Goal: Task Accomplishment & Management: Manage account settings

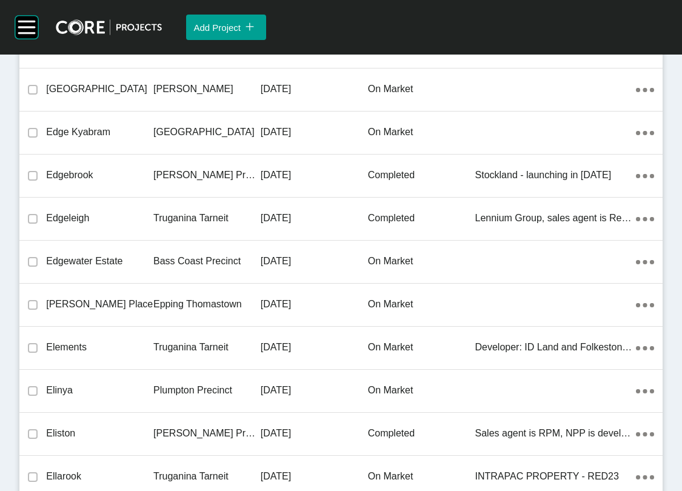
scroll to position [16645, 0]
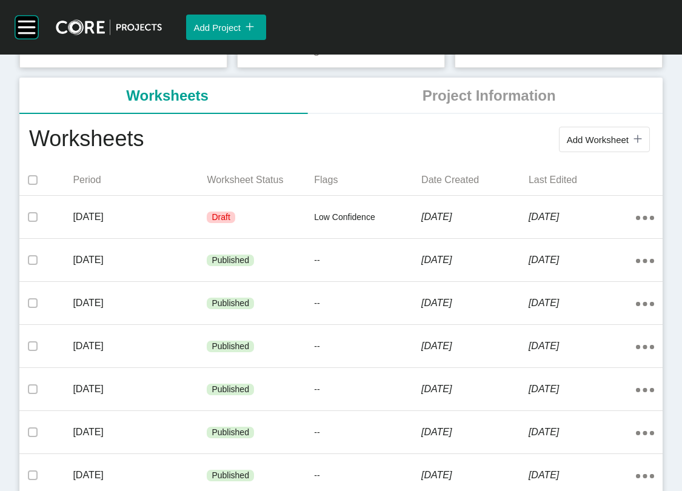
scroll to position [203, 0]
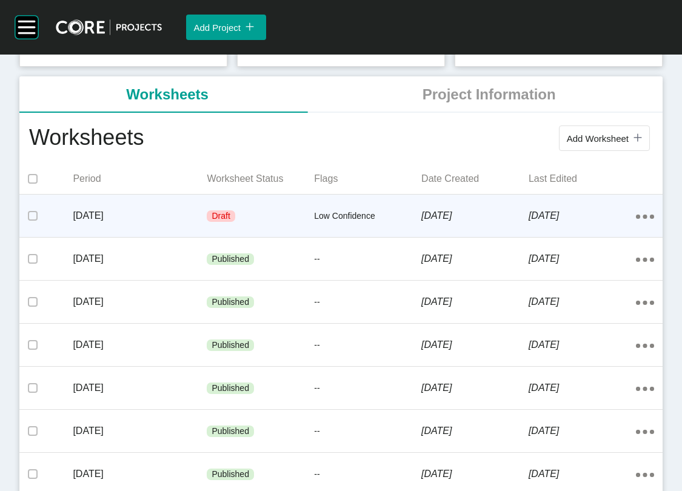
click at [564, 235] on div "[DATE]" at bounding box center [582, 216] width 107 height 38
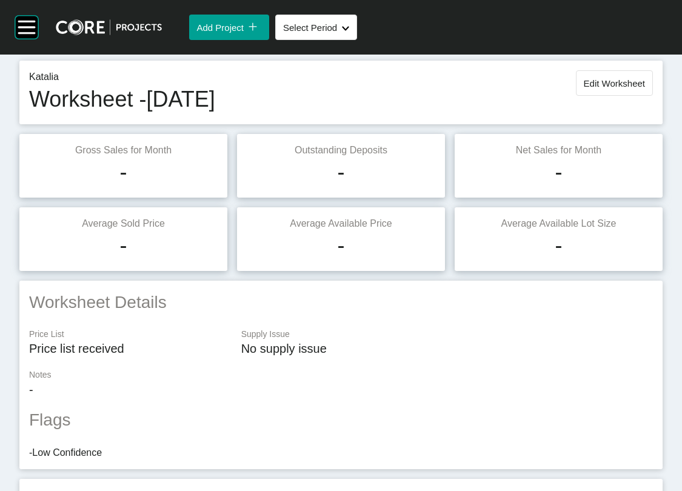
scroll to position [4, 0]
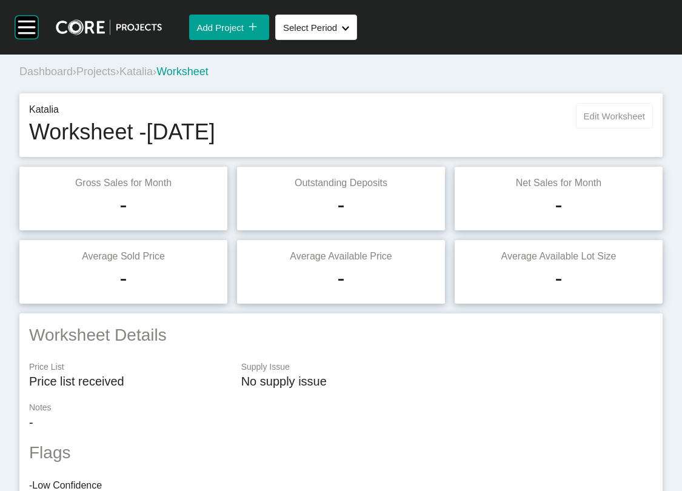
click at [608, 121] on span "Edit Worksheet" at bounding box center [614, 116] width 61 height 10
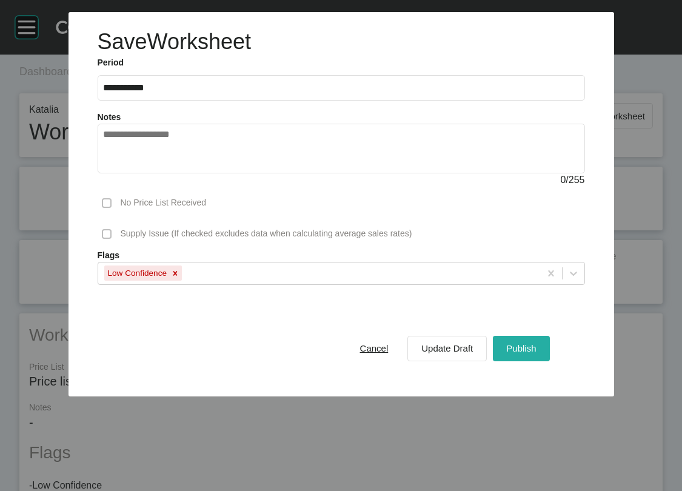
click at [536, 353] on span "Publish" at bounding box center [521, 348] width 30 height 10
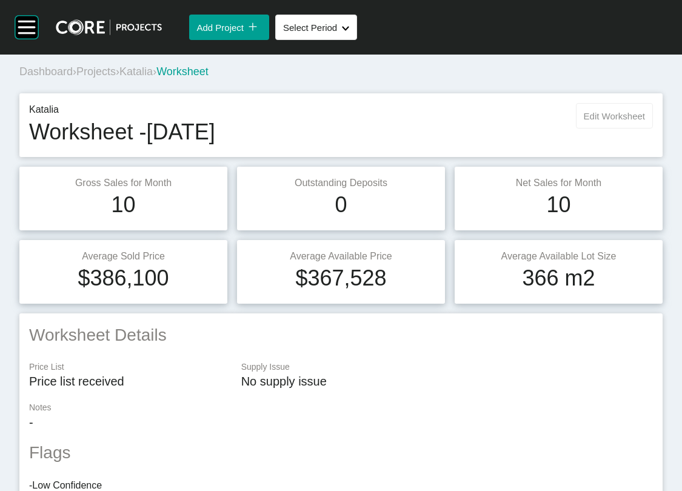
click at [603, 129] on button "Edit Worksheet" at bounding box center [614, 115] width 77 height 25
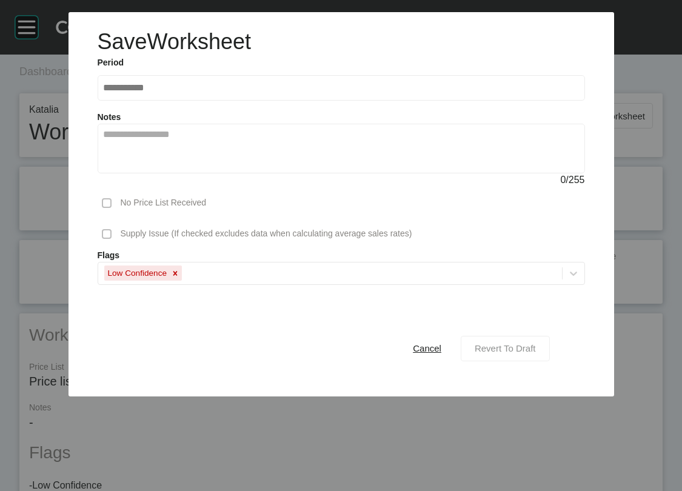
click at [536, 353] on span "Revert To Draft" at bounding box center [505, 348] width 61 height 10
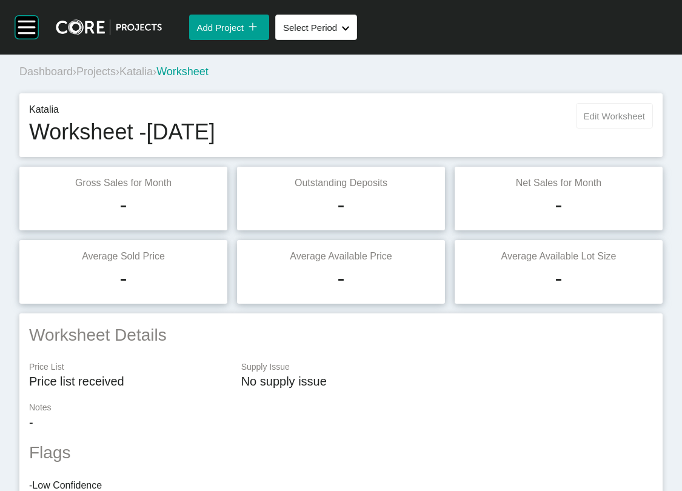
click at [584, 121] on span "Edit Worksheet" at bounding box center [614, 116] width 61 height 10
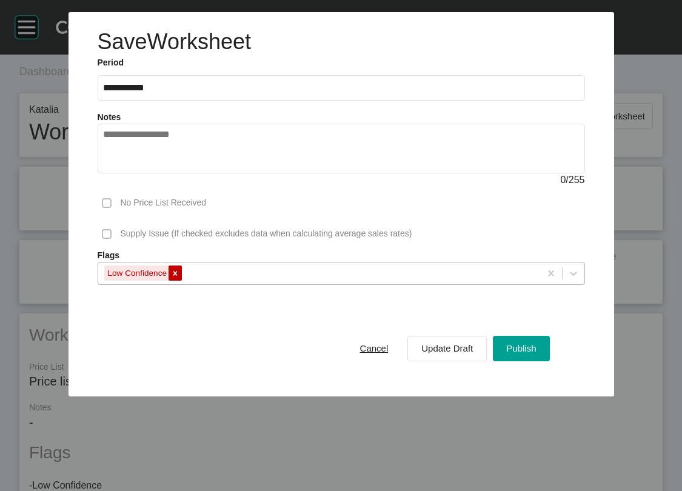
click at [171, 278] on icon at bounding box center [175, 273] width 8 height 8
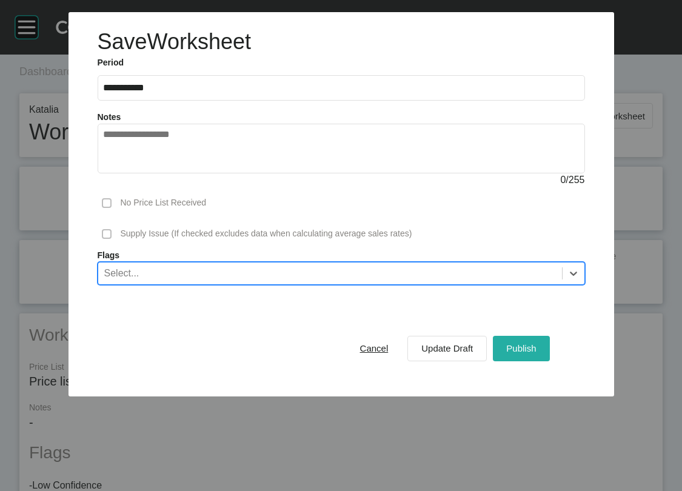
click at [539, 356] on div "Publish" at bounding box center [521, 348] width 36 height 16
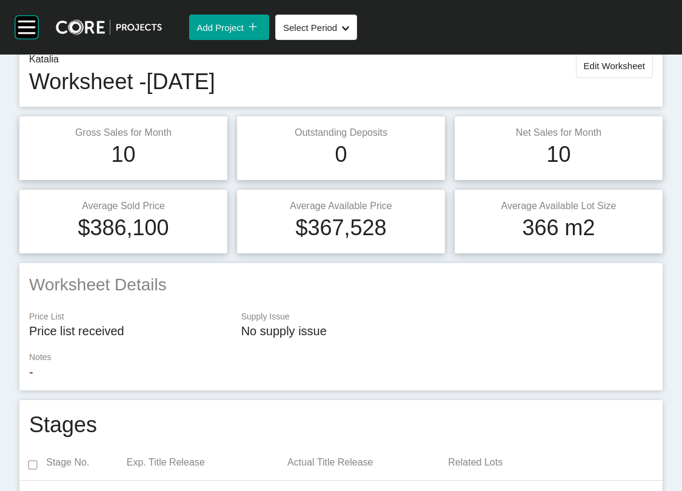
scroll to position [0, 0]
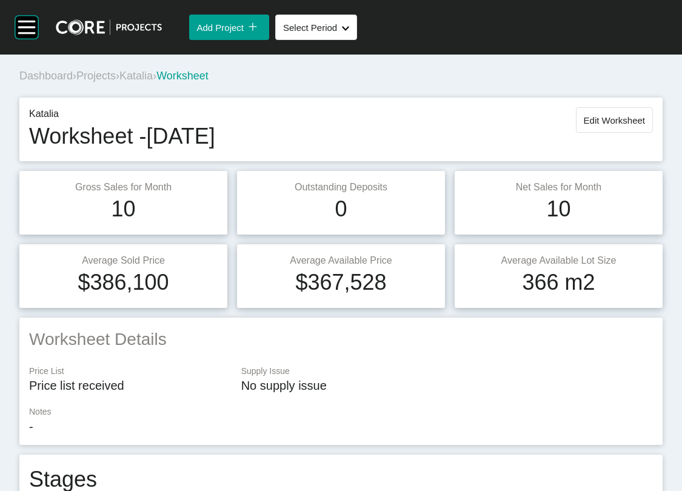
click at [116, 82] on span "Projects" at bounding box center [95, 76] width 39 height 12
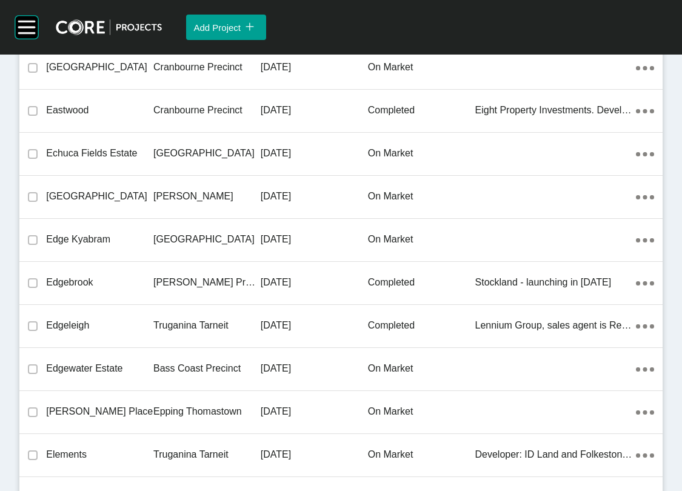
scroll to position [14418, 0]
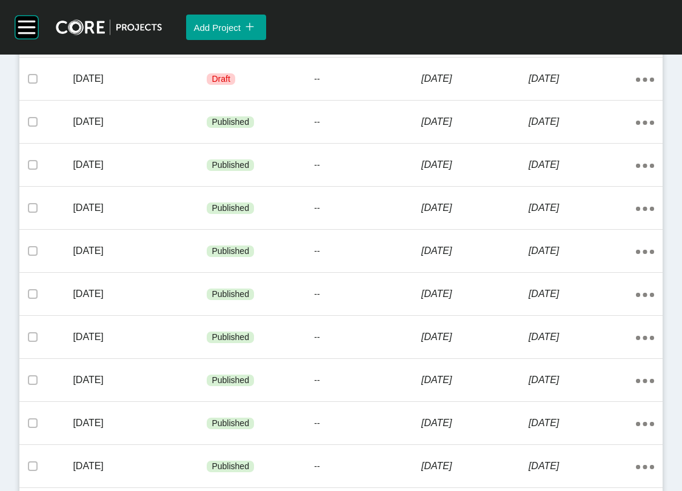
scroll to position [355, 0]
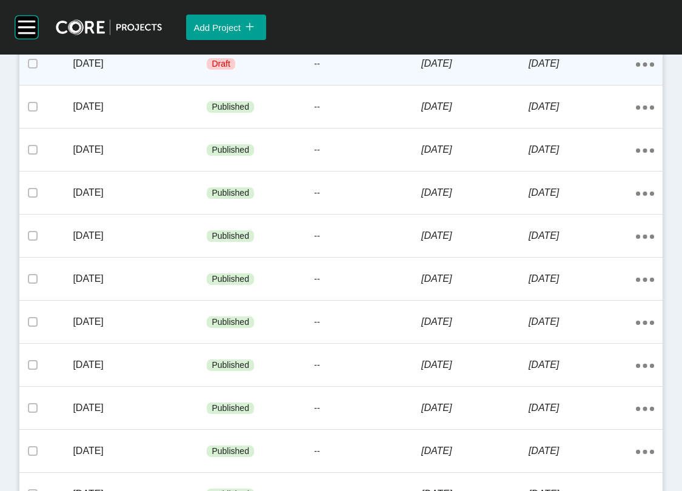
click at [491, 82] on div "[DATE]" at bounding box center [474, 64] width 107 height 38
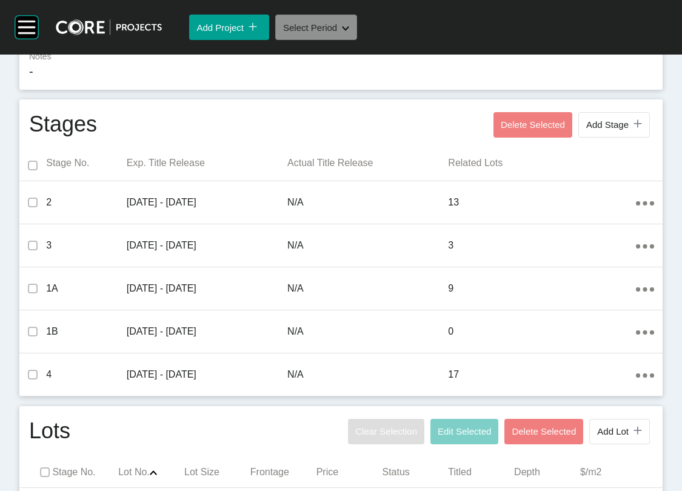
scroll to position [834, 0]
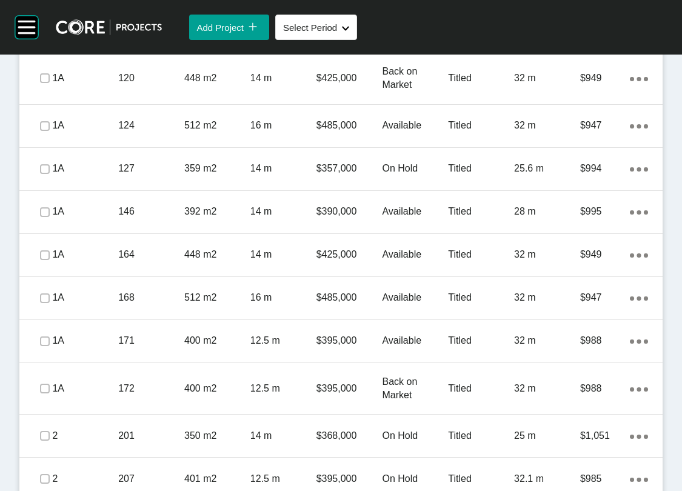
click at [50, 36] on label at bounding box center [45, 31] width 10 height 10
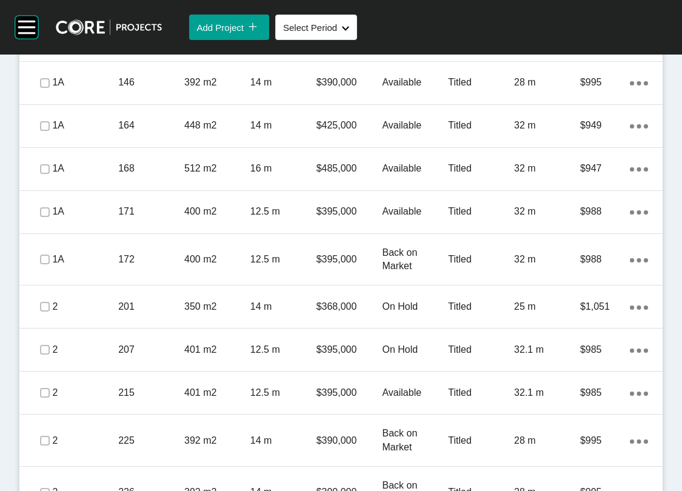
scroll to position [975, 0]
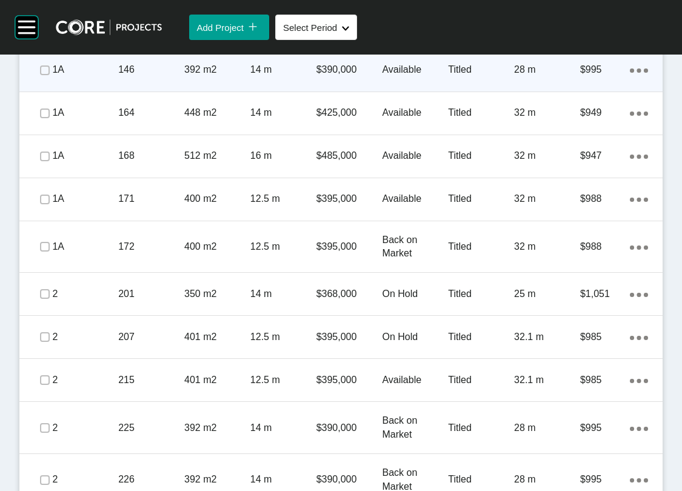
click at [630, 76] on div "Action Menu Dots Copy 6 Created with Sketch." at bounding box center [639, 69] width 18 height 13
click at [582, 338] on link "Duplicate" at bounding box center [559, 329] width 45 height 18
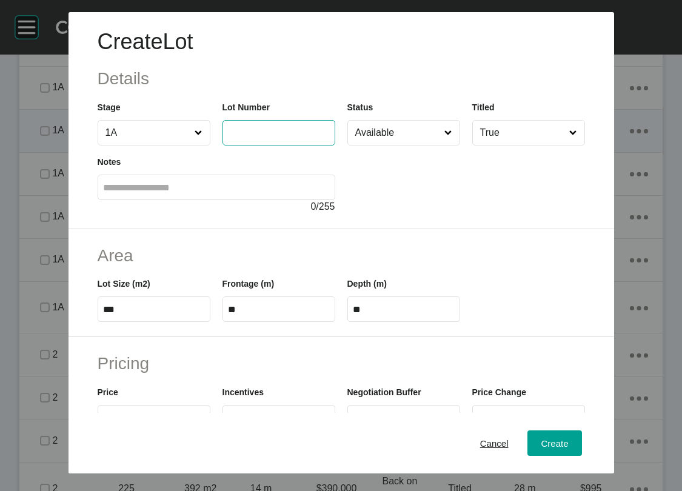
click at [271, 138] on input "text" at bounding box center [268, 132] width 81 height 10
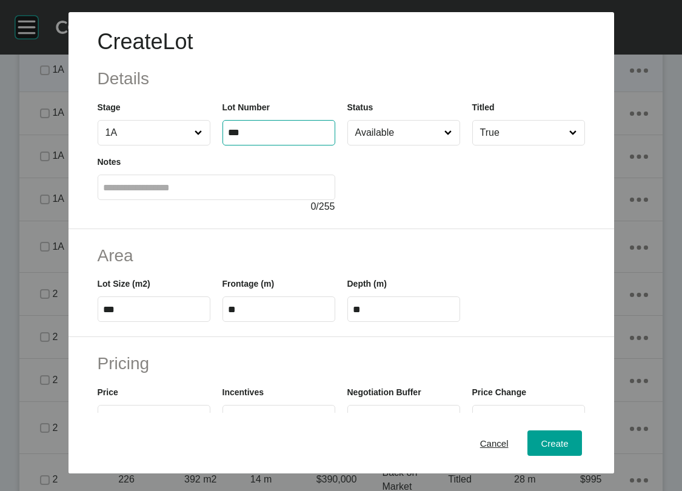
type input "***"
click at [242, 200] on label at bounding box center [217, 187] width 238 height 25
click at [242, 193] on input "text" at bounding box center [216, 187] width 227 height 10
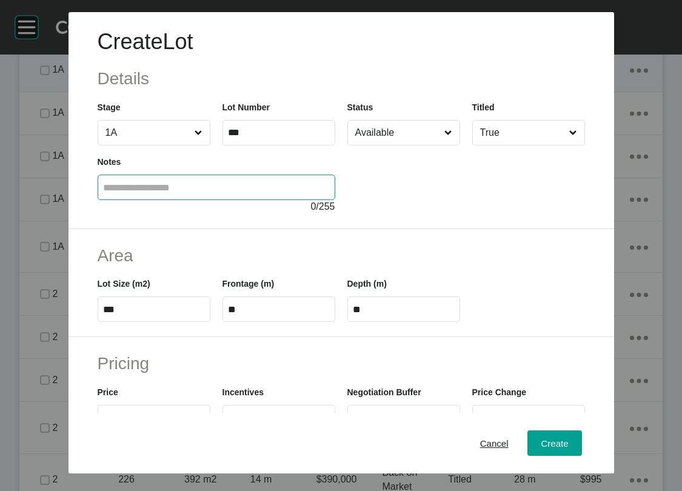
type input "******"
click at [435, 145] on input "Available" at bounding box center [398, 133] width 90 height 24
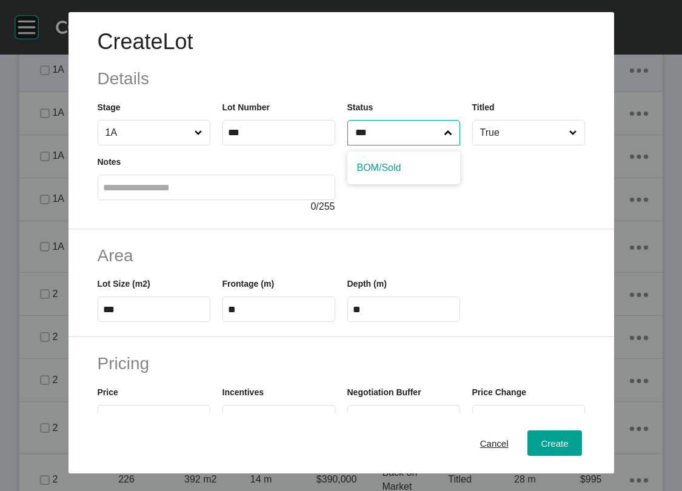
type input "***"
drag, startPoint x: 361, startPoint y: 206, endPoint x: 430, endPoint y: 196, distance: 69.8
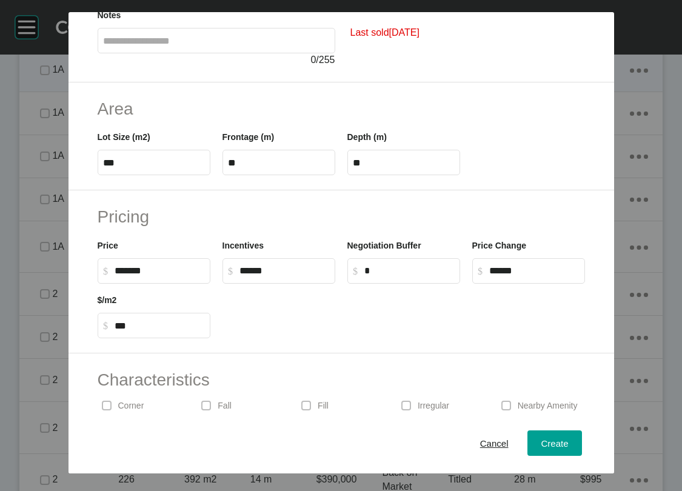
scroll to position [137, 0]
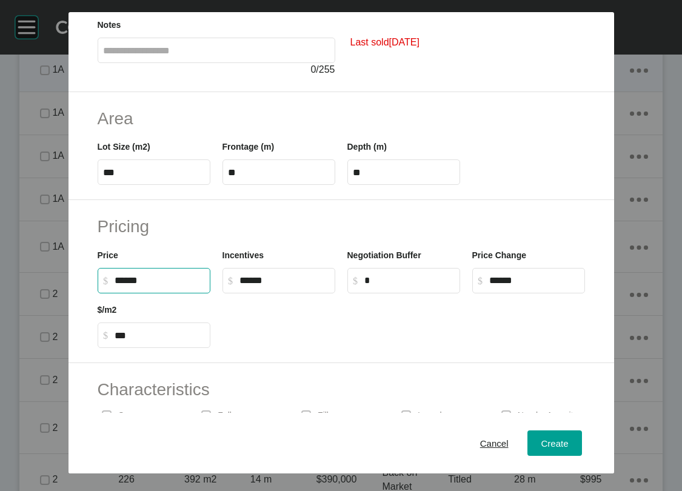
drag, startPoint x: 76, startPoint y: 382, endPoint x: 65, endPoint y: 380, distance: 11.1
click at [115, 286] on input "******" at bounding box center [160, 280] width 90 height 10
type input "*******"
type input "******"
type input "***"
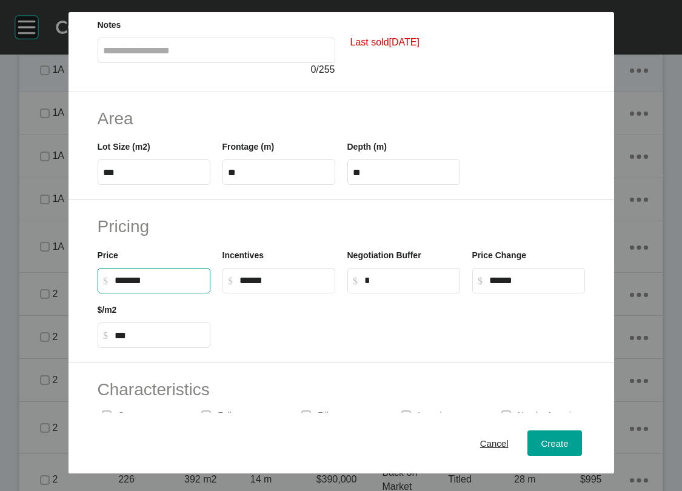
click at [449, 293] on label "$ Created with Sketch. $ *" at bounding box center [403, 280] width 113 height 25
click at [449, 286] on input "*" at bounding box center [409, 280] width 90 height 10
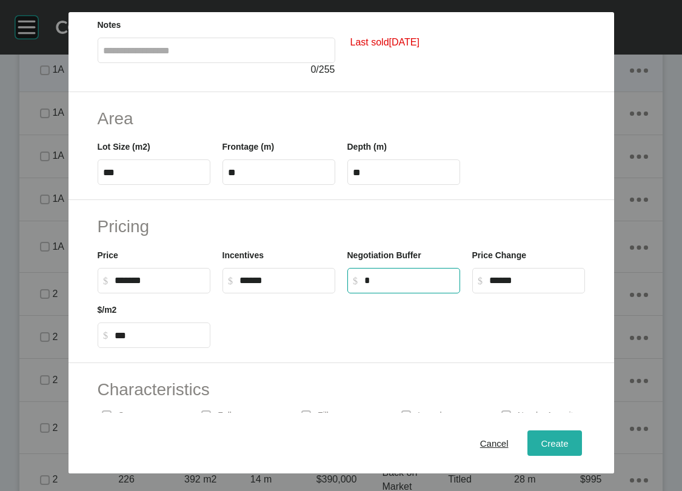
click at [568, 438] on span "Create" at bounding box center [554, 443] width 27 height 10
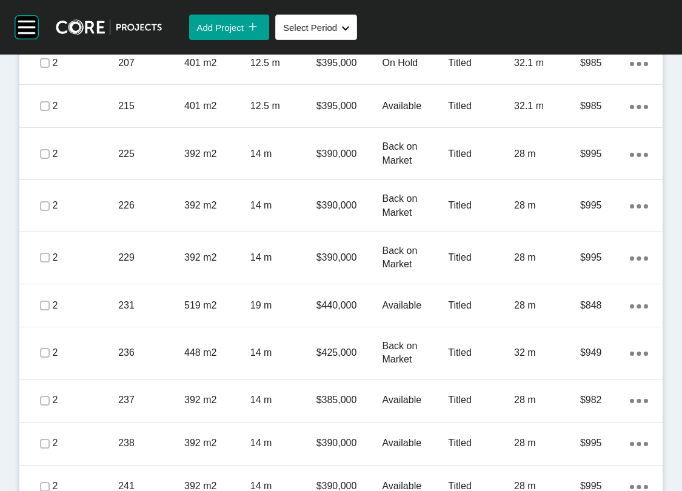
scroll to position [1323, 0]
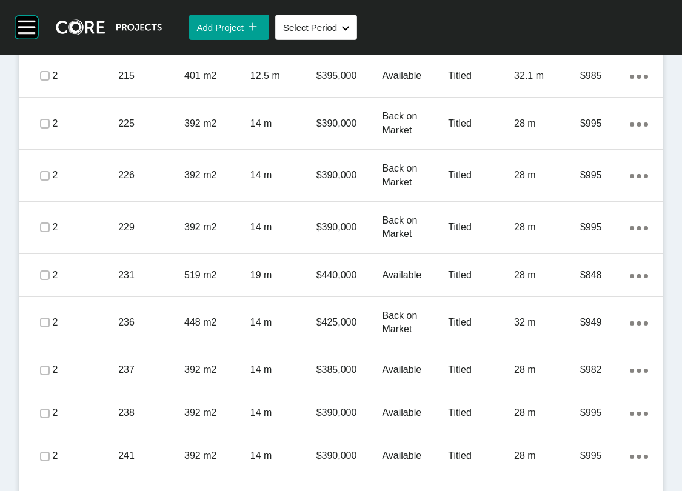
click at [582, 321] on link "Duplicate" at bounding box center [559, 315] width 45 height 18
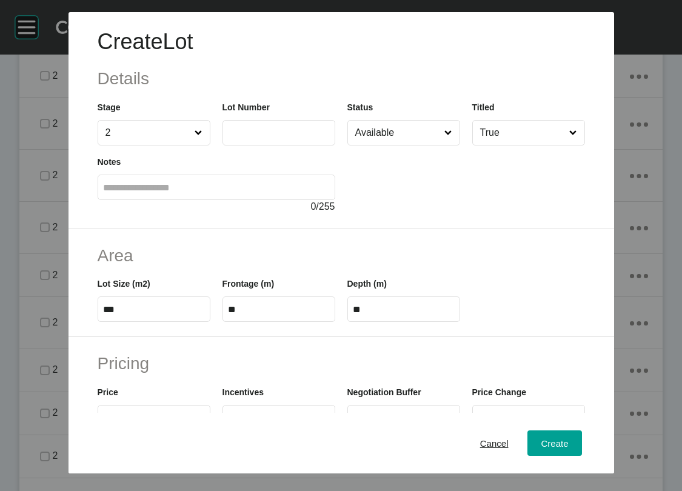
click at [129, 145] on input "2" at bounding box center [148, 133] width 90 height 24
drag, startPoint x: 87, startPoint y: 231, endPoint x: 150, endPoint y: 183, distance: 79.7
click at [228, 138] on input "text" at bounding box center [279, 132] width 102 height 10
type input "***"
type input "******"
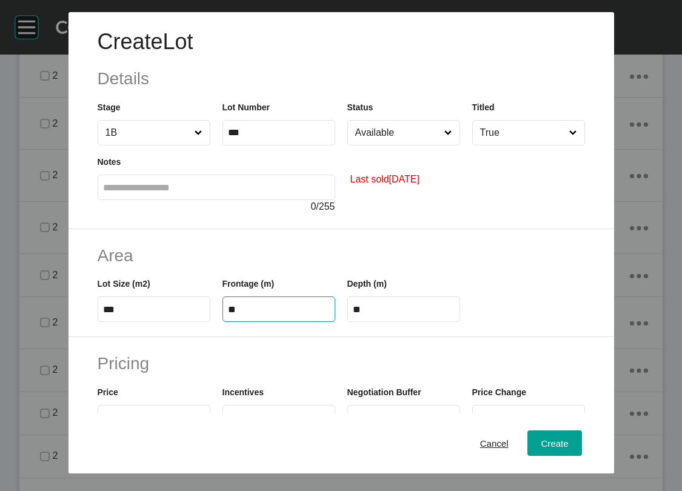
drag, startPoint x: 254, startPoint y: 384, endPoint x: 102, endPoint y: 380, distance: 152.2
click at [102, 322] on div "Lot Size (m2) *** Frontage (m) ** Depth (m) **" at bounding box center [342, 294] width 500 height 55
click at [452, 135] on icon at bounding box center [447, 132] width 7 height 5
type input "****"
click at [443, 145] on input "Available" at bounding box center [398, 133] width 90 height 24
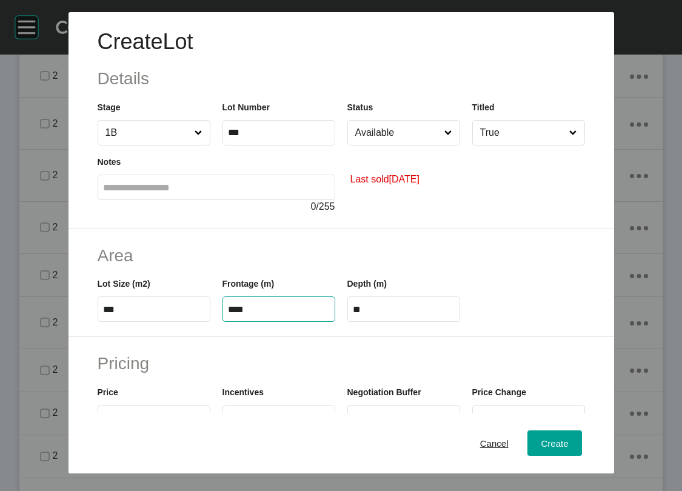
type input "**"
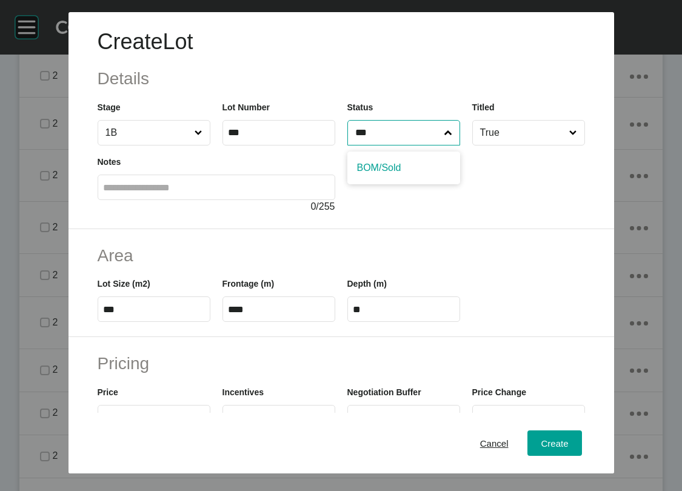
type input "***"
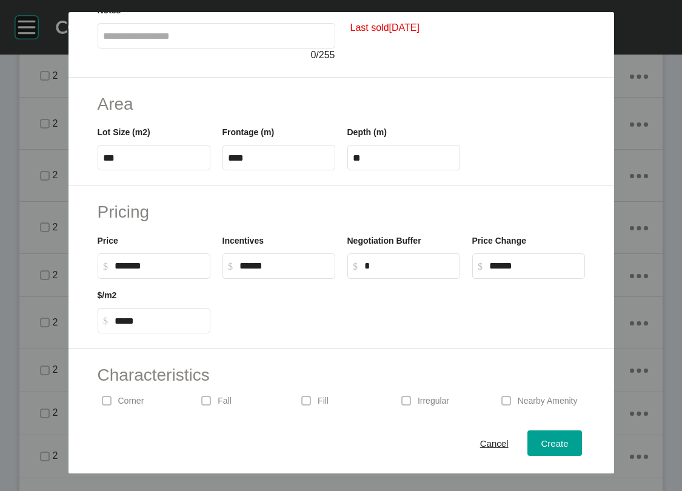
scroll to position [152, 0]
click at [571, 435] on div "Create" at bounding box center [554, 443] width 33 height 16
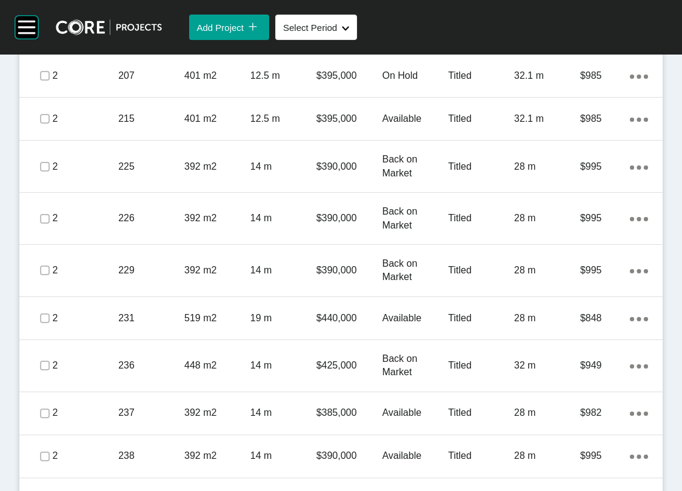
click at [582, 257] on link "Duplicate" at bounding box center [559, 250] width 45 height 18
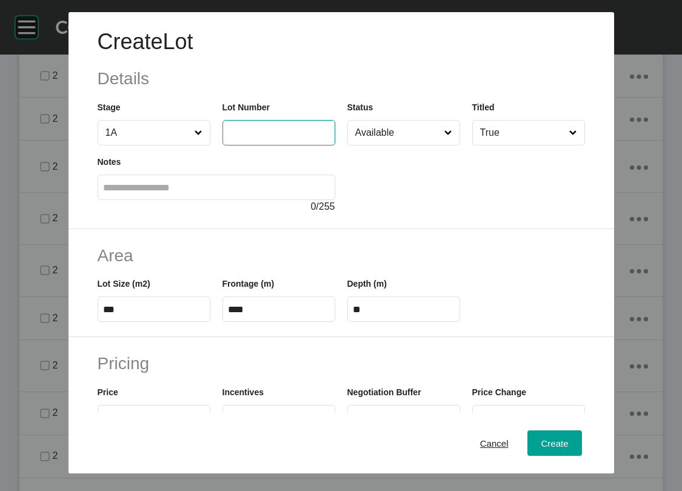
click at [290, 138] on input "text" at bounding box center [279, 132] width 102 height 10
type input "***"
drag, startPoint x: 283, startPoint y: 221, endPoint x: 284, endPoint y: 227, distance: 6.2
click at [283, 200] on label at bounding box center [217, 187] width 238 height 25
type input "******"
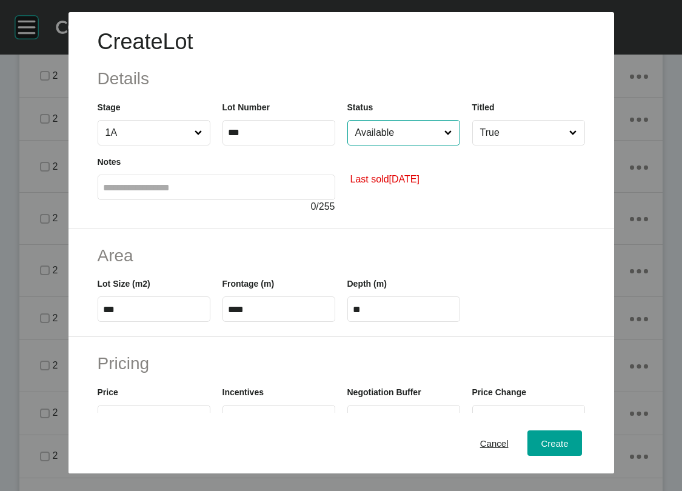
click at [416, 145] on input "Available" at bounding box center [398, 133] width 90 height 24
type input "*"
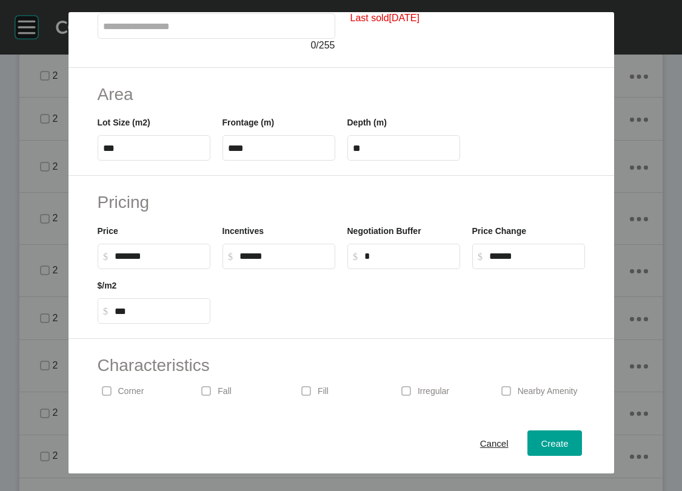
scroll to position [178, 0]
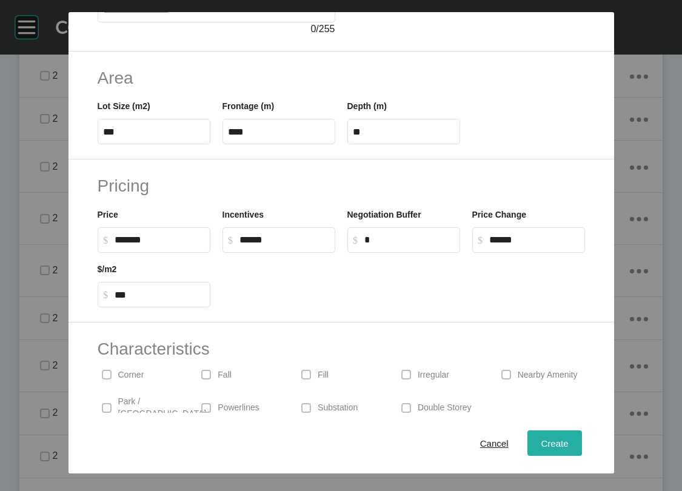
click at [570, 430] on button "Create" at bounding box center [554, 442] width 54 height 25
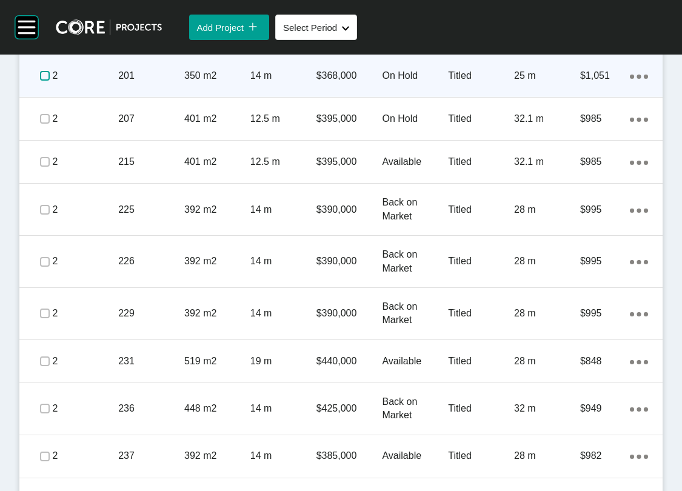
click at [50, 81] on label at bounding box center [45, 76] width 10 height 10
click at [309, 95] on div "14 m" at bounding box center [283, 76] width 66 height 38
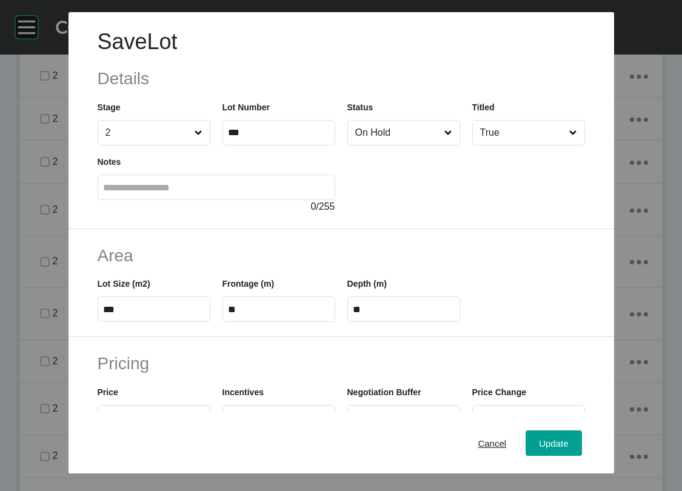
scroll to position [404, 0]
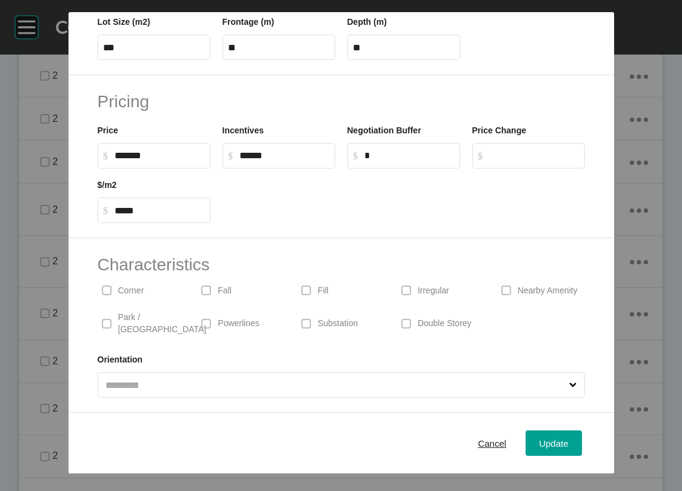
type input "*****"
drag, startPoint x: 256, startPoint y: 113, endPoint x: 189, endPoint y: 114, distance: 66.7
click at [176, 114] on div "Price $ Created with Sketch. $ ******* Incentives $ Created with Sketch. $ ****…" at bounding box center [342, 141] width 500 height 55
type input "*"
drag, startPoint x: 427, startPoint y: 113, endPoint x: 327, endPoint y: 132, distance: 101.8
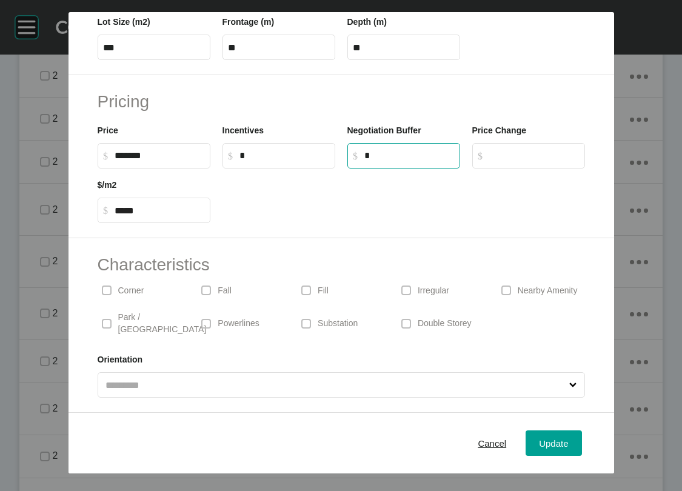
click at [278, 118] on div "Price $ Created with Sketch. $ ******* Incentives $ Created with Sketch. $ * Ne…" at bounding box center [342, 141] width 500 height 55
paste input "****"
type input "******"
click at [568, 430] on button "Update" at bounding box center [554, 442] width 56 height 25
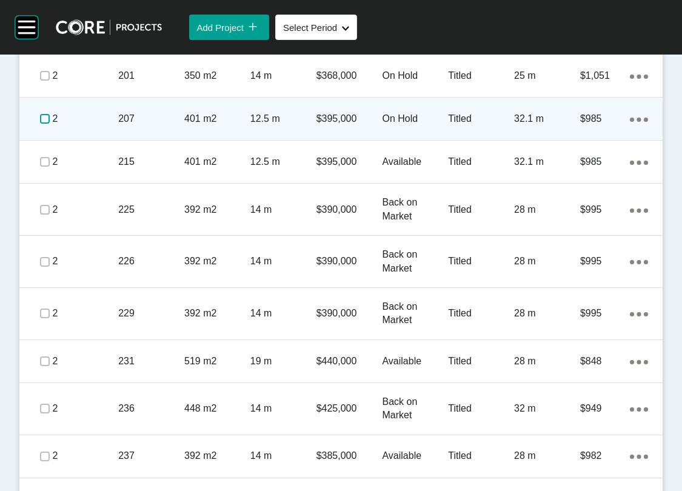
click at [50, 124] on label at bounding box center [45, 119] width 10 height 10
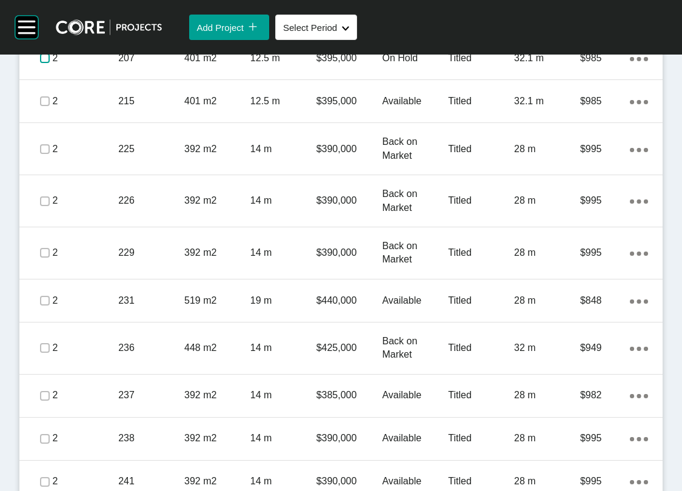
scroll to position [1813, 0]
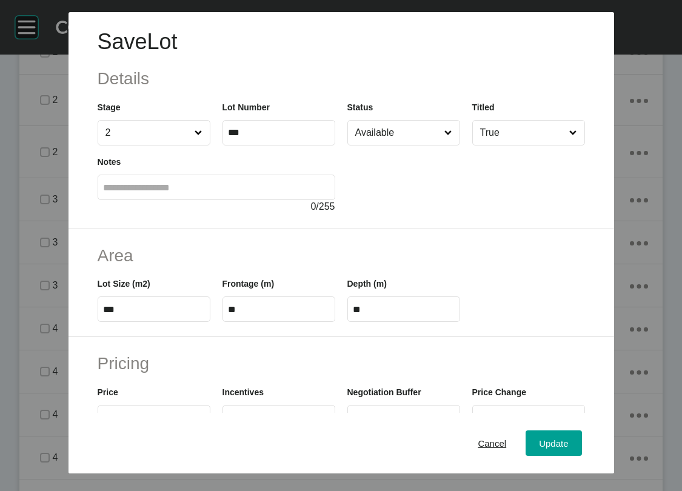
scroll to position [404, 0]
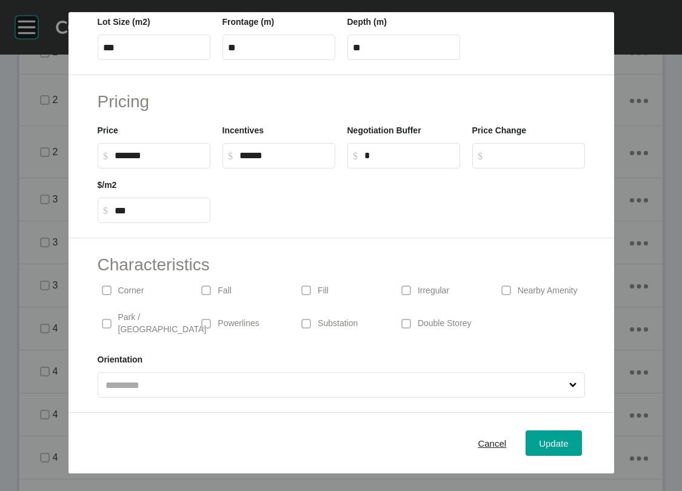
type input "*****"
drag, startPoint x: 285, startPoint y: 119, endPoint x: 113, endPoint y: 116, distance: 172.2
click at [113, 116] on div "Price $ Created with Sketch. $ ******* Incentives $ Created with Sketch. $ ****…" at bounding box center [342, 141] width 500 height 55
type input "*"
drag, startPoint x: 390, startPoint y: 115, endPoint x: 334, endPoint y: 115, distance: 55.8
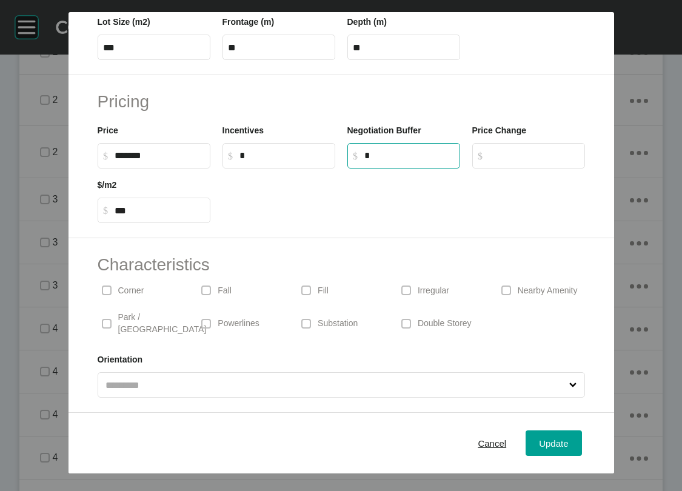
click at [350, 143] on label "$ Created with Sketch. $ *" at bounding box center [403, 155] width 113 height 25
paste input "****"
type input "******"
click at [571, 435] on div "Update" at bounding box center [553, 443] width 35 height 16
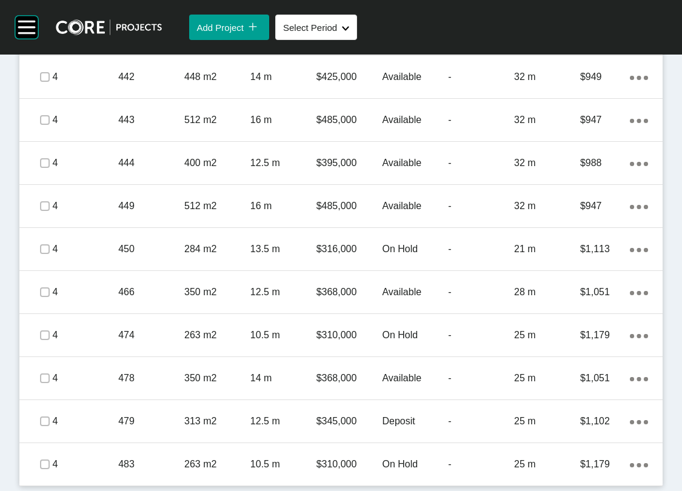
scroll to position [2411, 0]
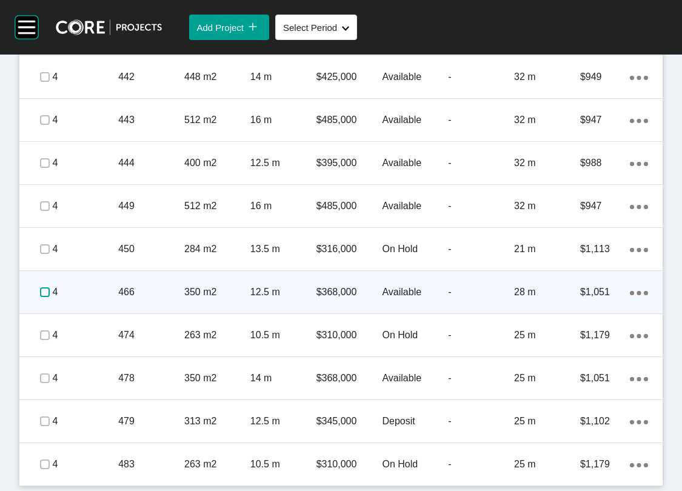
click at [50, 297] on label at bounding box center [45, 292] width 10 height 10
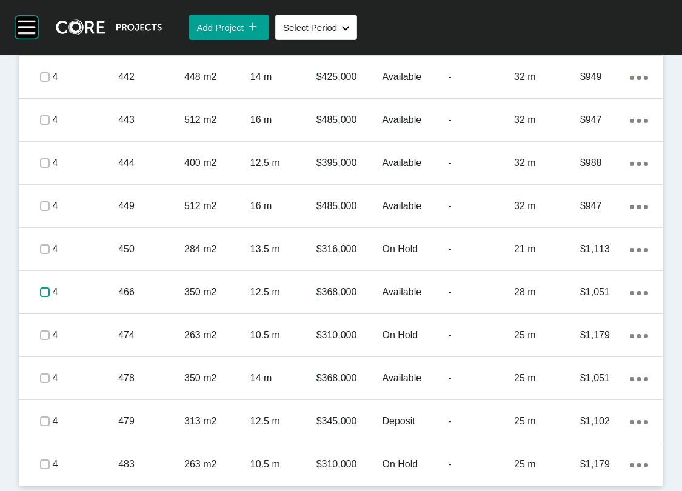
scroll to position [3022, 0]
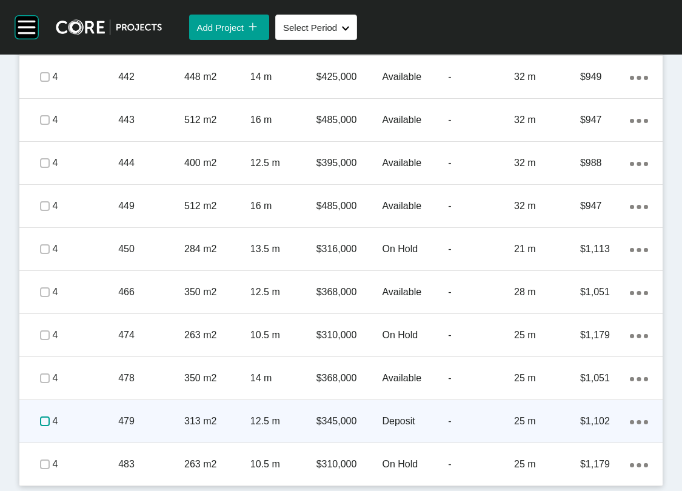
click at [50, 426] on label at bounding box center [45, 421] width 10 height 10
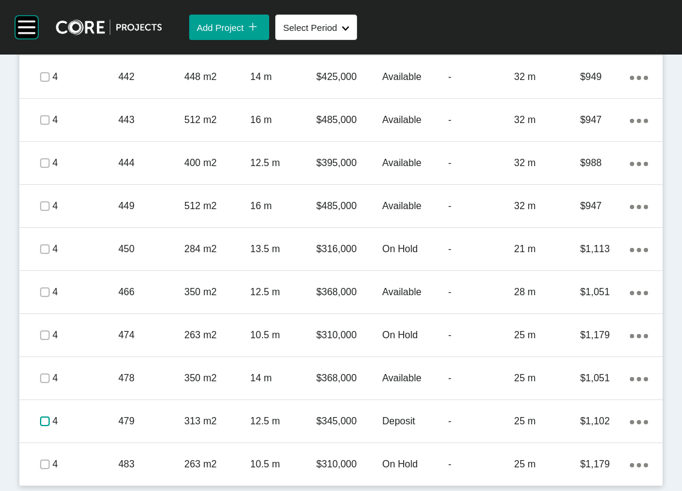
scroll to position [3069, 0]
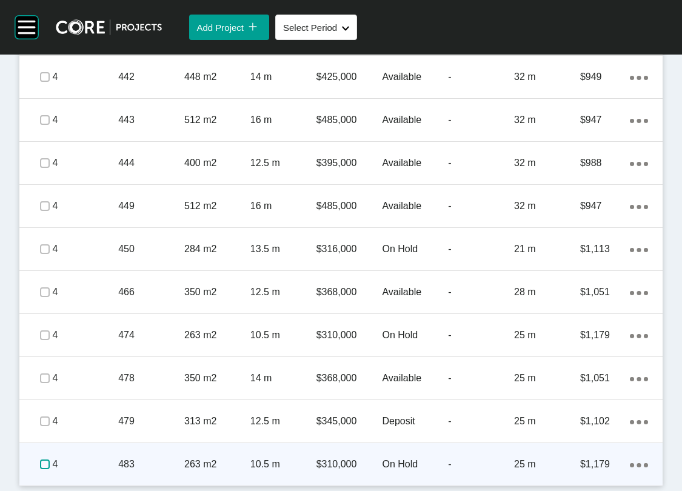
click at [50, 462] on label at bounding box center [45, 465] width 10 height 10
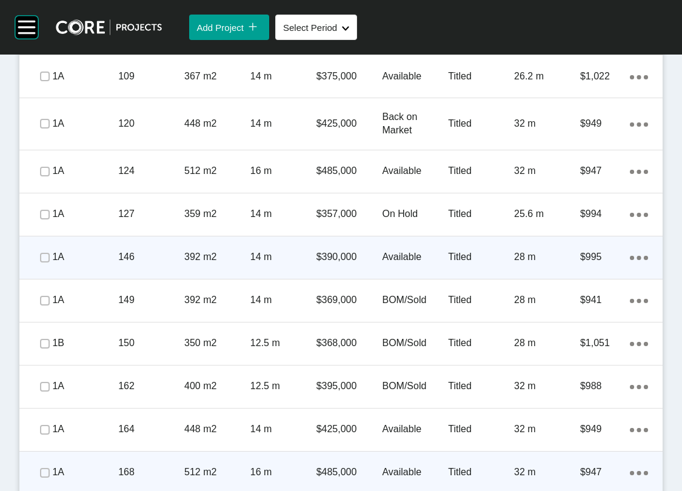
scroll to position [780, 0]
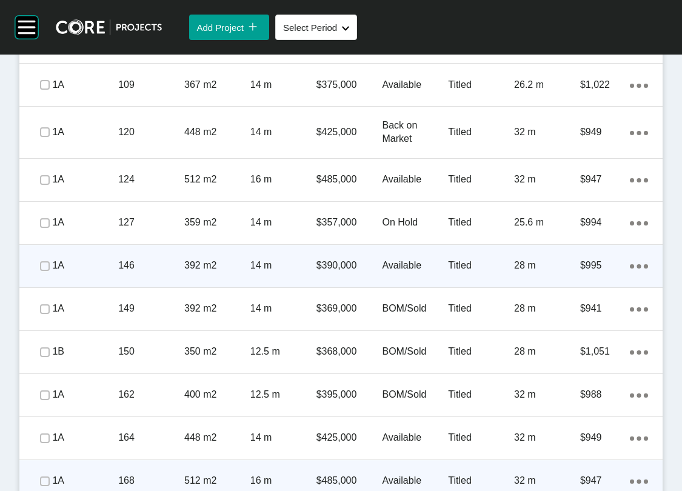
click at [438, 12] on span "Edit Selected" at bounding box center [464, 7] width 53 height 10
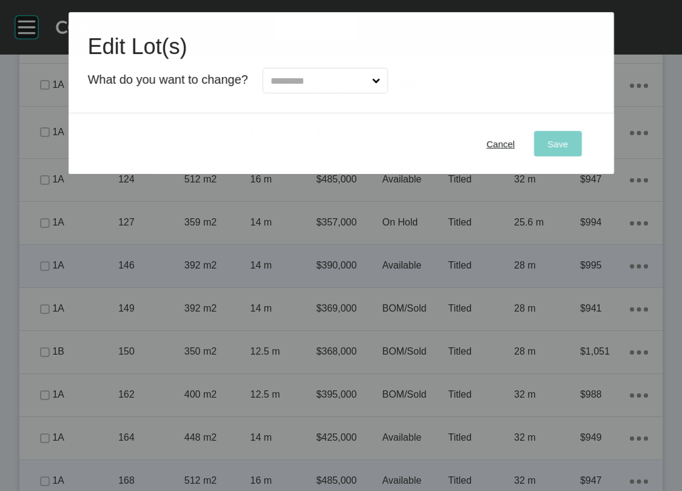
drag, startPoint x: 255, startPoint y: 102, endPoint x: 264, endPoint y: 102, distance: 8.5
click at [268, 93] on input "text" at bounding box center [319, 81] width 102 height 24
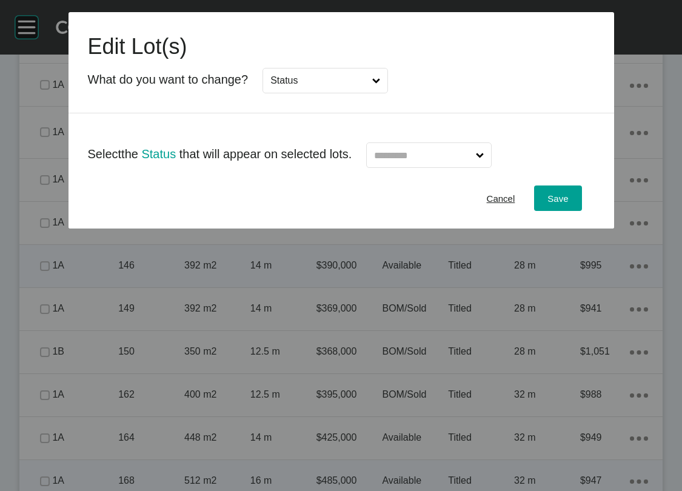
drag, startPoint x: 294, startPoint y: 194, endPoint x: 315, endPoint y: 193, distance: 21.2
click at [434, 167] on input "text" at bounding box center [423, 155] width 102 height 24
type input "*"
click at [568, 204] on span "Save" at bounding box center [557, 198] width 21 height 10
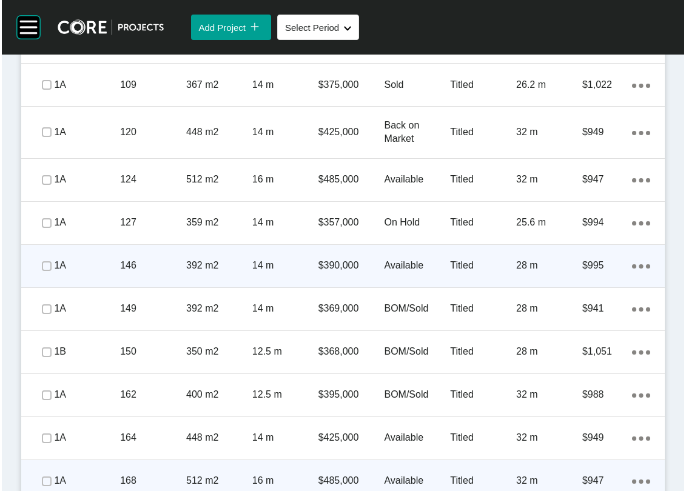
scroll to position [80, 0]
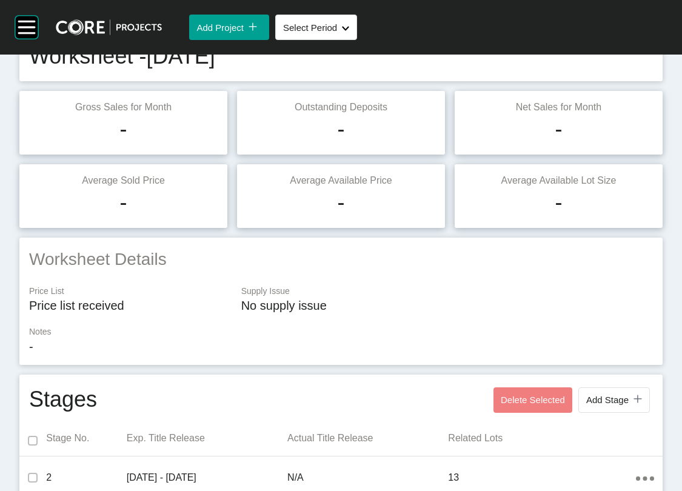
click at [612, 53] on button "Edit Worksheet" at bounding box center [614, 39] width 77 height 25
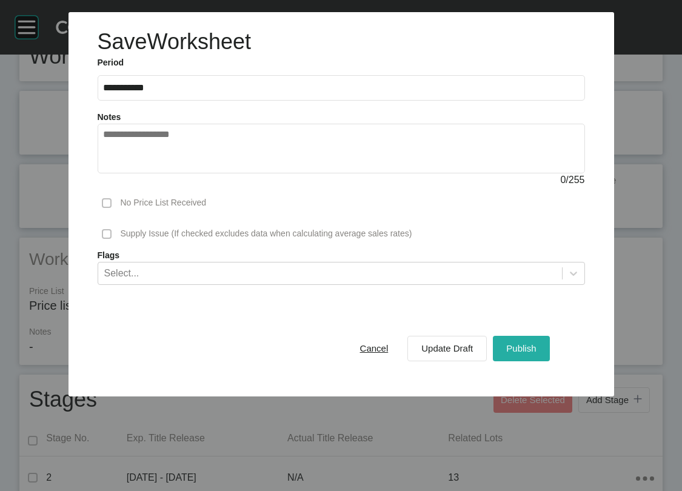
click at [536, 353] on span "Publish" at bounding box center [521, 348] width 30 height 10
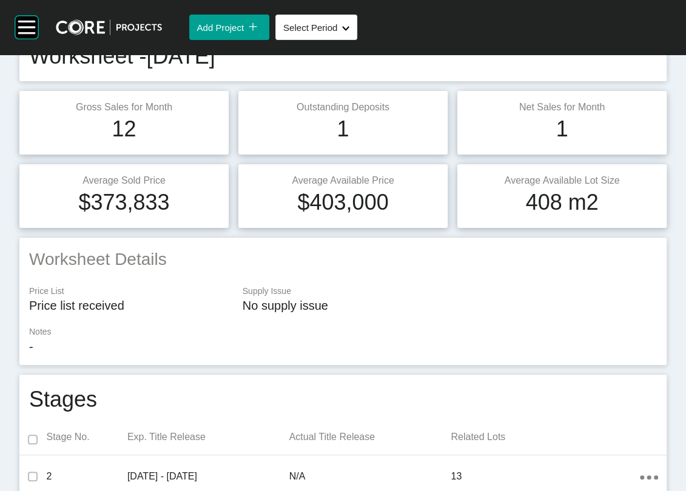
scroll to position [0, 0]
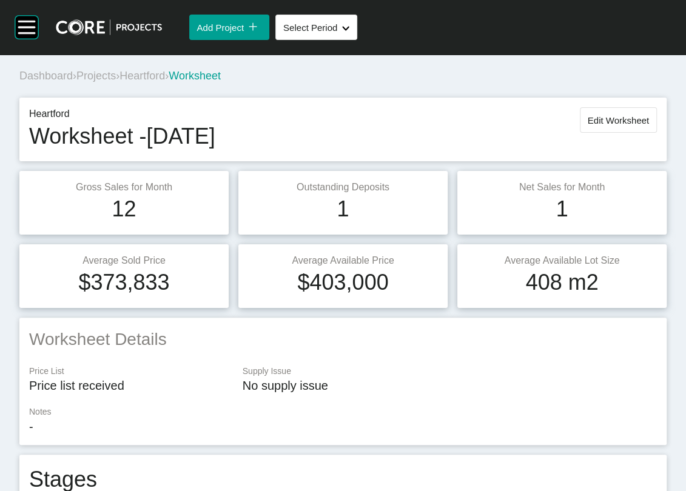
click at [116, 82] on span "Projects" at bounding box center [95, 76] width 39 height 12
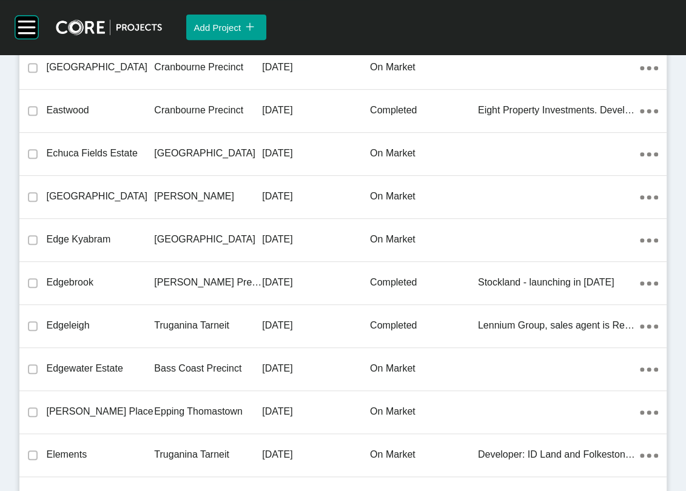
scroll to position [14418, 0]
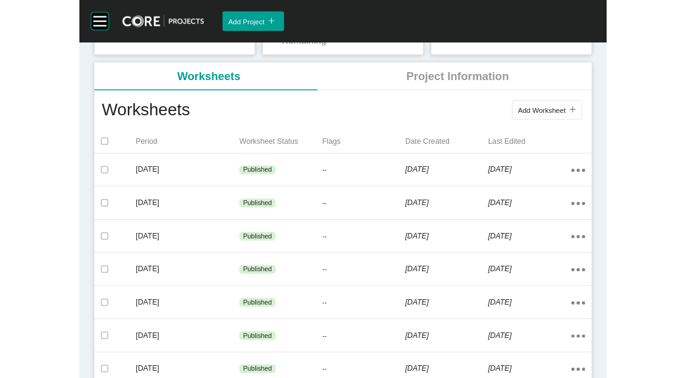
scroll to position [239, 0]
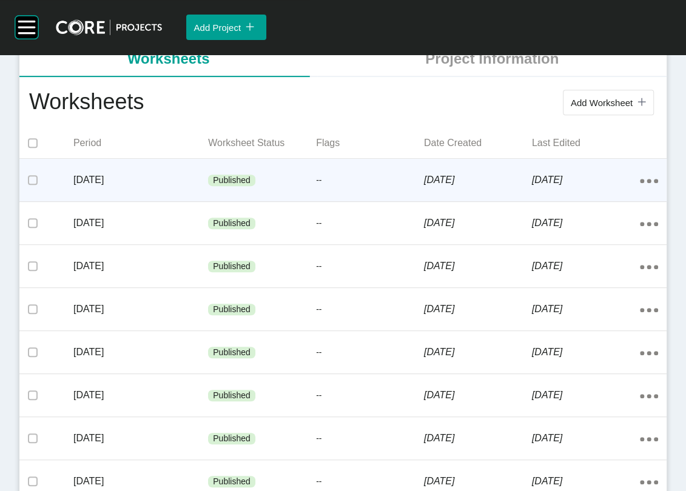
click at [538, 199] on div "4 September 2025" at bounding box center [586, 180] width 108 height 38
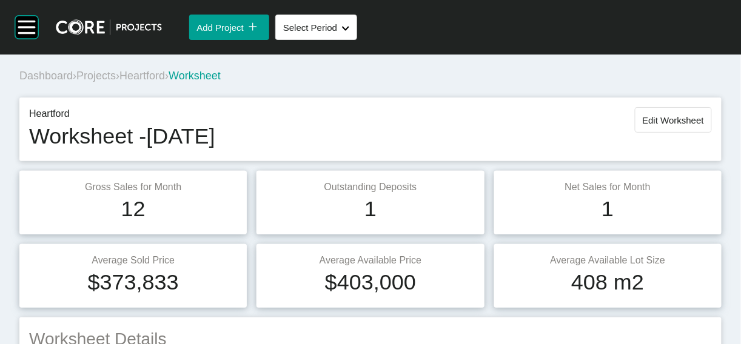
click at [116, 82] on span "Projects" at bounding box center [95, 76] width 39 height 12
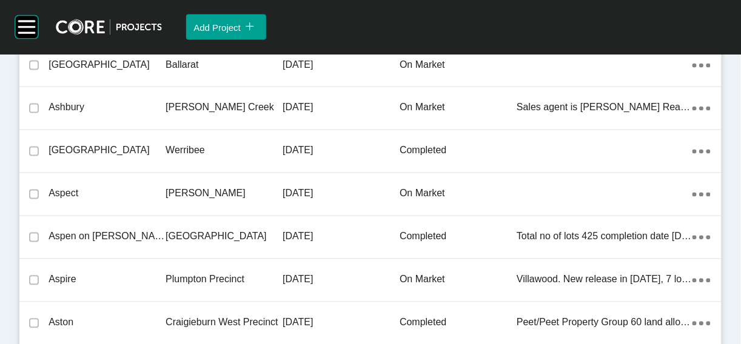
scroll to position [16873, 0]
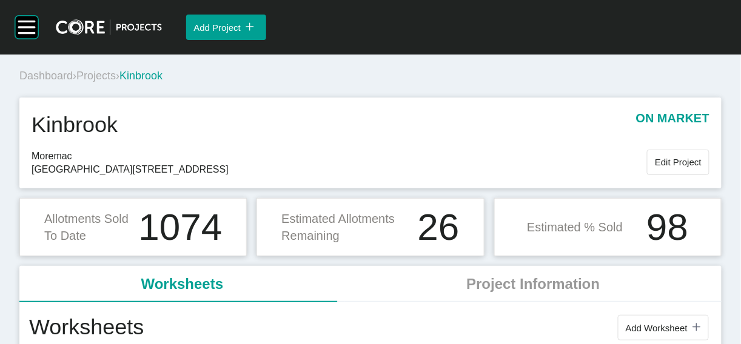
click at [116, 82] on span "Projects" at bounding box center [95, 76] width 39 height 12
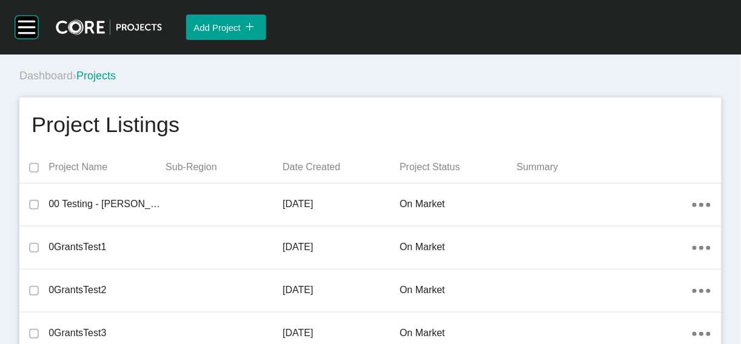
scroll to position [18911, 0]
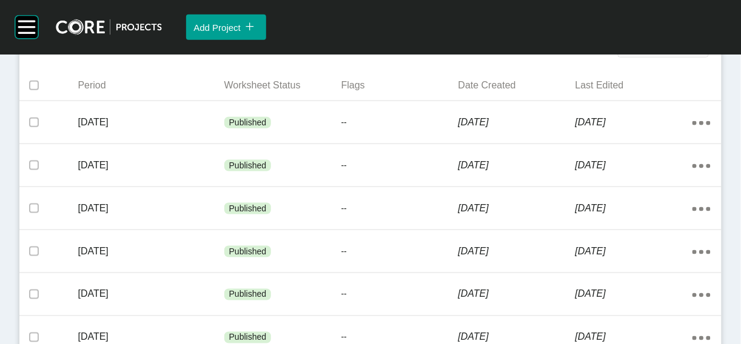
scroll to position [300, 0]
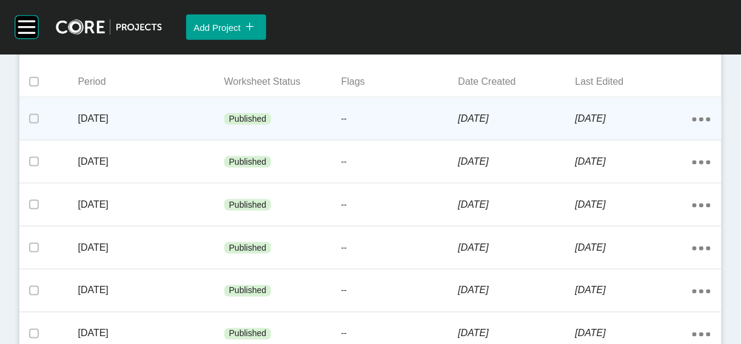
click at [529, 125] on p "[DATE]" at bounding box center [516, 118] width 117 height 13
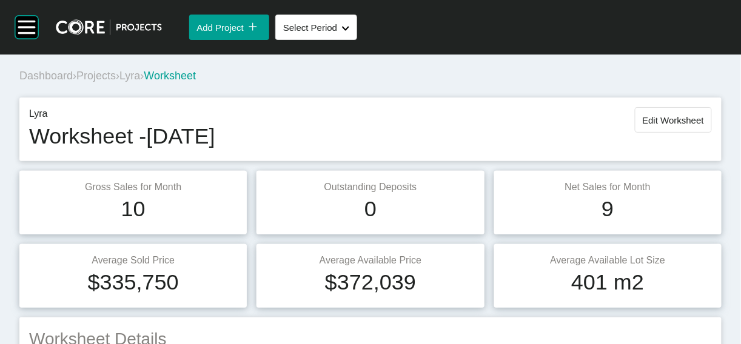
click at [116, 82] on span "Projects" at bounding box center [95, 76] width 39 height 12
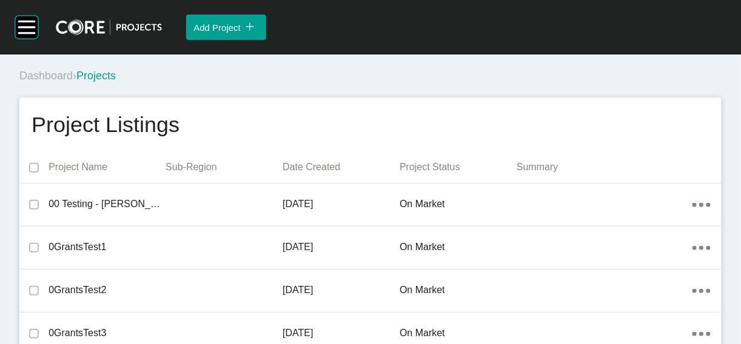
scroll to position [20360, 0]
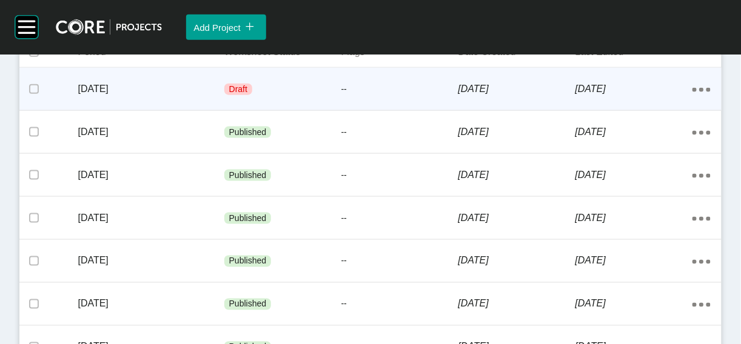
scroll to position [333, 0]
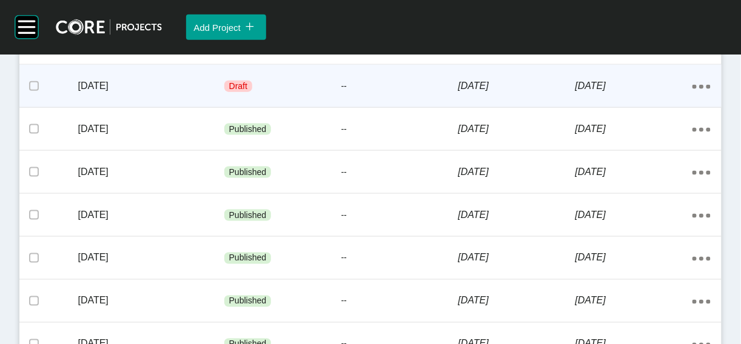
click at [575, 93] on p "[DATE]" at bounding box center [633, 85] width 117 height 13
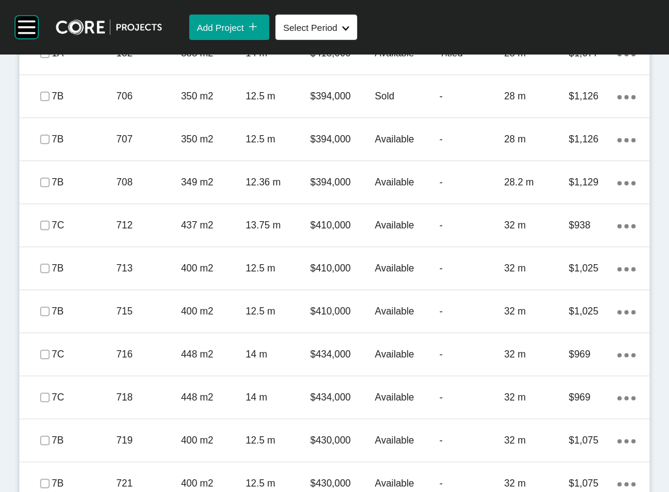
scroll to position [940, 0]
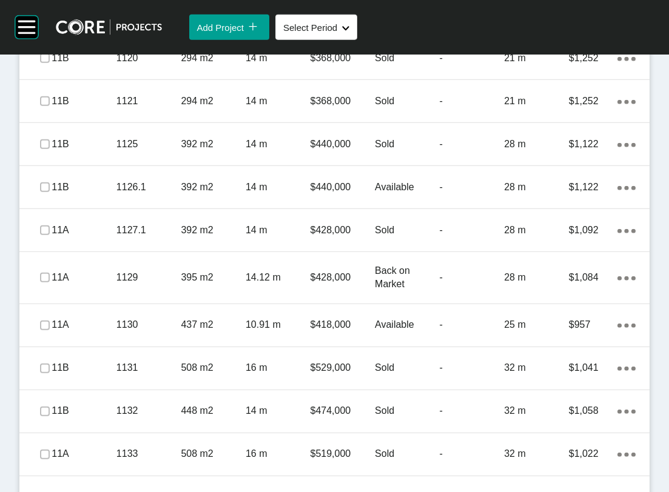
scroll to position [2649, 0]
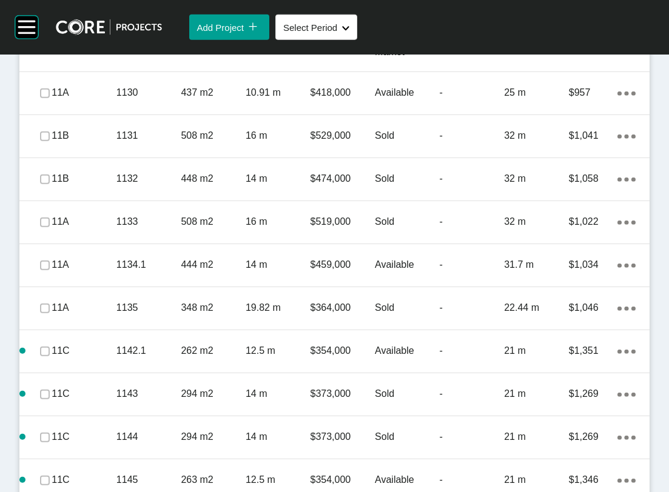
scroll to position [2820, 0]
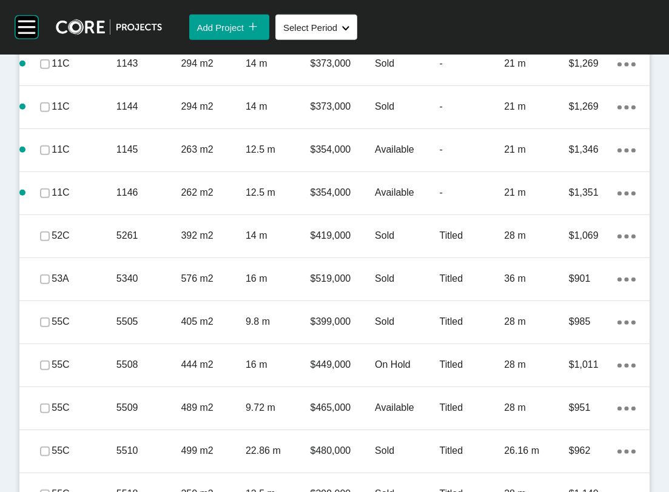
scroll to position [3159, 0]
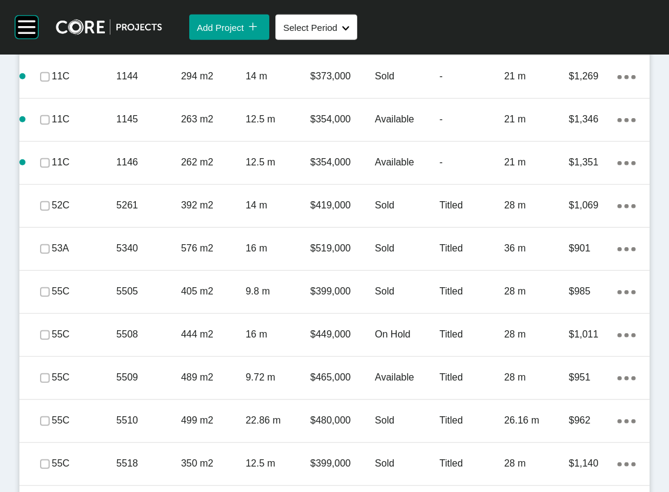
drag, startPoint x: 53, startPoint y: 162, endPoint x: 50, endPoint y: 172, distance: 10.0
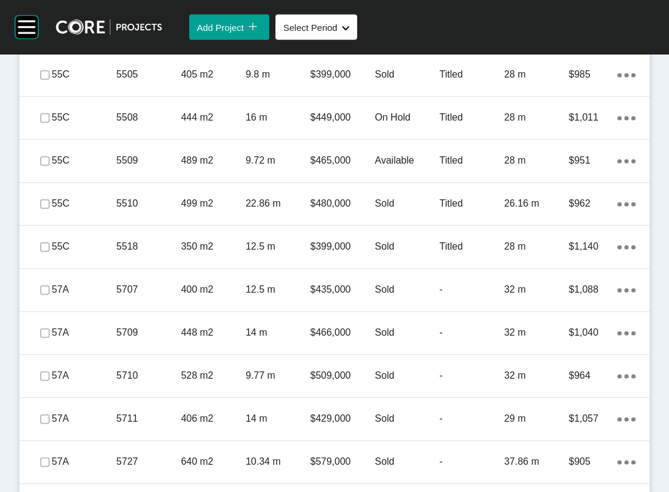
scroll to position [3391, 0]
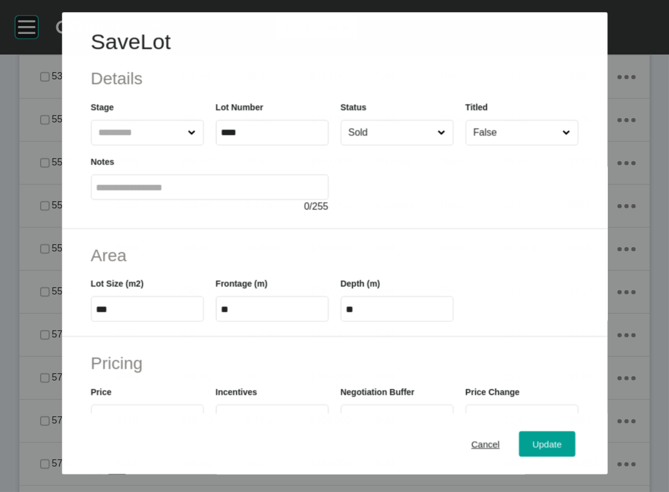
scroll to position [3344, 0]
drag, startPoint x: 396, startPoint y: 175, endPoint x: 394, endPoint y: 182, distance: 7.5
click at [396, 145] on input "Sold" at bounding box center [391, 133] width 90 height 24
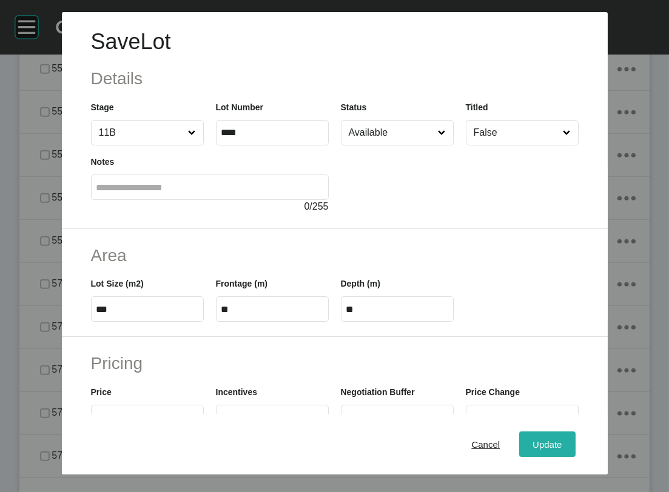
click at [561, 441] on span "Update" at bounding box center [546, 445] width 29 height 10
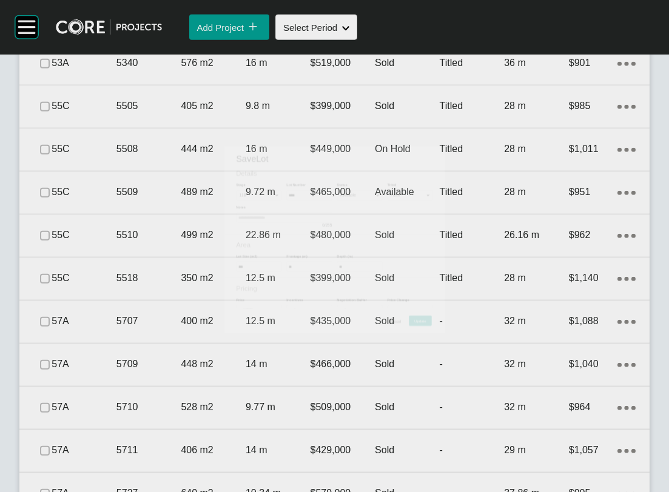
scroll to position [3391, 0]
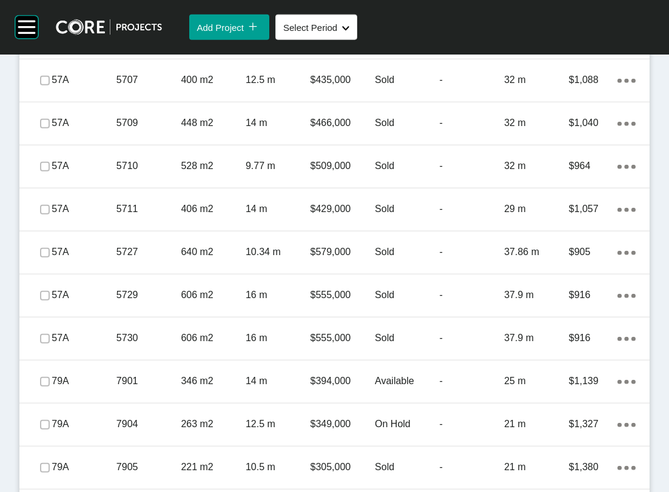
scroll to position [3600, 0]
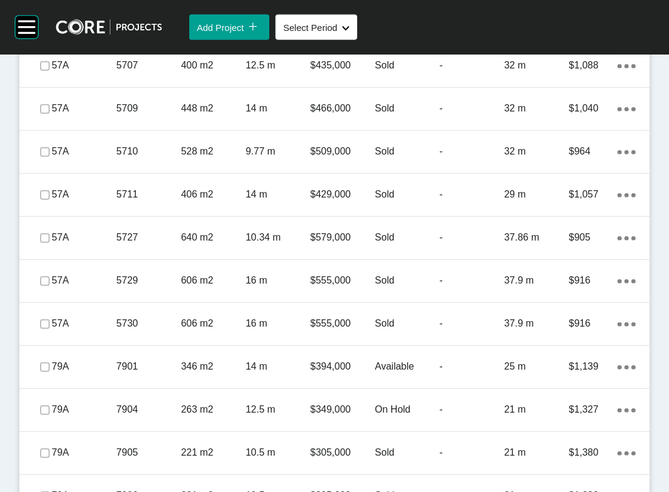
drag, startPoint x: 50, startPoint y: 376, endPoint x: 50, endPoint y: 396, distance: 20.6
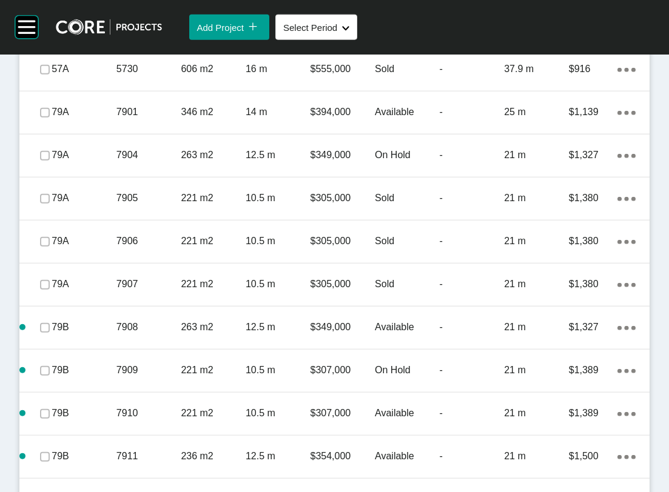
scroll to position [3961, 0]
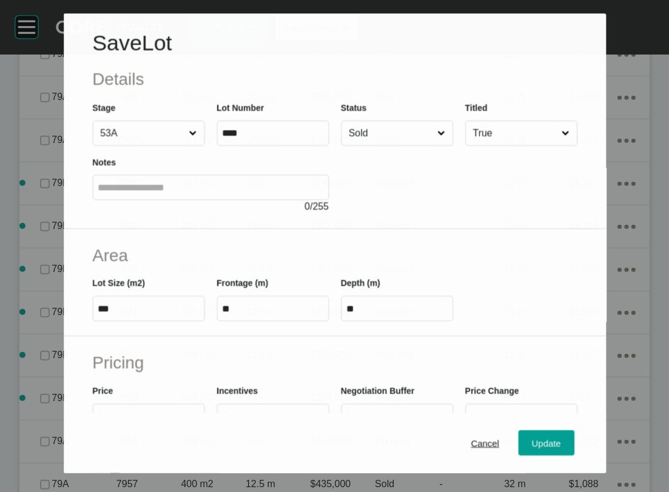
scroll to position [3914, 0]
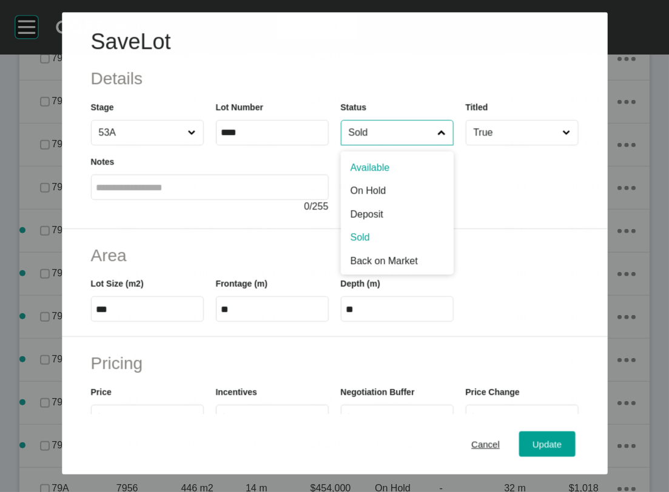
drag, startPoint x: 386, startPoint y: 155, endPoint x: 393, endPoint y: 176, distance: 22.2
click at [386, 145] on input "Sold" at bounding box center [390, 133] width 89 height 24
drag, startPoint x: 392, startPoint y: 196, endPoint x: 423, endPoint y: 233, distance: 48.2
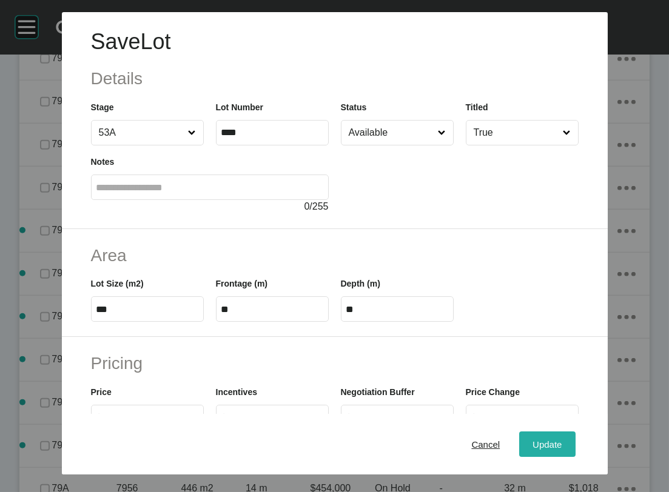
click at [555, 433] on button "Update" at bounding box center [547, 444] width 56 height 25
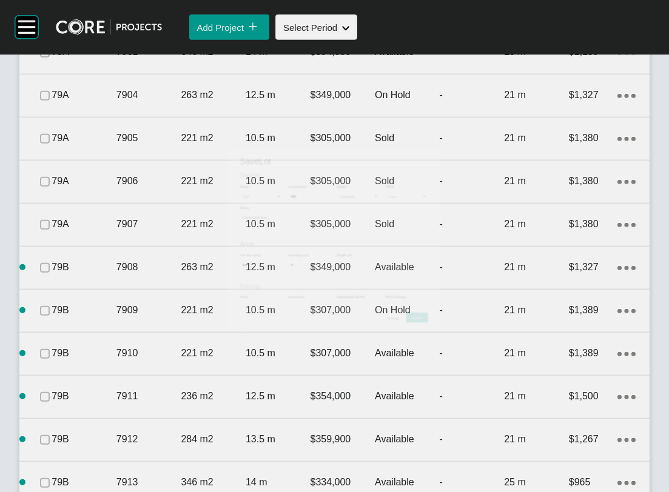
scroll to position [3961, 0]
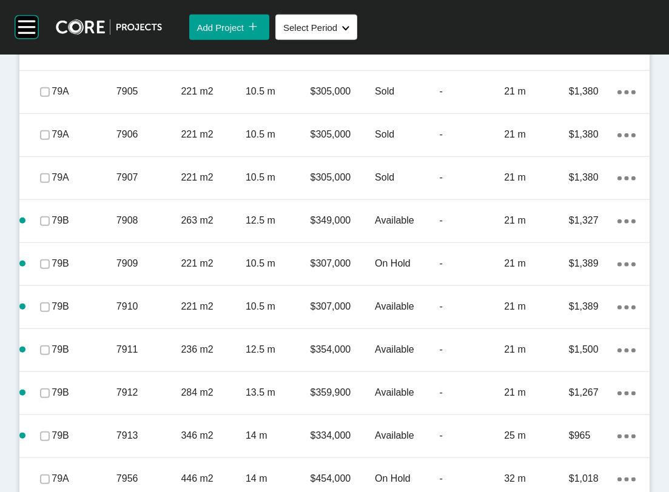
drag, startPoint x: 52, startPoint y: 342, endPoint x: 52, endPoint y: 355, distance: 12.7
drag, startPoint x: 53, startPoint y: 389, endPoint x: 52, endPoint y: 398, distance: 8.7
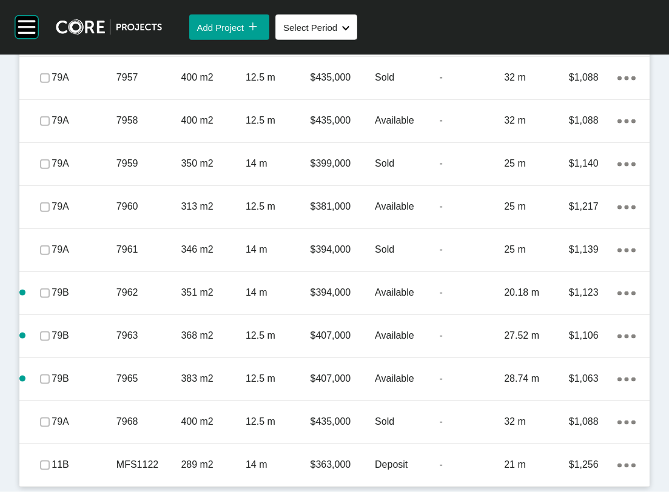
scroll to position [4594, 0]
drag, startPoint x: 52, startPoint y: 303, endPoint x: 45, endPoint y: 323, distance: 21.9
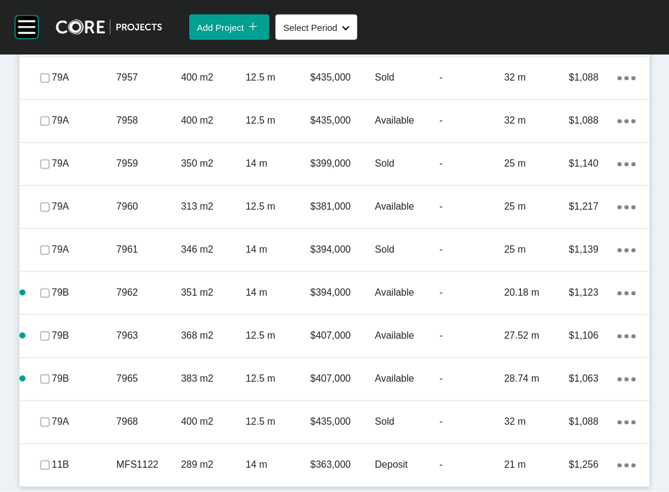
drag, startPoint x: 48, startPoint y: 349, endPoint x: 48, endPoint y: 365, distance: 15.8
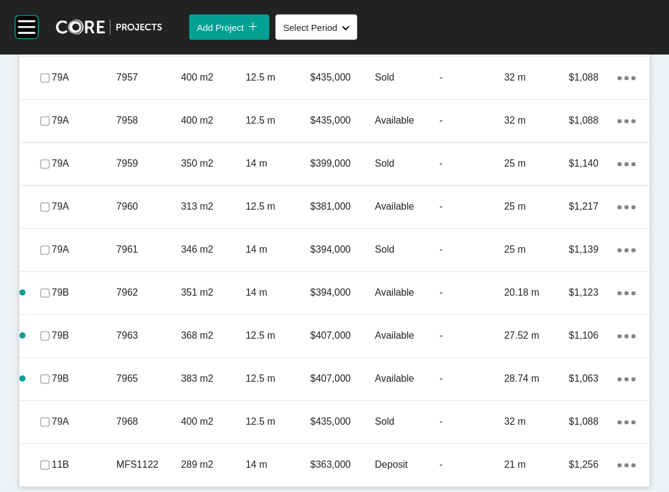
scroll to position [4997, 0]
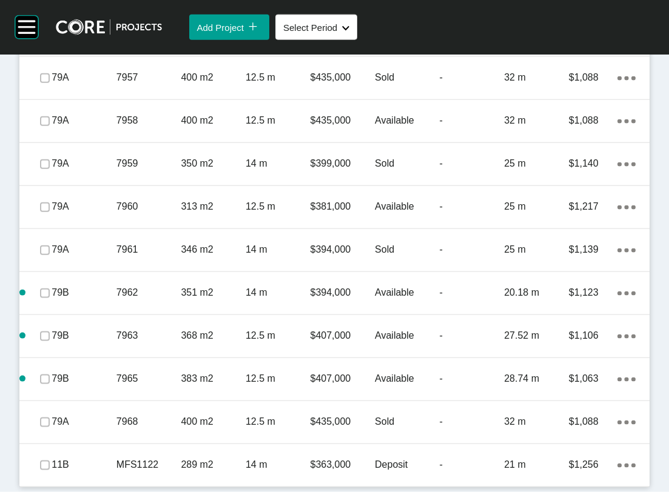
drag, startPoint x: 59, startPoint y: 116, endPoint x: 44, endPoint y: 132, distance: 21.4
click at [56, 56] on div "79A 7956 446 m2 14 m $454,000 On Hold - 32 m $1,018 Action Menu Dots Copy 6 Cre…" at bounding box center [334, 35] width 630 height 42
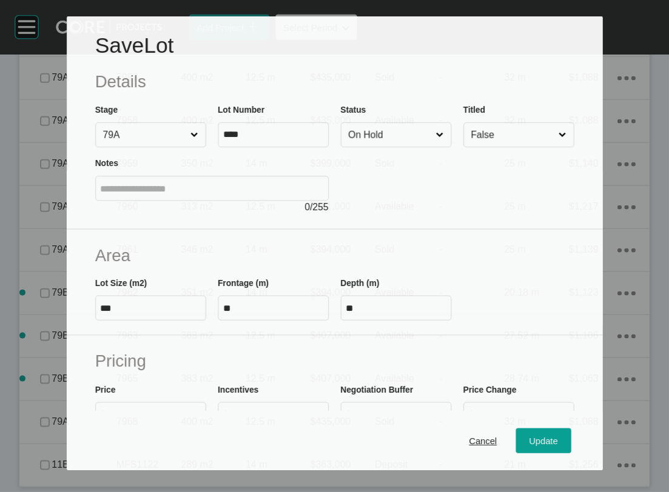
scroll to position [5373, 0]
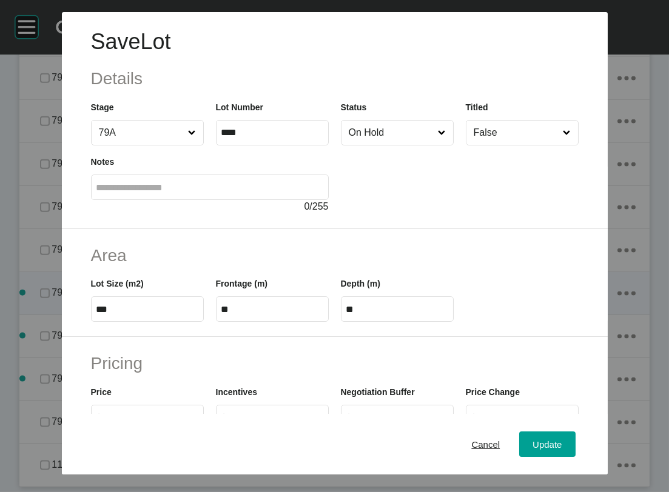
click at [484, 448] on button "Cancel" at bounding box center [485, 444] width 55 height 25
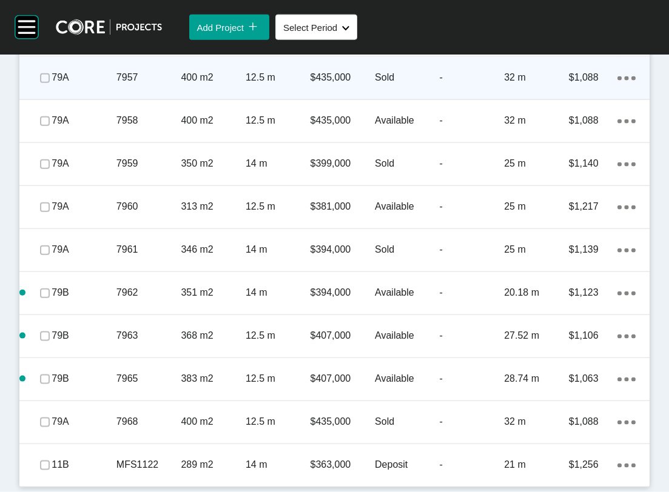
drag, startPoint x: 51, startPoint y: 119, endPoint x: 40, endPoint y: 150, distance: 32.8
click at [50, 40] on label at bounding box center [45, 35] width 10 height 10
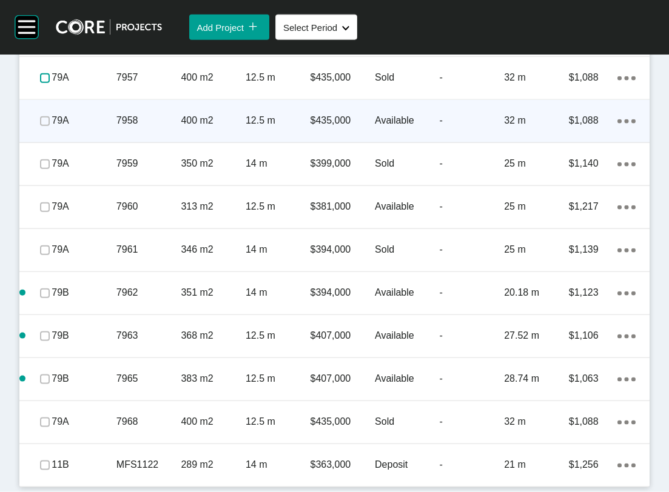
drag, startPoint x: 47, startPoint y: 170, endPoint x: 51, endPoint y: 195, distance: 25.1
click at [47, 83] on label at bounding box center [45, 78] width 10 height 10
click at [50, 126] on label at bounding box center [45, 121] width 10 height 10
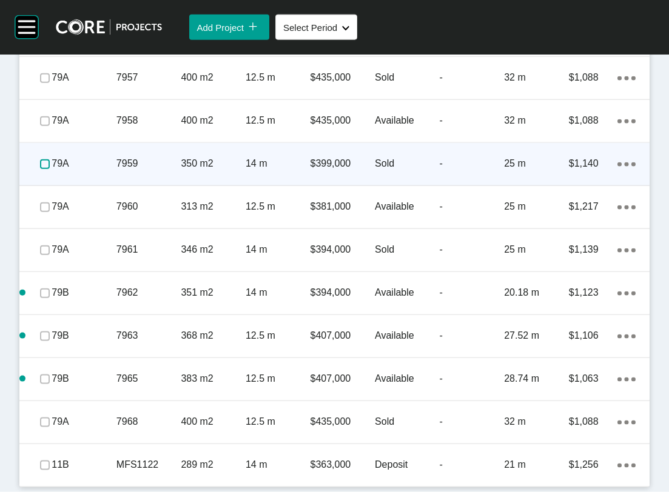
click at [47, 169] on label at bounding box center [45, 164] width 10 height 10
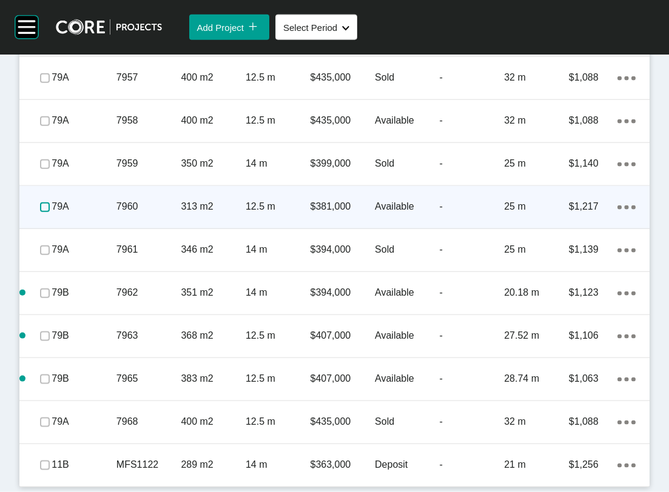
click at [50, 212] on label at bounding box center [45, 207] width 10 height 10
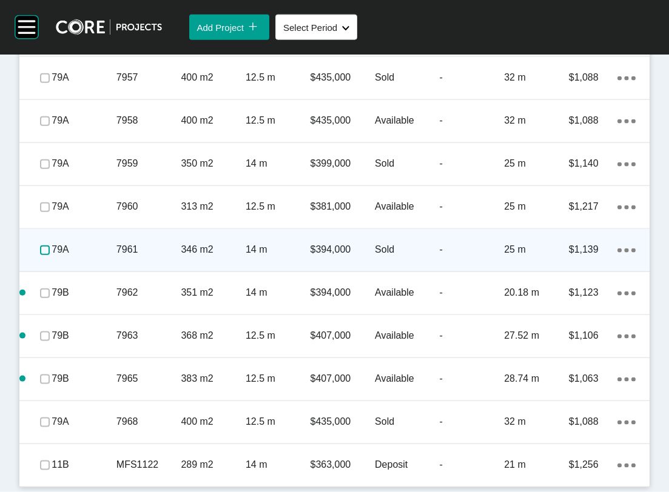
click at [50, 255] on label at bounding box center [45, 251] width 10 height 10
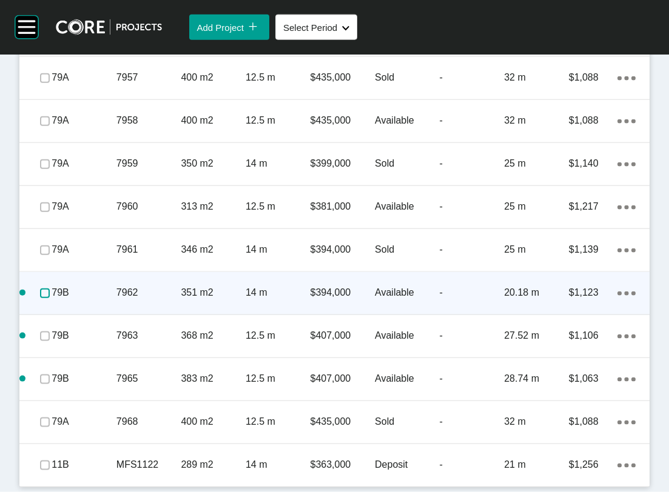
click at [47, 298] on label at bounding box center [45, 294] width 10 height 10
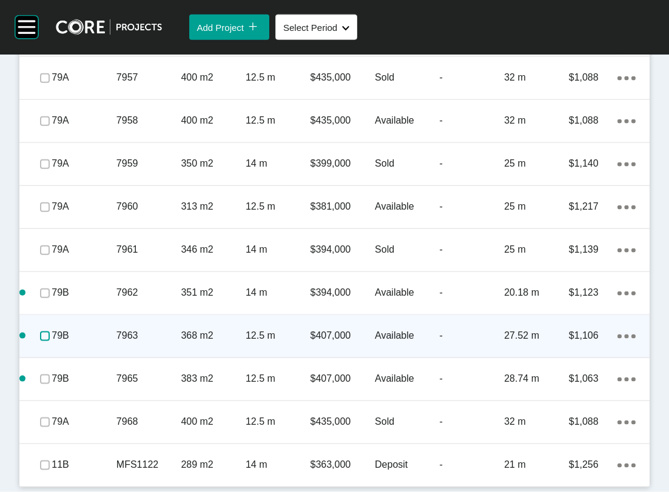
click at [48, 341] on label at bounding box center [45, 337] width 10 height 10
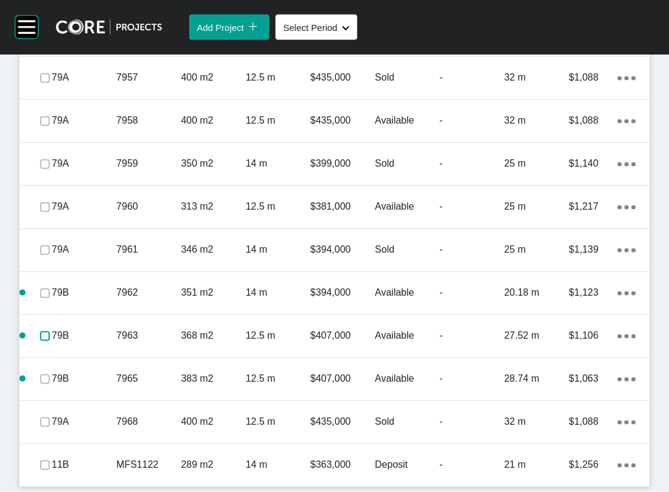
scroll to position [5564, 0]
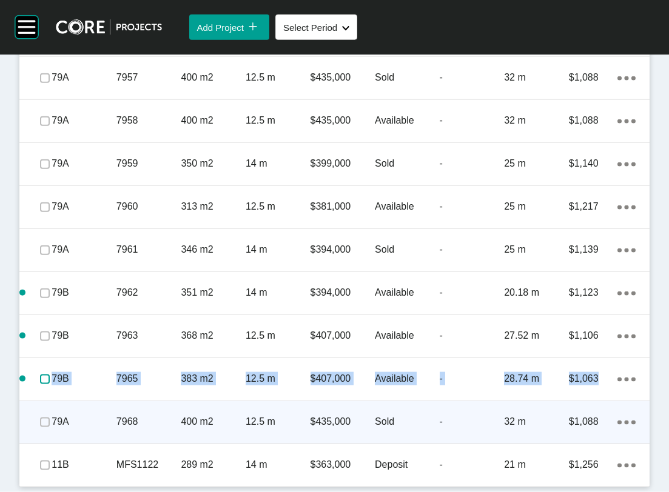
drag, startPoint x: 52, startPoint y: 353, endPoint x: 38, endPoint y: 404, distance: 52.1
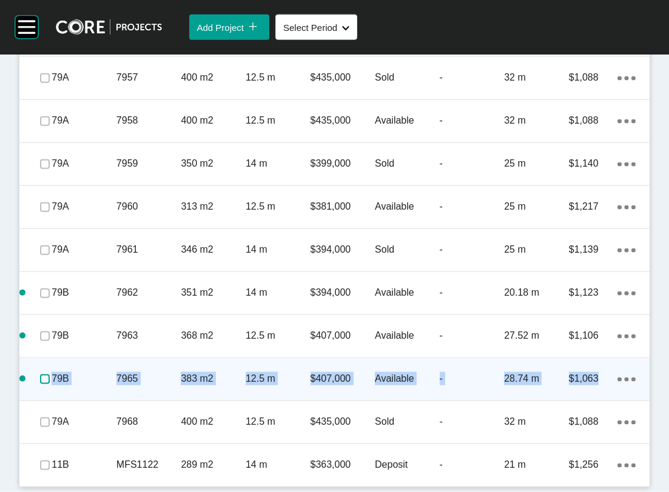
click at [48, 375] on label at bounding box center [45, 380] width 10 height 10
click at [375, 372] on p "Available" at bounding box center [407, 378] width 65 height 13
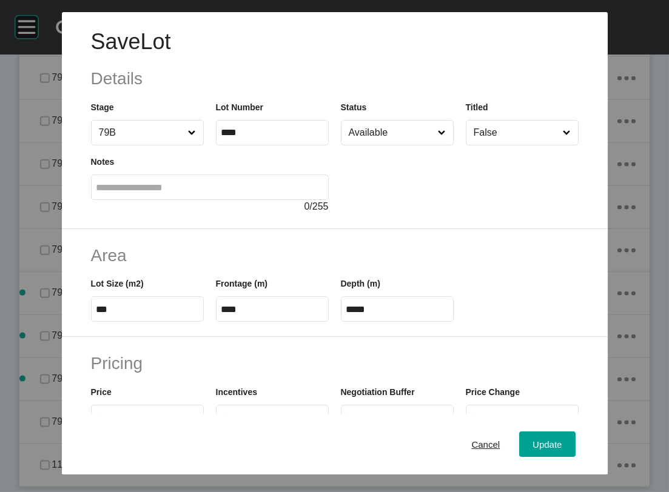
click at [402, 145] on input "Available" at bounding box center [391, 133] width 90 height 24
drag, startPoint x: 394, startPoint y: 264, endPoint x: 433, endPoint y: 304, distance: 56.2
click at [561, 440] on span "Update" at bounding box center [546, 445] width 29 height 10
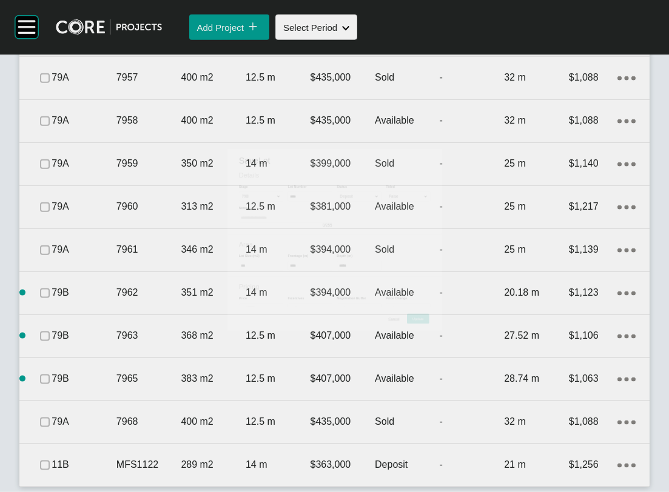
scroll to position [5610, 0]
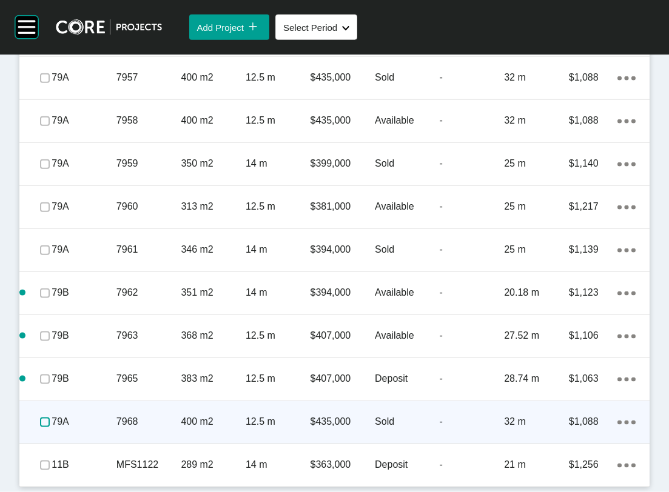
click at [48, 418] on label at bounding box center [45, 423] width 10 height 10
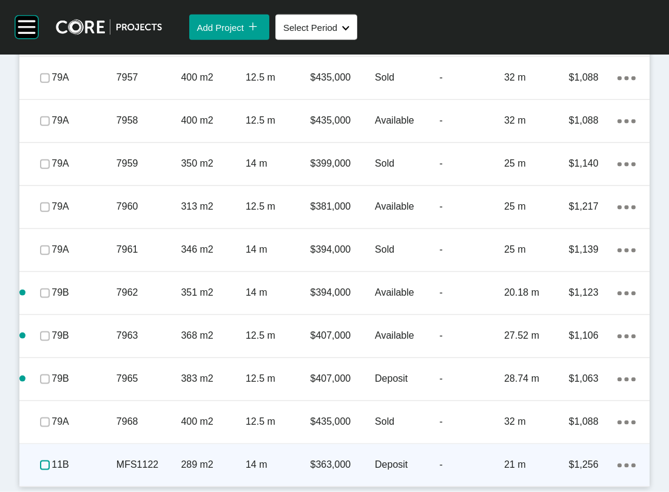
click at [47, 461] on label at bounding box center [45, 466] width 10 height 10
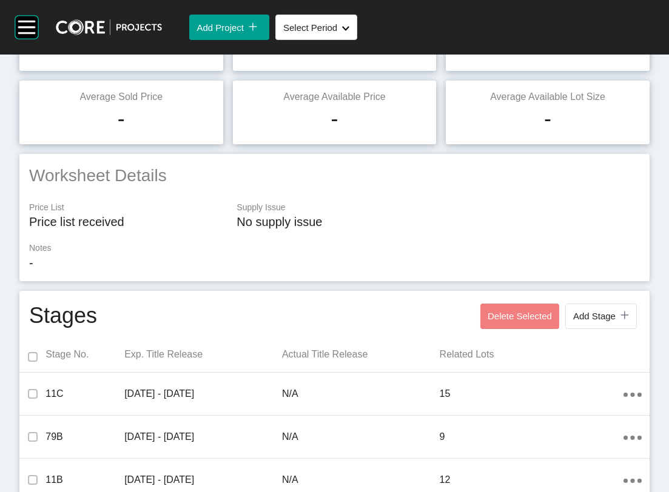
scroll to position [0, 0]
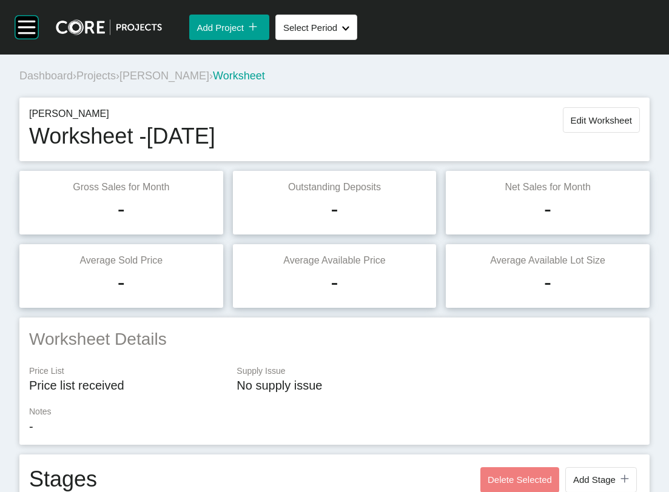
click at [116, 82] on span "Projects" at bounding box center [95, 76] width 39 height 12
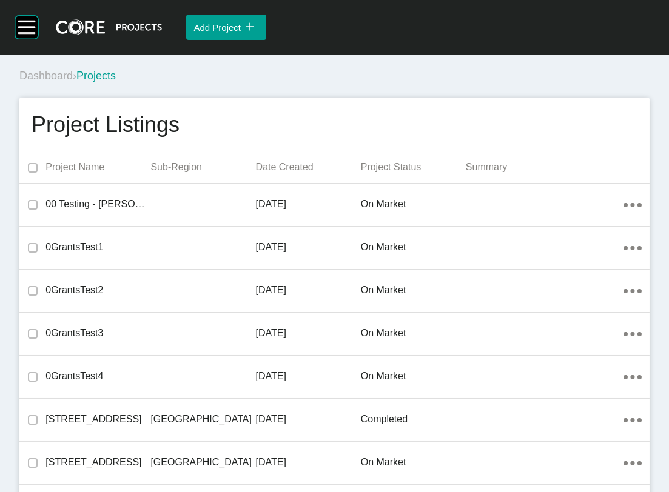
scroll to position [7822, 0]
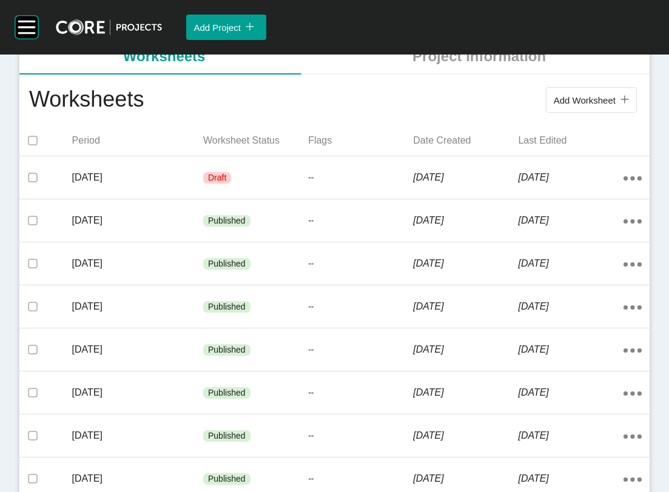
scroll to position [249, 0]
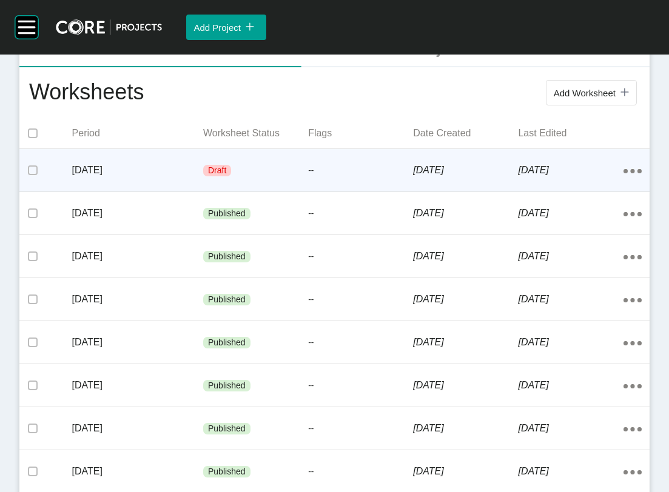
click at [449, 189] on div "[DATE]" at bounding box center [465, 171] width 105 height 38
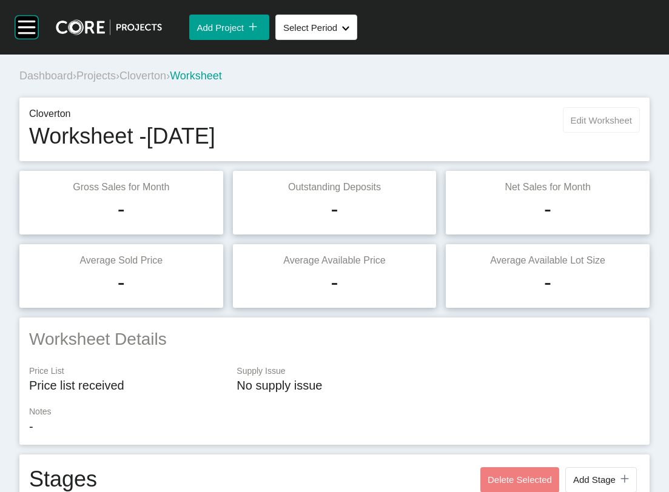
click at [570, 133] on button "Edit Worksheet" at bounding box center [601, 119] width 77 height 25
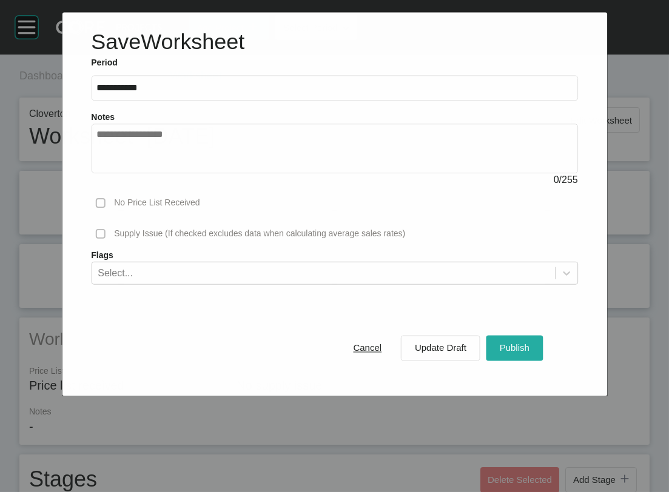
click at [522, 361] on button "Publish" at bounding box center [514, 347] width 56 height 25
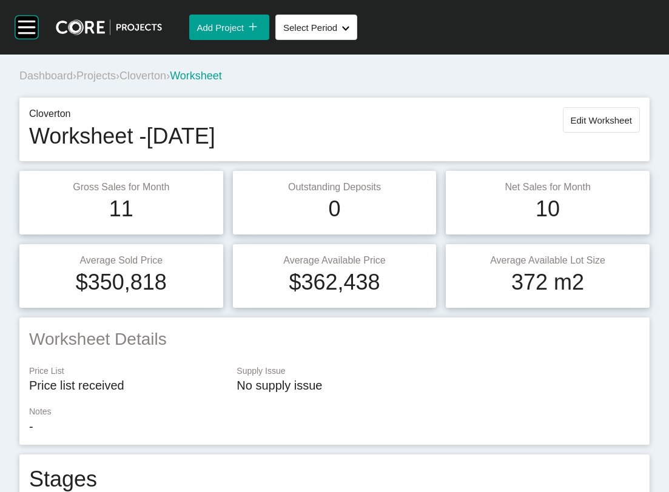
click at [116, 82] on span "Projects" at bounding box center [95, 76] width 39 height 12
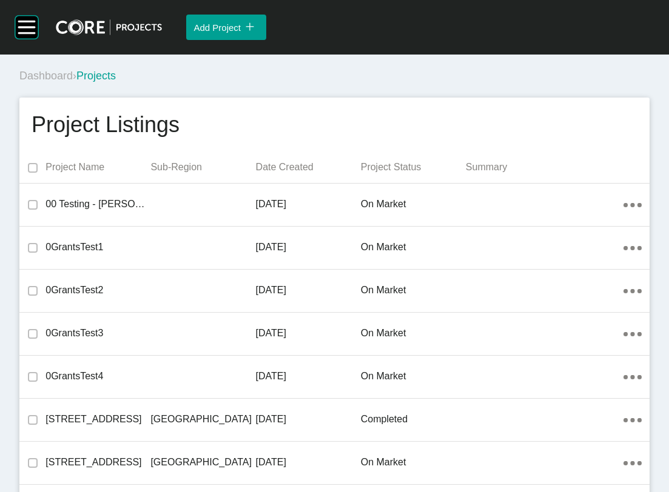
scroll to position [1868, 0]
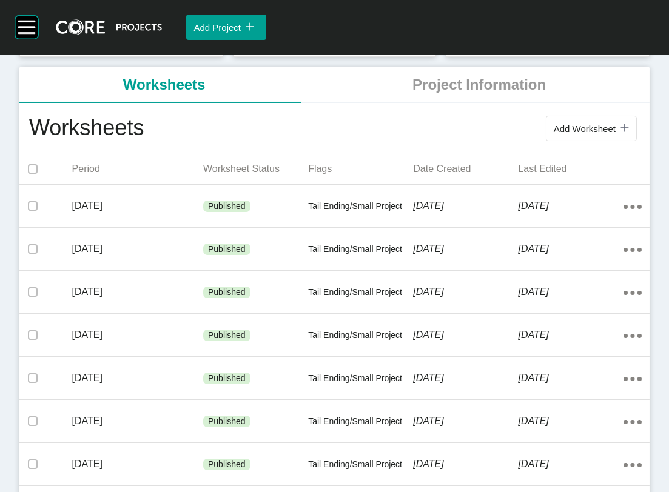
scroll to position [202, 0]
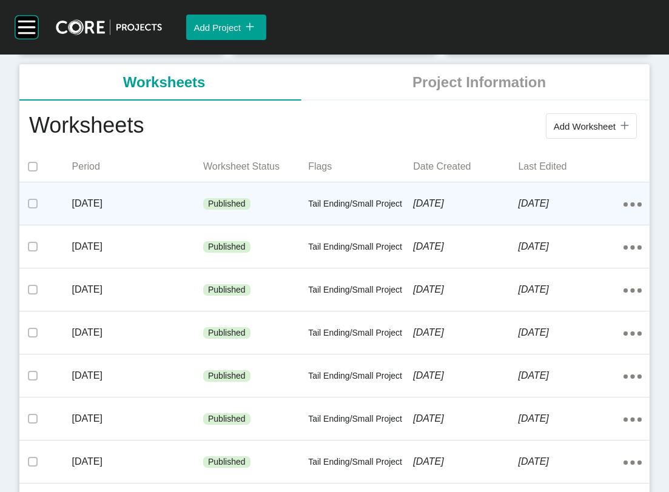
click at [451, 210] on p "[DATE]" at bounding box center [465, 203] width 105 height 13
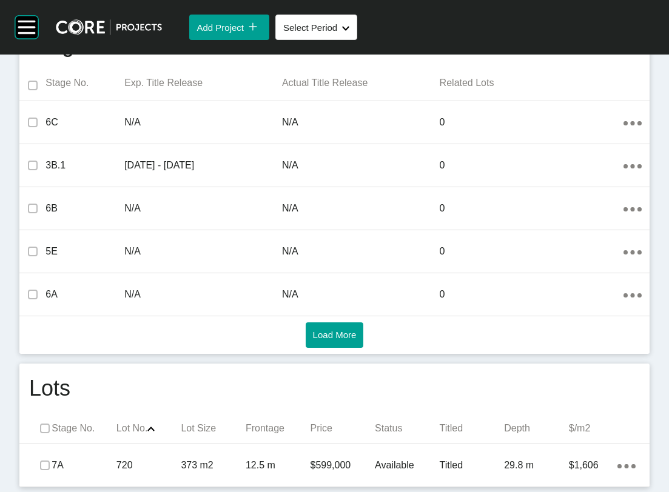
scroll to position [741, 0]
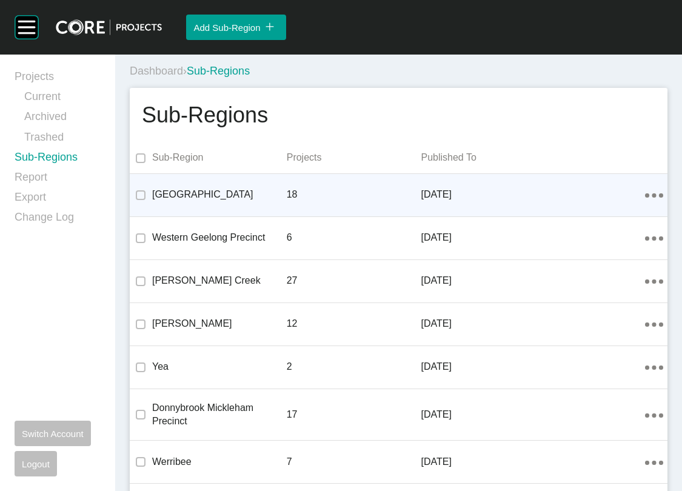
click at [645, 201] on div "Action Menu Dots Copy 6 Created with Sketch." at bounding box center [654, 194] width 18 height 13
click at [594, 253] on link "Edit" at bounding box center [584, 244] width 33 height 18
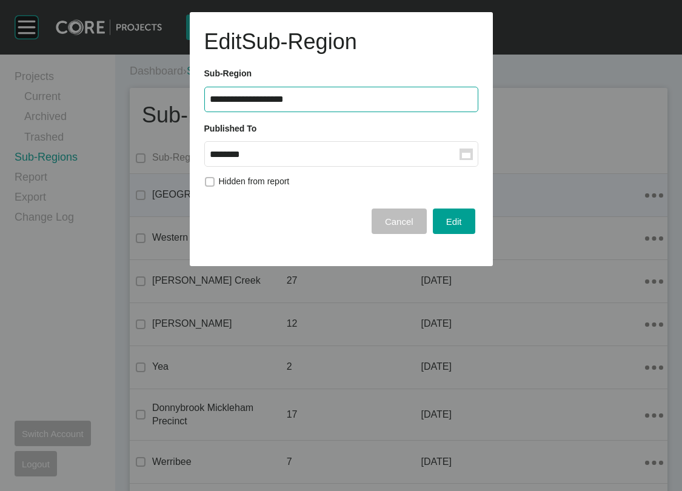
click at [292, 159] on input "********" at bounding box center [335, 154] width 250 height 10
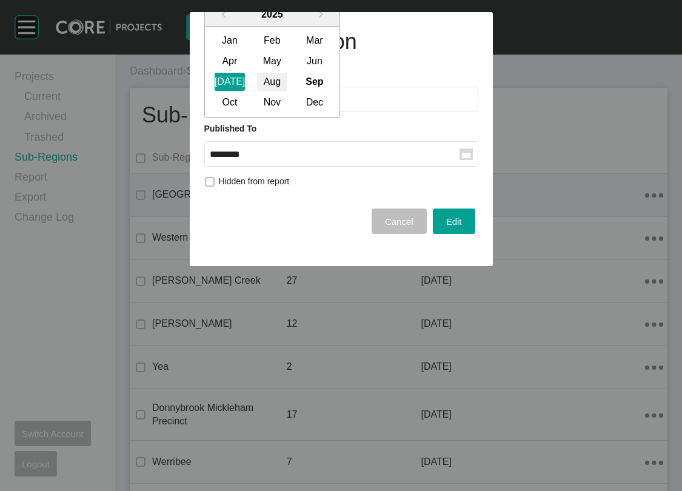
click at [287, 92] on div "Aug" at bounding box center [272, 82] width 30 height 18
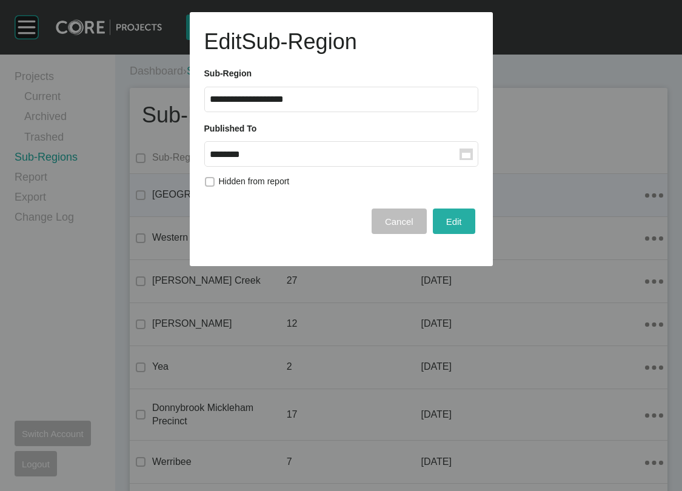
click at [443, 230] on div "Edit" at bounding box center [454, 221] width 22 height 16
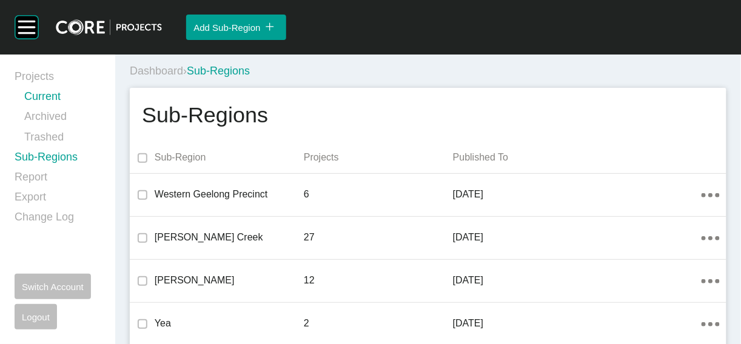
drag, startPoint x: 0, startPoint y: 0, endPoint x: 62, endPoint y: 109, distance: 125.7
click at [62, 109] on link "Current" at bounding box center [62, 99] width 76 height 20
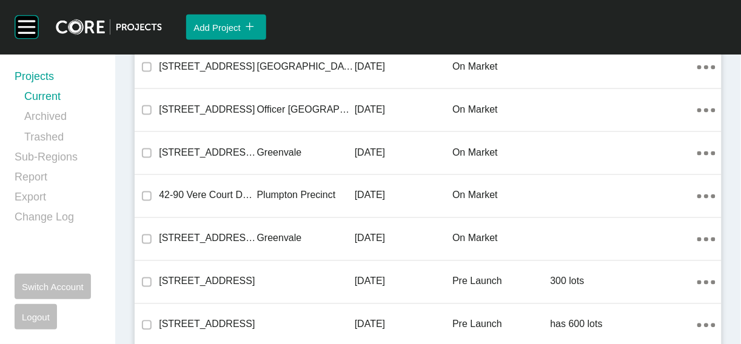
scroll to position [5510, 0]
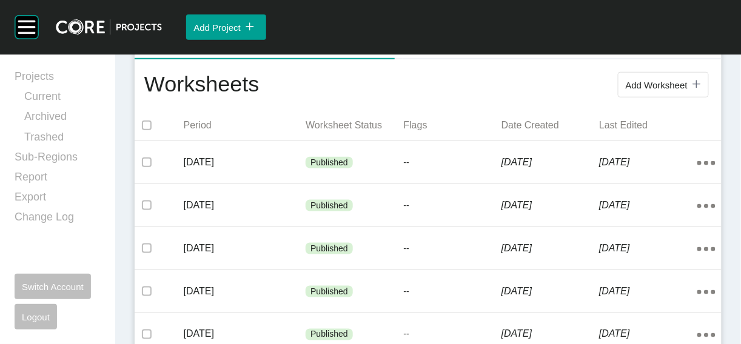
scroll to position [282, 0]
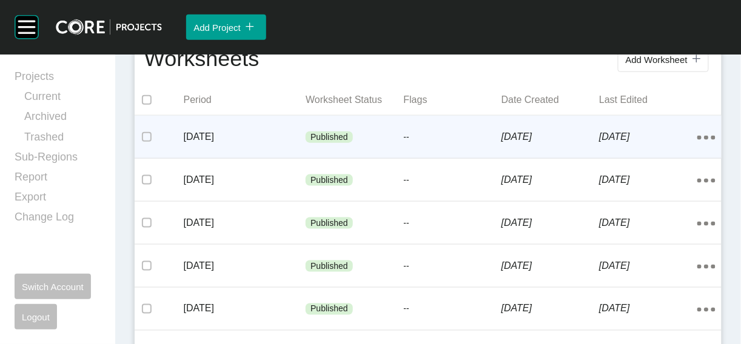
click at [526, 156] on div "[DATE]" at bounding box center [550, 137] width 98 height 38
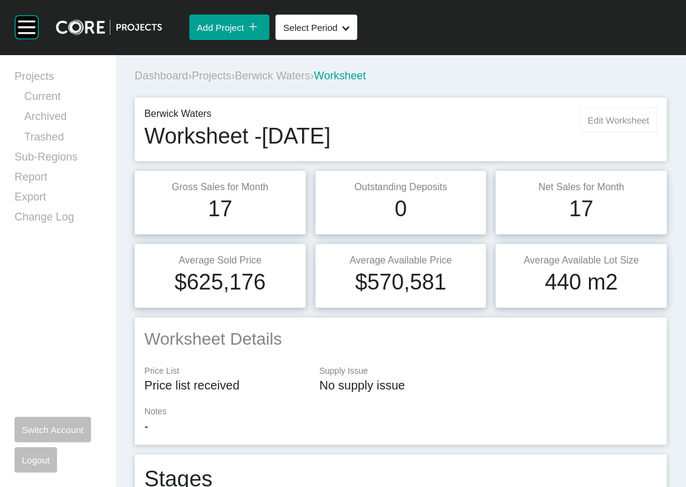
click at [602, 125] on span "Edit Worksheet" at bounding box center [617, 120] width 61 height 10
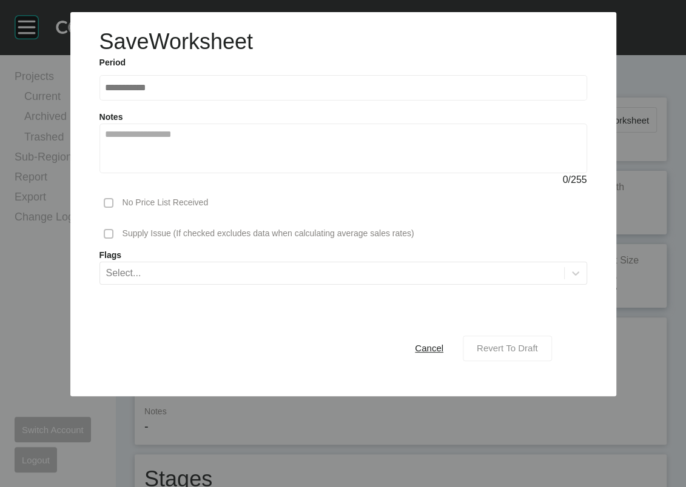
click at [526, 344] on div "Revert To Draft" at bounding box center [506, 348] width 67 height 16
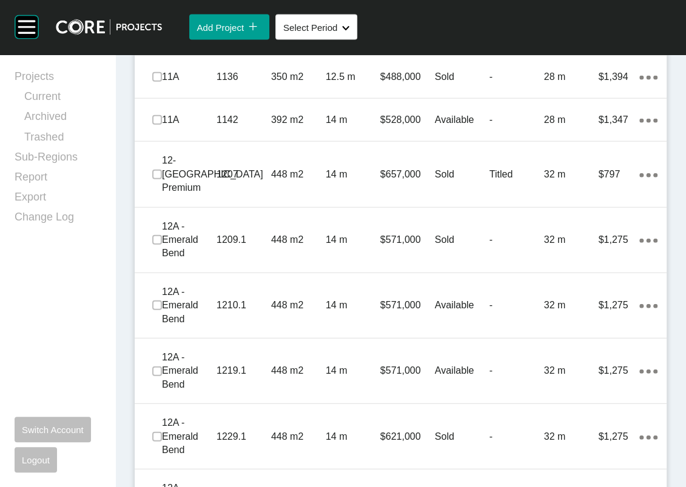
scroll to position [1511, 0]
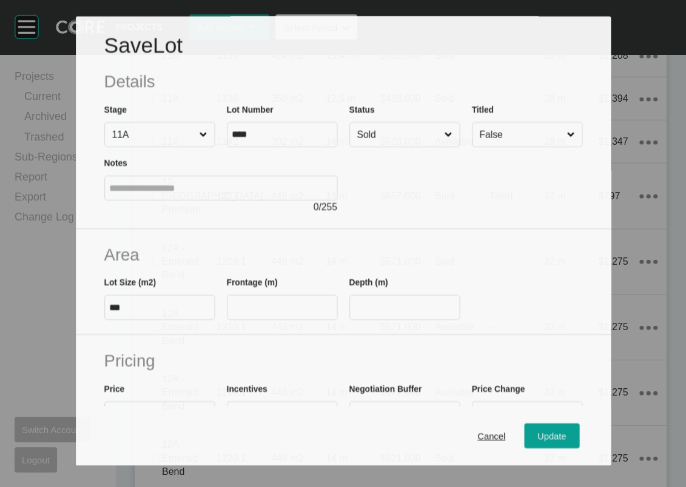
scroll to position [1464, 0]
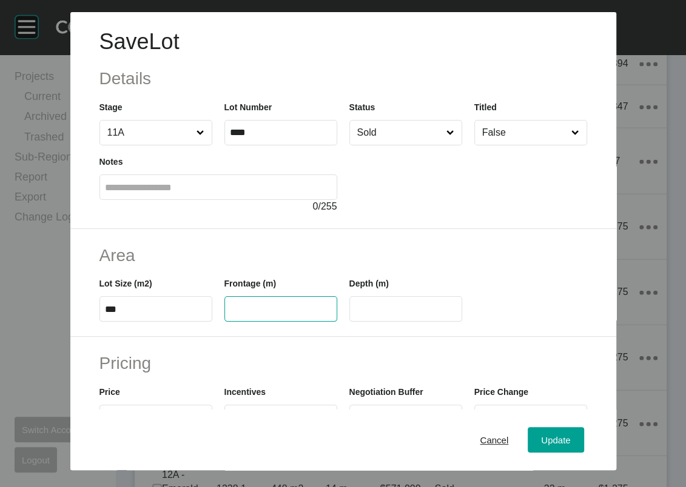
click at [243, 315] on input "text" at bounding box center [281, 309] width 102 height 10
type input "****"
click at [358, 315] on input "****" at bounding box center [406, 309] width 102 height 10
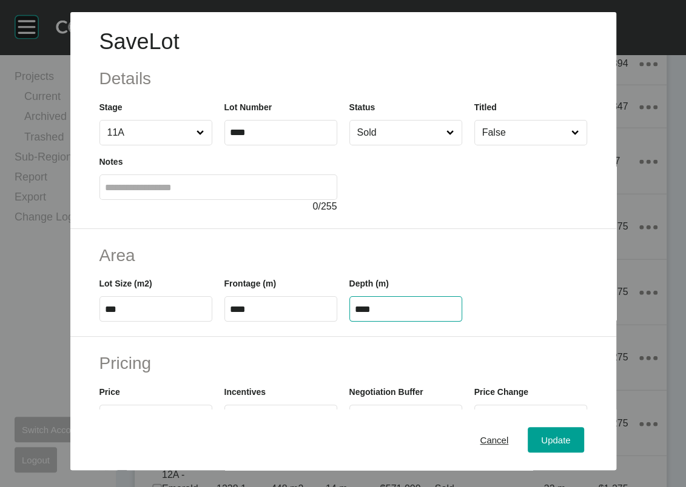
drag, startPoint x: 362, startPoint y: 378, endPoint x: 275, endPoint y: 381, distance: 86.7
click at [275, 322] on div "Lot Size (m2) *** Frontage (m) **** Depth (m) ****" at bounding box center [343, 294] width 500 height 55
drag, startPoint x: 378, startPoint y: 379, endPoint x: 335, endPoint y: 385, distance: 42.9
click at [343, 322] on div "Depth (m) ****" at bounding box center [405, 294] width 125 height 55
type input "*****"
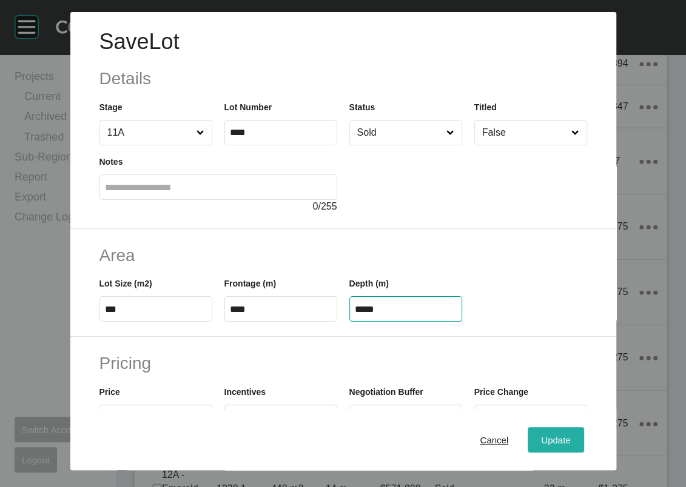
click at [589, 344] on div "Save Lot Details Stage 11A Lot Number **** Status Sold Titled False Notes 0 / 2…" at bounding box center [343, 243] width 686 height 487
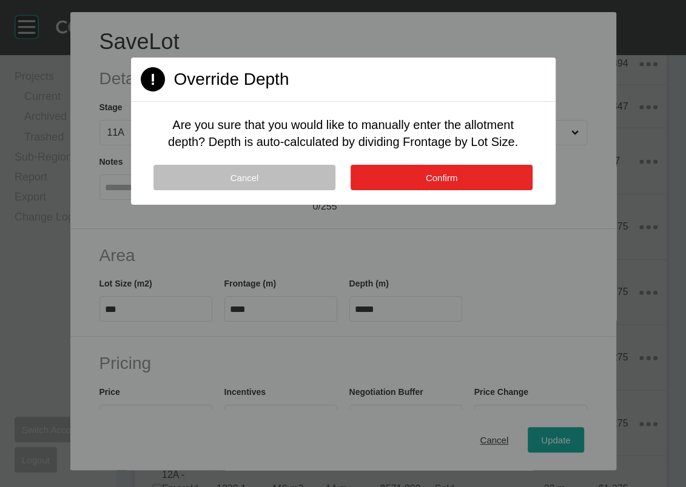
click at [455, 190] on button "Confirm" at bounding box center [441, 177] width 182 height 25
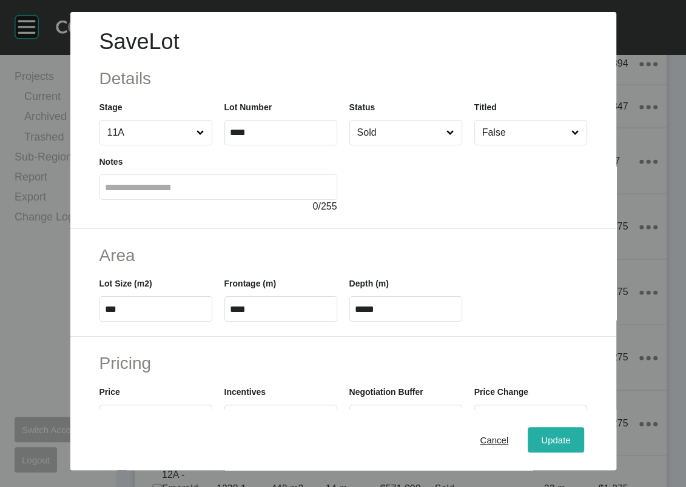
click at [571, 344] on button "Update" at bounding box center [555, 439] width 56 height 25
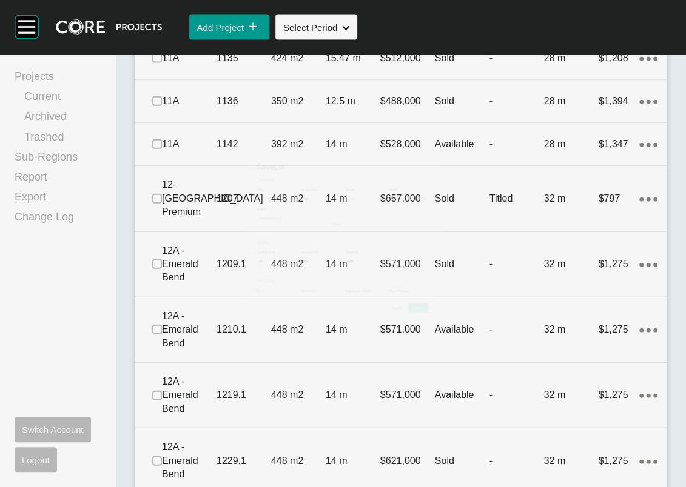
scroll to position [1511, 0]
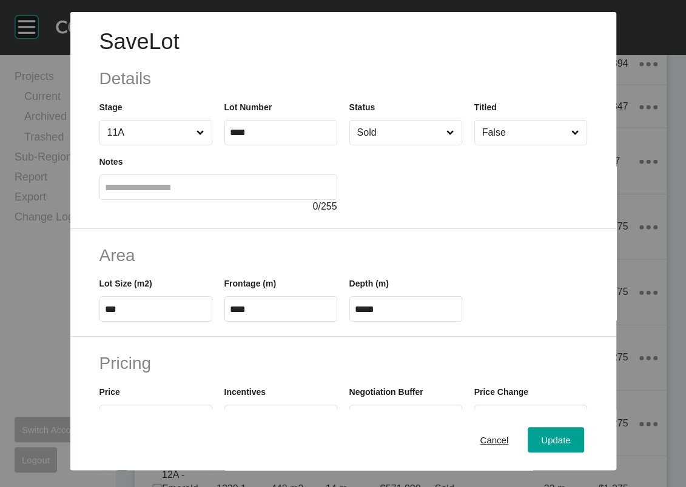
scroll to position [401, 0]
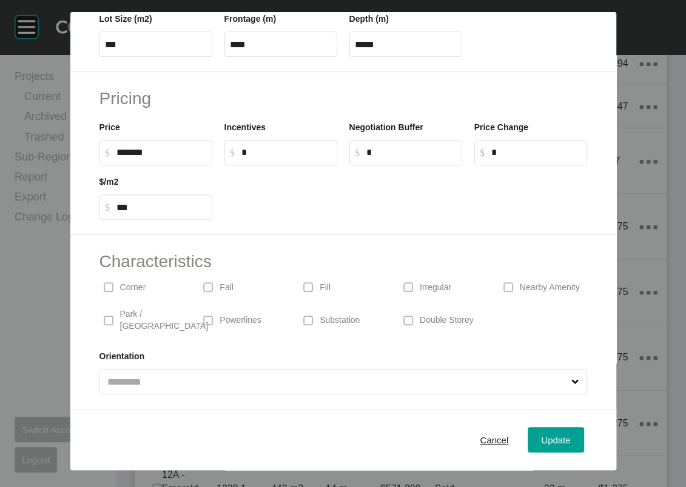
click at [99, 295] on div "Corner" at bounding box center [143, 287] width 88 height 28
click at [583, 344] on button "Update" at bounding box center [555, 439] width 56 height 25
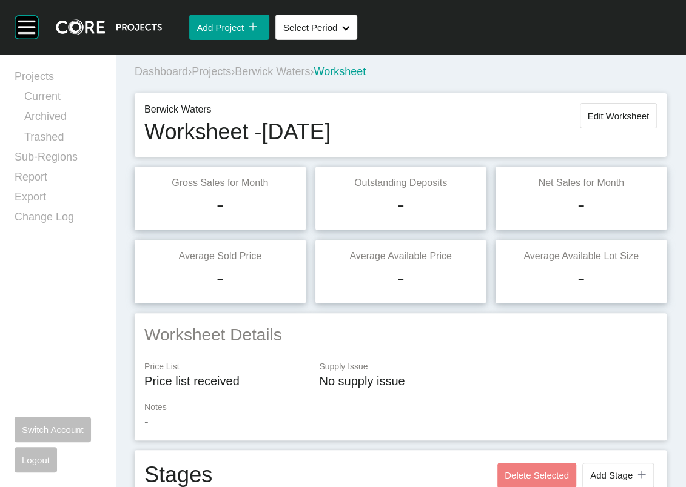
scroll to position [0, 0]
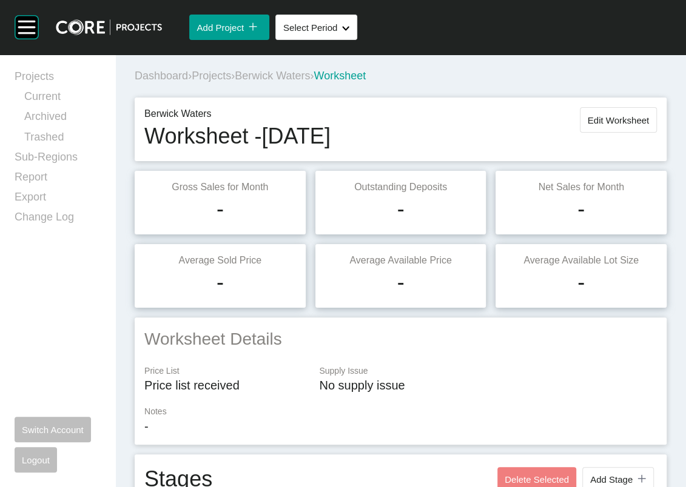
click at [231, 82] on span "Projects" at bounding box center [211, 76] width 39 height 12
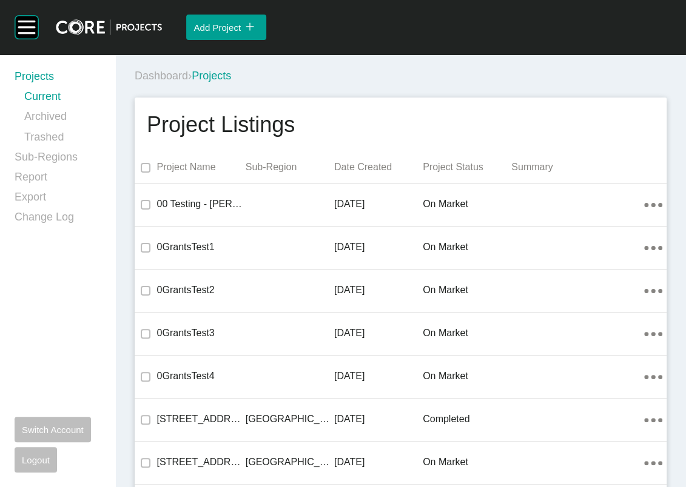
scroll to position [21463, 0]
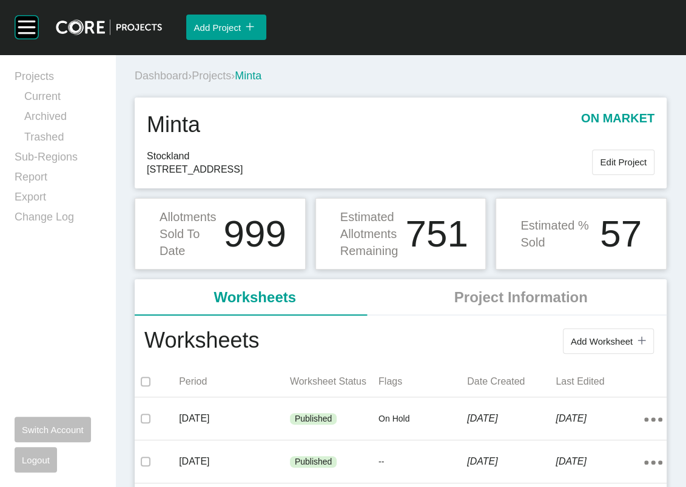
click at [231, 82] on span "Projects" at bounding box center [211, 76] width 39 height 12
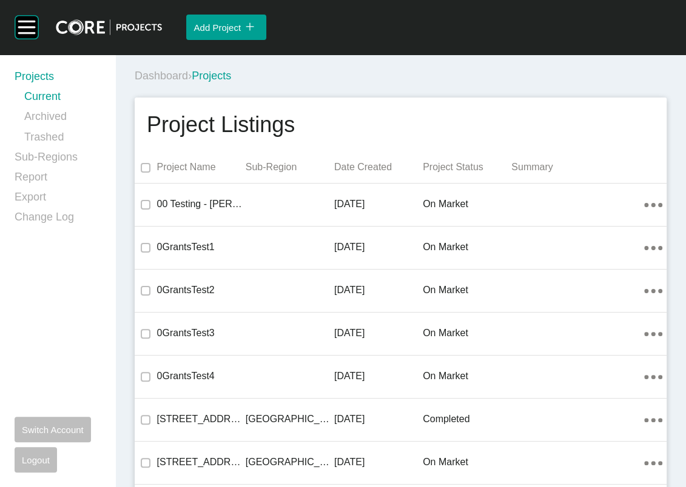
scroll to position [21576, 0]
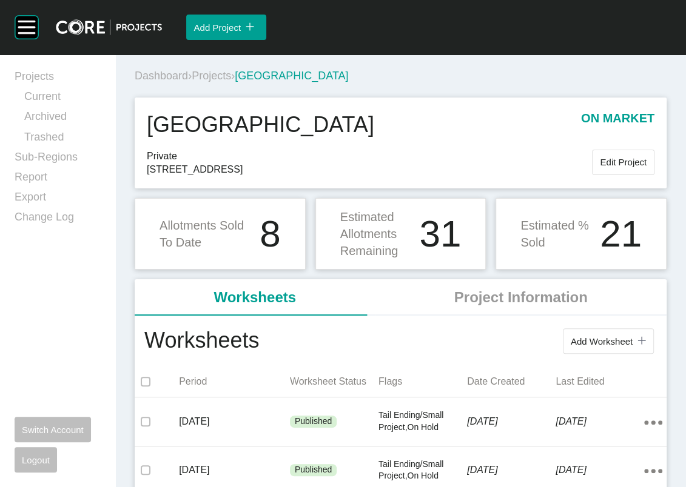
click at [231, 82] on span "Projects" at bounding box center [211, 76] width 39 height 12
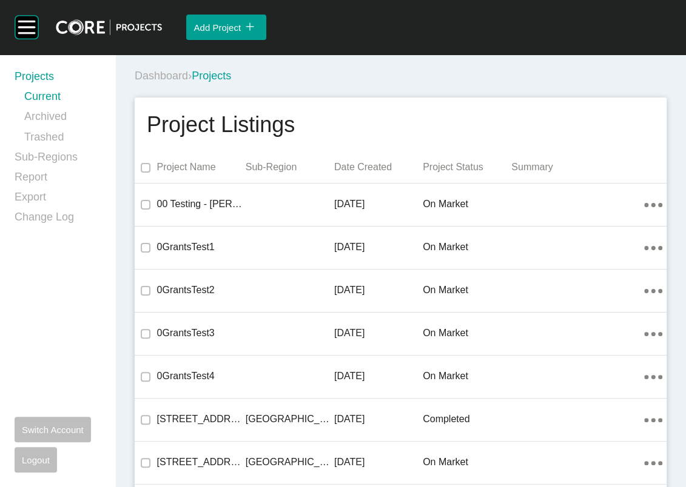
scroll to position [29921, 0]
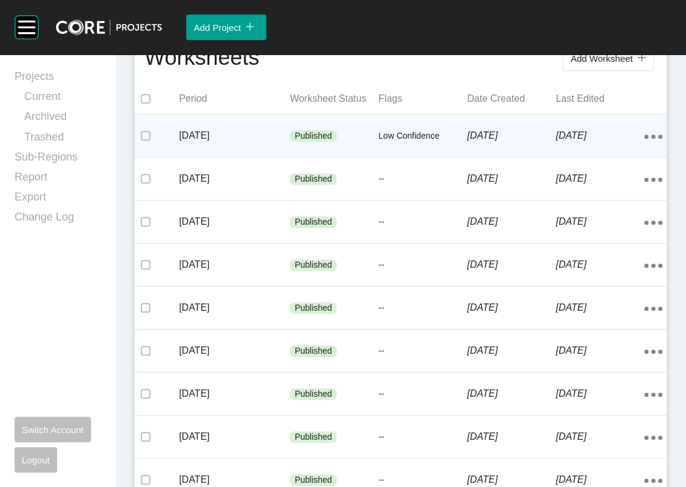
scroll to position [289, 0]
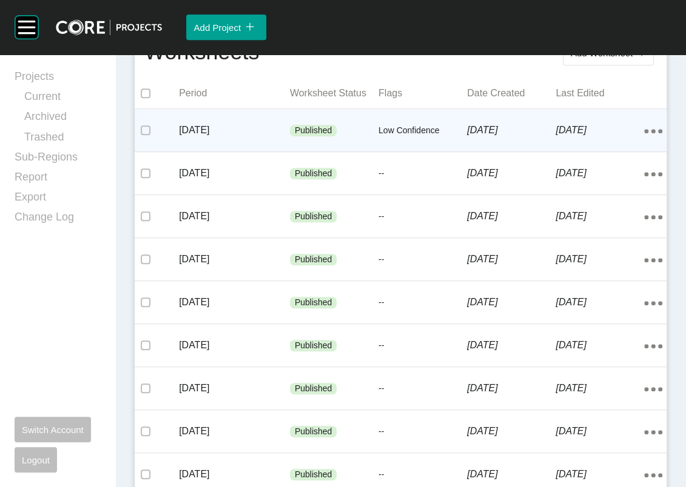
click at [507, 149] on div "[DATE]" at bounding box center [511, 131] width 89 height 38
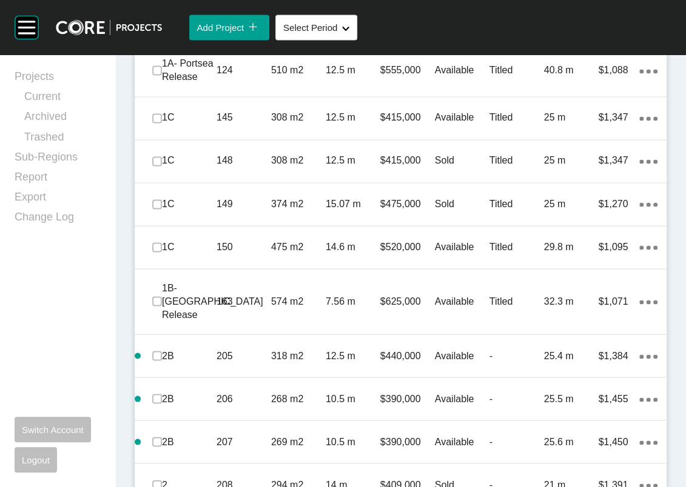
scroll to position [1083, 0]
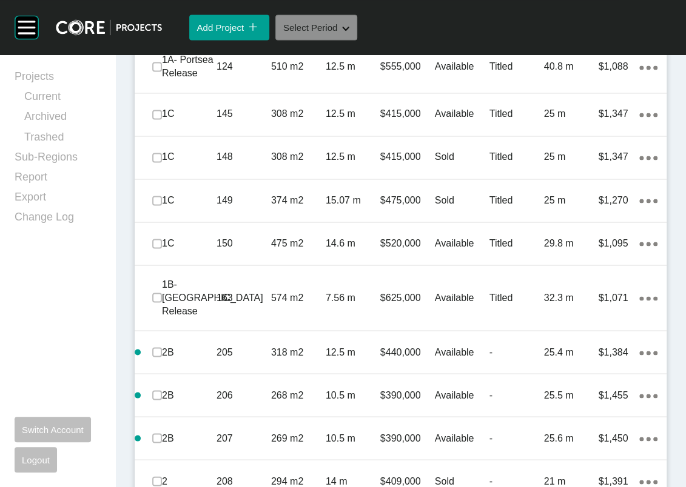
click at [357, 40] on button "Select Period Shape Created with Sketch." at bounding box center [316, 27] width 82 height 25
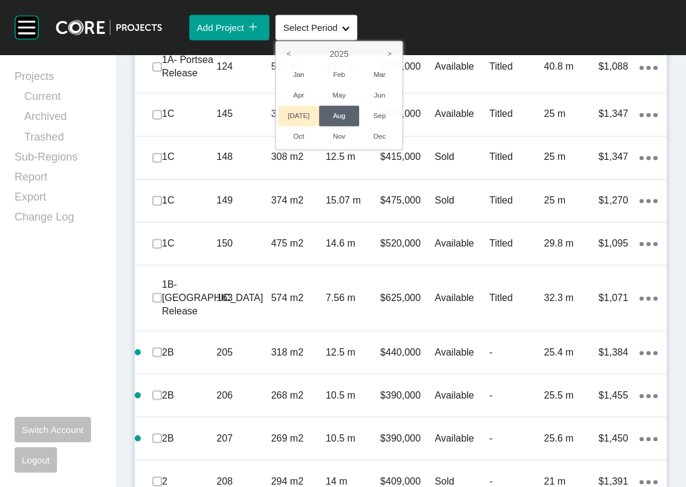
click at [319, 126] on li "[DATE]" at bounding box center [298, 115] width 41 height 21
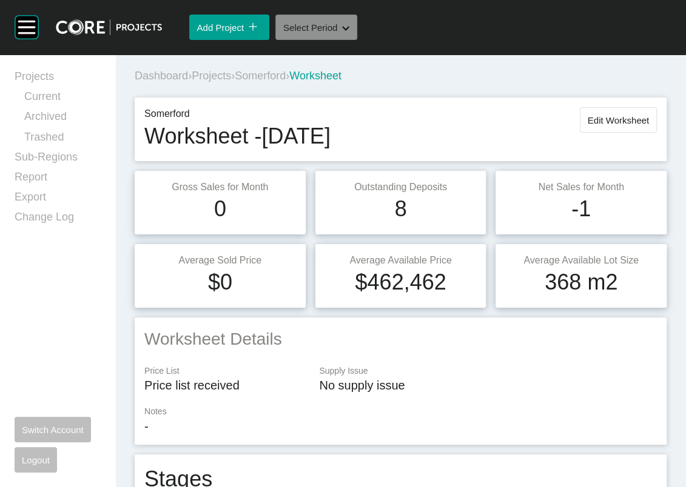
click at [353, 40] on button "Select Period Shape Created with Sketch." at bounding box center [316, 27] width 82 height 25
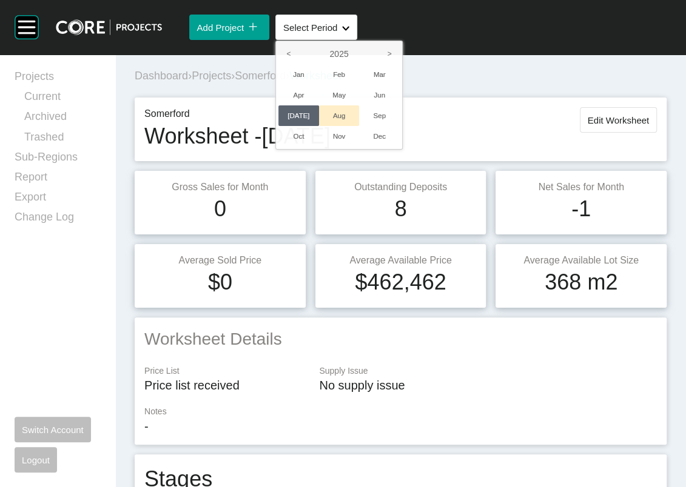
click at [360, 126] on li "Aug" at bounding box center [339, 115] width 41 height 21
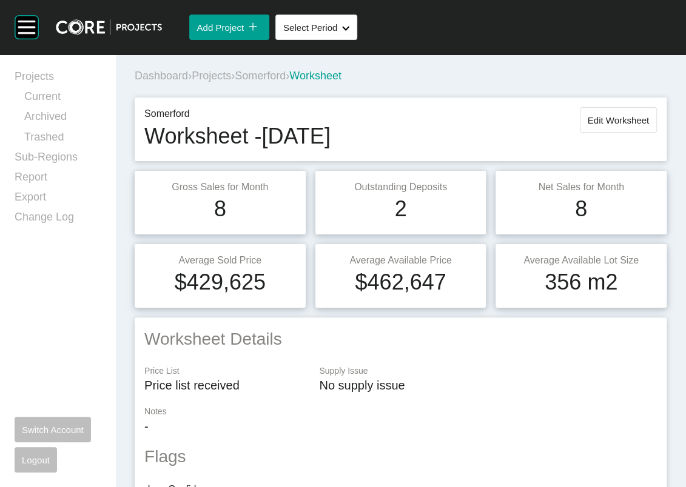
click at [229, 82] on span "Projects" at bounding box center [211, 76] width 39 height 12
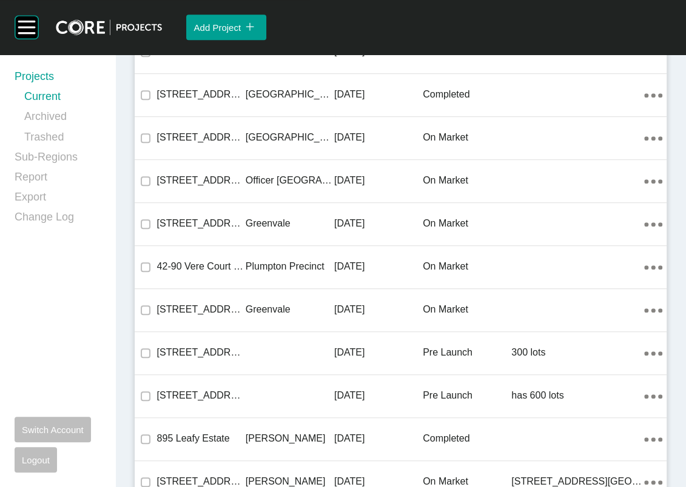
scroll to position [5493, 0]
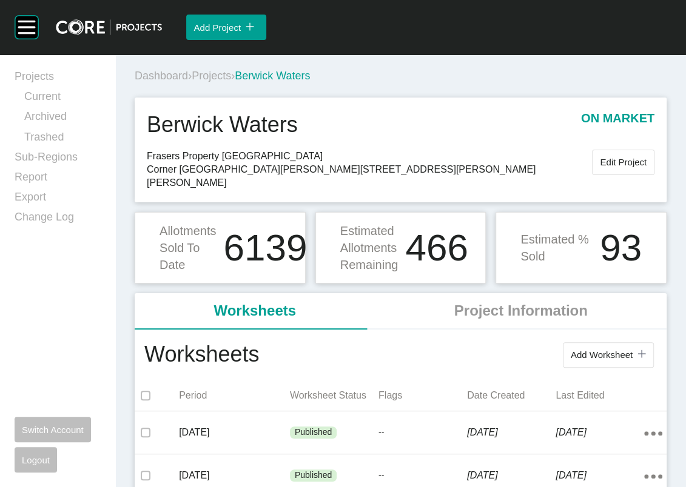
scroll to position [426, 0]
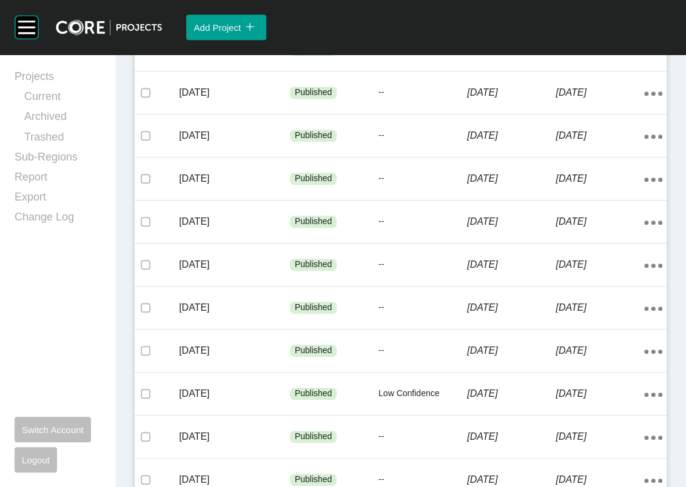
click at [373, 28] on div "August 2025 Published -- 26 August 2025 4 September 2025 Action Menu Dots Copy …" at bounding box center [401, 6] width 532 height 42
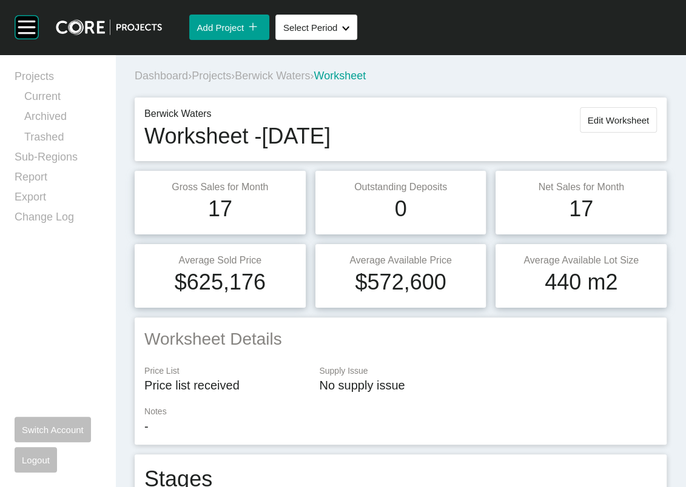
click at [230, 82] on span "Projects" at bounding box center [211, 76] width 39 height 12
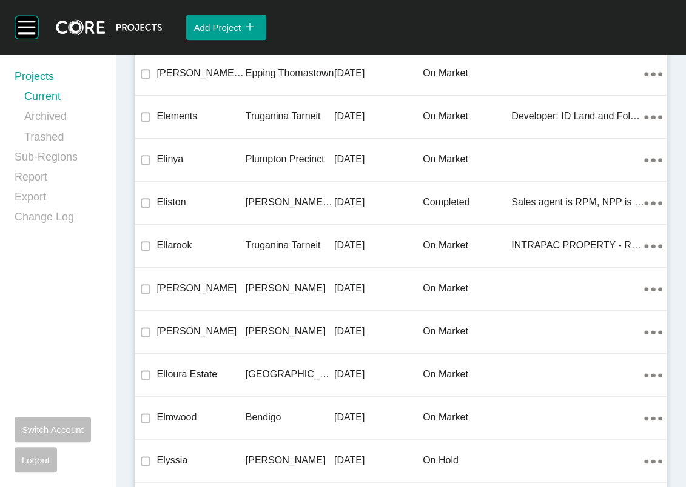
scroll to position [15562, 0]
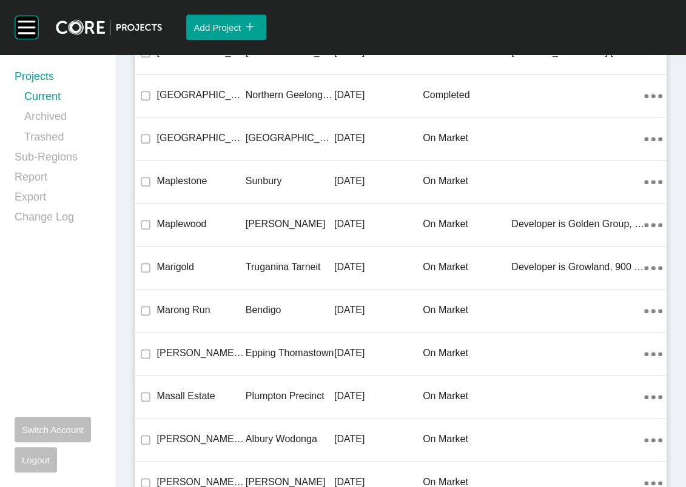
drag, startPoint x: 212, startPoint y: 268, endPoint x: 215, endPoint y: 281, distance: 13.1
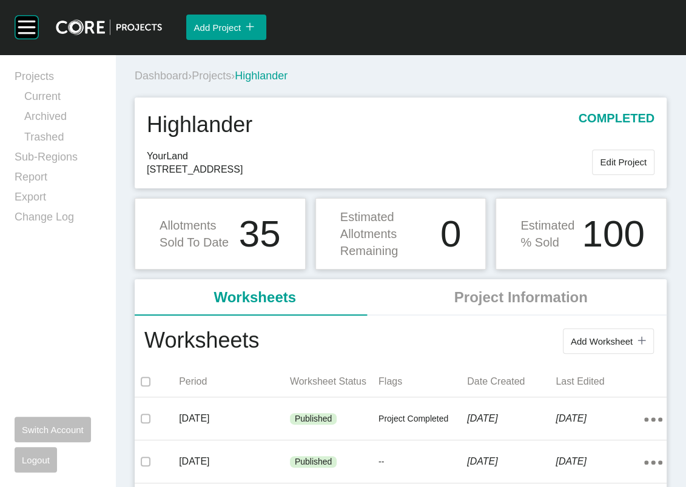
scroll to position [1, 0]
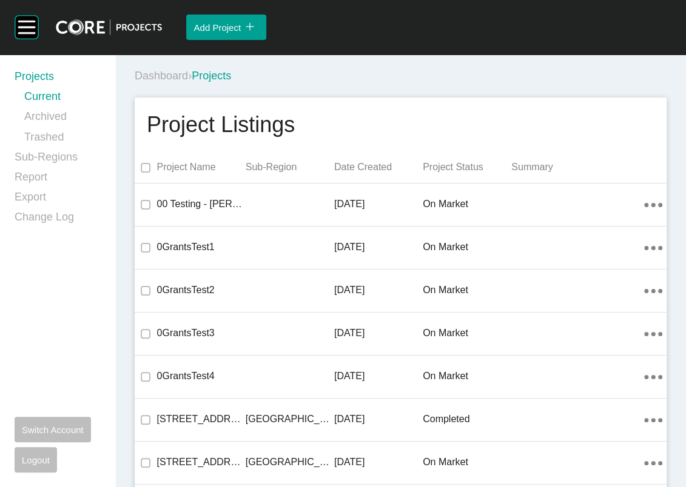
scroll to position [15615, 0]
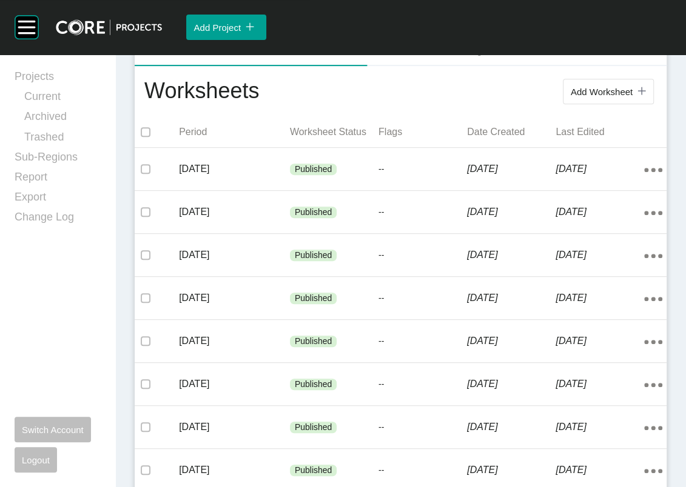
scroll to position [268, 0]
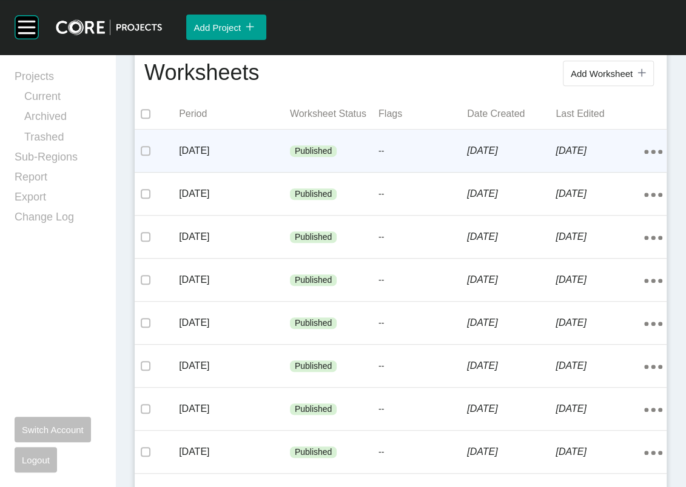
click at [570, 158] on p "4 September 2025" at bounding box center [599, 150] width 89 height 13
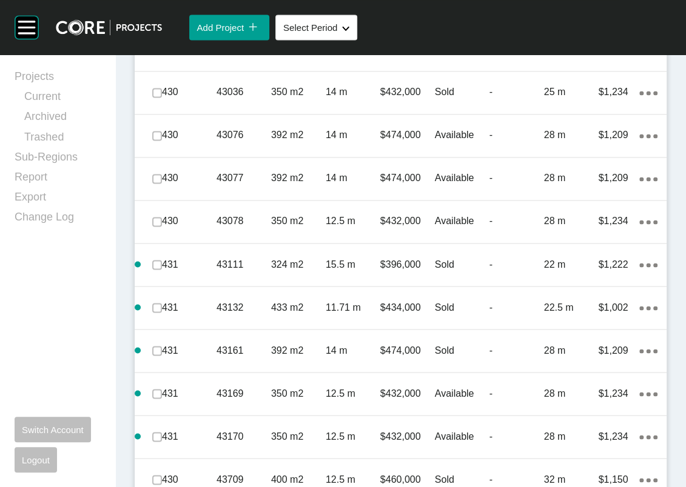
scroll to position [989, 0]
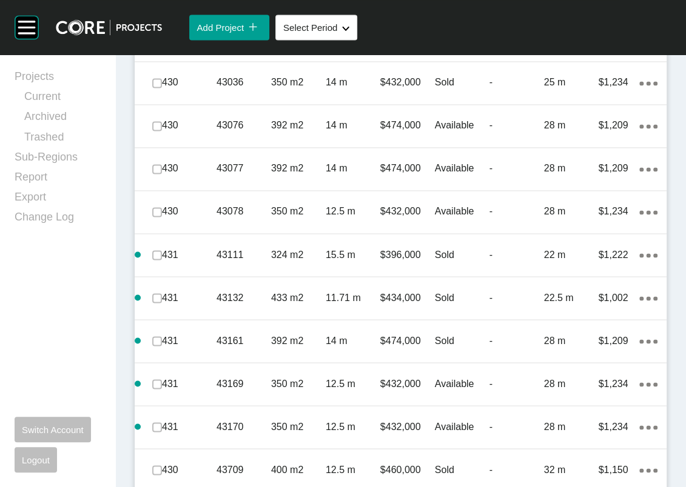
click at [162, 45] on label at bounding box center [157, 40] width 10 height 10
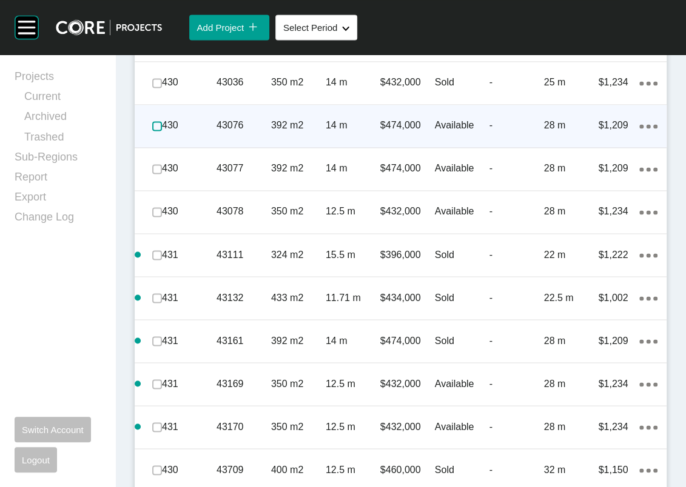
click at [162, 131] on label at bounding box center [157, 126] width 10 height 10
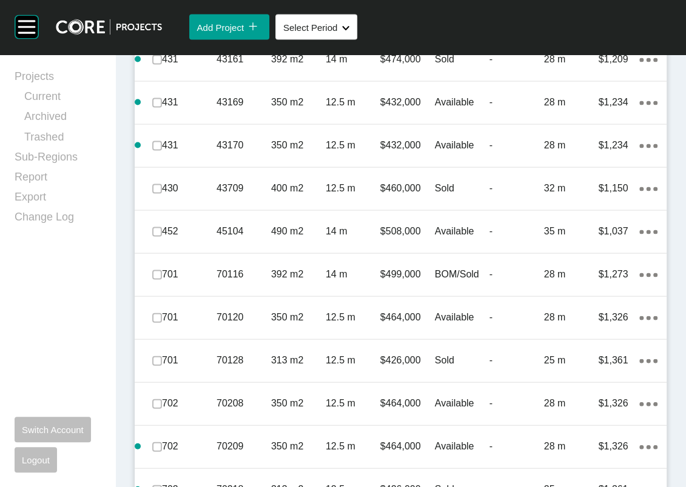
scroll to position [1274, 0]
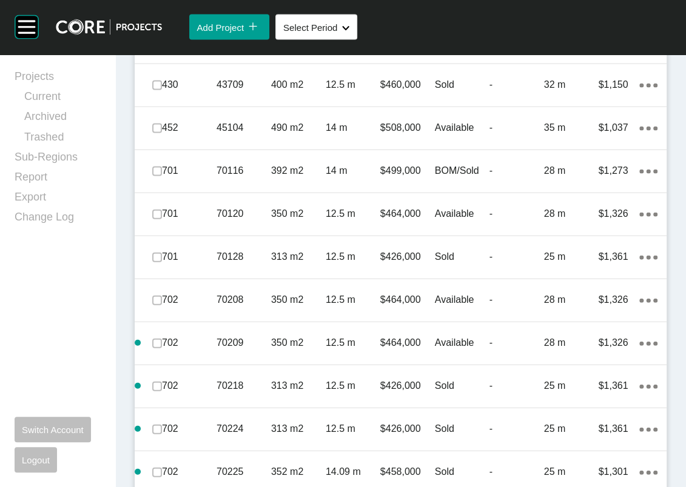
scroll to position [1383, 0]
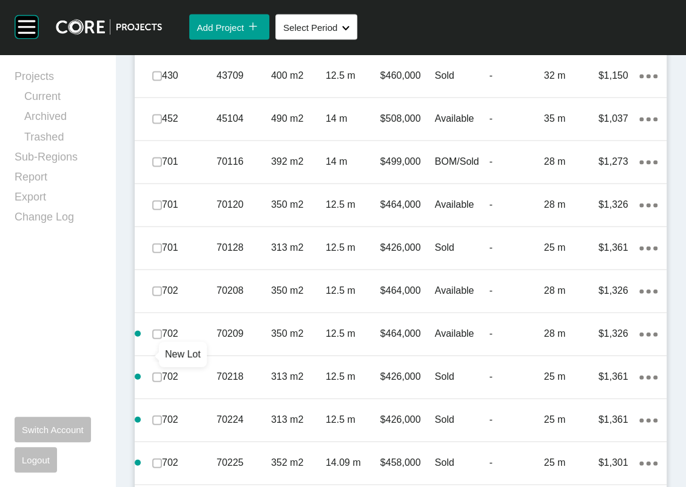
click at [164, 344] on div "New Lot" at bounding box center [183, 354] width 48 height 25
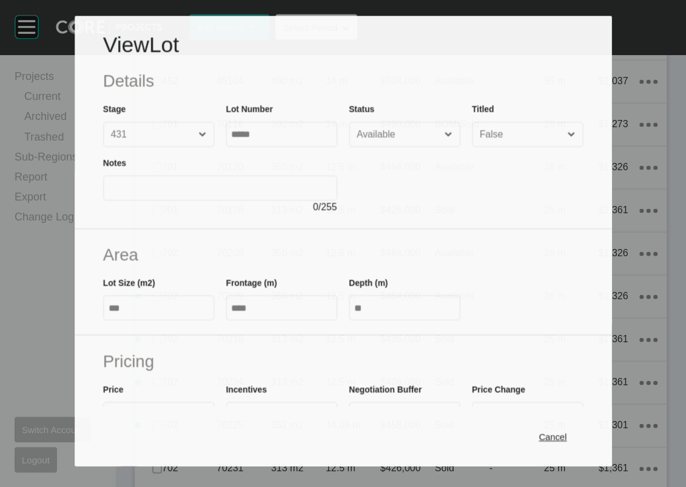
scroll to position [1337, 0]
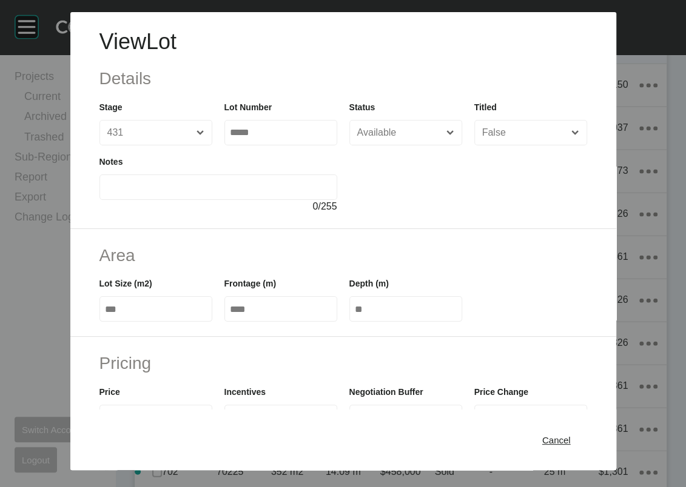
click at [570, 344] on span "Cancel" at bounding box center [556, 440] width 28 height 10
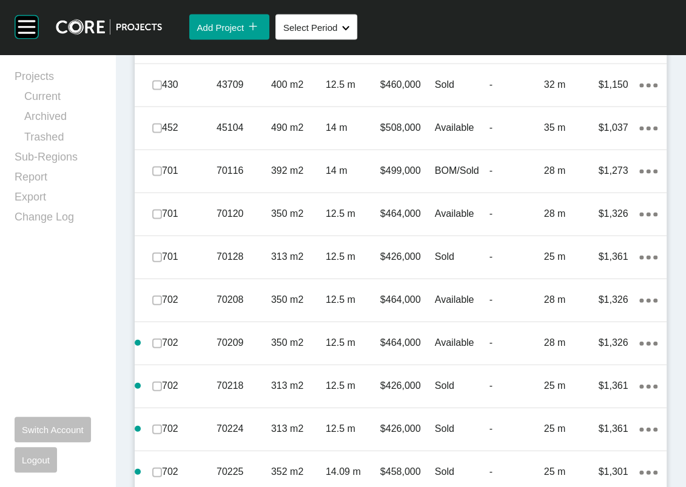
drag, startPoint x: 162, startPoint y: 361, endPoint x: 152, endPoint y: 363, distance: 10.5
click at [161, 47] on label at bounding box center [157, 43] width 10 height 10
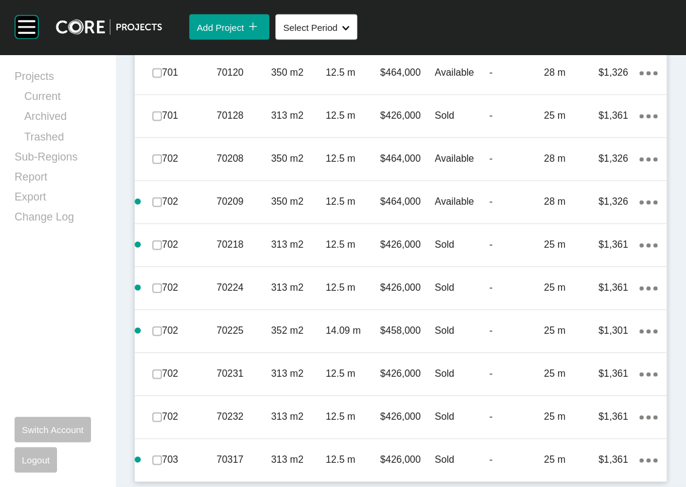
scroll to position [1585, 0]
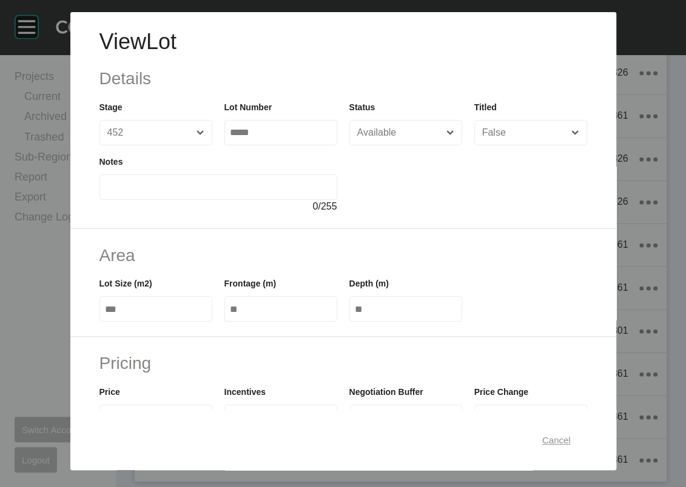
click at [570, 344] on span "Cancel" at bounding box center [556, 440] width 28 height 10
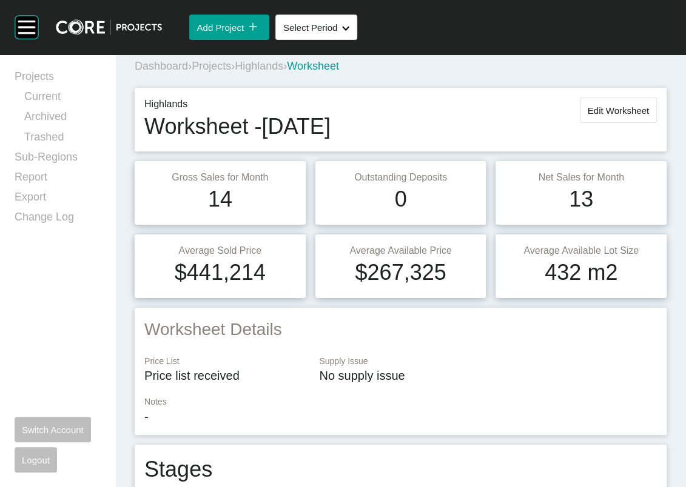
scroll to position [7, 0]
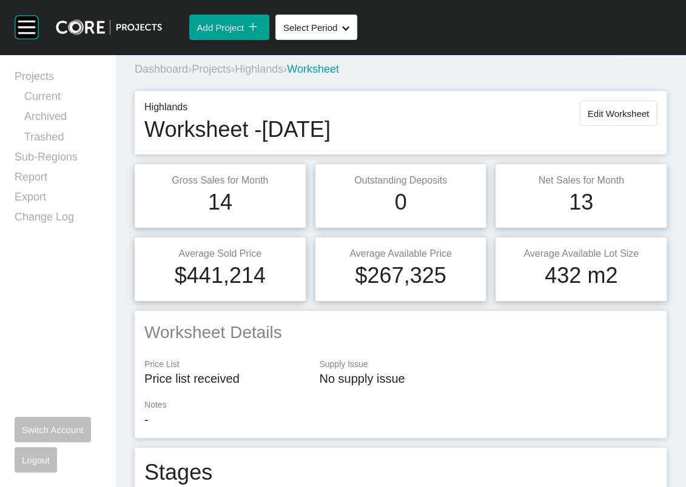
click at [618, 119] on span "Edit Worksheet" at bounding box center [617, 114] width 61 height 10
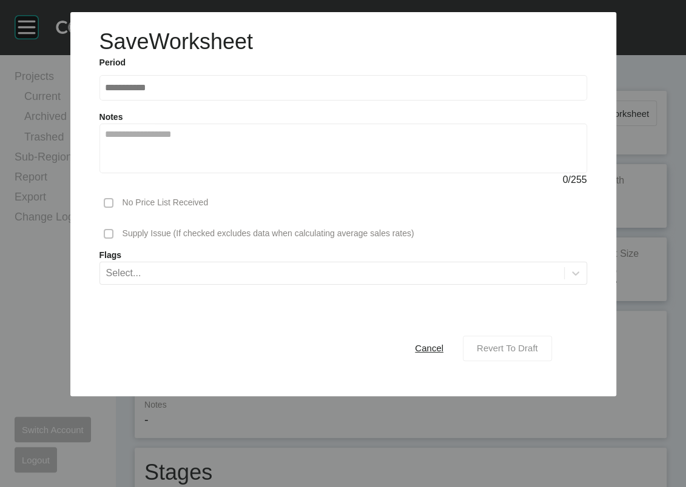
click at [541, 344] on div "Revert To Draft" at bounding box center [506, 348] width 67 height 16
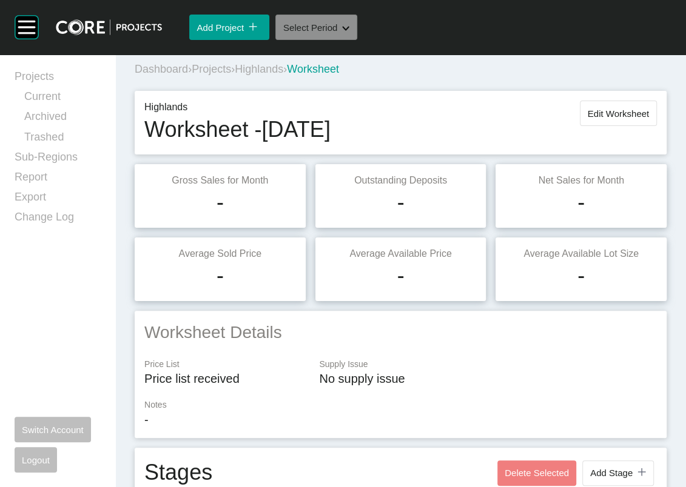
scroll to position [1661, 0]
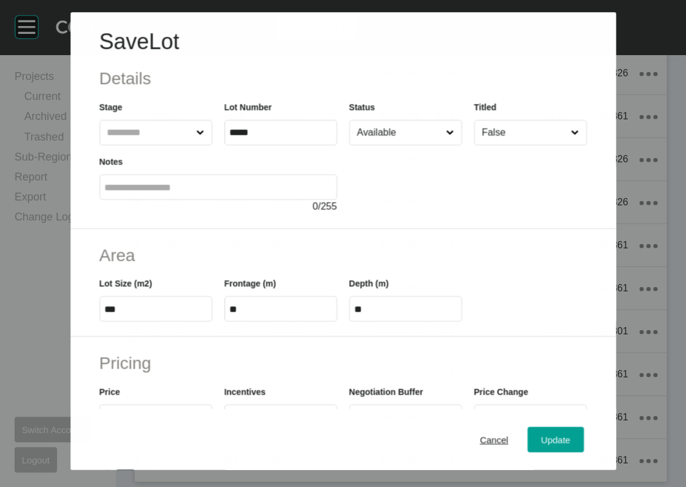
scroll to position [1614, 0]
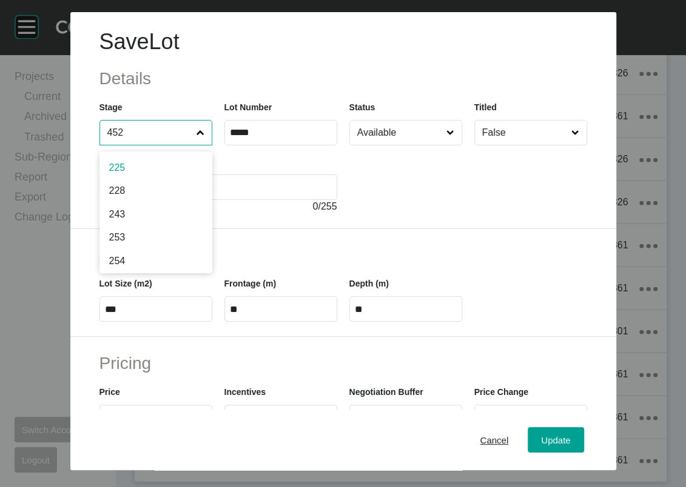
click at [115, 145] on input "452" at bounding box center [150, 133] width 90 height 24
type input "***"
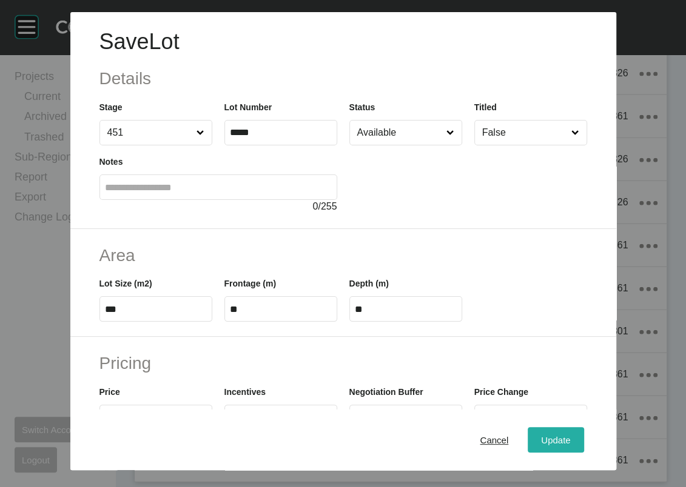
click at [570, 344] on span "Update" at bounding box center [555, 440] width 29 height 10
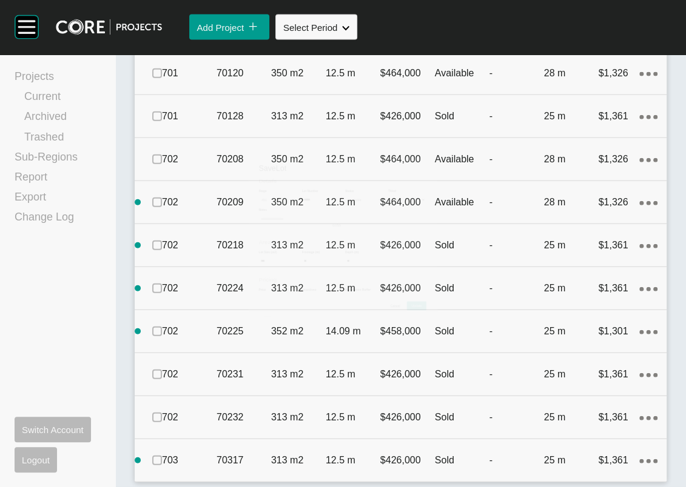
scroll to position [1661, 0]
click at [162, 35] on label at bounding box center [157, 30] width 10 height 10
click at [161, 78] on label at bounding box center [157, 74] width 10 height 10
click at [162, 155] on label at bounding box center [157, 160] width 10 height 10
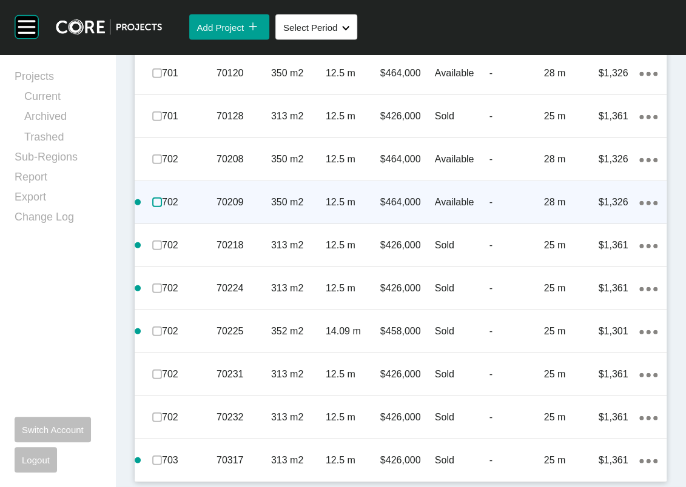
click at [162, 198] on label at bounding box center [157, 203] width 10 height 10
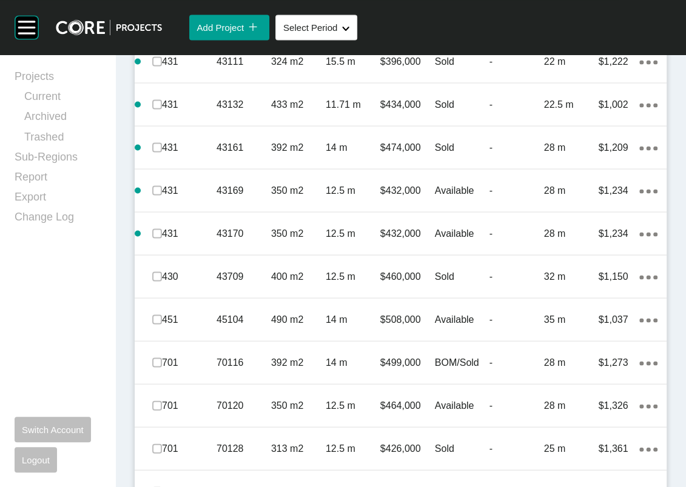
scroll to position [1233, 0]
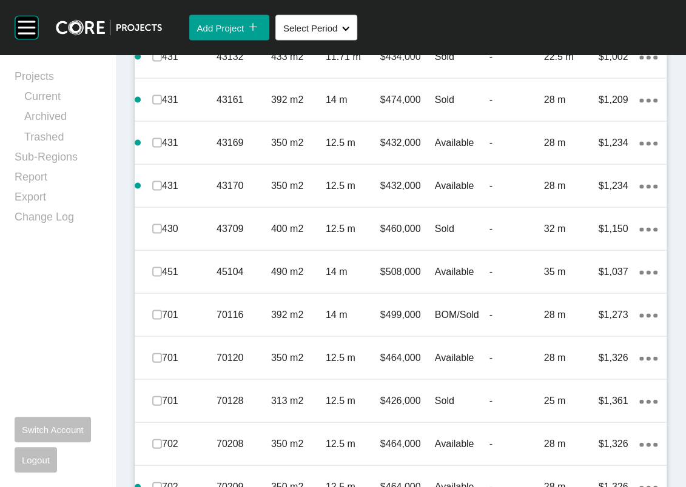
click at [162, 18] on label at bounding box center [157, 13] width 10 height 10
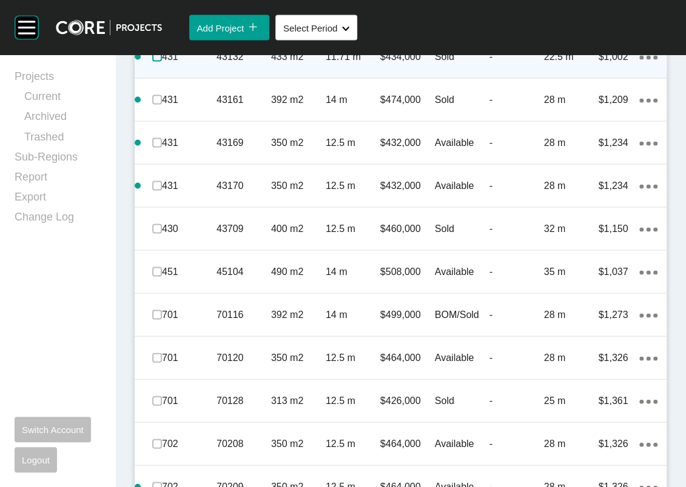
click at [162, 61] on label at bounding box center [157, 57] width 10 height 10
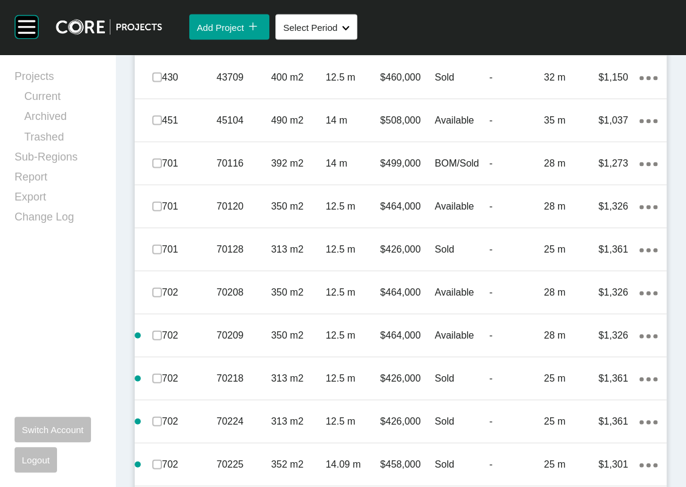
scroll to position [1416, 0]
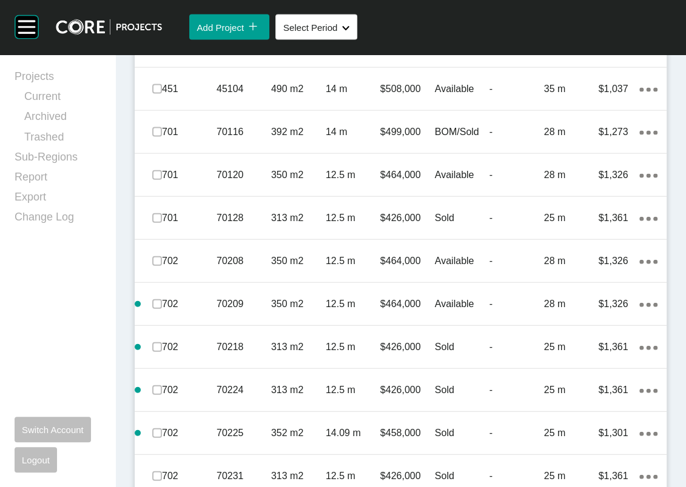
click at [162, 51] on label at bounding box center [157, 46] width 10 height 10
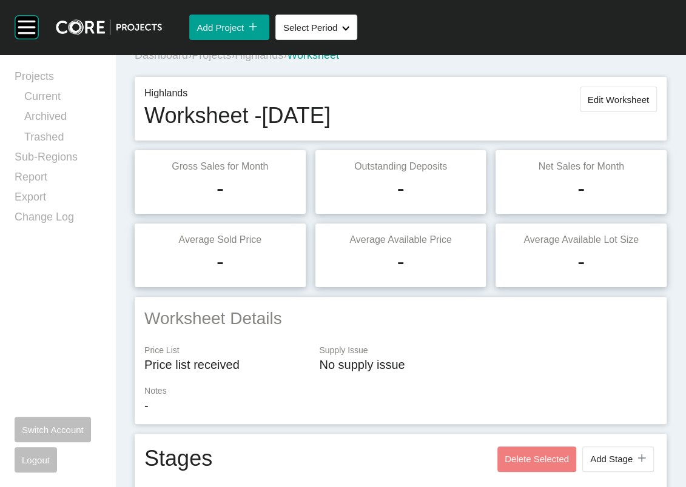
scroll to position [0, 0]
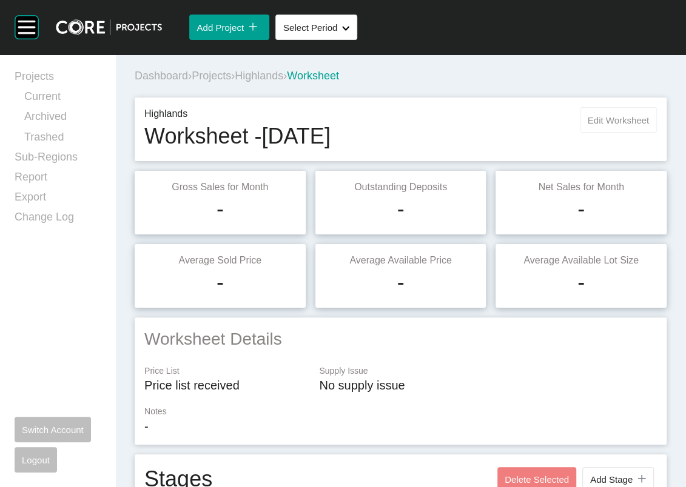
click at [628, 133] on button "Edit Worksheet" at bounding box center [618, 119] width 77 height 25
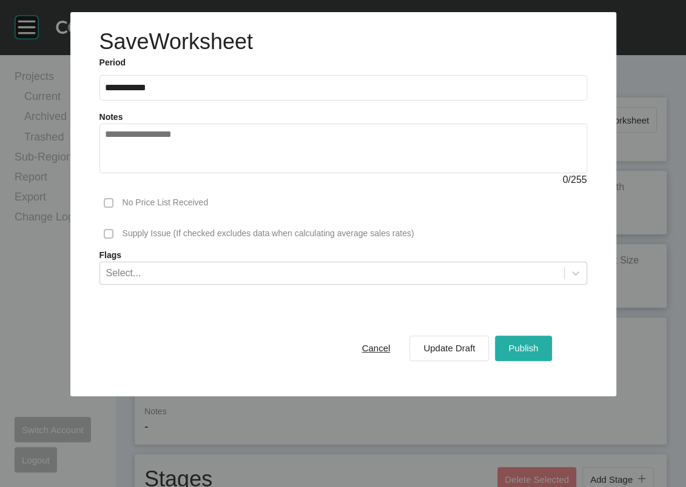
click at [543, 344] on button "Publish" at bounding box center [523, 348] width 56 height 25
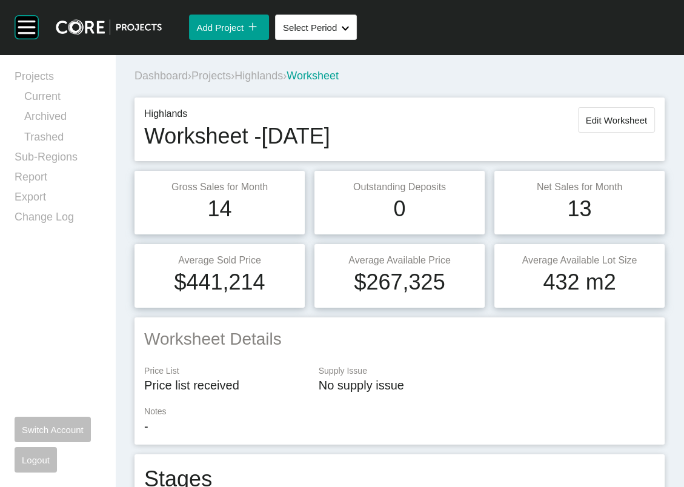
click at [227, 82] on span "Projects" at bounding box center [211, 76] width 39 height 12
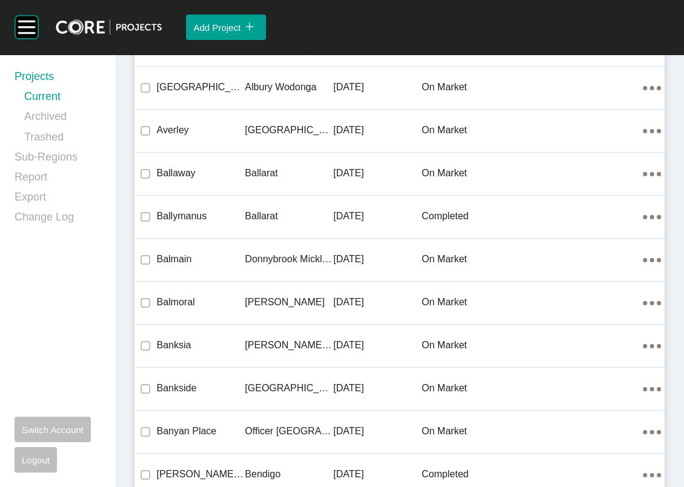
scroll to position [21903, 0]
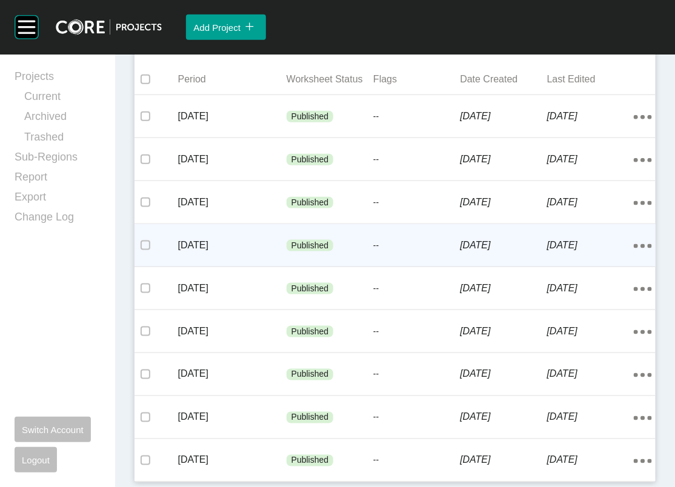
scroll to position [358, 0]
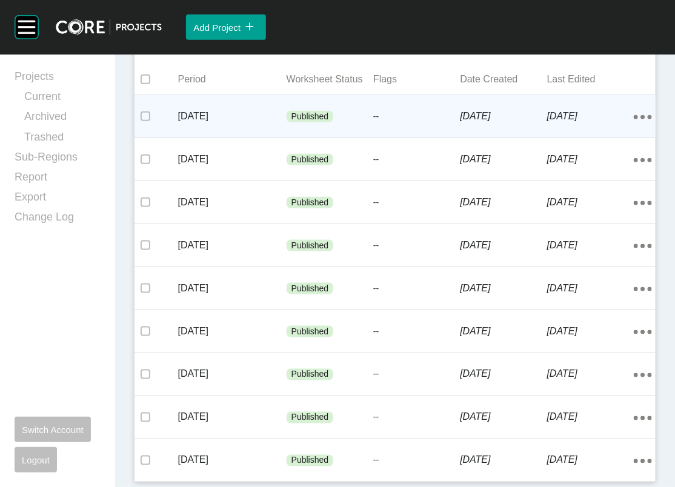
click at [362, 135] on div "Published" at bounding box center [330, 117] width 87 height 36
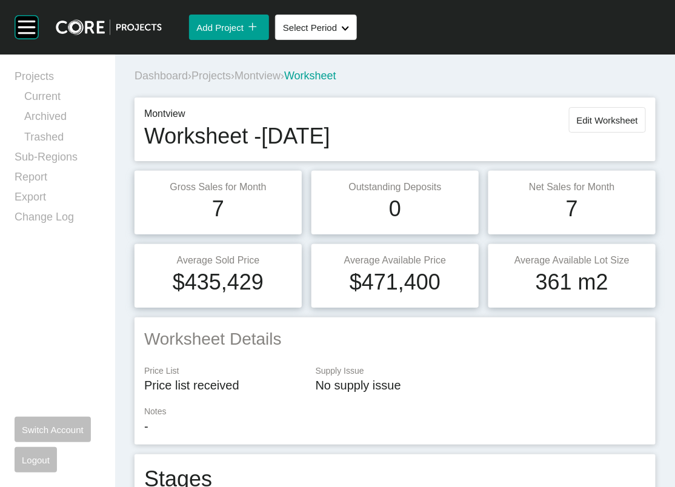
click at [231, 82] on span "Projects" at bounding box center [211, 76] width 39 height 12
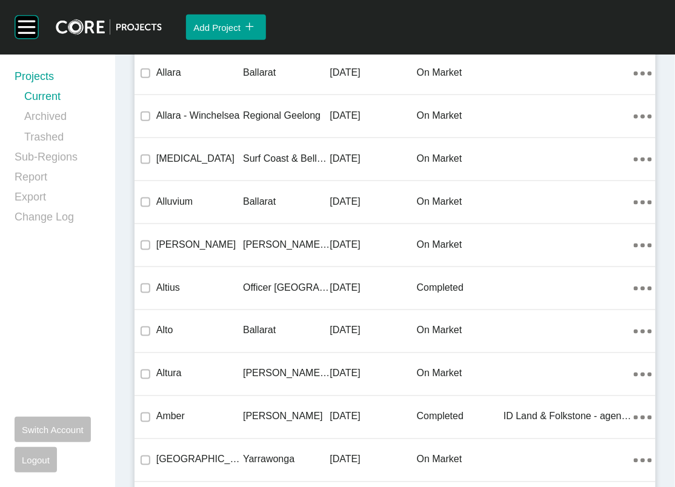
scroll to position [38862, 0]
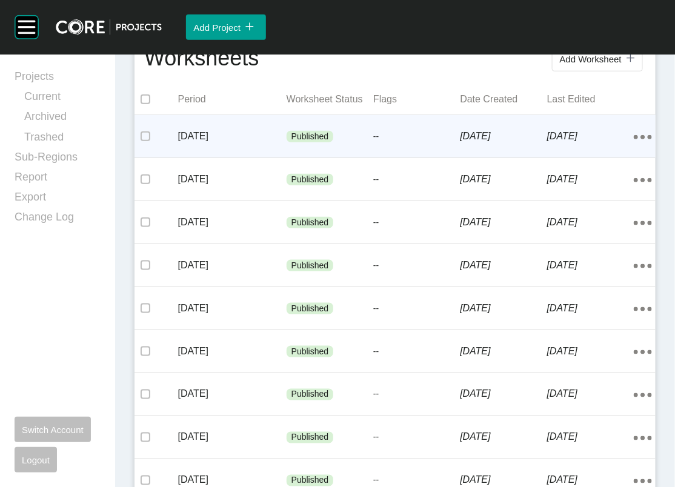
scroll to position [284, 0]
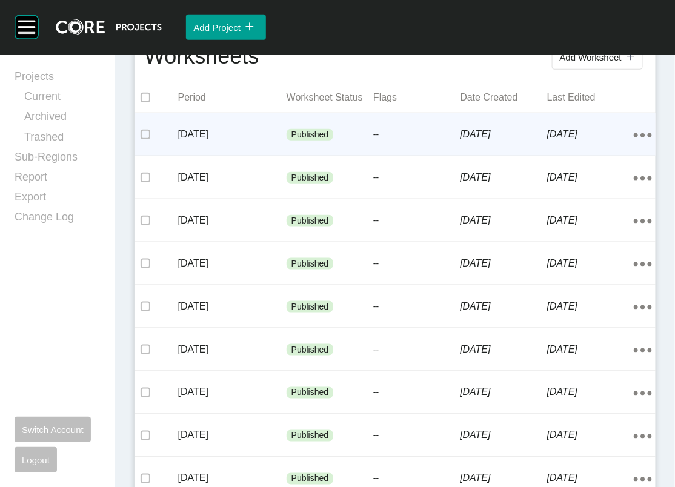
click at [194, 153] on div "[DATE]" at bounding box center [232, 135] width 109 height 38
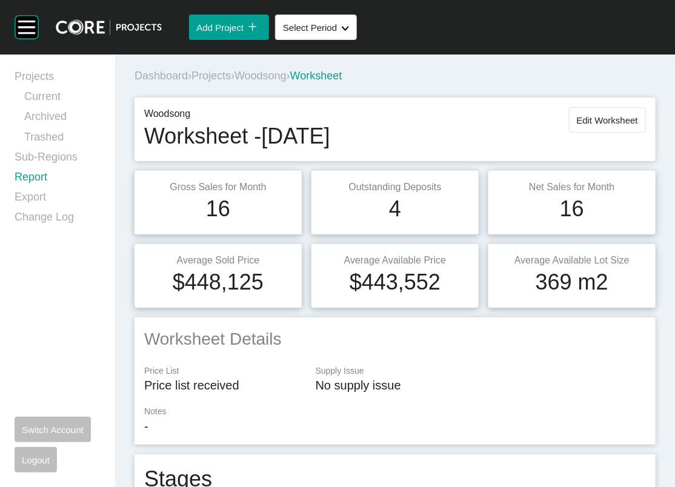
click at [61, 190] on link "Report" at bounding box center [58, 180] width 86 height 20
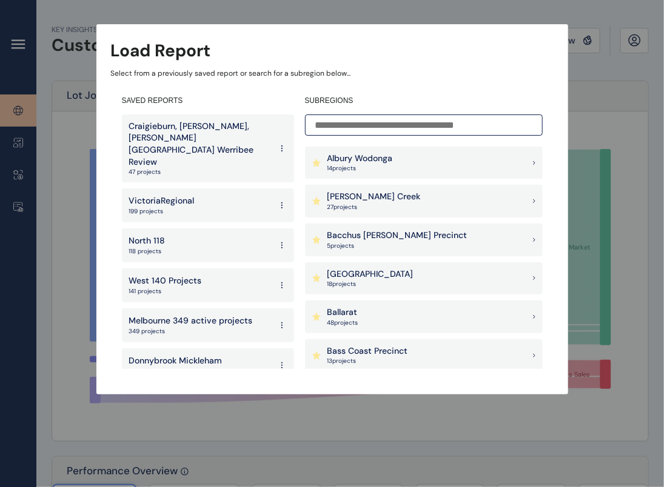
click at [353, 120] on input at bounding box center [424, 125] width 238 height 21
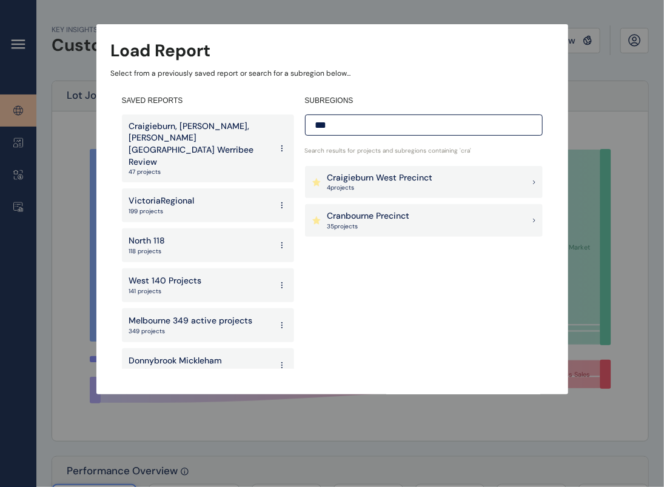
type input "***"
click at [396, 187] on p "4 project s" at bounding box center [379, 188] width 105 height 8
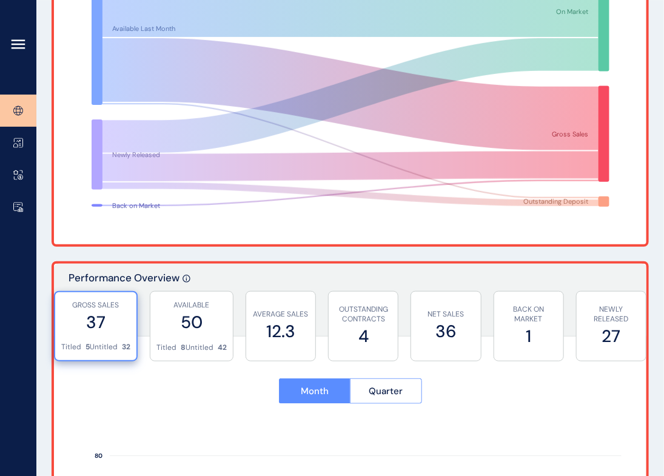
scroll to position [195, 0]
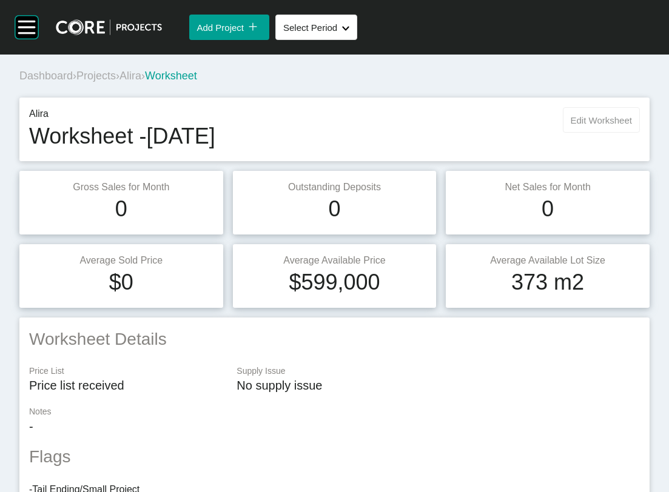
click at [586, 133] on button "Edit Worksheet" at bounding box center [601, 119] width 77 height 25
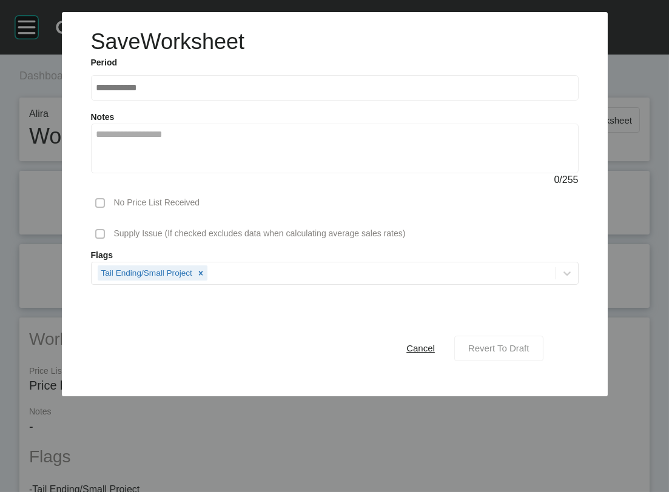
click at [513, 353] on span "Revert To Draft" at bounding box center [498, 348] width 61 height 10
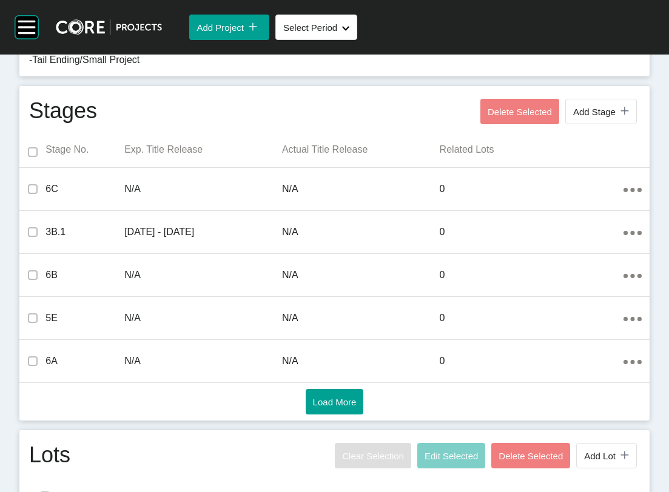
scroll to position [744, 0]
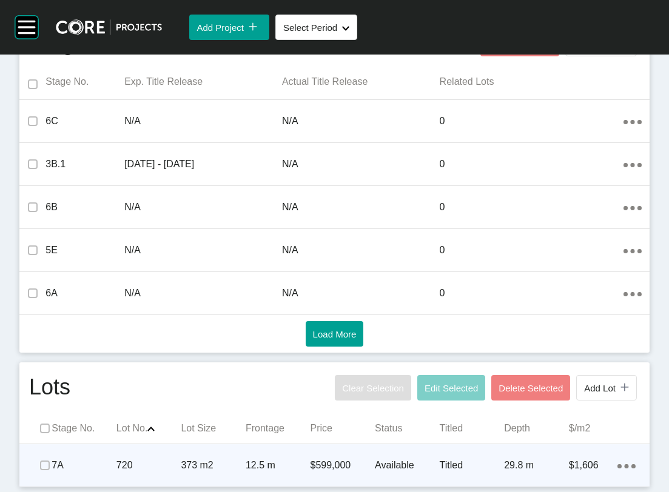
click at [538, 447] on div "29.8 m" at bounding box center [536, 466] width 65 height 38
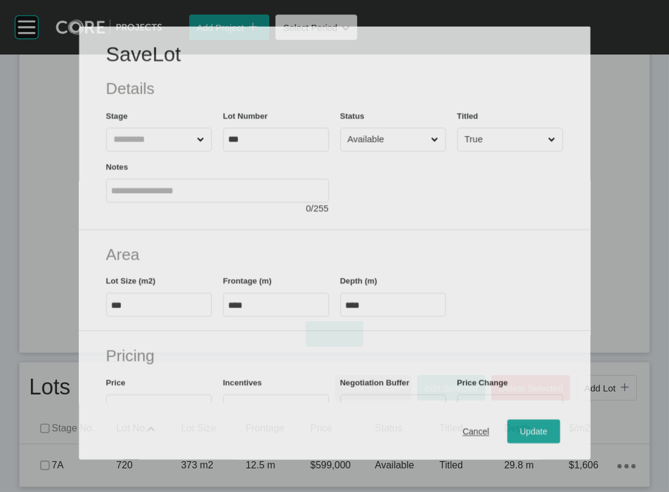
scroll to position [697, 0]
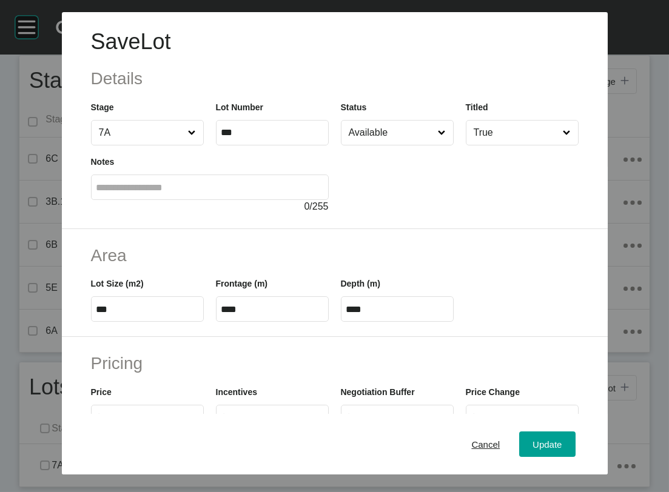
click at [385, 145] on input "Available" at bounding box center [391, 133] width 90 height 24
click at [564, 436] on div "Update" at bounding box center [546, 444] width 35 height 16
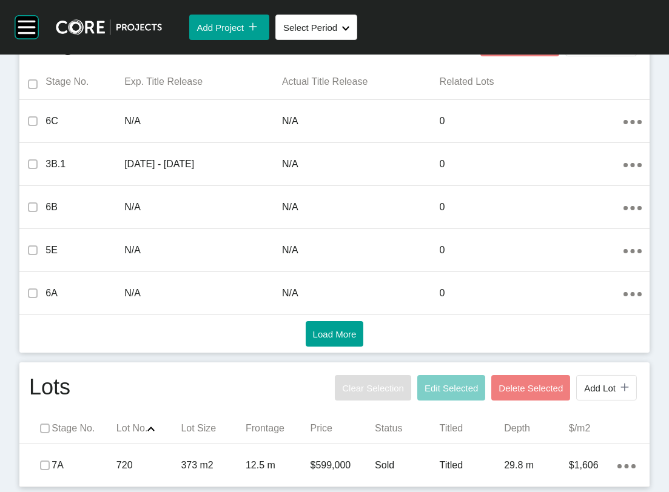
scroll to position [0, 0]
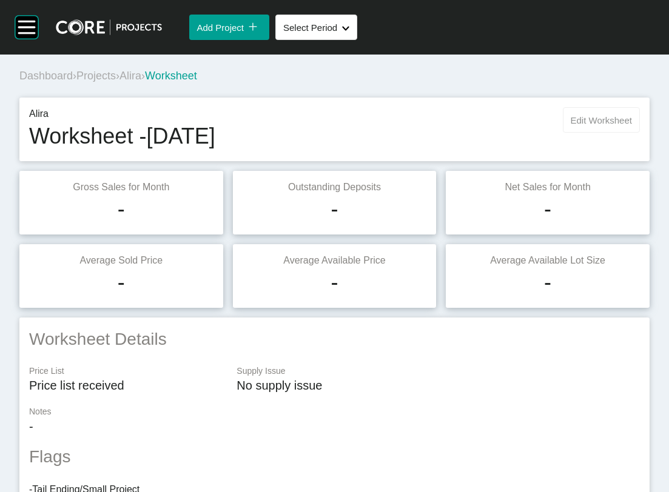
click at [595, 125] on span "Edit Worksheet" at bounding box center [600, 120] width 61 height 10
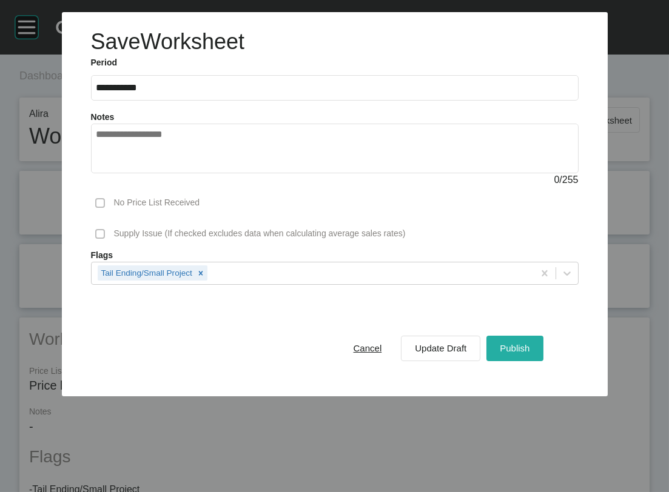
click at [520, 361] on button "Publish" at bounding box center [514, 348] width 56 height 25
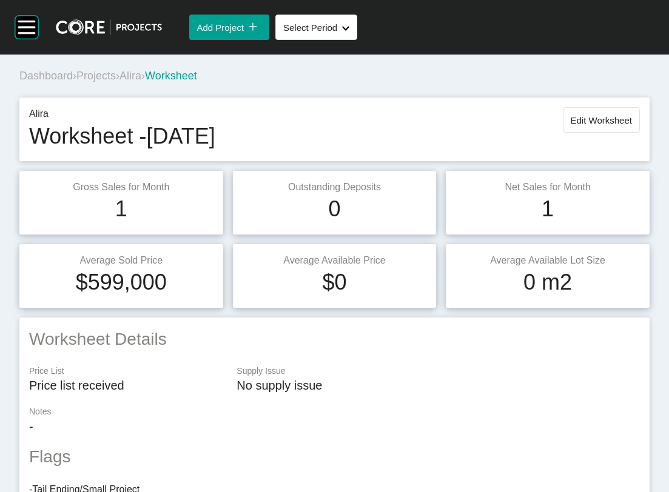
click at [116, 82] on span "Projects" at bounding box center [95, 76] width 39 height 12
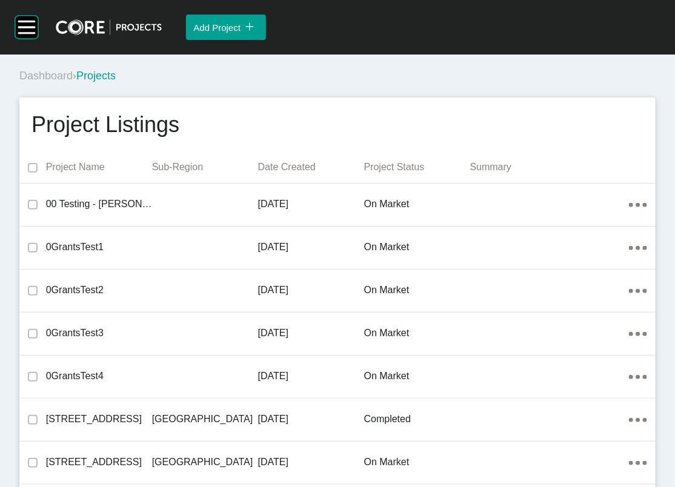
scroll to position [1710, 0]
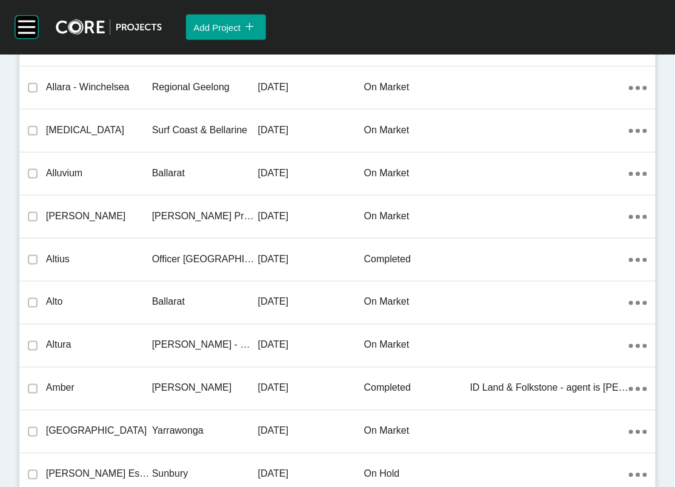
drag, startPoint x: 124, startPoint y: 295, endPoint x: 164, endPoint y: 485, distance: 194.5
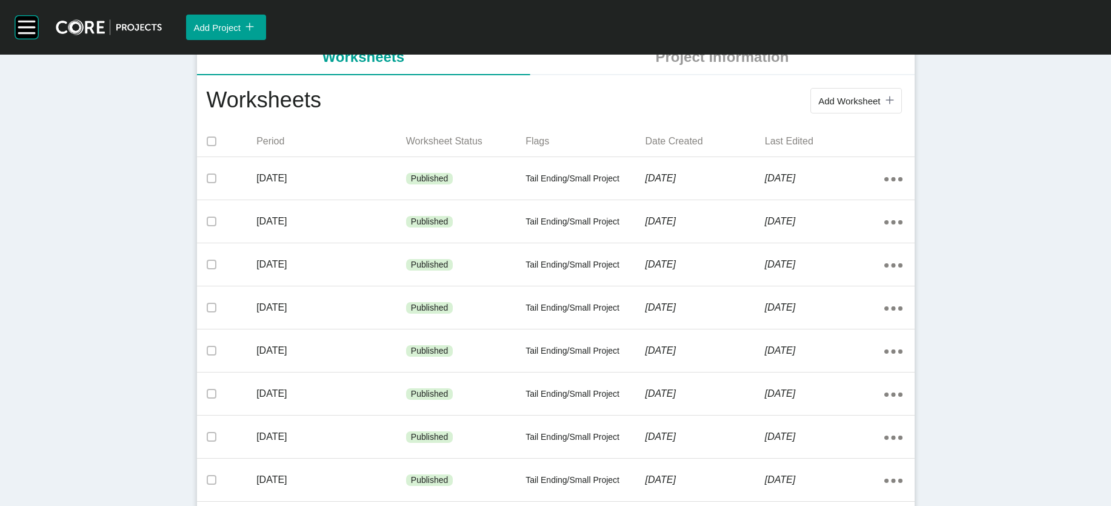
scroll to position [182, 0]
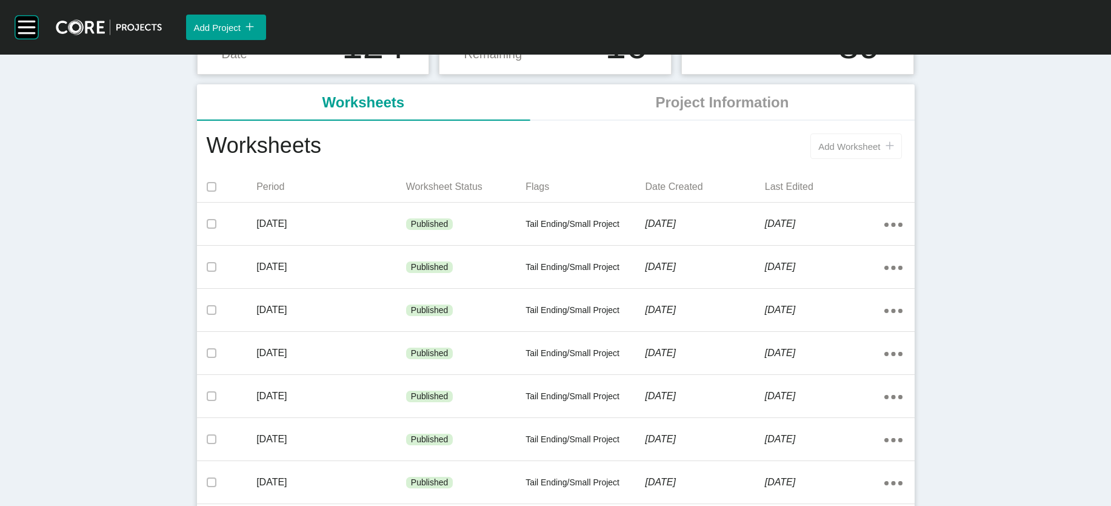
click at [675, 152] on span "Add Worksheet" at bounding box center [849, 146] width 62 height 10
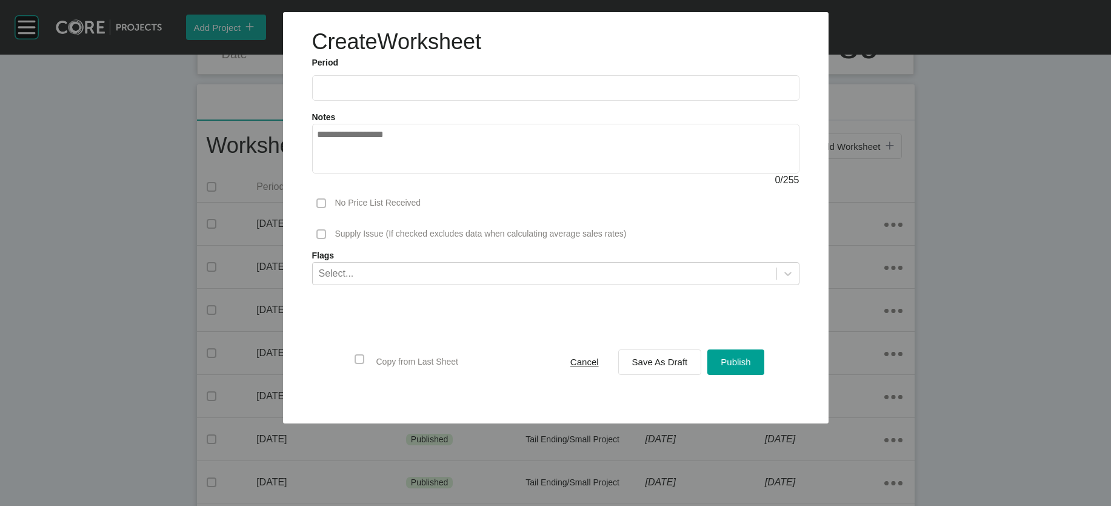
click at [329, 101] on label at bounding box center [555, 87] width 487 height 25
click at [329, 93] on input "text" at bounding box center [556, 87] width 477 height 10
click at [355, 187] on li "Aug" at bounding box center [375, 176] width 41 height 21
type input "**********"
click at [675, 367] on span "Save As Draft" at bounding box center [660, 361] width 56 height 10
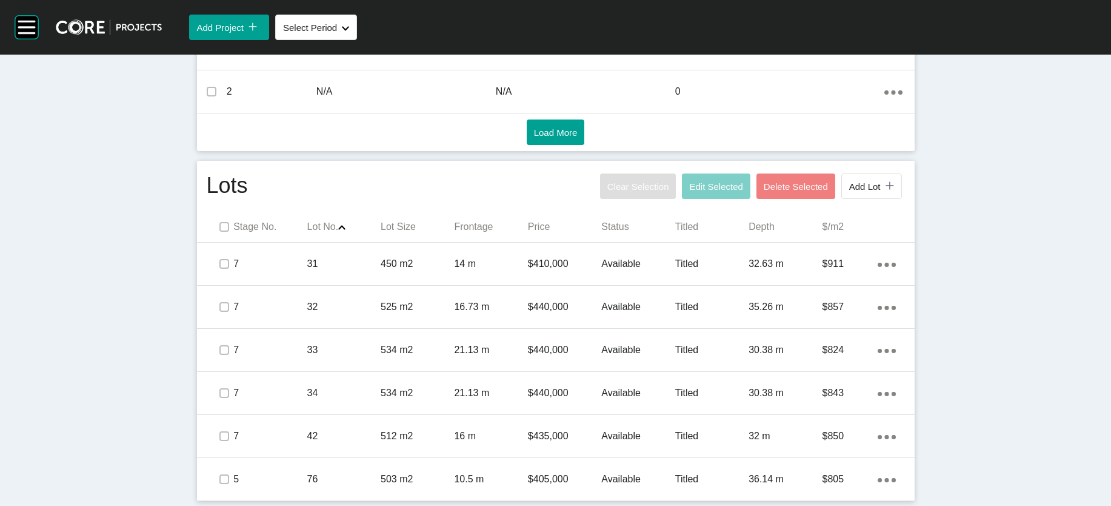
scroll to position [998, 0]
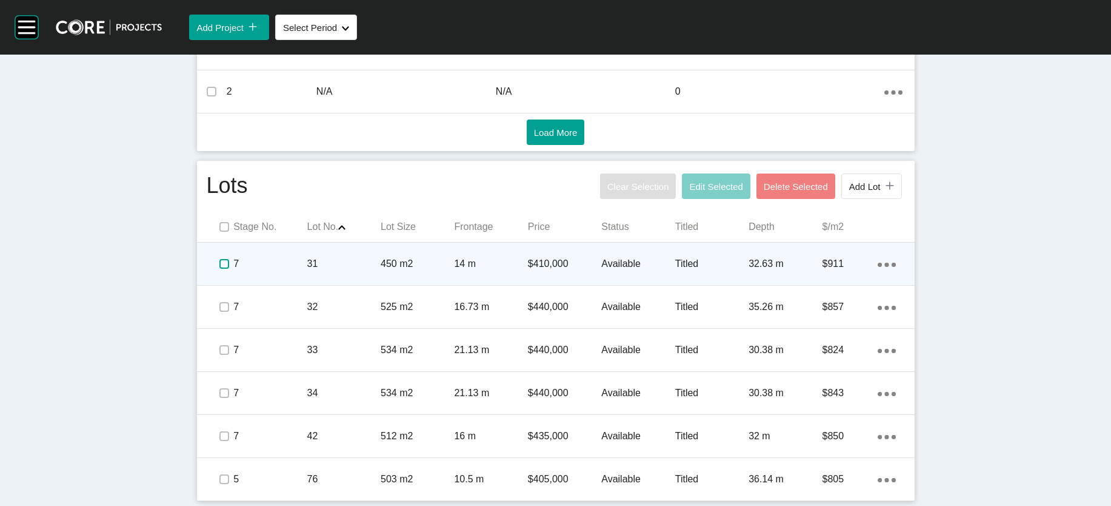
click at [219, 259] on label at bounding box center [224, 264] width 10 height 10
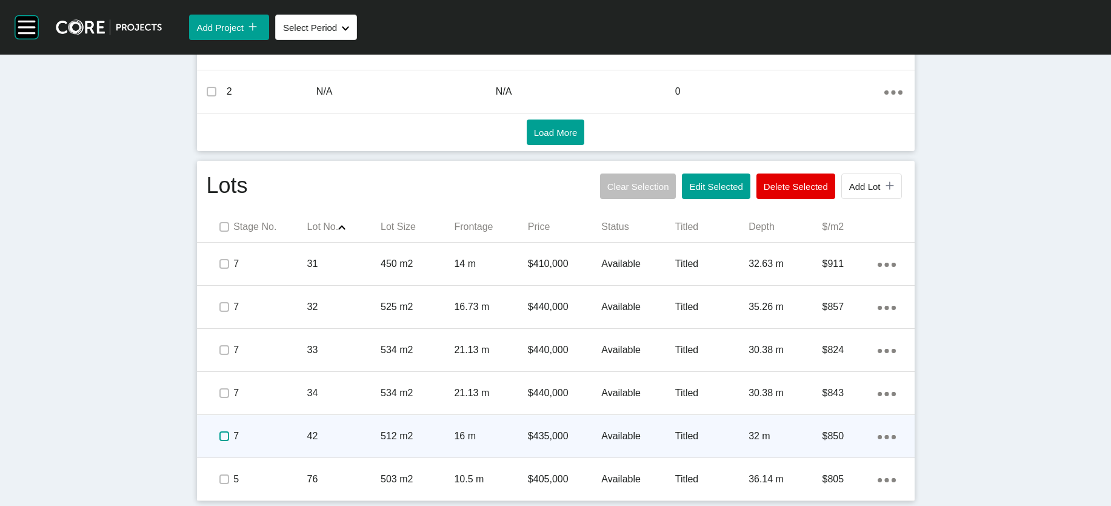
click at [219, 431] on label at bounding box center [224, 436] width 10 height 10
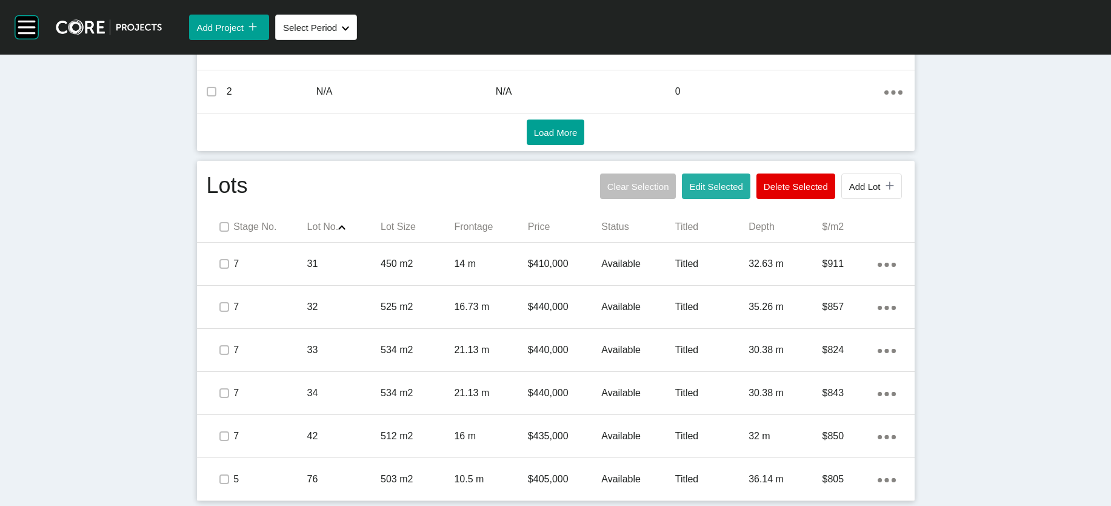
click at [675, 181] on span "Edit Selected" at bounding box center [715, 186] width 53 height 10
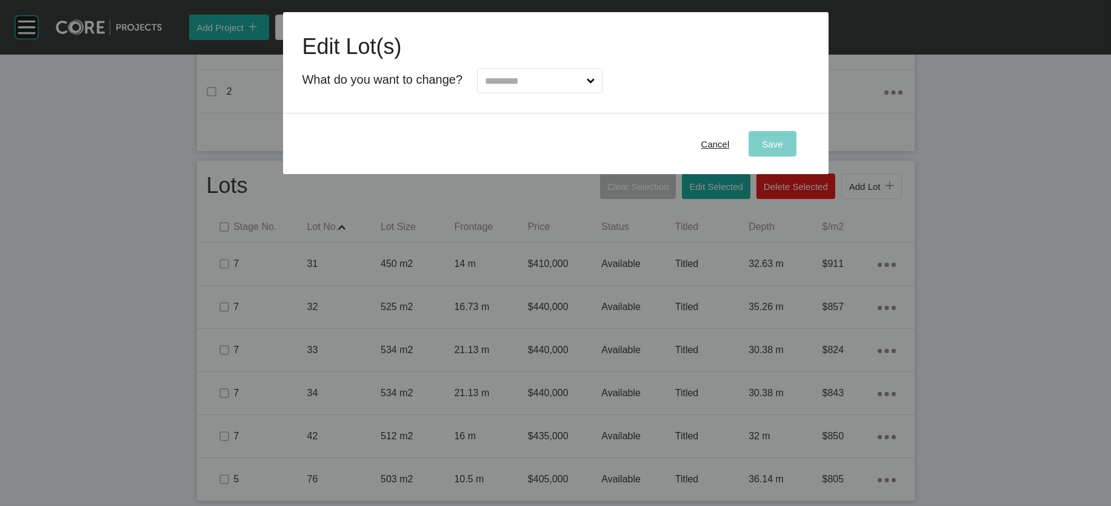
click at [533, 93] on input "text" at bounding box center [534, 81] width 102 height 24
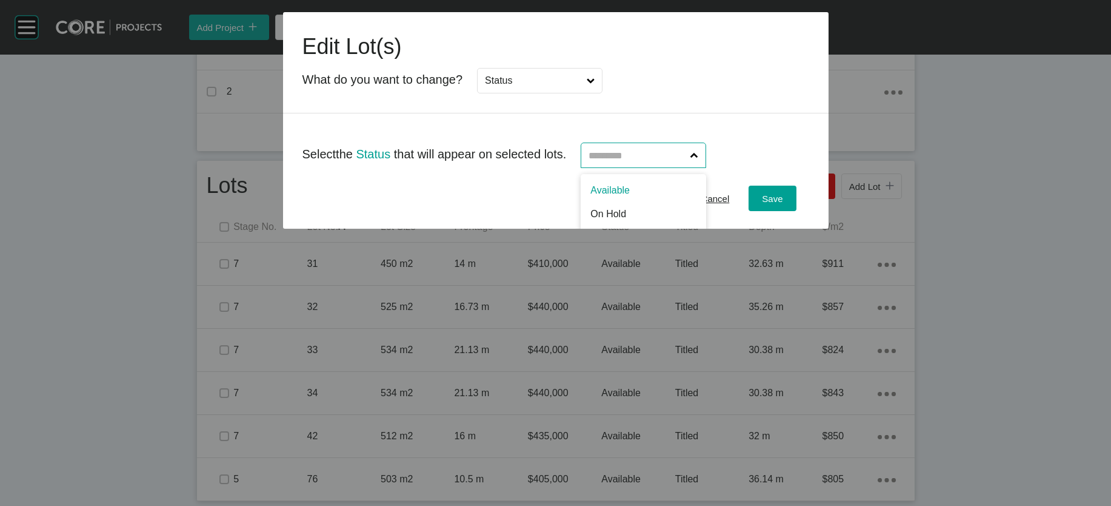
click at [641, 167] on input "text" at bounding box center [637, 155] width 102 height 24
type input "*"
click at [675, 204] on span "Save" at bounding box center [772, 198] width 21 height 10
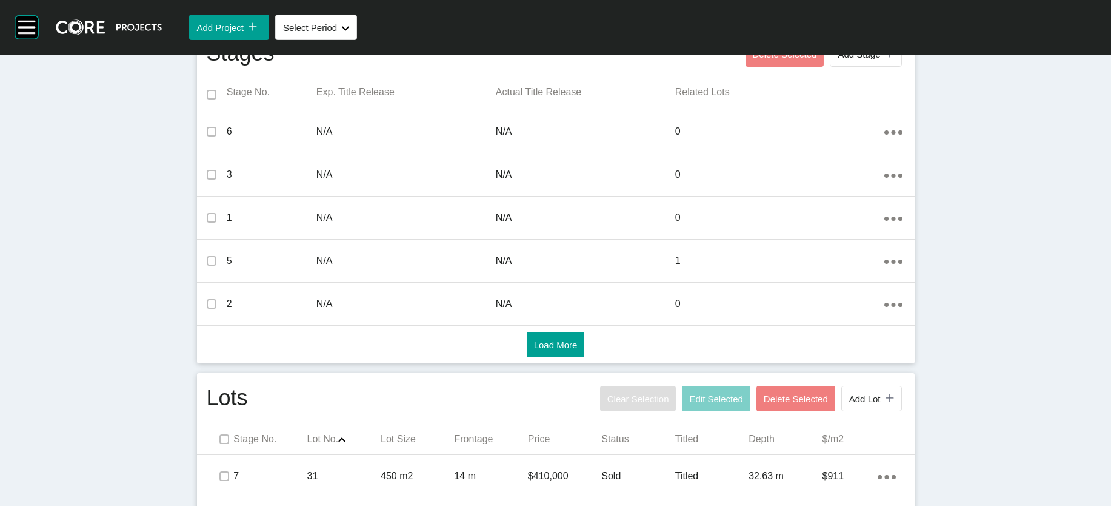
scroll to position [0, 0]
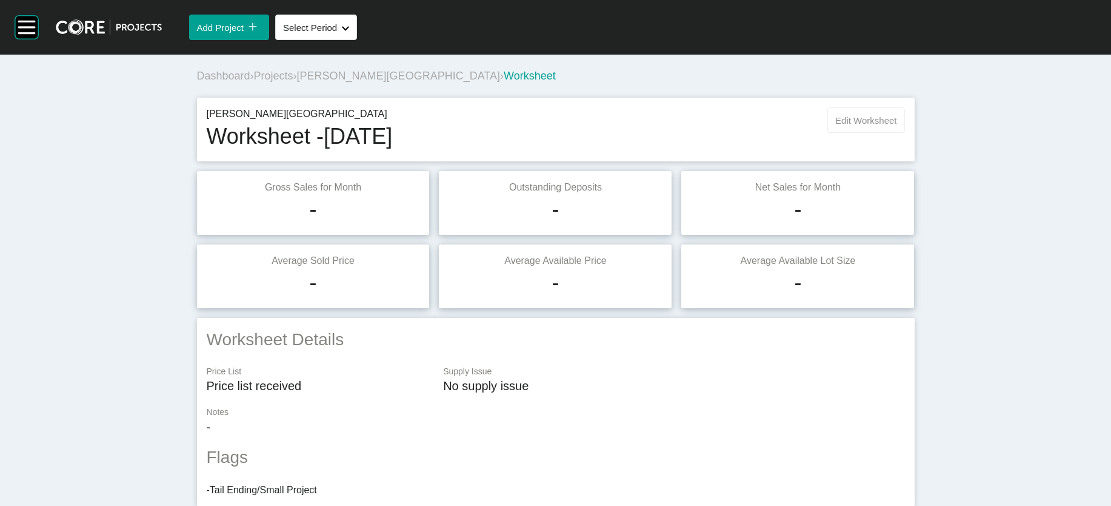
click at [675, 125] on span "Edit Worksheet" at bounding box center [865, 120] width 61 height 10
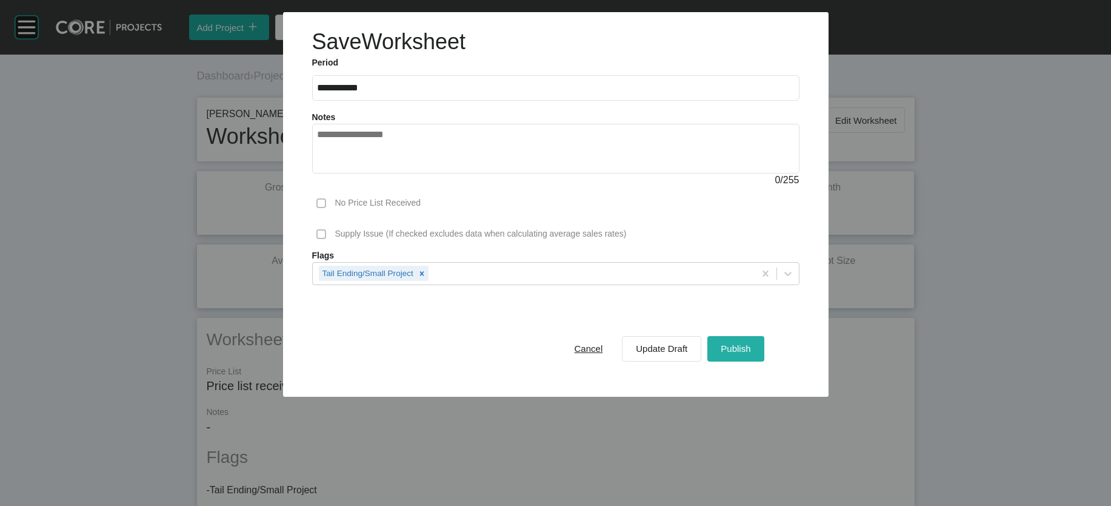
click at [675, 353] on span "Publish" at bounding box center [736, 348] width 30 height 10
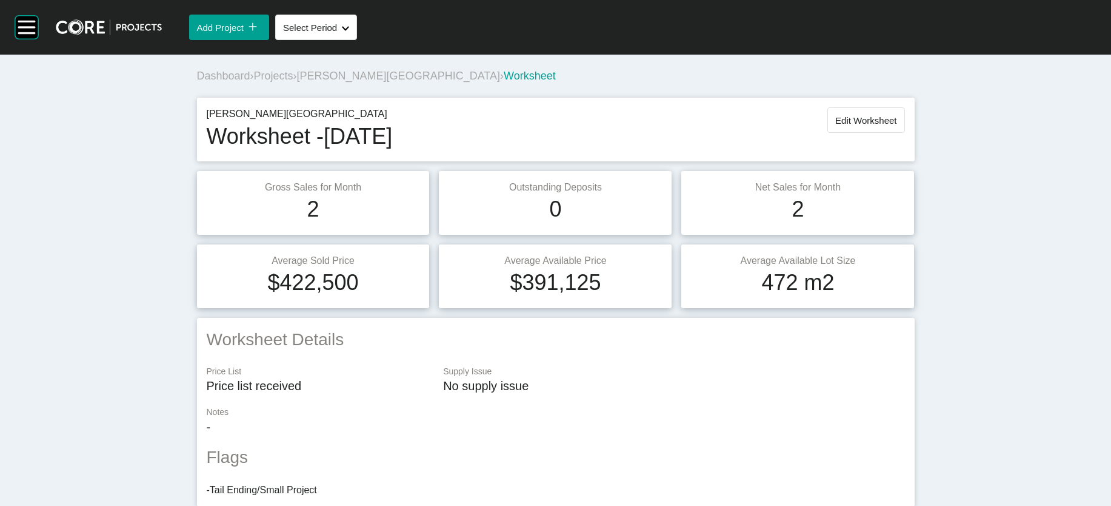
click at [254, 82] on span "Projects" at bounding box center [273, 76] width 39 height 12
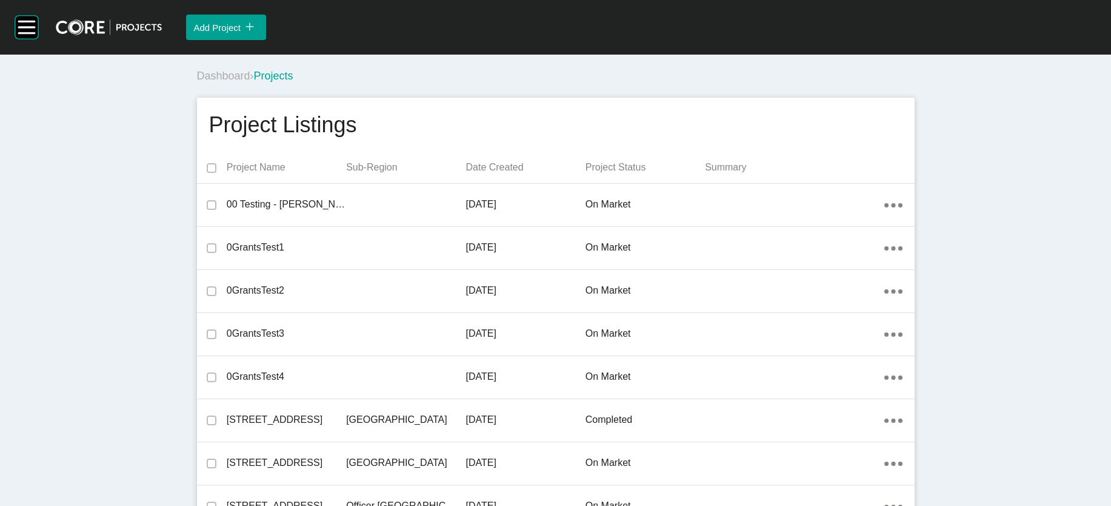
scroll to position [5311, 0]
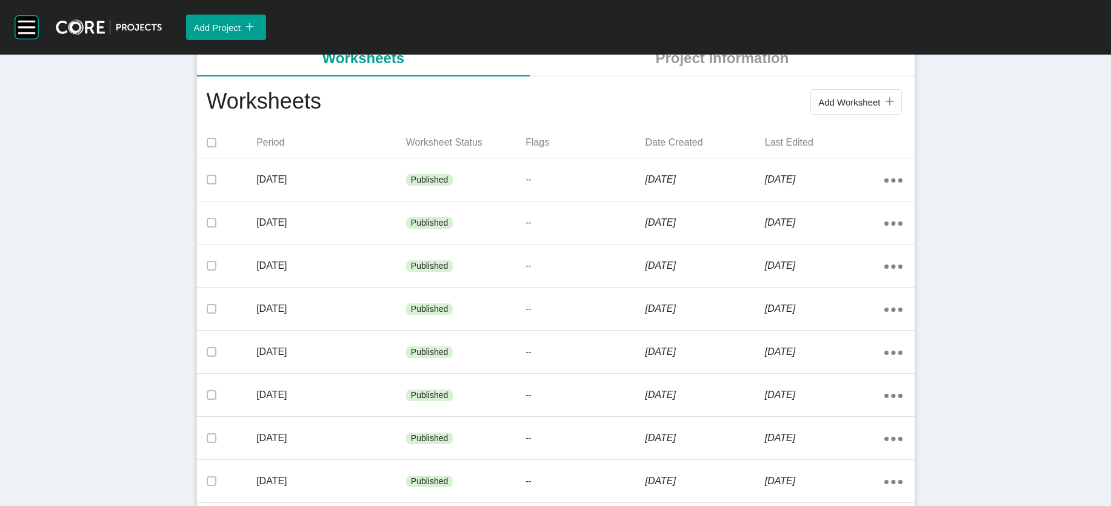
scroll to position [245, 0]
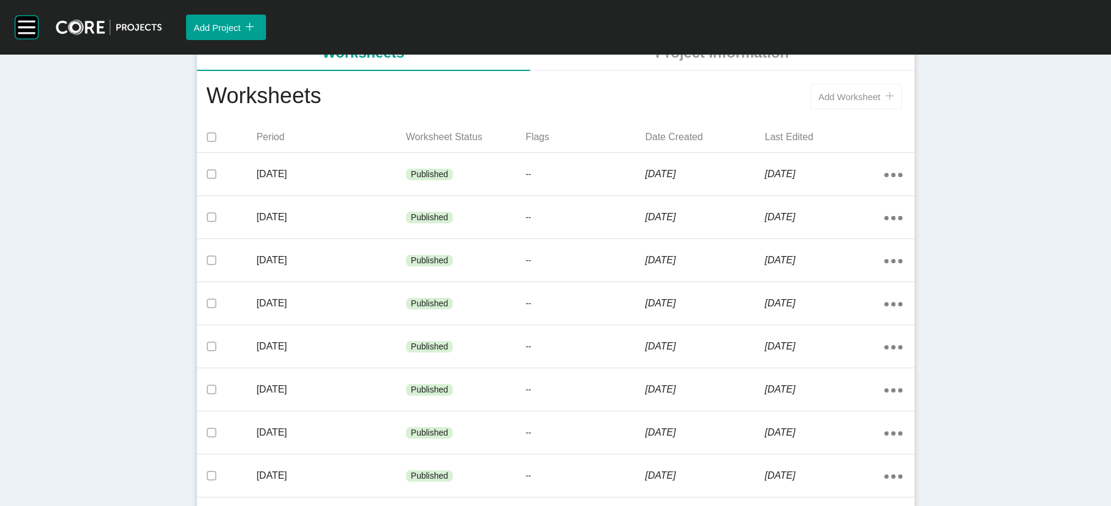
click at [675, 102] on span "Add Worksheet" at bounding box center [849, 97] width 62 height 10
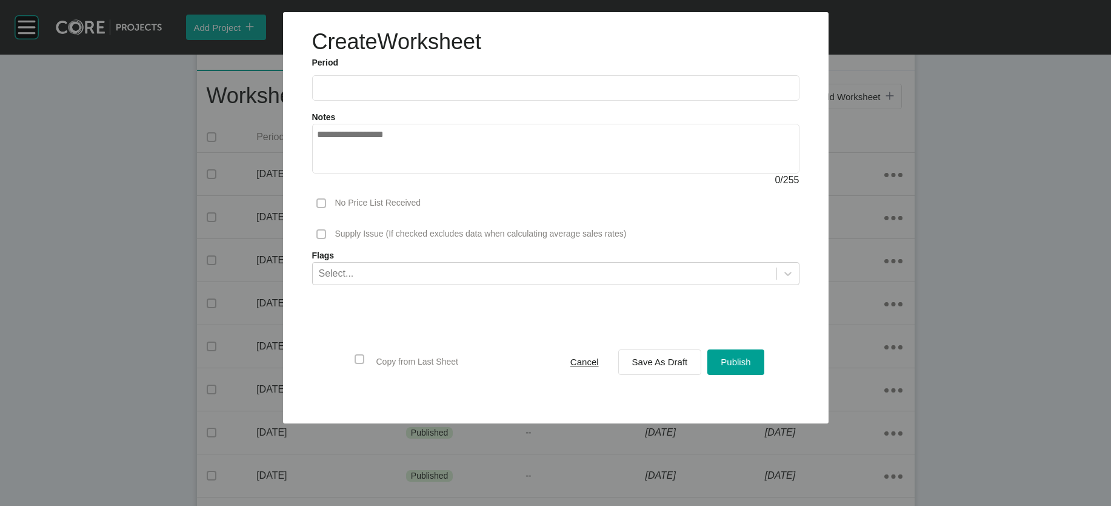
drag, startPoint x: 370, startPoint y: 111, endPoint x: 355, endPoint y: 107, distance: 16.2
click at [370, 93] on input "text" at bounding box center [556, 87] width 477 height 10
click at [355, 187] on li "Aug" at bounding box center [375, 176] width 41 height 21
type input "**********"
click at [667, 370] on div "Save As Draft" at bounding box center [660, 361] width 62 height 16
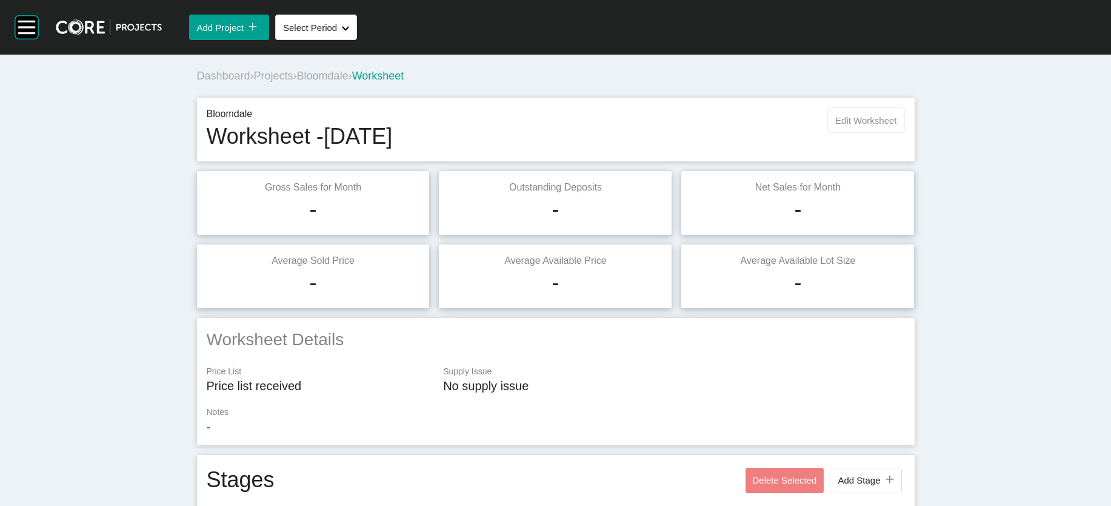
click at [675, 133] on button "Edit Worksheet" at bounding box center [866, 119] width 77 height 25
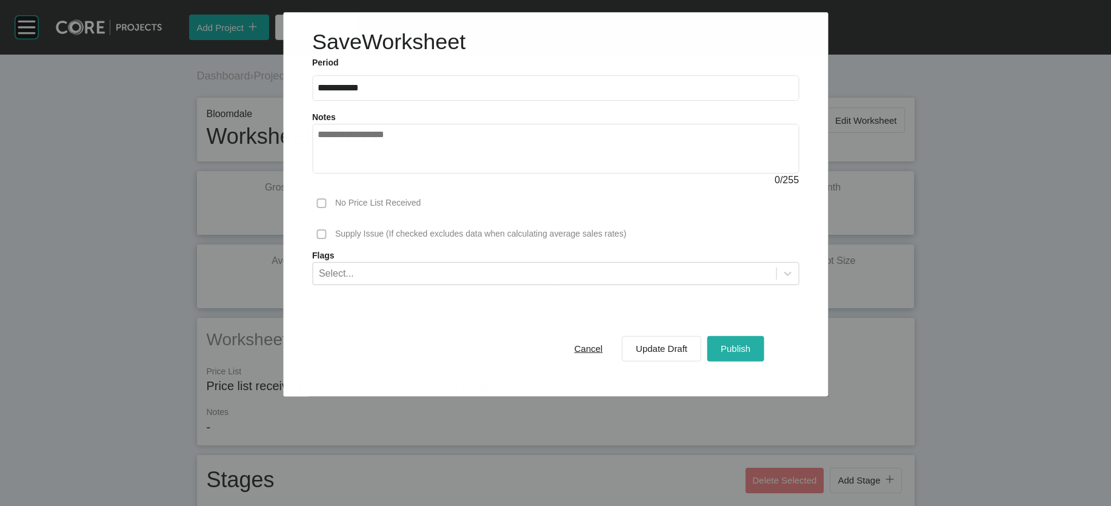
click at [675, 353] on span "Publish" at bounding box center [736, 348] width 30 height 10
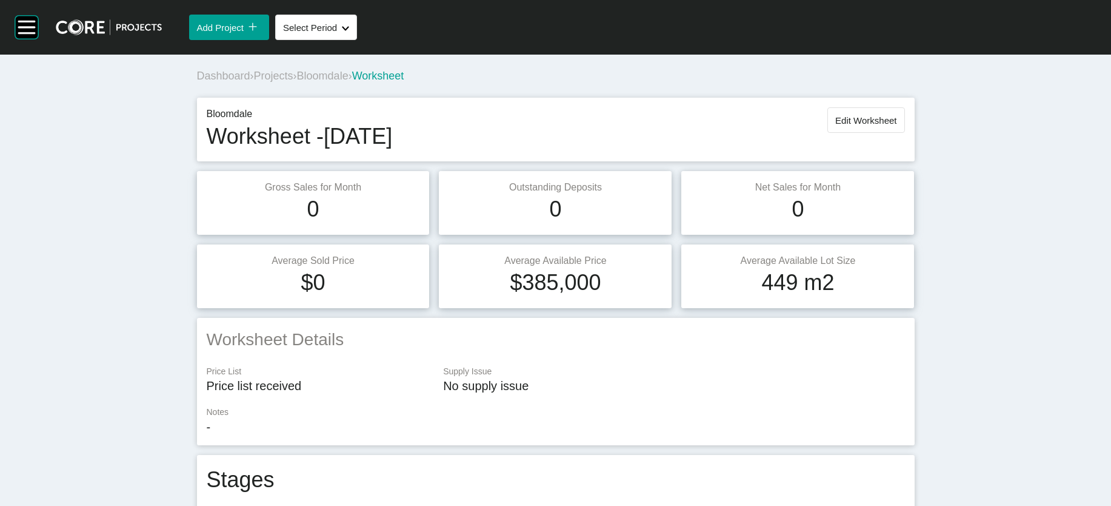
click at [254, 82] on span "Projects" at bounding box center [273, 76] width 39 height 12
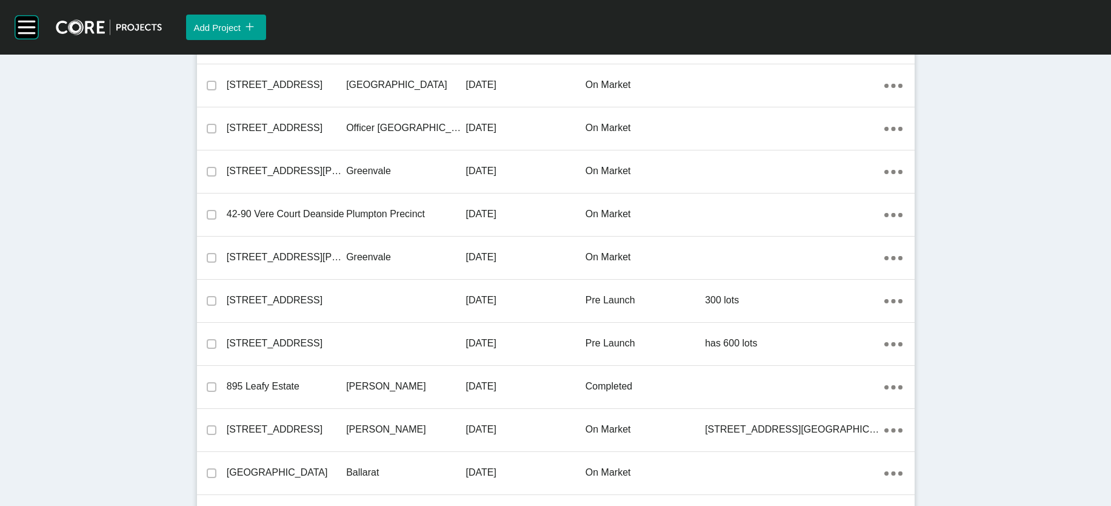
scroll to position [13675, 0]
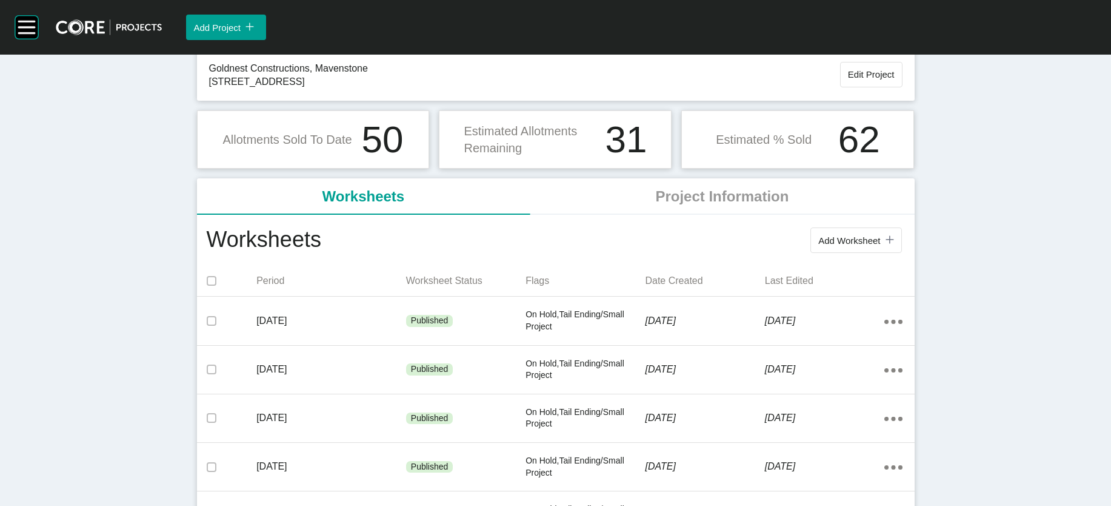
scroll to position [92, 0]
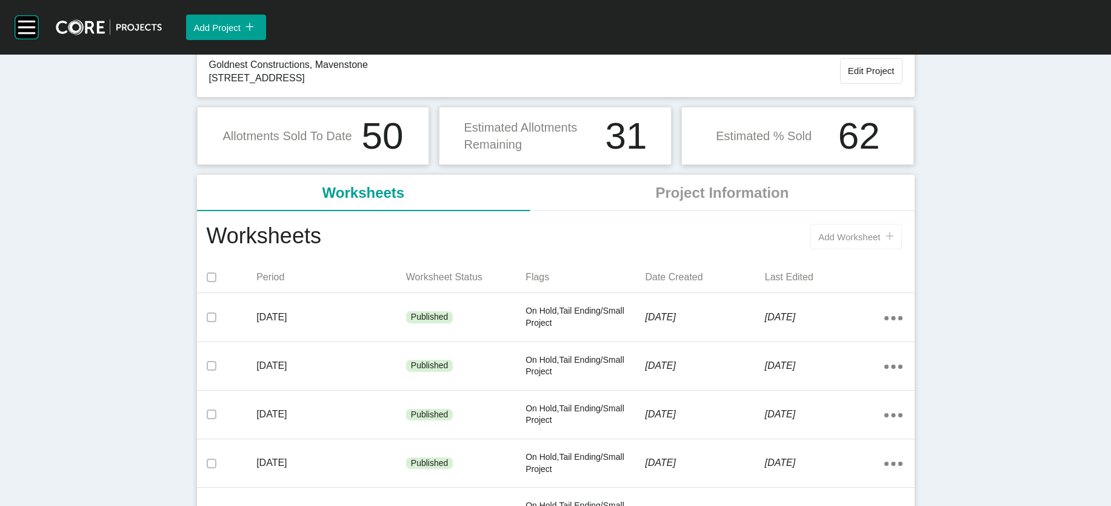
click at [675, 242] on span "Add Worksheet" at bounding box center [849, 237] width 62 height 10
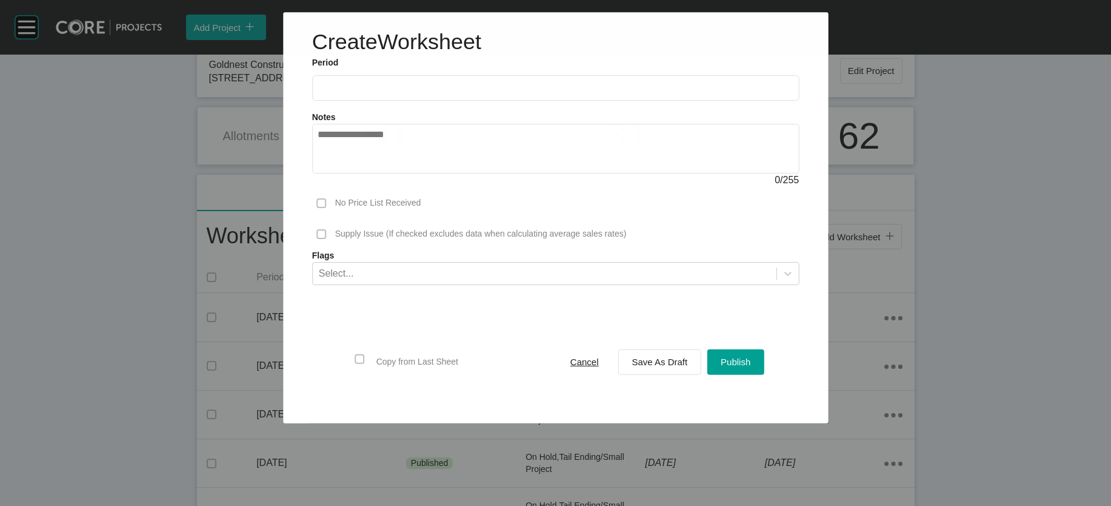
click at [346, 93] on input "text" at bounding box center [556, 88] width 477 height 10
click at [355, 187] on li "Aug" at bounding box center [375, 176] width 41 height 21
type input "**********"
click at [536, 283] on div "Select..." at bounding box center [545, 273] width 464 height 21
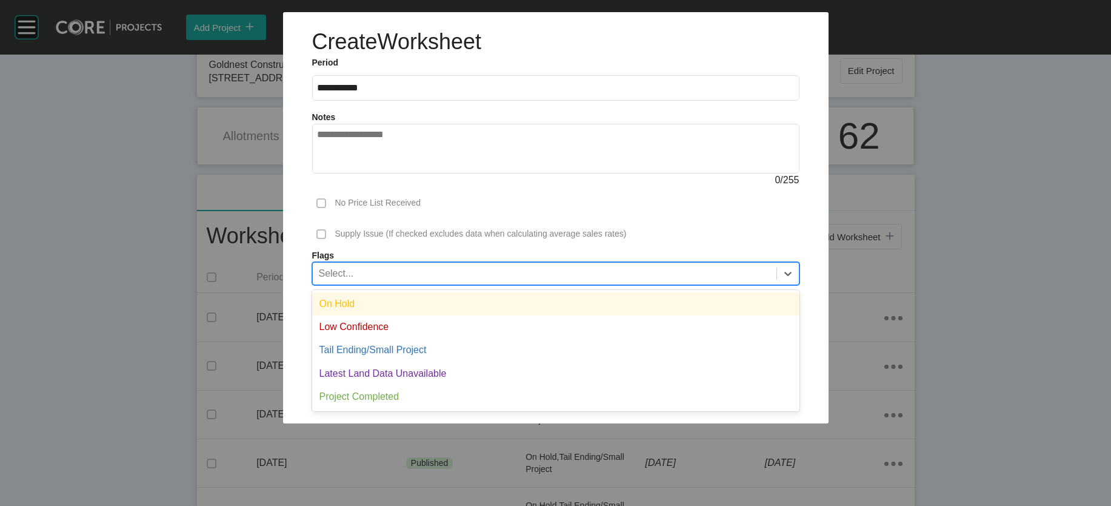
click at [435, 315] on div "On Hold" at bounding box center [555, 303] width 487 height 23
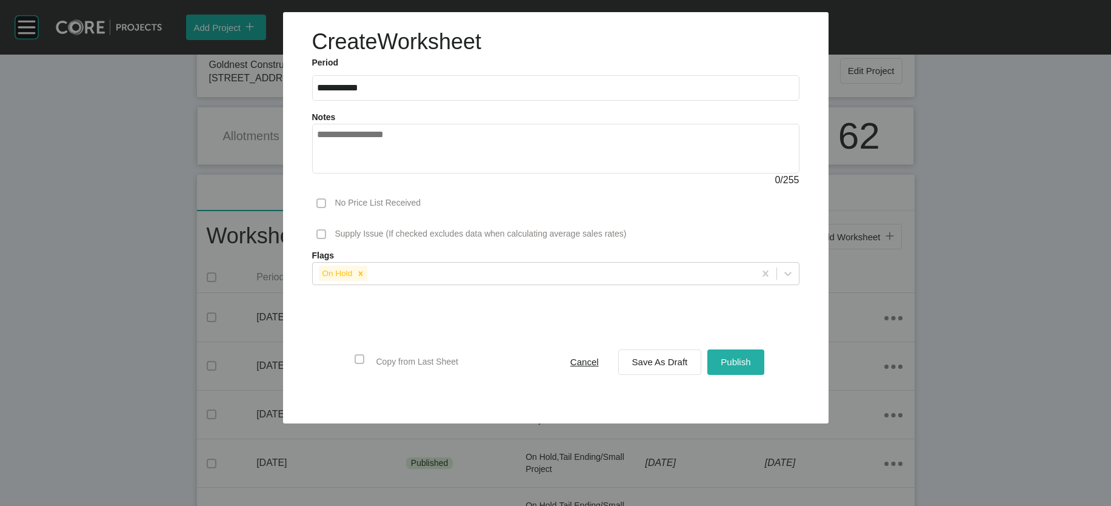
click at [675, 367] on span "Publish" at bounding box center [736, 361] width 30 height 10
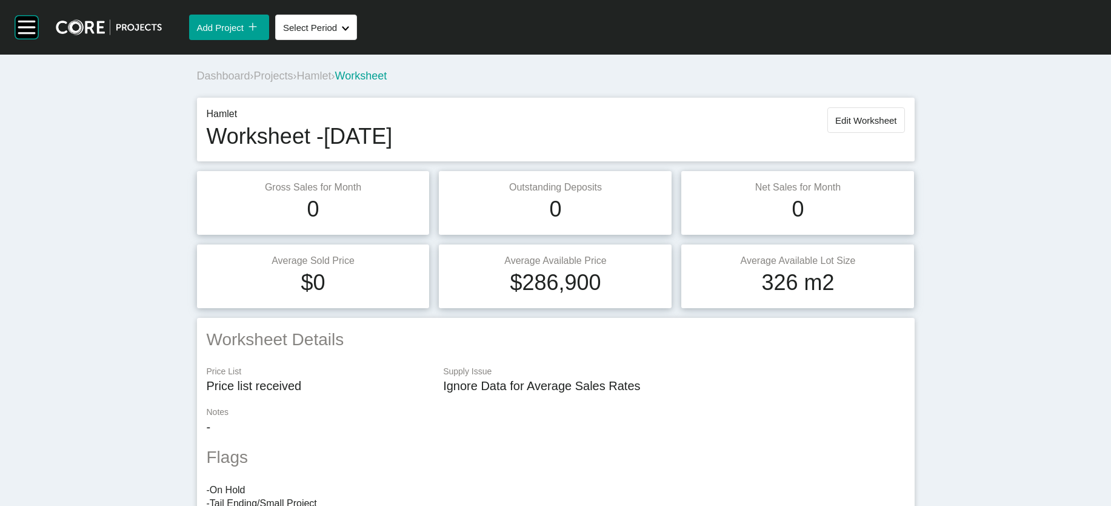
click at [254, 82] on span "Projects" at bounding box center [273, 76] width 39 height 12
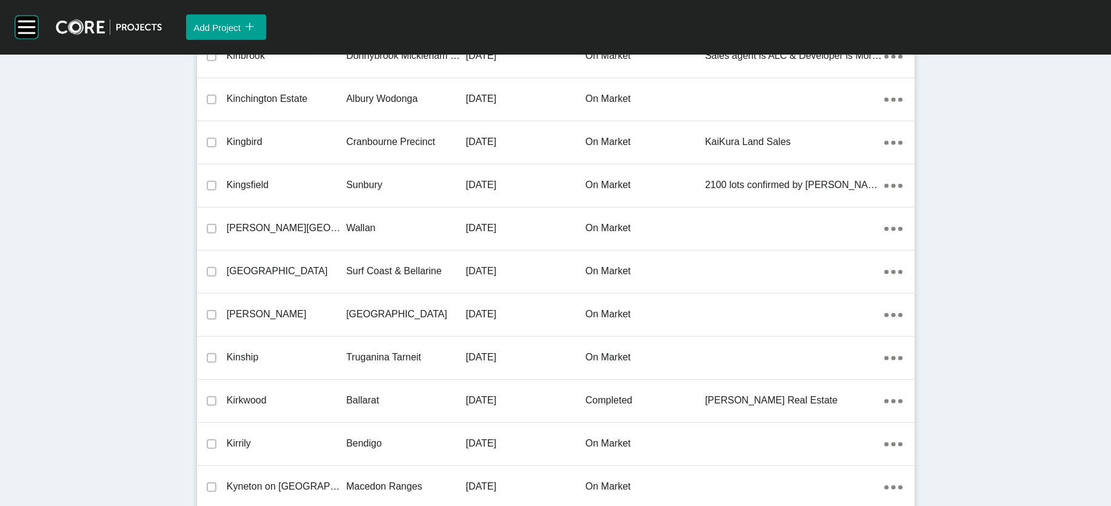
scroll to position [8795, 0]
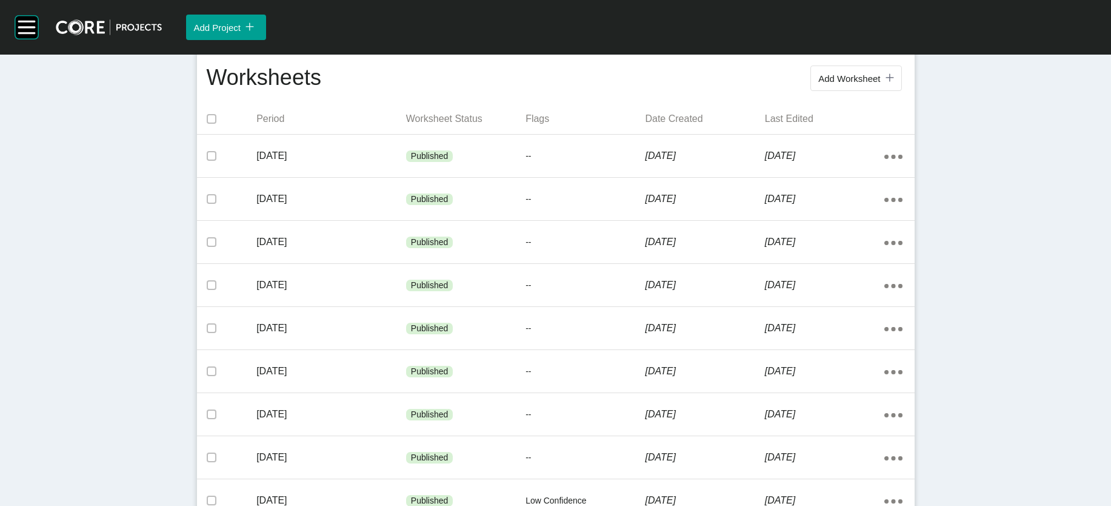
scroll to position [267, 0]
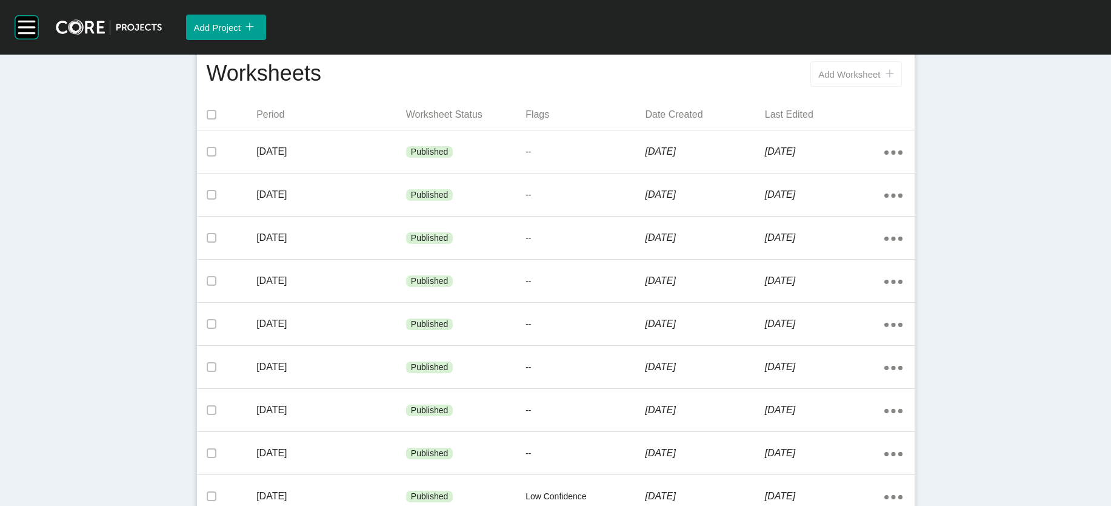
click at [675, 87] on button "Add Worksheet icon/tick copy 11 Created with Sketch." at bounding box center [856, 73] width 91 height 25
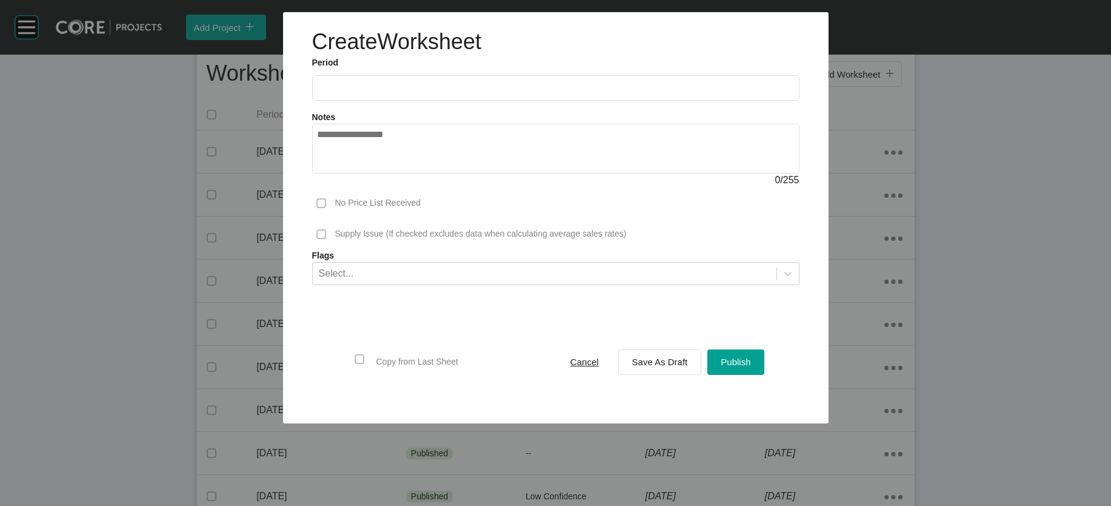
click at [330, 93] on input "text" at bounding box center [556, 87] width 477 height 10
click at [355, 187] on li "Aug" at bounding box center [375, 176] width 41 height 21
type input "**********"
click at [675, 367] on span "Save As Draft" at bounding box center [660, 361] width 56 height 10
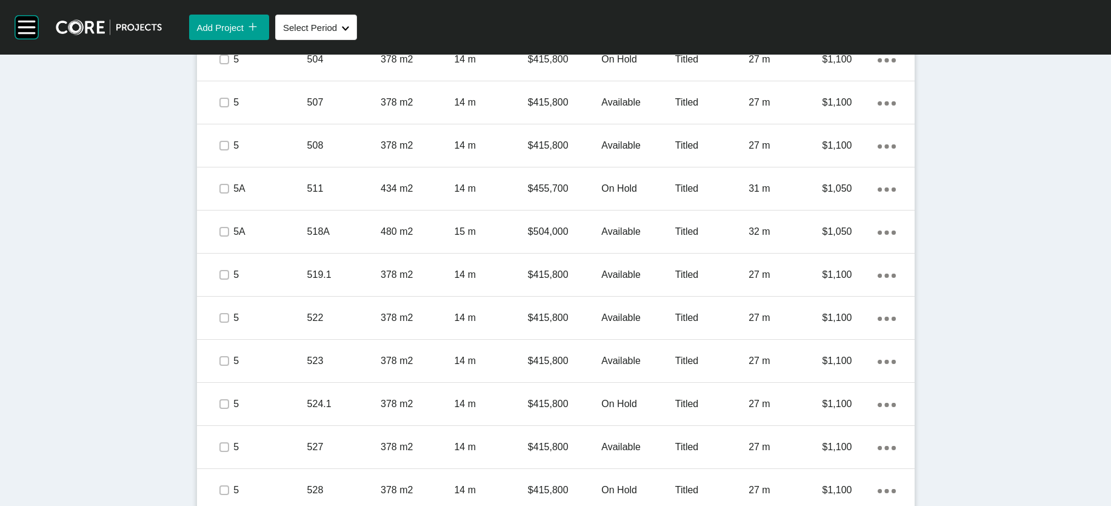
scroll to position [985, 0]
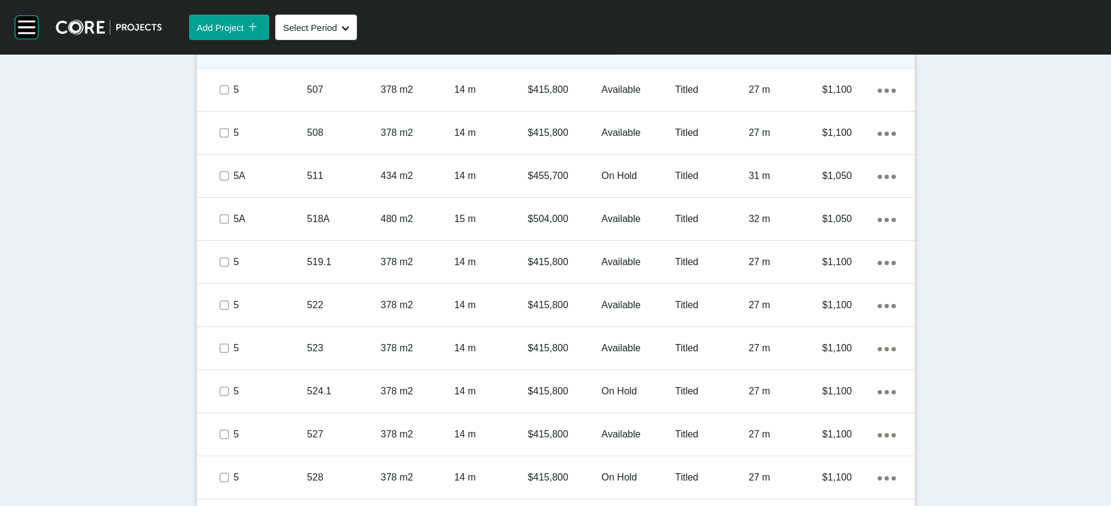
click at [219, 52] on label at bounding box center [224, 47] width 10 height 10
click at [233, 65] on div "5" at bounding box center [269, 47] width 73 height 38
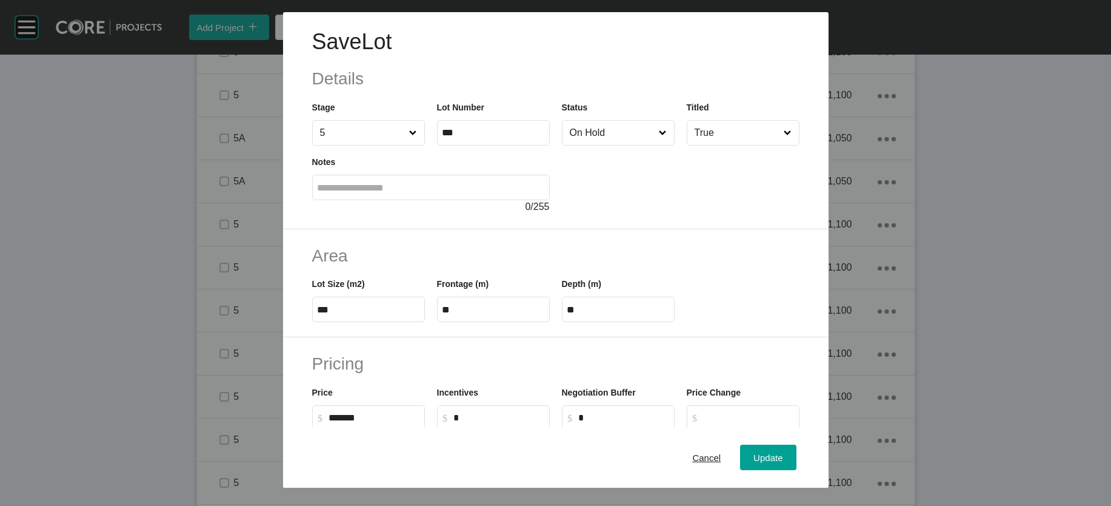
click at [567, 145] on input "On Hold" at bounding box center [612, 133] width 90 height 24
click at [675, 452] on span "Update" at bounding box center [768, 457] width 29 height 10
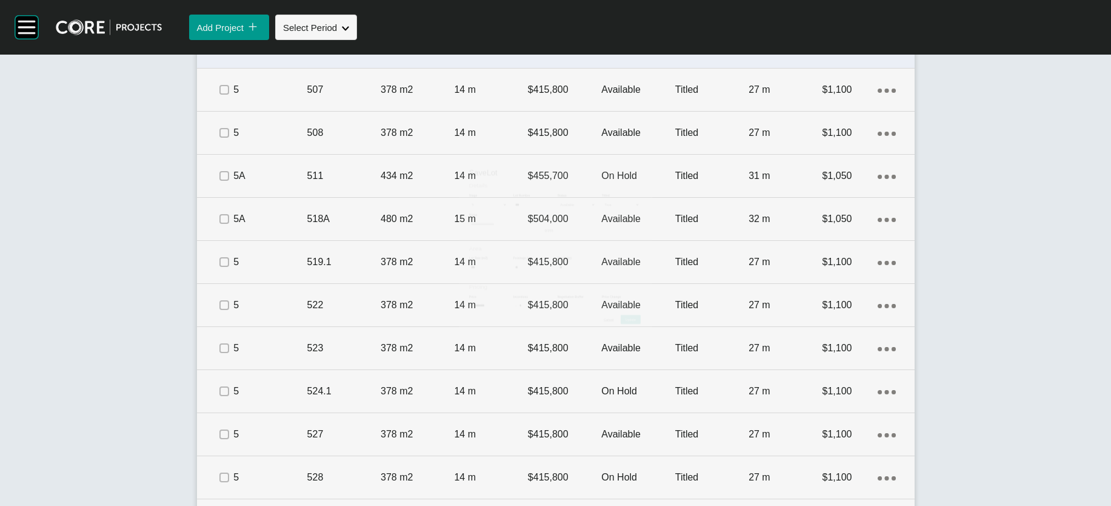
scroll to position [1031, 0]
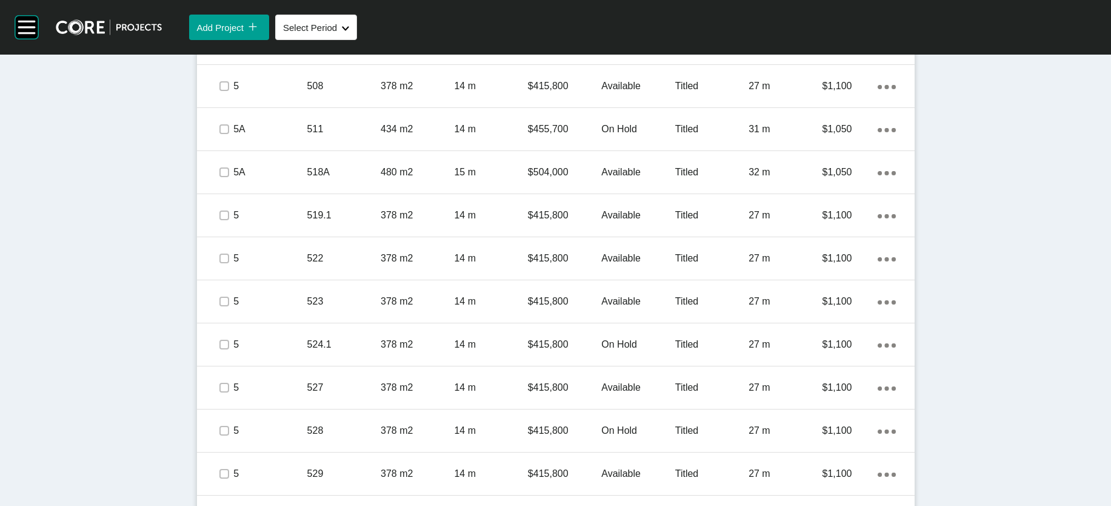
click at [219, 5] on label at bounding box center [224, 0] width 10 height 10
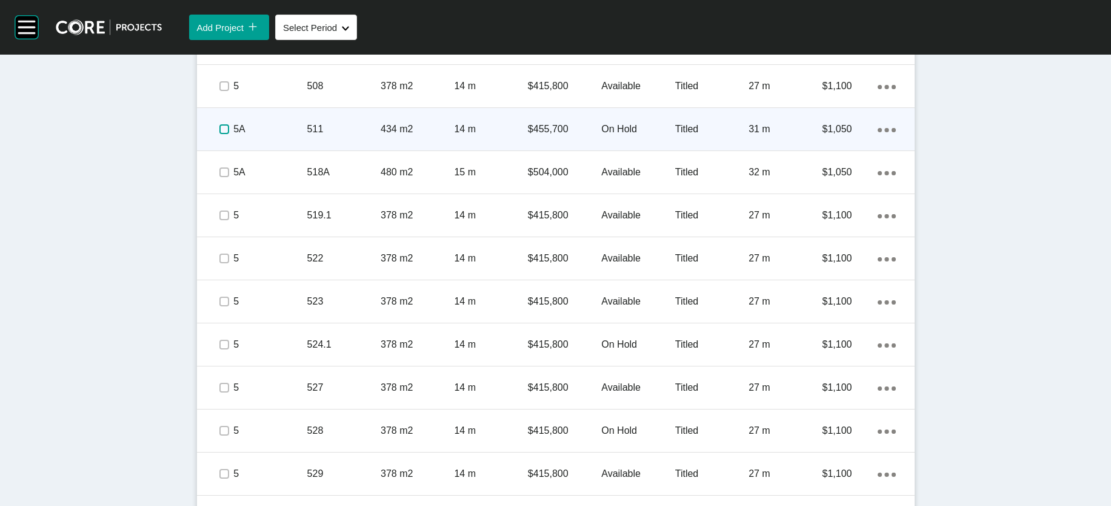
click at [219, 134] on label at bounding box center [224, 129] width 10 height 10
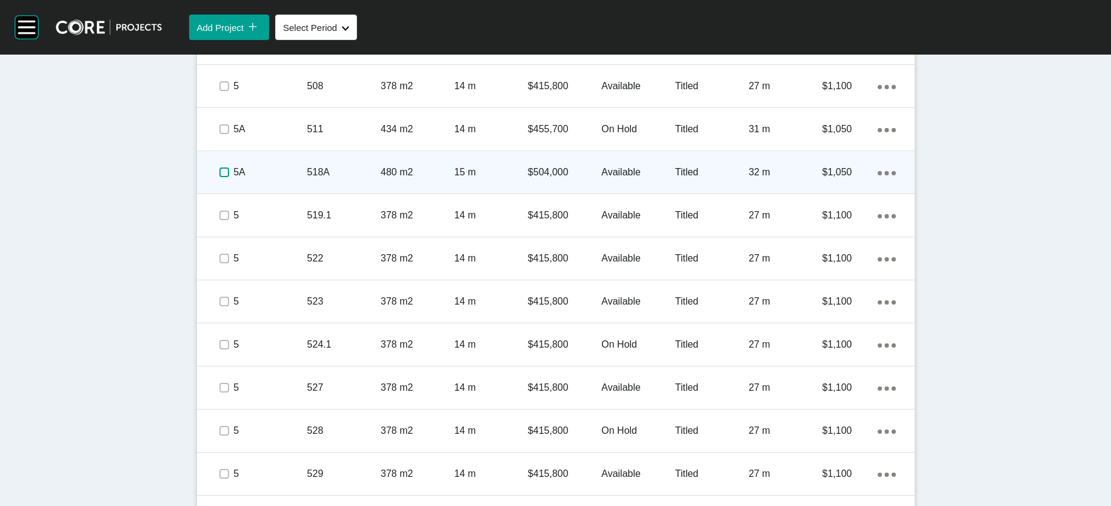
click at [219, 177] on label at bounding box center [224, 172] width 10 height 10
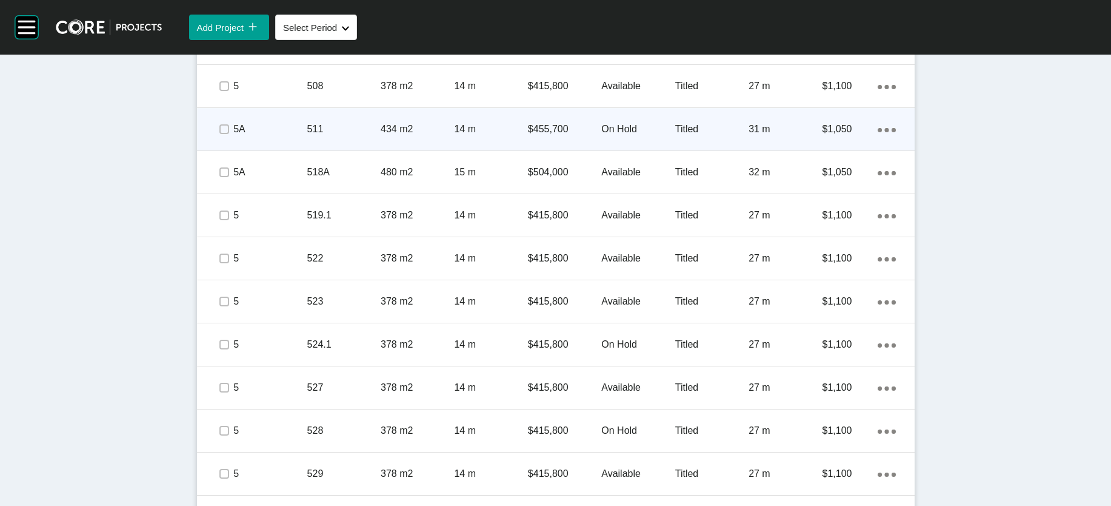
click at [454, 148] on div "14 m" at bounding box center [490, 129] width 73 height 38
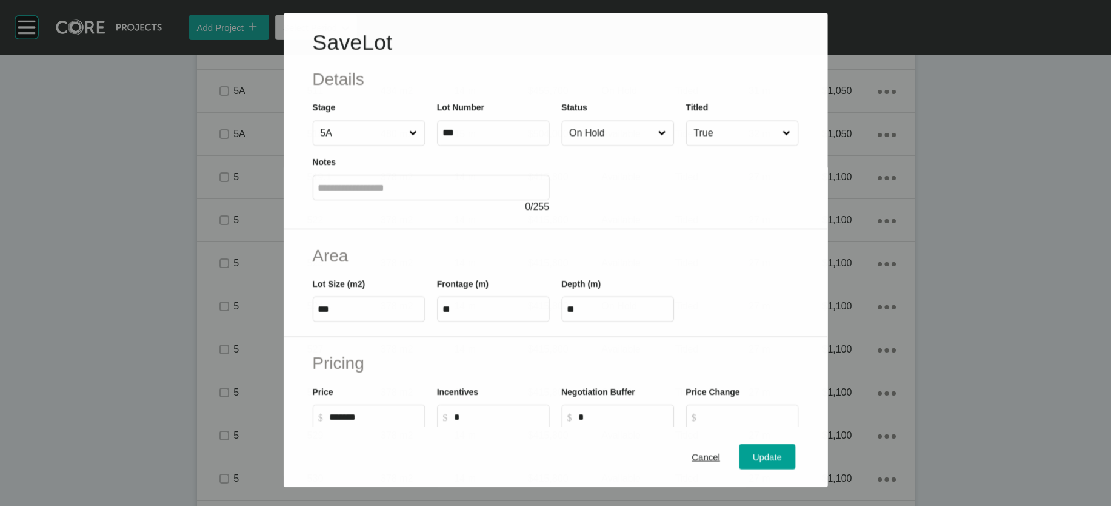
scroll to position [985, 0]
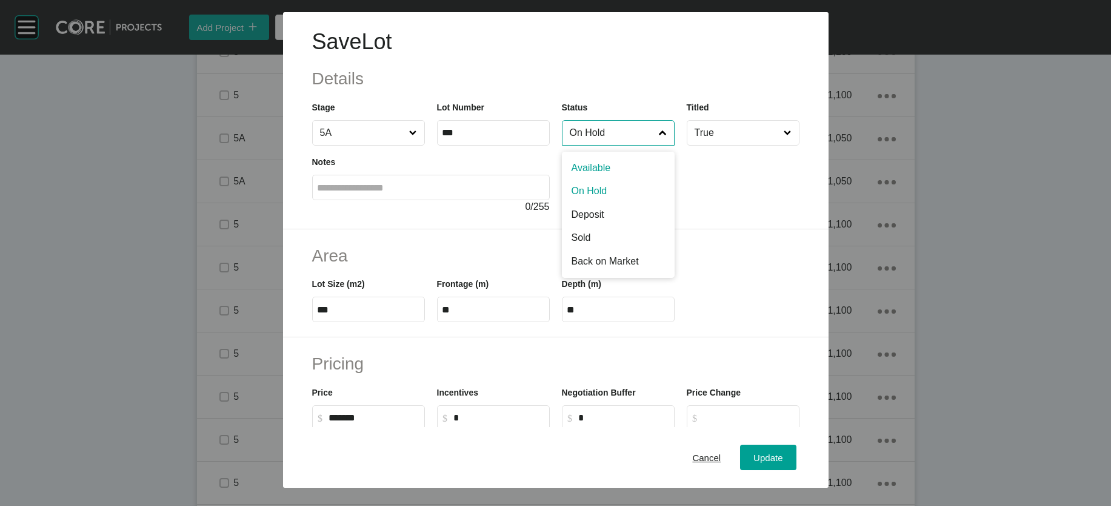
drag, startPoint x: 601, startPoint y: 170, endPoint x: 606, endPoint y: 195, distance: 25.3
click at [601, 145] on input "On Hold" at bounding box center [612, 133] width 90 height 24
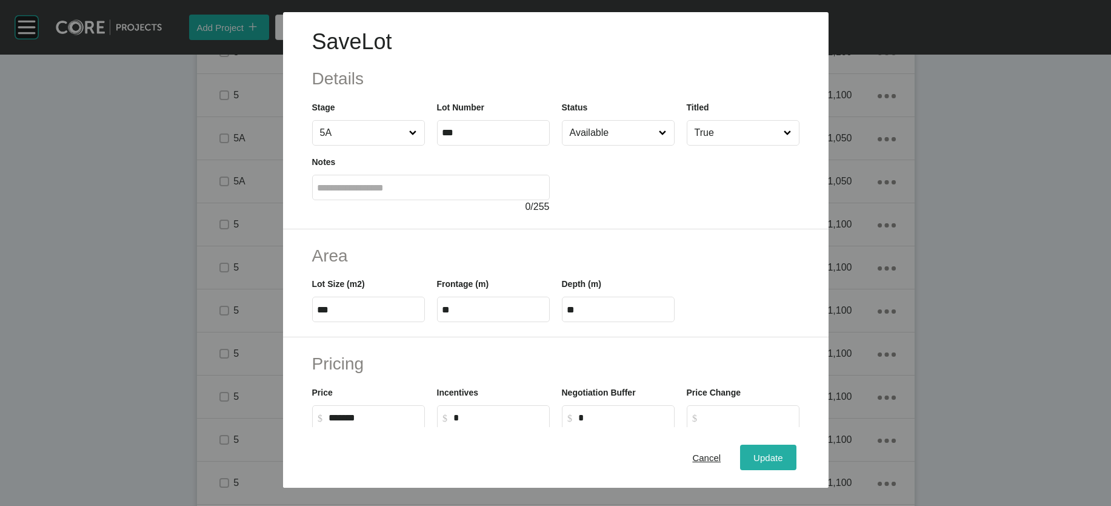
click at [675, 452] on span "Update" at bounding box center [768, 457] width 29 height 10
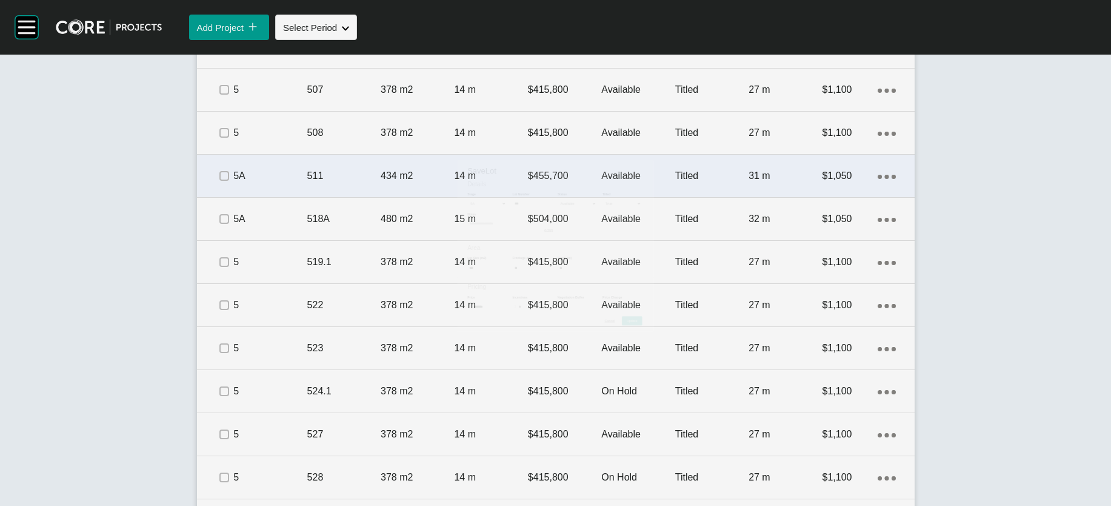
scroll to position [1031, 0]
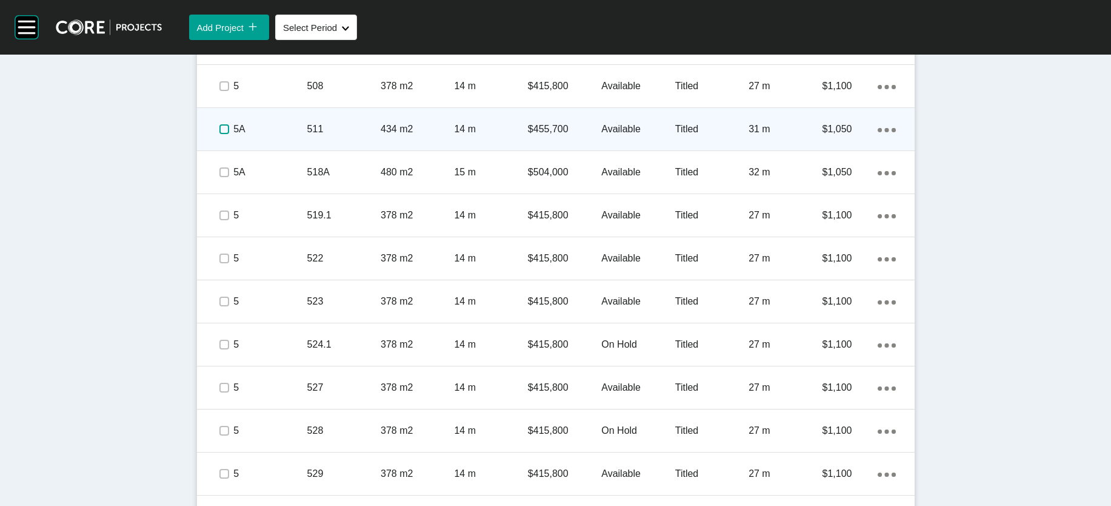
click at [219, 134] on label at bounding box center [224, 129] width 10 height 10
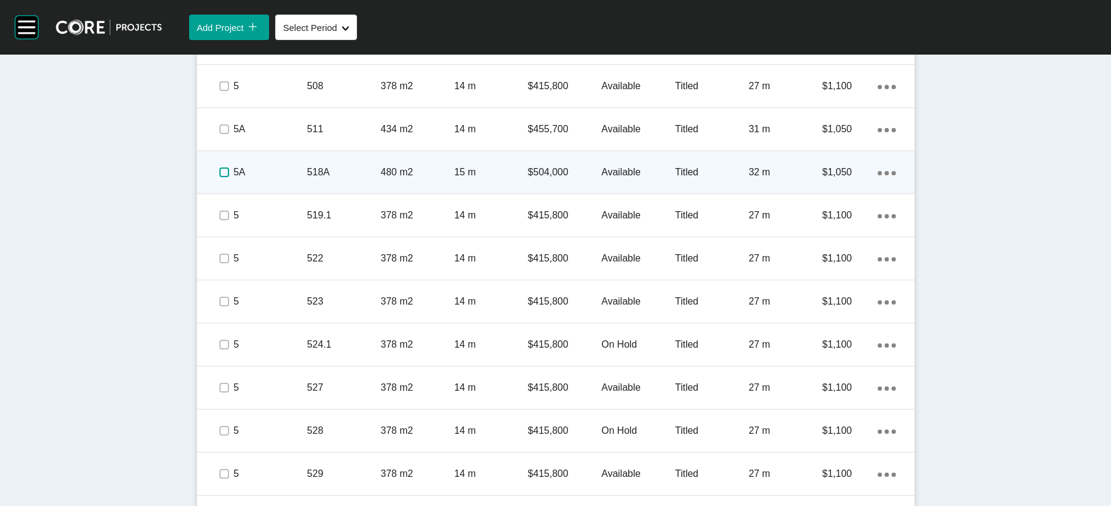
click at [219, 177] on label at bounding box center [224, 172] width 10 height 10
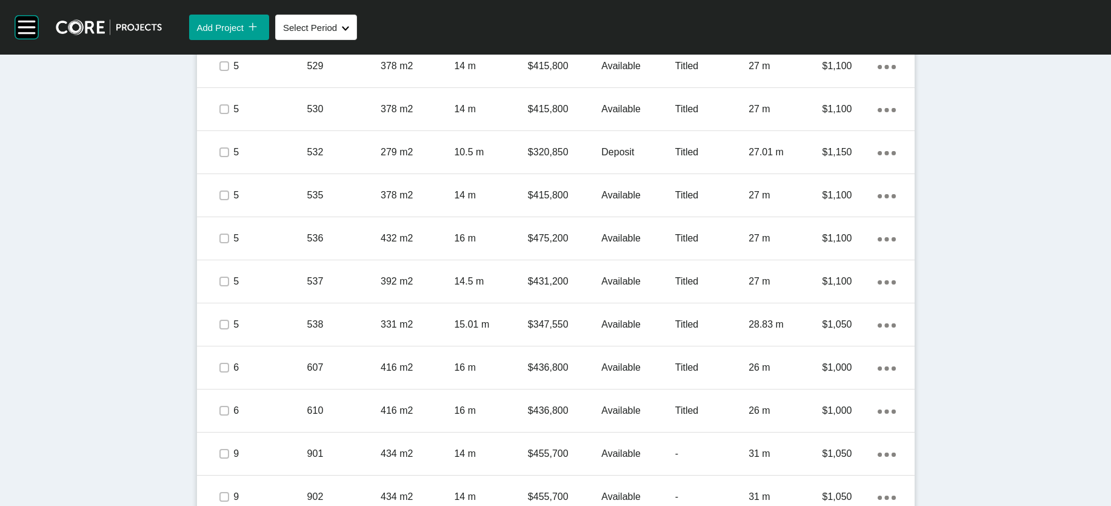
scroll to position [1458, 0]
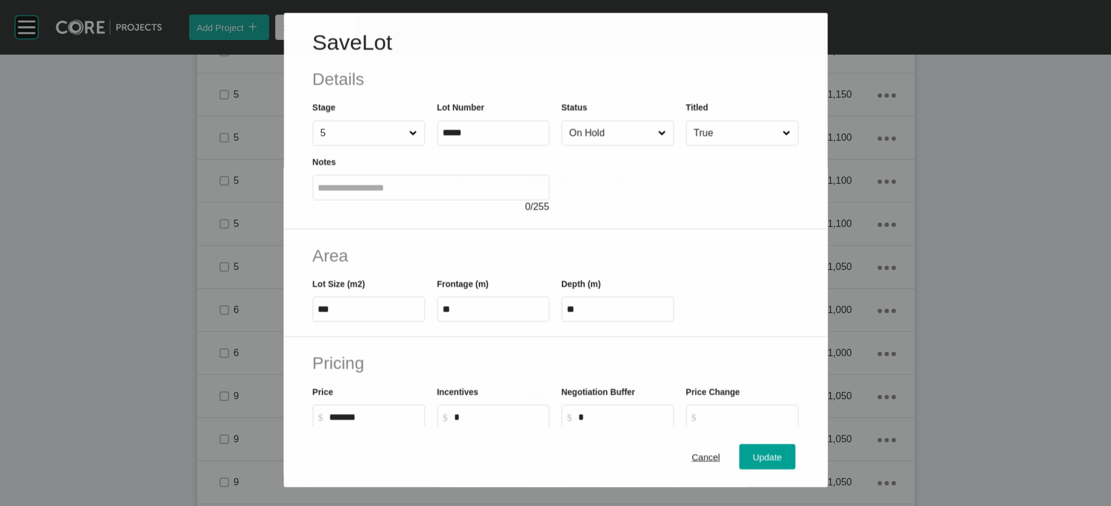
scroll to position [1411, 0]
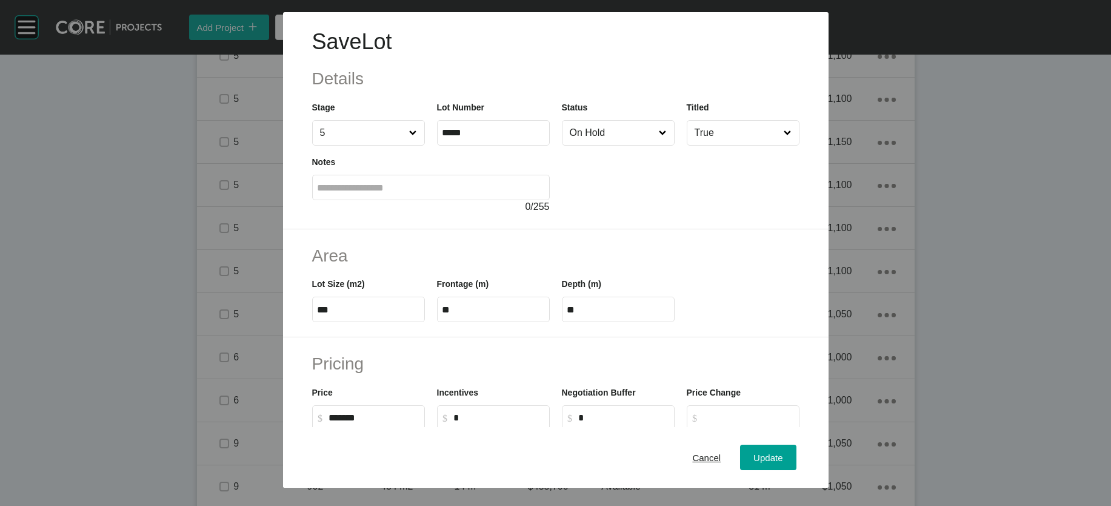
click at [579, 145] on input "On Hold" at bounding box center [612, 133] width 90 height 24
drag, startPoint x: 593, startPoint y: 196, endPoint x: 621, endPoint y: 222, distance: 38.2
click at [675, 449] on div "Update" at bounding box center [768, 457] width 35 height 16
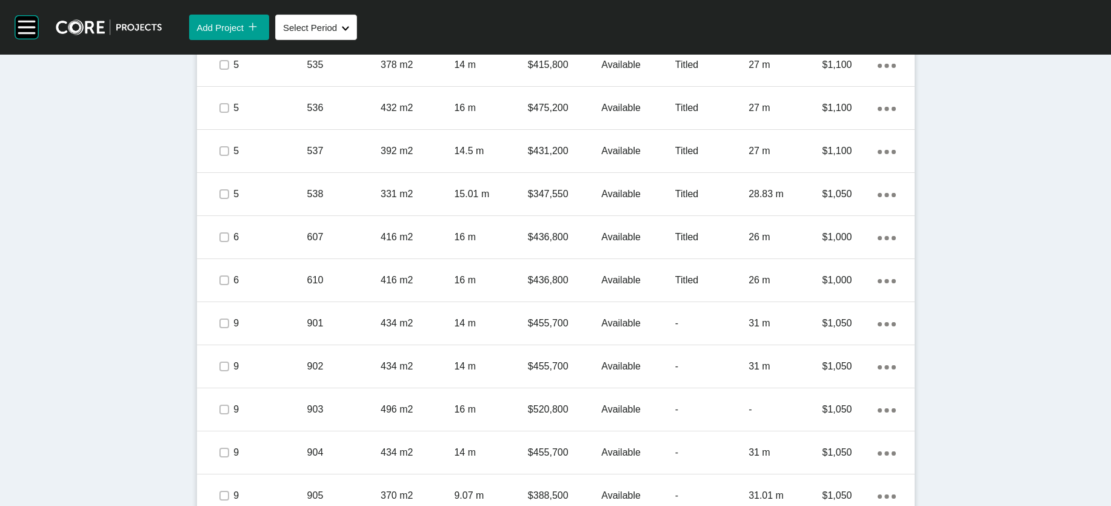
scroll to position [1585, 0]
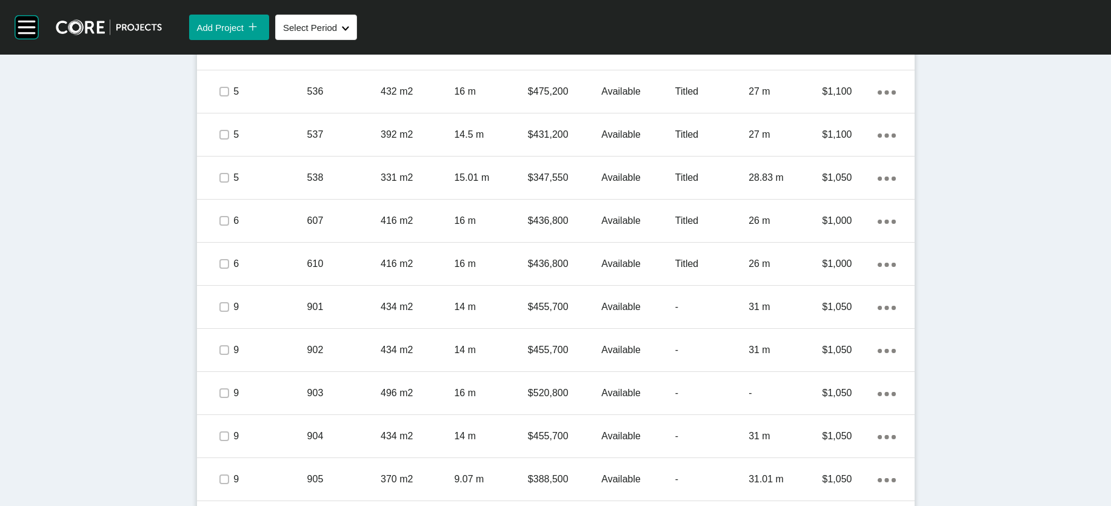
click at [219, 10] on label at bounding box center [224, 6] width 10 height 10
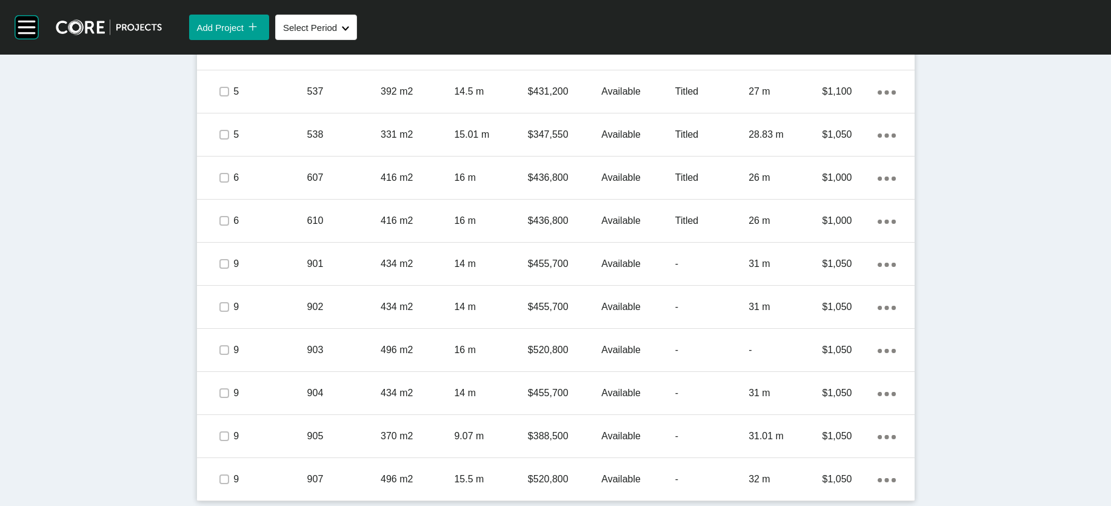
scroll to position [2144, 0]
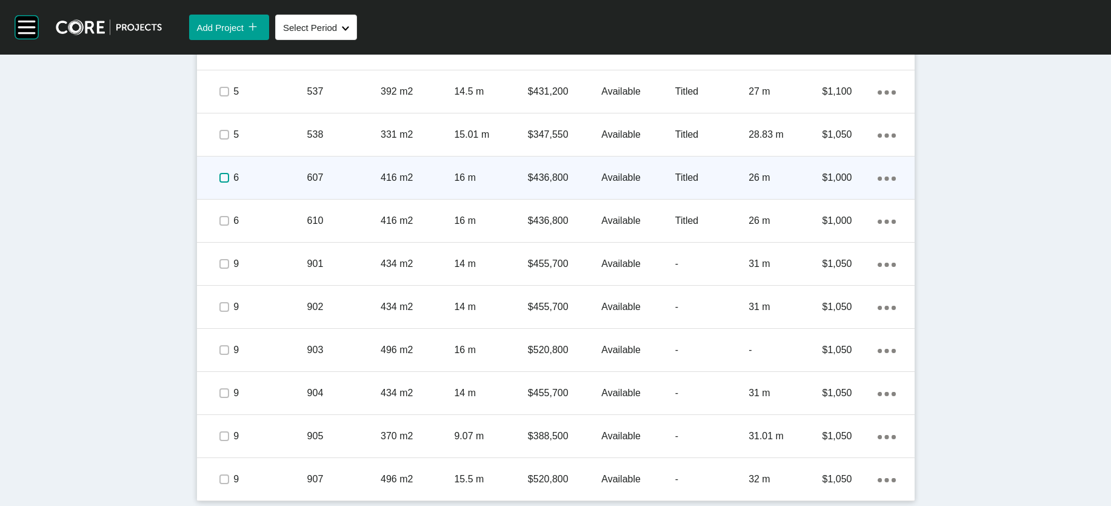
click at [219, 173] on label at bounding box center [224, 178] width 10 height 10
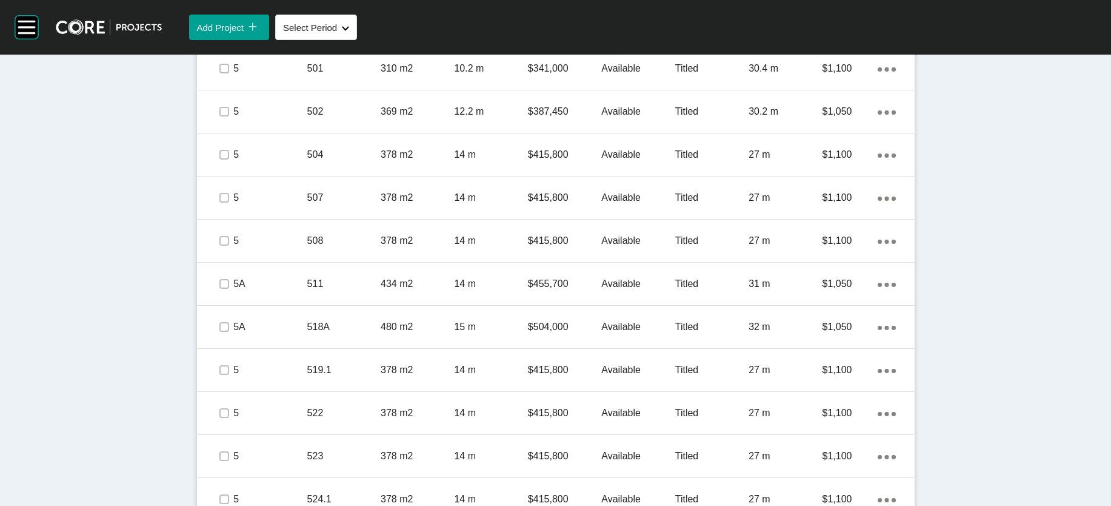
scroll to position [860, 0]
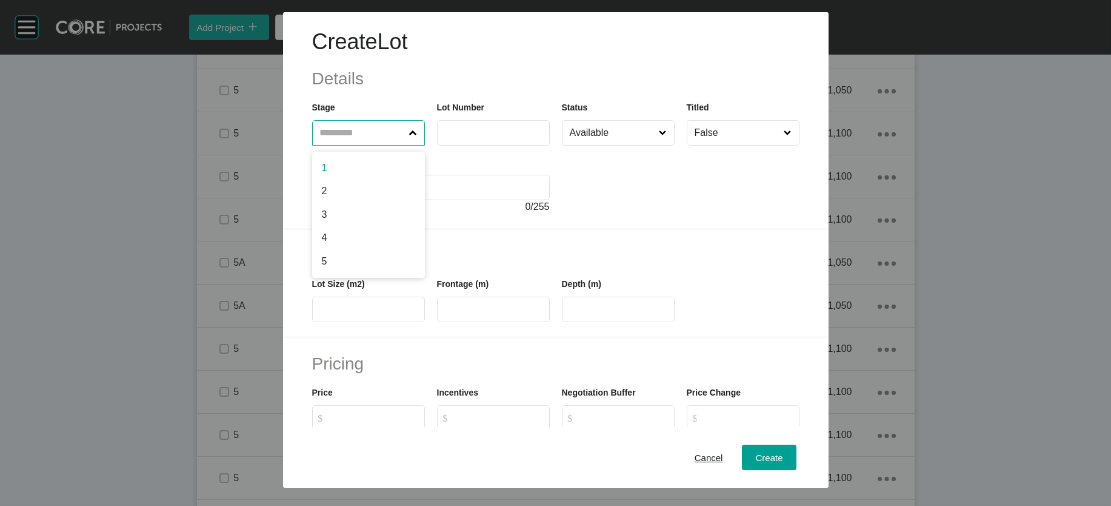
click at [318, 145] on input "text" at bounding box center [363, 133] width 90 height 24
type input "*"
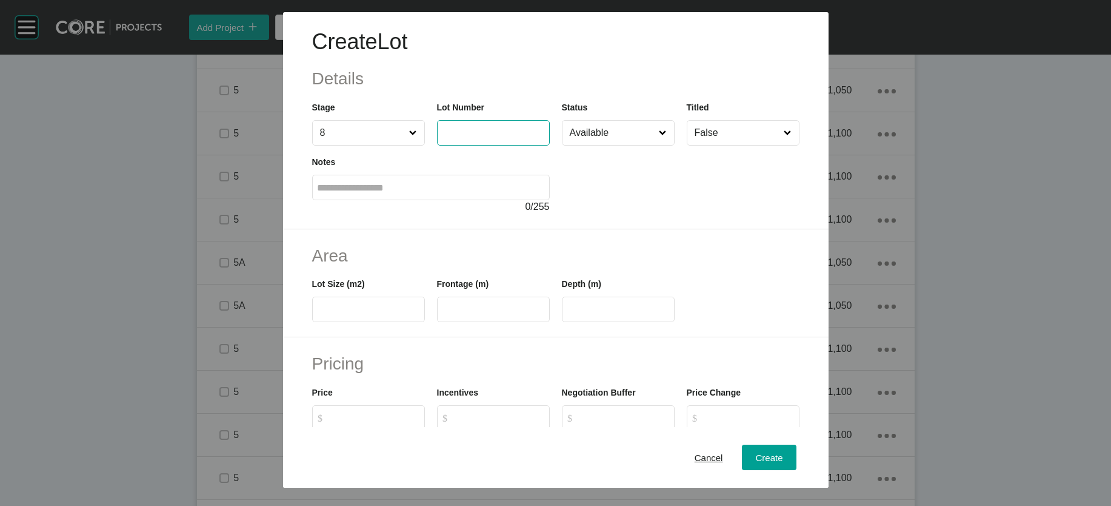
click at [443, 138] on input "text" at bounding box center [494, 132] width 102 height 10
type input "***"
click at [675, 145] on input "False" at bounding box center [737, 133] width 90 height 24
click at [669, 145] on span at bounding box center [663, 133] width 13 height 24
click at [657, 145] on input "Available" at bounding box center [612, 133] width 90 height 24
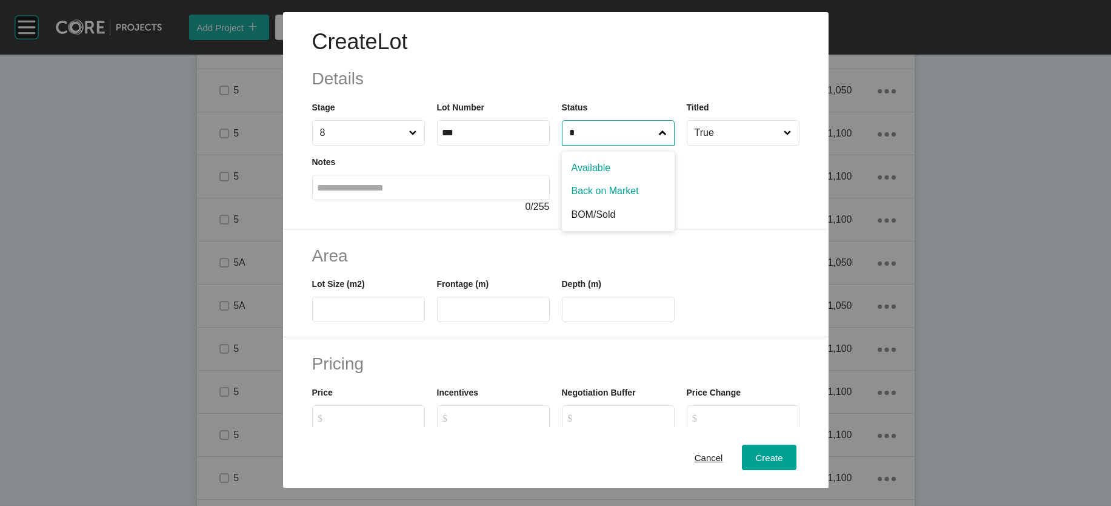
type input "*"
click at [312, 322] on label at bounding box center [368, 308] width 113 height 25
click at [318, 315] on input "text" at bounding box center [369, 309] width 102 height 10
type input "***"
click at [478, 315] on input "text" at bounding box center [494, 309] width 102 height 10
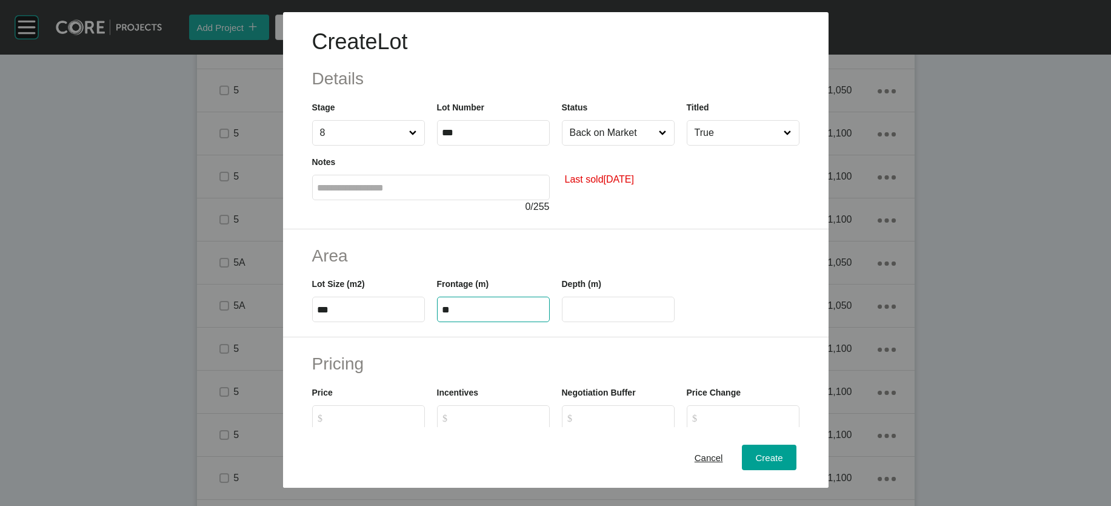
type input "**"
type input "****"
click at [613, 315] on input "****" at bounding box center [618, 309] width 102 height 10
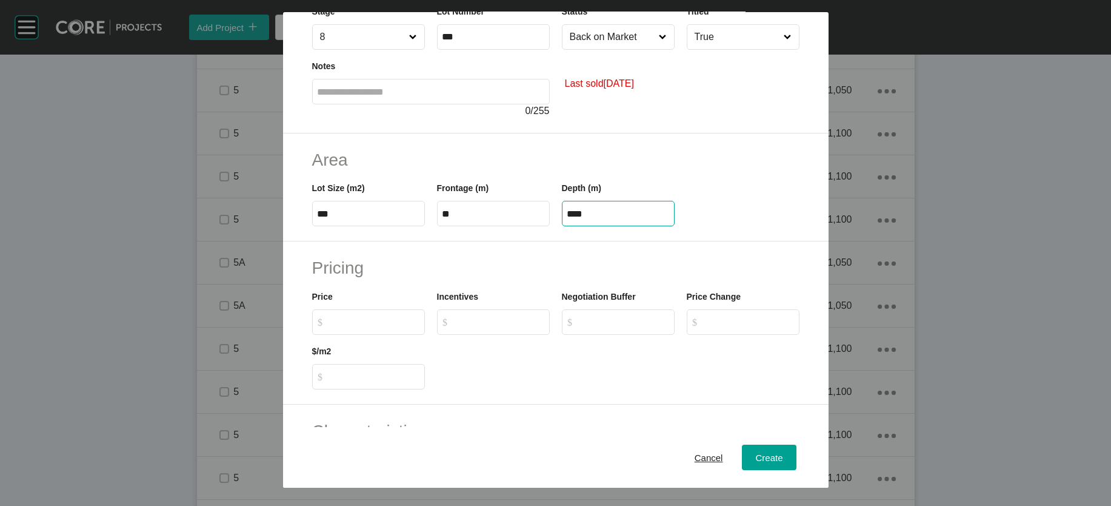
scroll to position [97, 0]
click at [344, 333] on label "$ Created with Sketch. $" at bounding box center [368, 320] width 113 height 25
click at [344, 326] on input "$ Created with Sketch. $" at bounding box center [374, 320] width 90 height 10
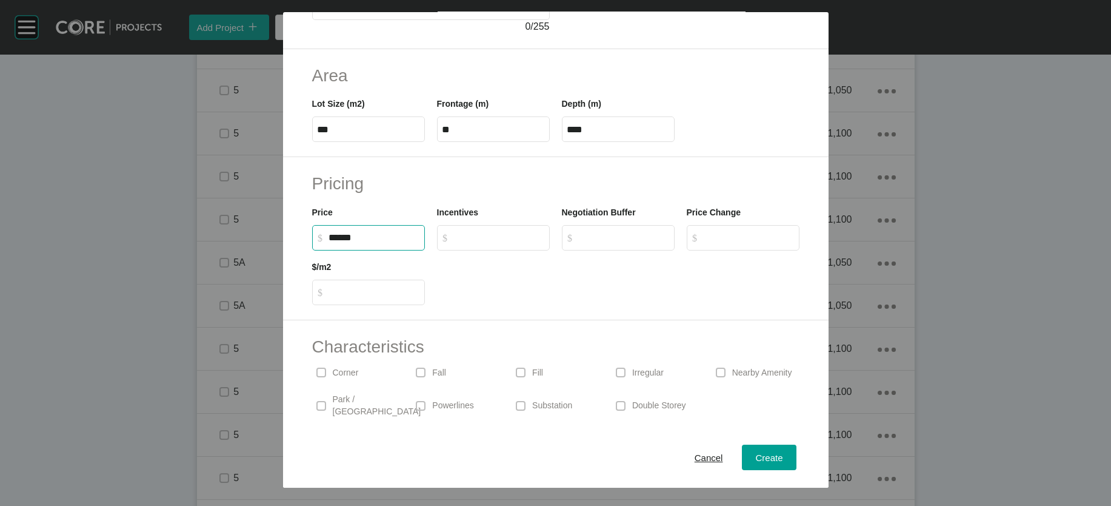
scroll to position [182, 0]
type input "*******"
type input "*"
type input "*****"
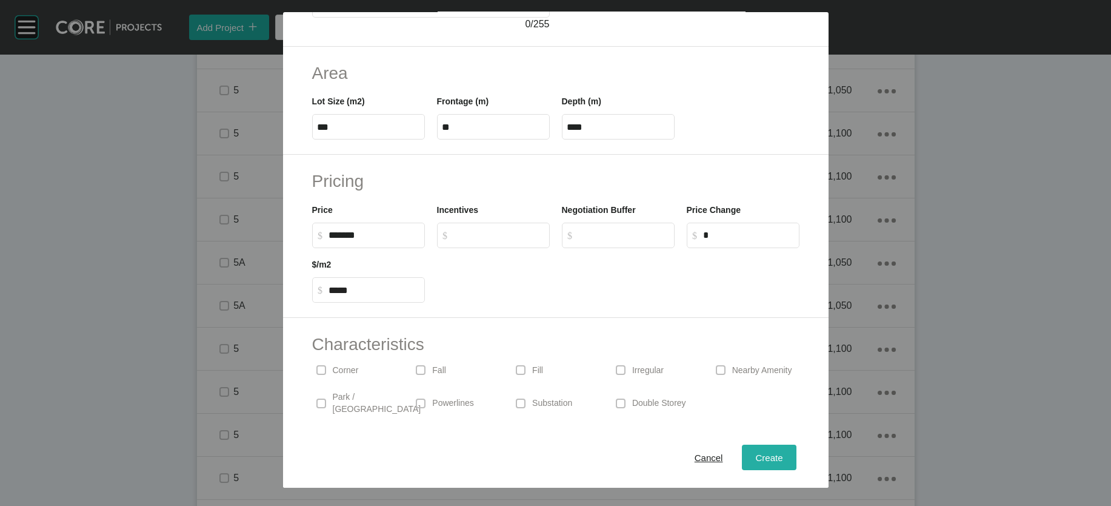
click at [675, 459] on div "Create" at bounding box center [768, 457] width 33 height 16
type input "*"
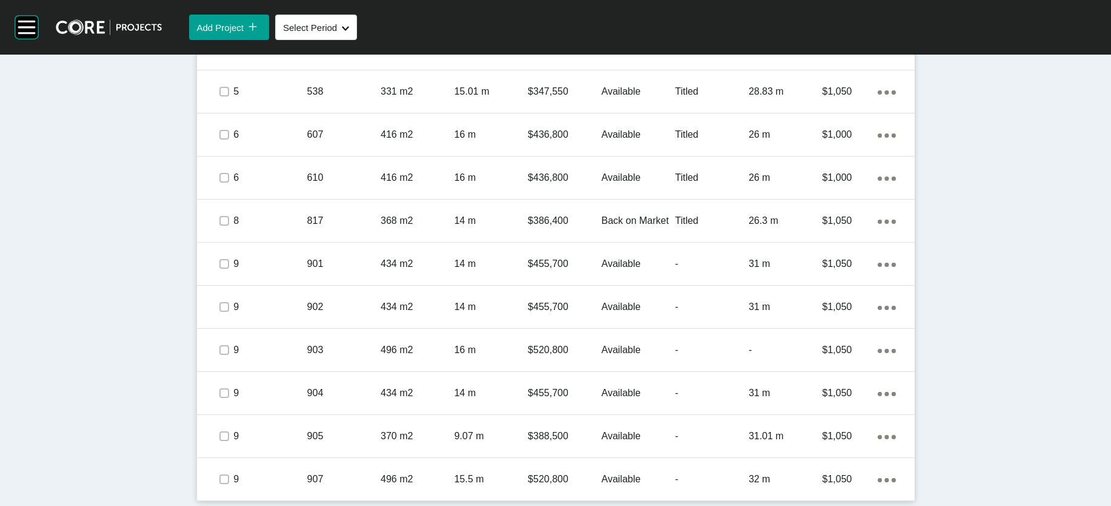
scroll to position [1848, 0]
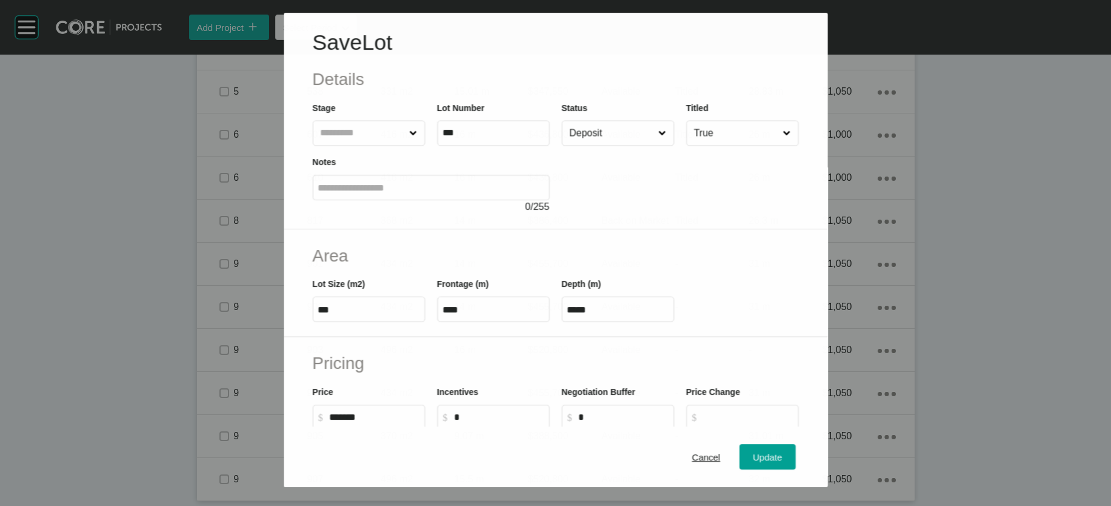
scroll to position [1801, 0]
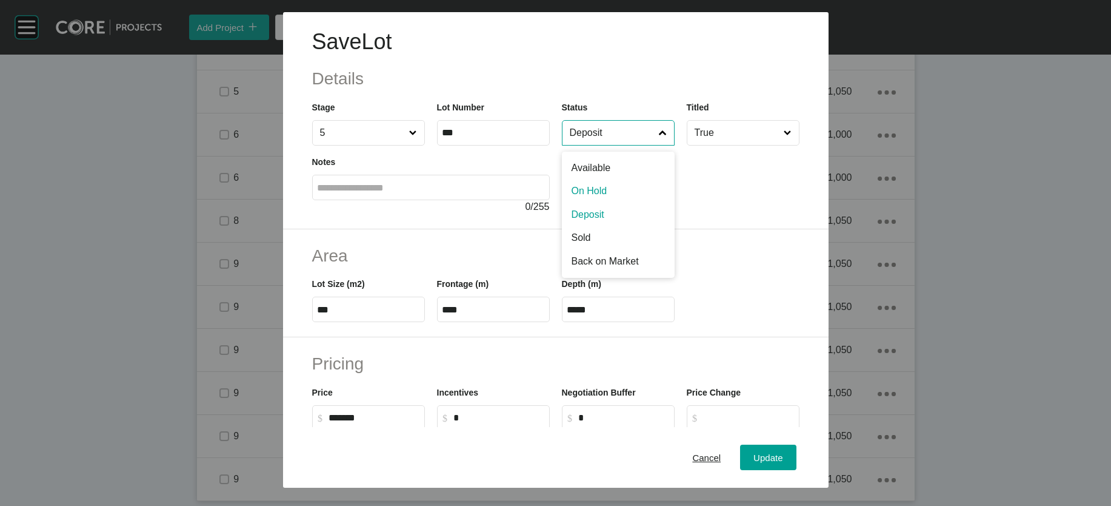
drag, startPoint x: 591, startPoint y: 162, endPoint x: 591, endPoint y: 279, distance: 117.6
click at [592, 145] on div "Deposit Available On Hold Deposit Sold Back on Market NFS BOM/Sold" at bounding box center [618, 132] width 113 height 25
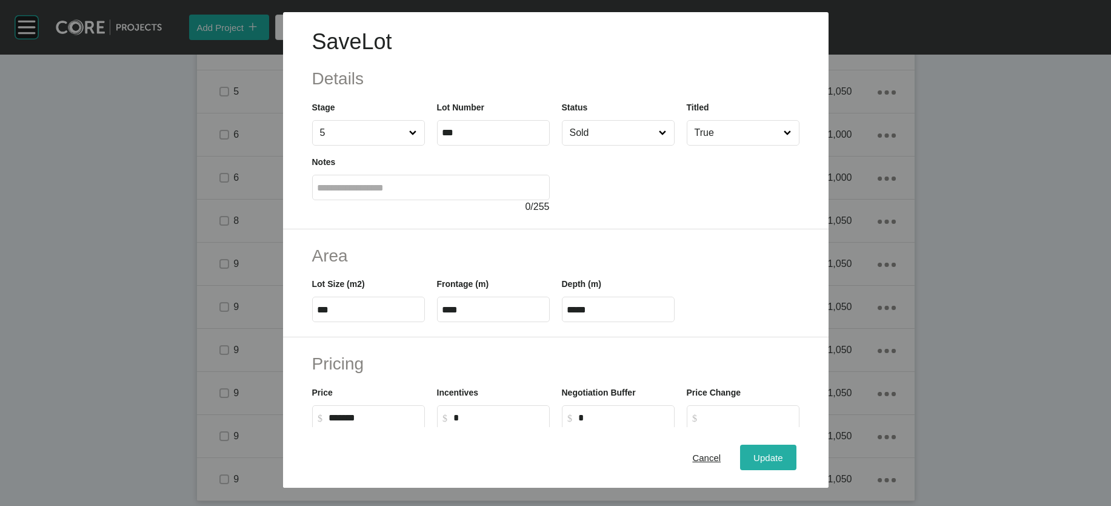
click at [675, 447] on button "Update" at bounding box center [768, 456] width 56 height 25
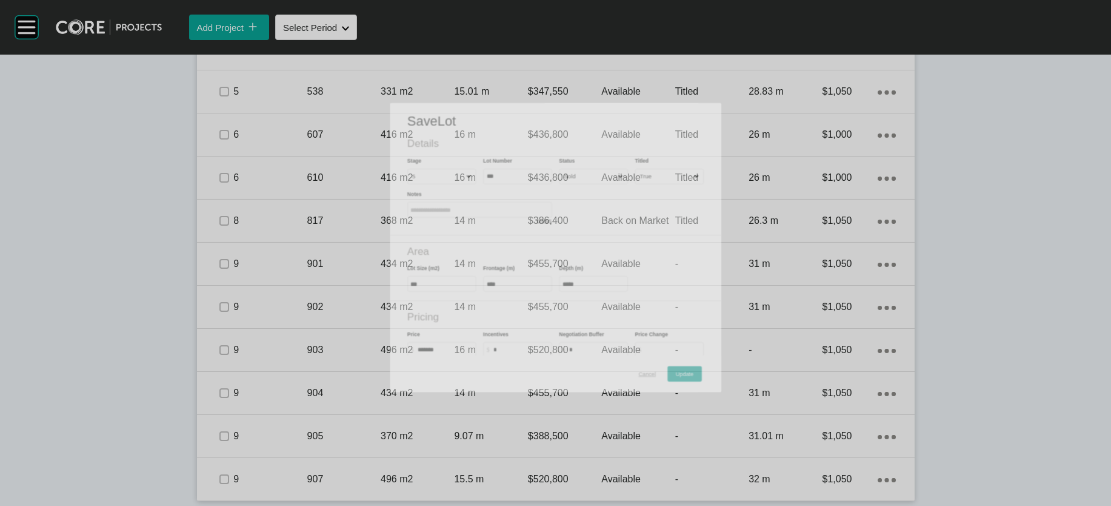
scroll to position [1848, 0]
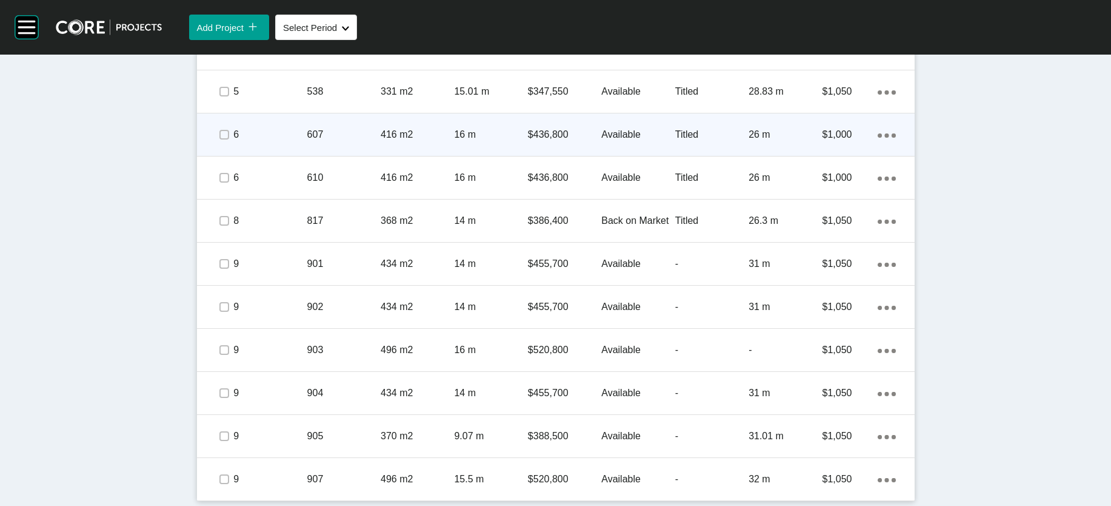
click at [324, 153] on div "607" at bounding box center [343, 135] width 73 height 38
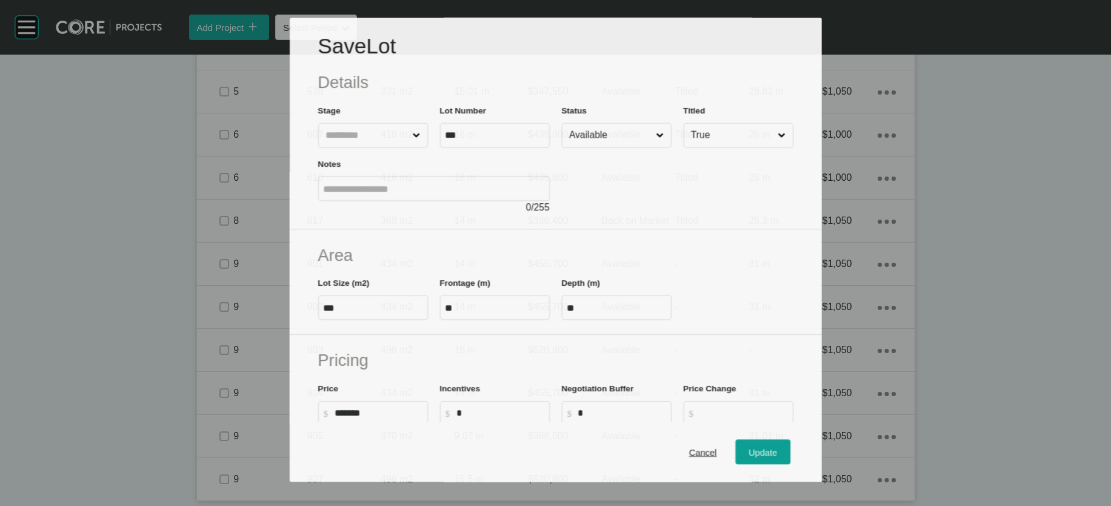
scroll to position [1994, 0]
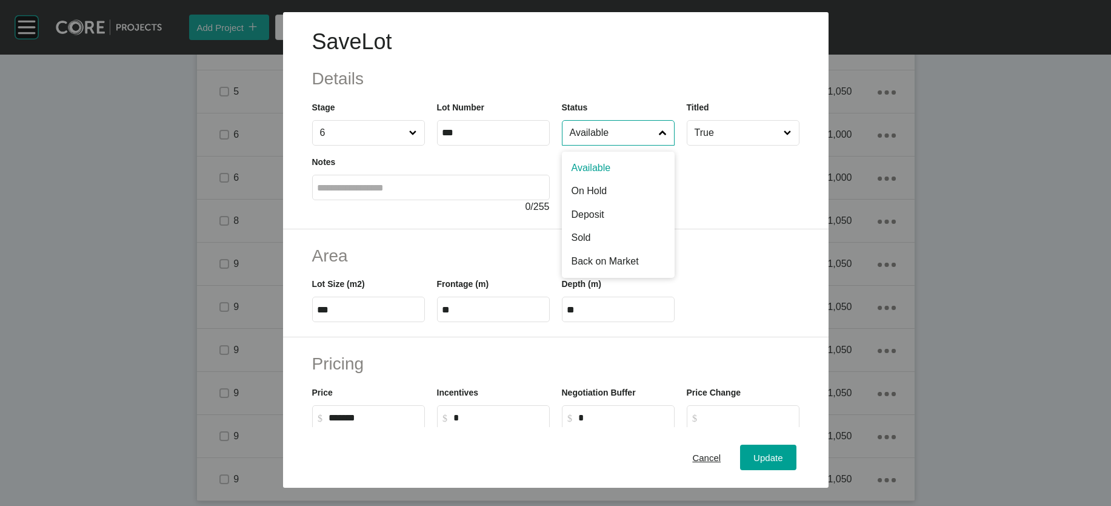
drag, startPoint x: 597, startPoint y: 175, endPoint x: 600, endPoint y: 199, distance: 25.0
click at [598, 145] on input "Available" at bounding box center [612, 133] width 90 height 24
drag, startPoint x: 610, startPoint y: 266, endPoint x: 768, endPoint y: 360, distance: 183.7
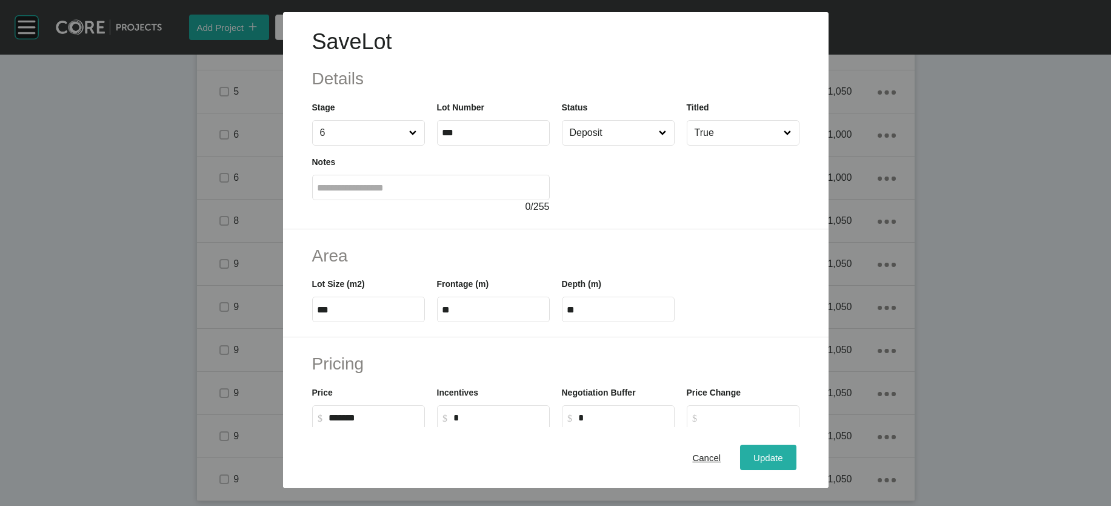
click at [675, 452] on span "Update" at bounding box center [768, 457] width 29 height 10
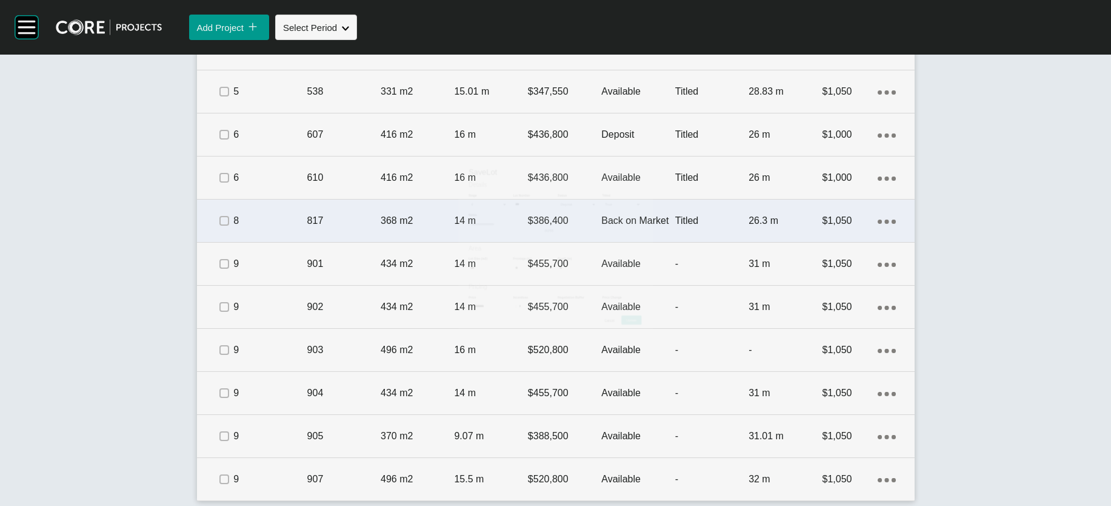
scroll to position [2041, 0]
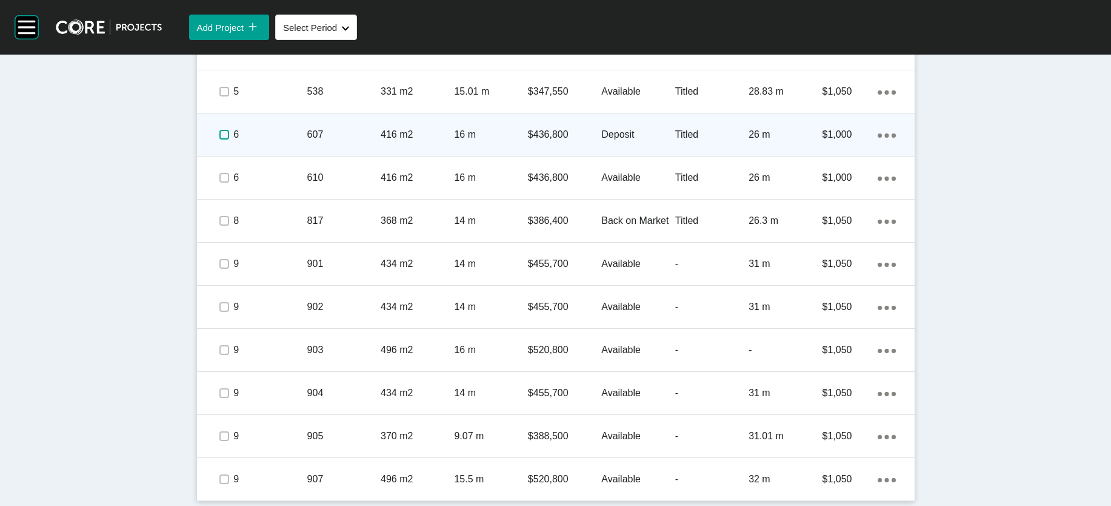
click at [219, 139] on label at bounding box center [224, 135] width 10 height 10
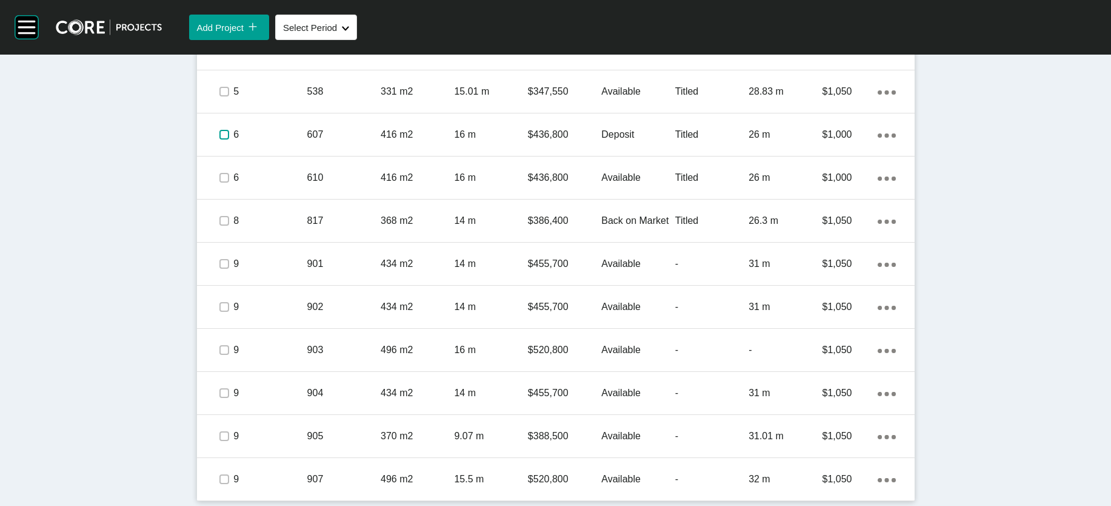
scroll to position [2209, 0]
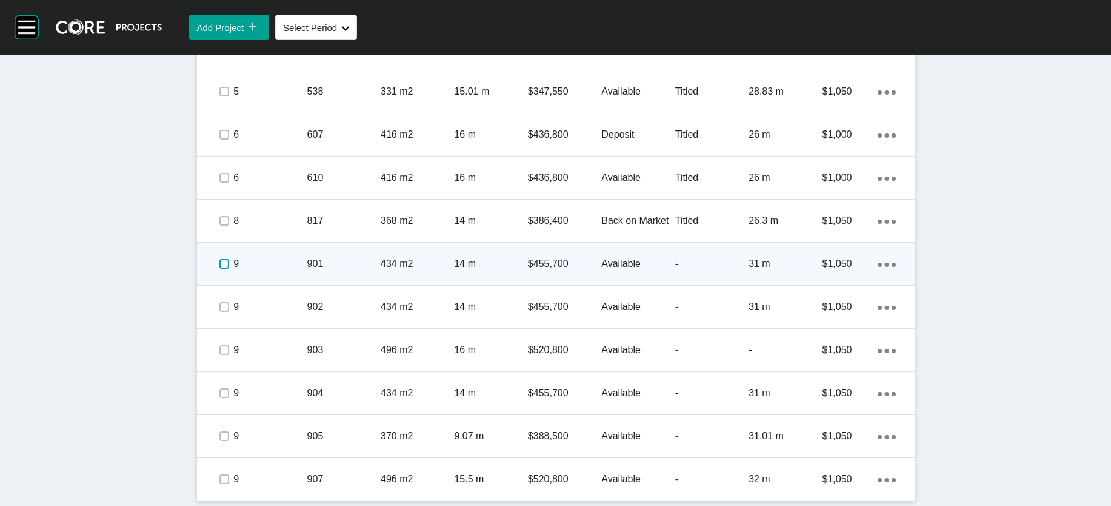
drag, startPoint x: 138, startPoint y: 208, endPoint x: 126, endPoint y: 230, distance: 25.0
click at [219, 259] on label at bounding box center [224, 264] width 10 height 10
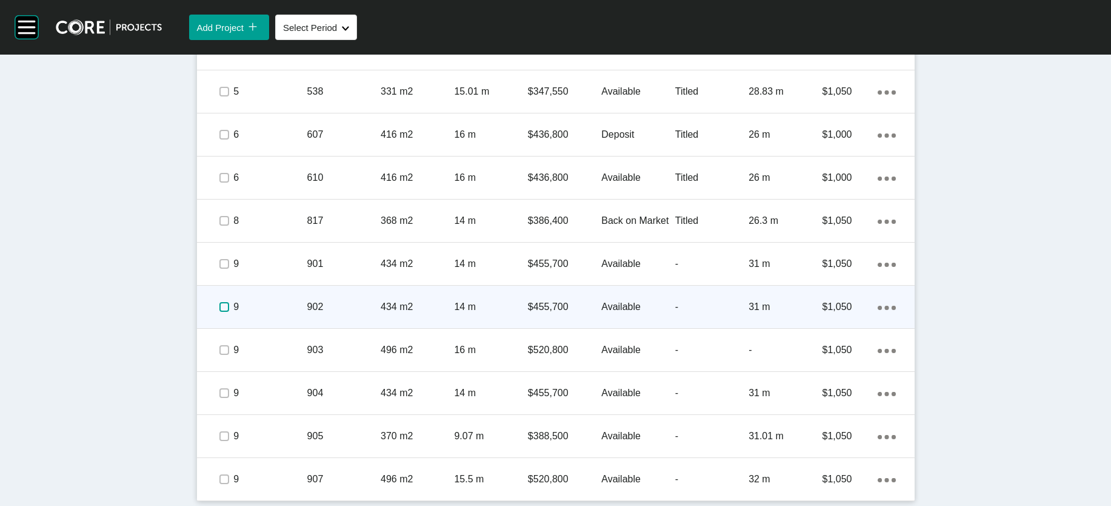
click at [219, 302] on label at bounding box center [224, 307] width 10 height 10
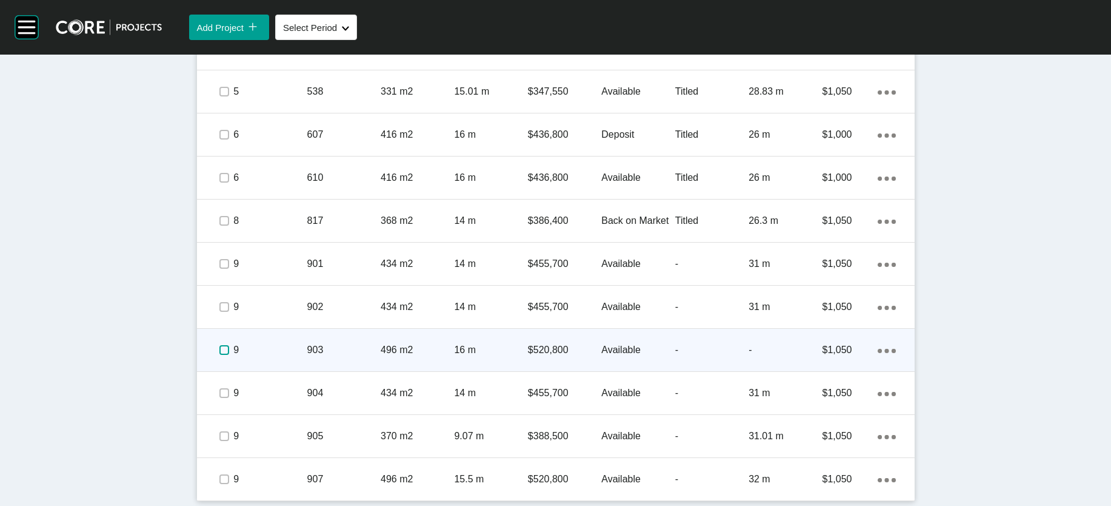
drag, startPoint x: 136, startPoint y: 309, endPoint x: 136, endPoint y: 325, distance: 16.4
click at [219, 345] on label at bounding box center [224, 350] width 10 height 10
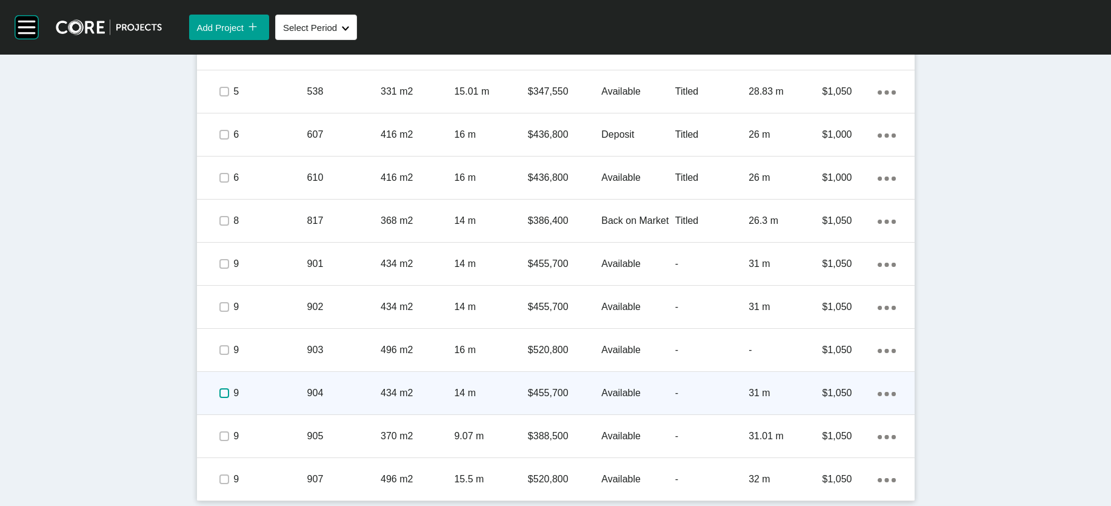
click at [215, 384] on span at bounding box center [224, 393] width 18 height 18
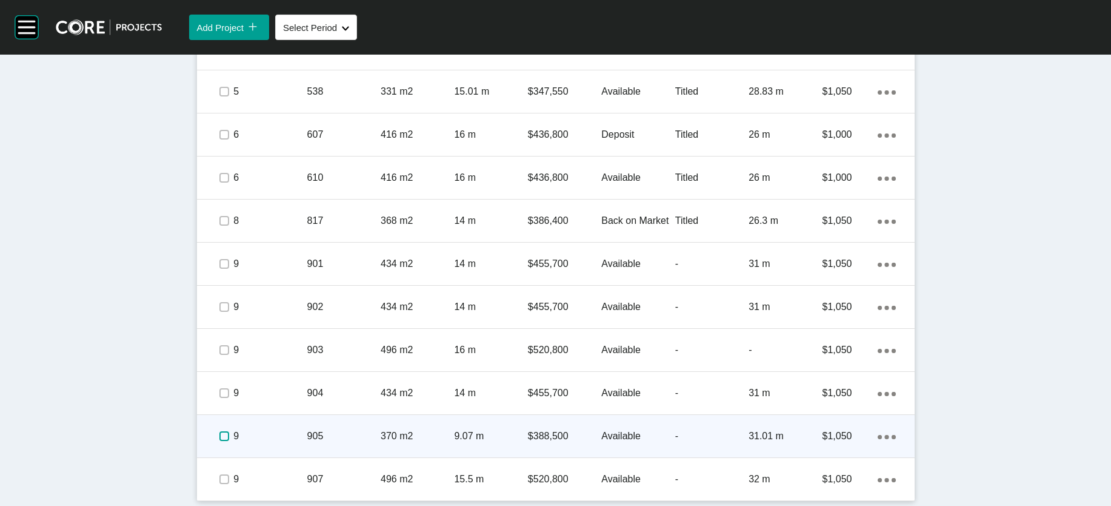
drag, startPoint x: 138, startPoint y: 415, endPoint x: 137, endPoint y: 421, distance: 6.7
click at [219, 431] on label at bounding box center [224, 436] width 10 height 10
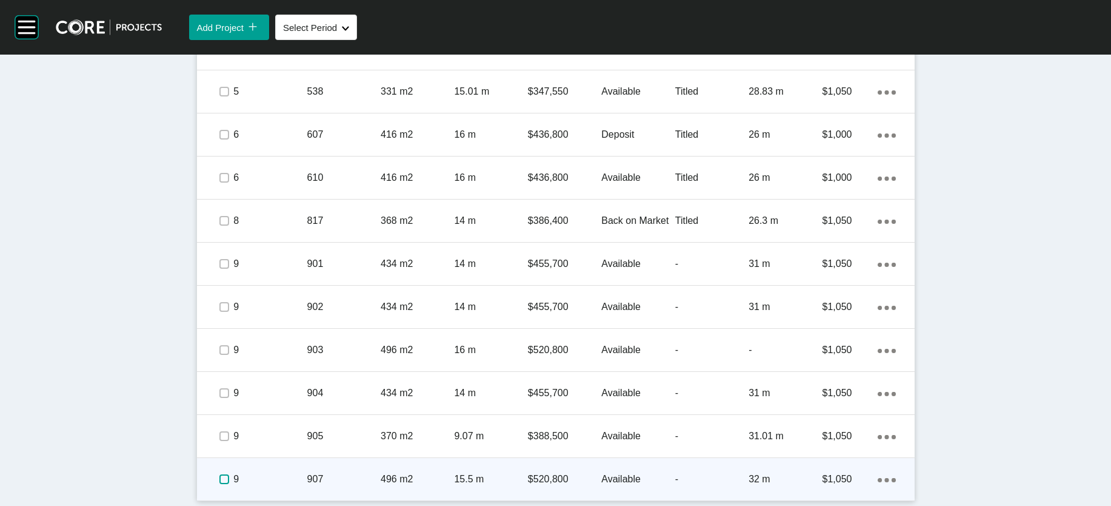
drag, startPoint x: 137, startPoint y: 471, endPoint x: 173, endPoint y: 467, distance: 36.6
click at [219, 474] on label at bounding box center [224, 479] width 10 height 10
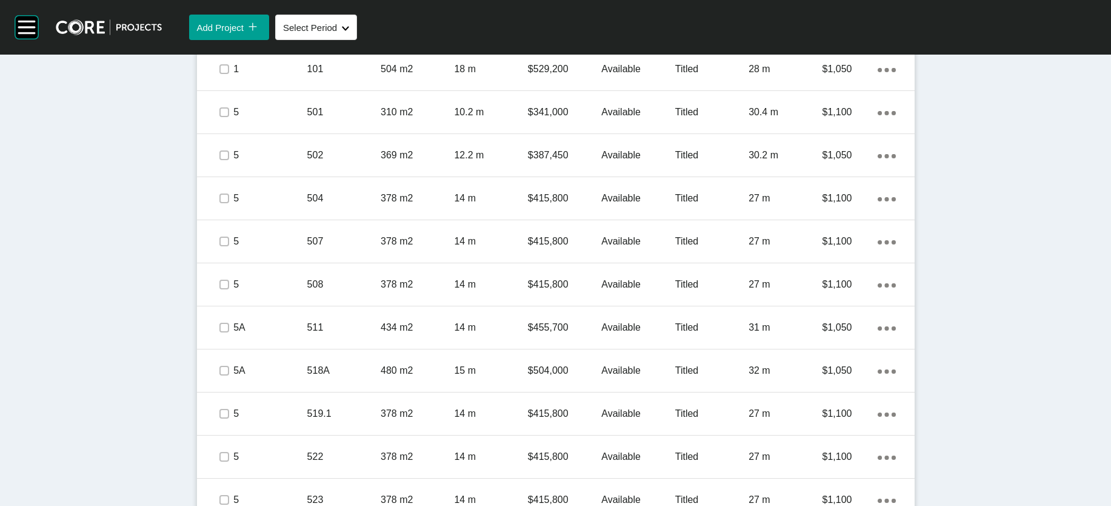
scroll to position [836, 0]
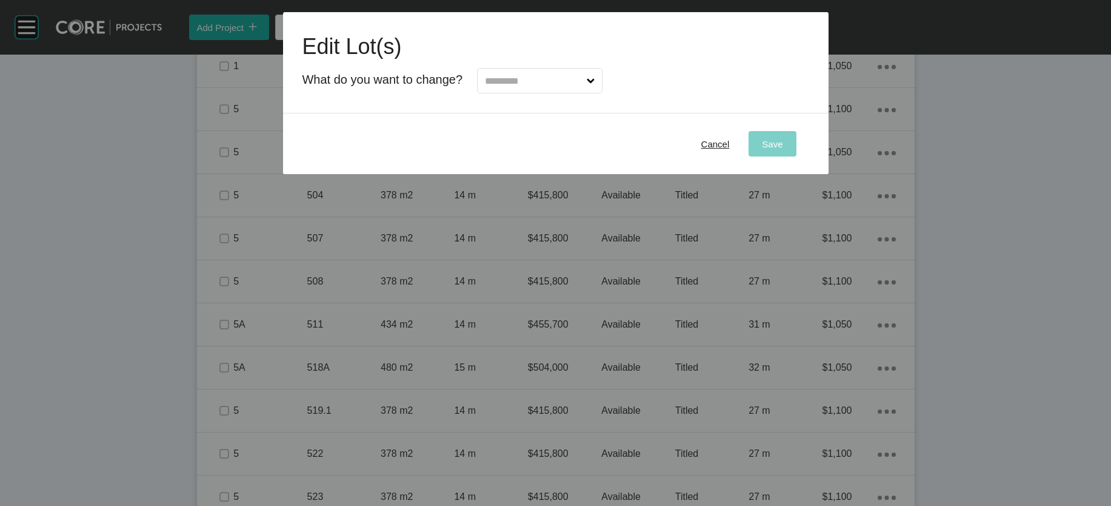
click at [584, 93] on input "text" at bounding box center [534, 81] width 102 height 24
type input "*"
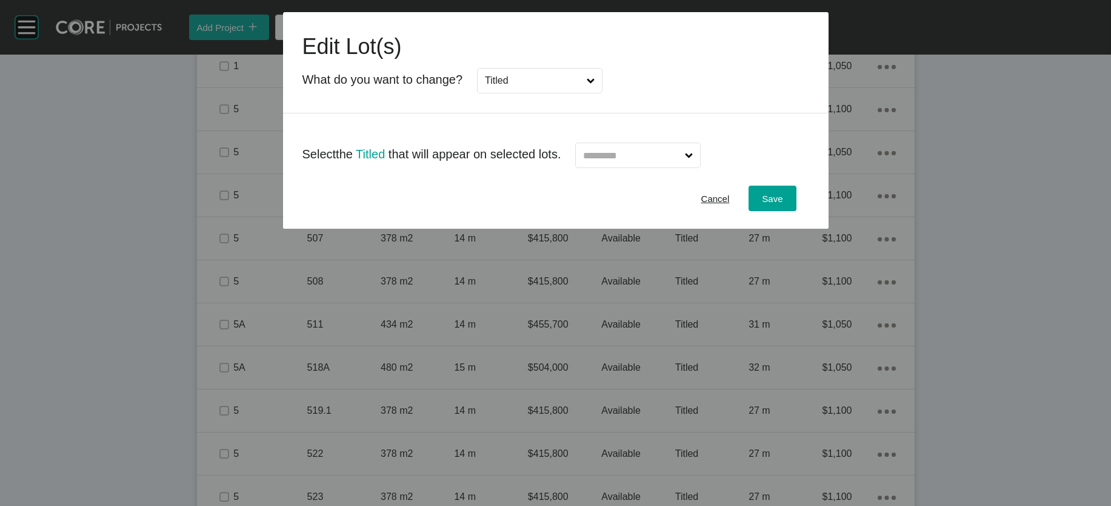
drag, startPoint x: 509, startPoint y: 202, endPoint x: 598, endPoint y: 198, distance: 89.3
click at [631, 167] on input "text" at bounding box center [632, 155] width 102 height 24
click at [675, 211] on button "Save" at bounding box center [772, 198] width 47 height 25
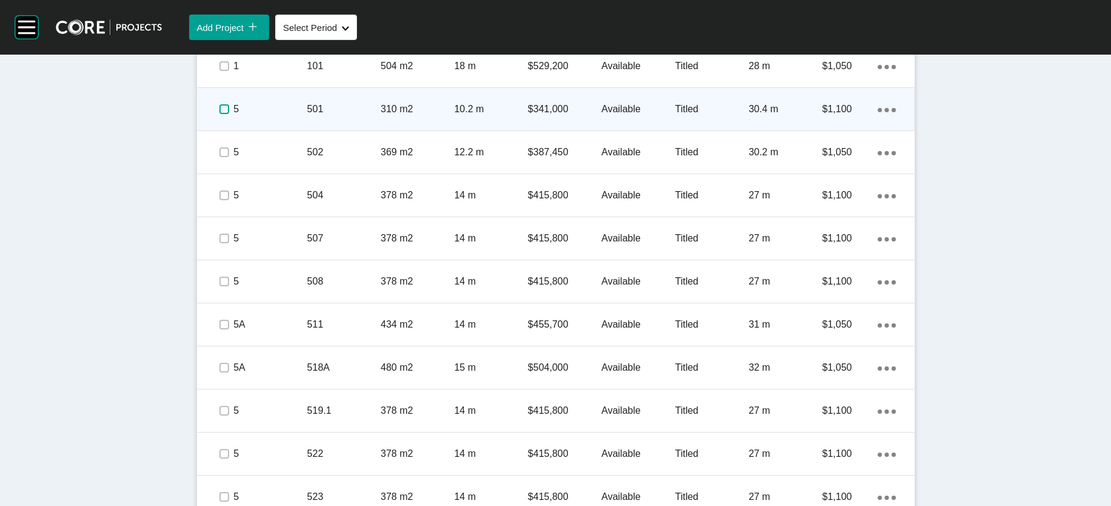
drag, startPoint x: 132, startPoint y: 341, endPoint x: 134, endPoint y: 347, distance: 6.5
click at [219, 114] on label at bounding box center [224, 109] width 10 height 10
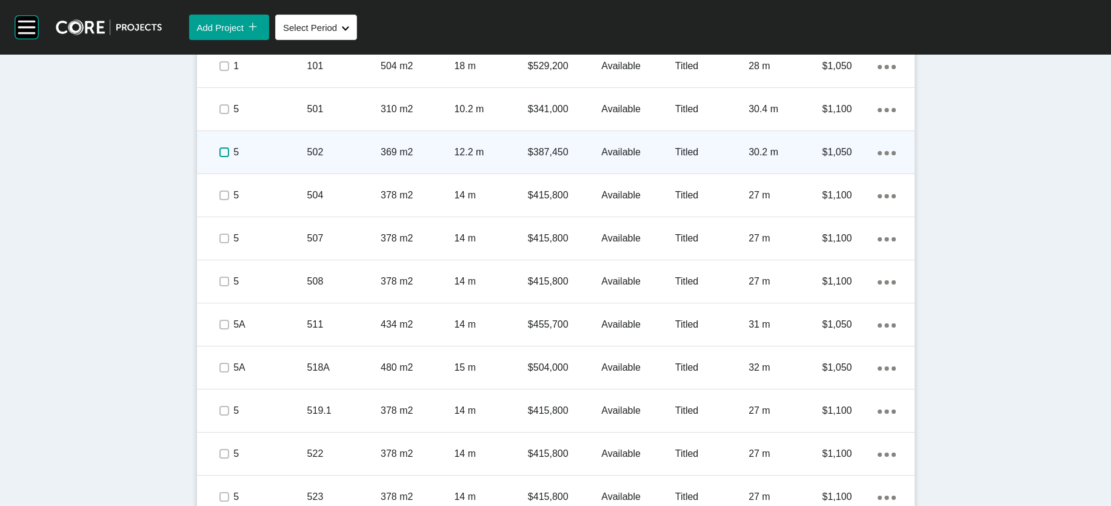
click at [219, 157] on label at bounding box center [224, 152] width 10 height 10
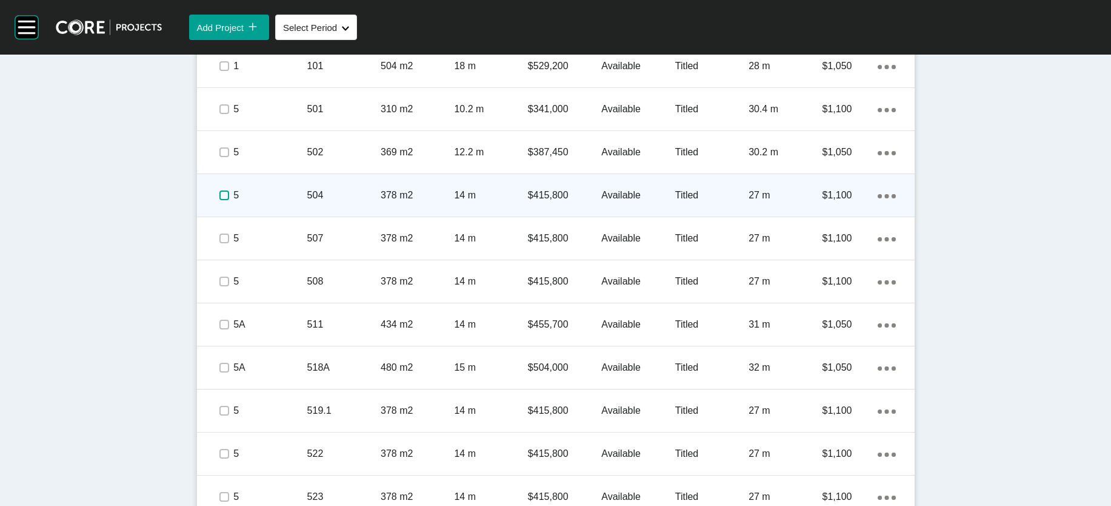
drag, startPoint x: 132, startPoint y: 446, endPoint x: 132, endPoint y: 467, distance: 21.2
click at [219, 200] on label at bounding box center [224, 195] width 10 height 10
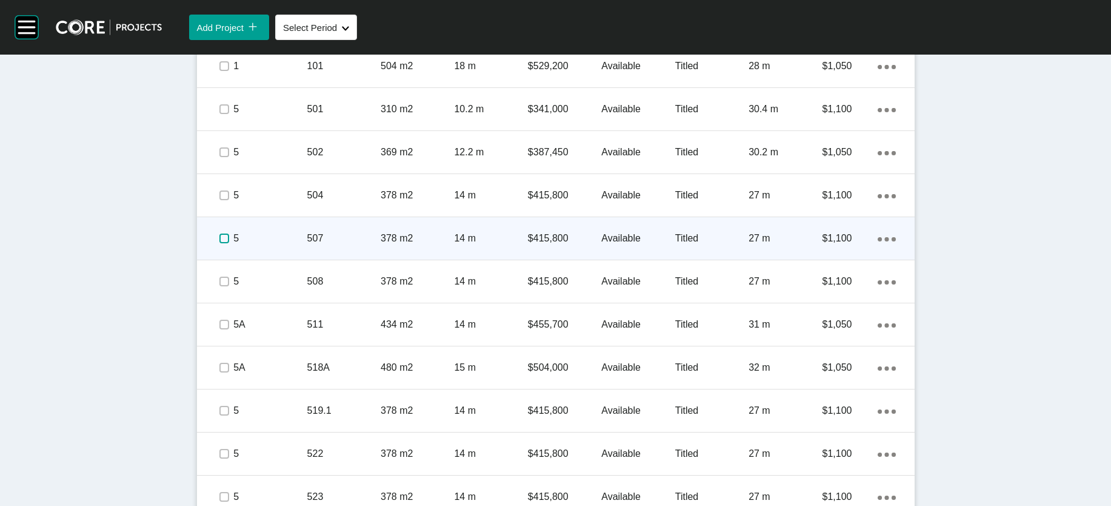
click at [219, 243] on label at bounding box center [224, 238] width 10 height 10
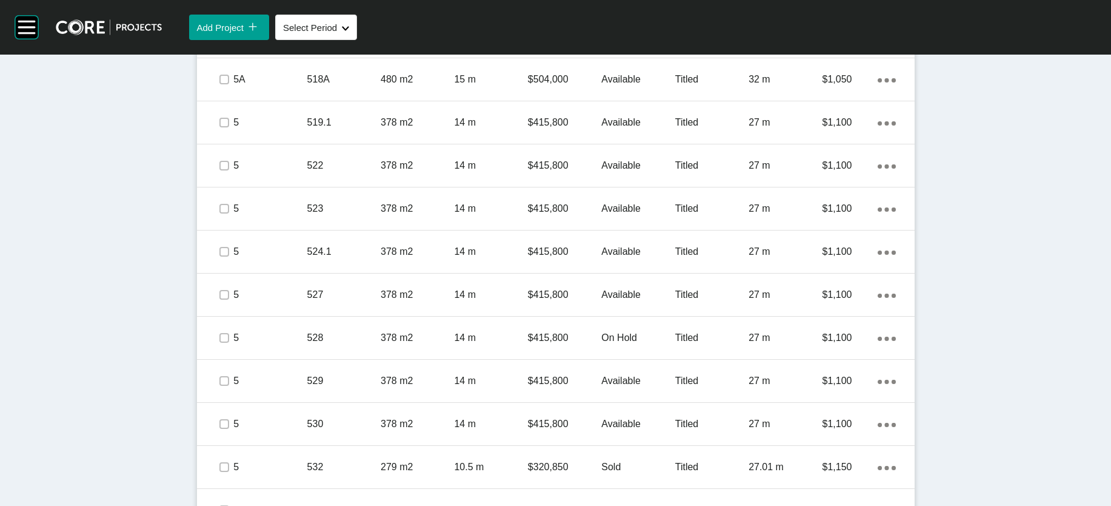
scroll to position [1157, 0]
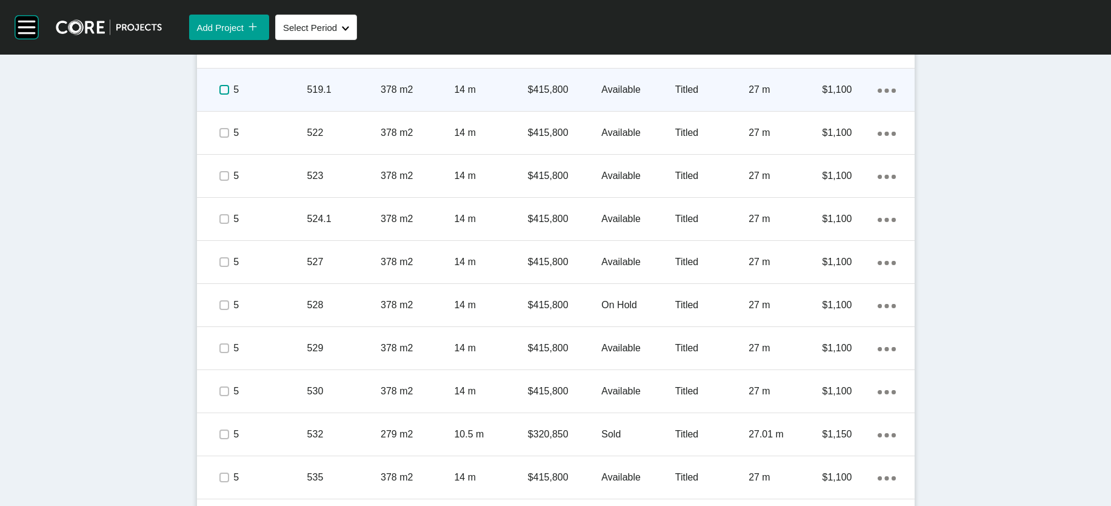
drag, startPoint x: 132, startPoint y: 400, endPoint x: 131, endPoint y: 415, distance: 14.6
click at [219, 95] on label at bounding box center [224, 90] width 10 height 10
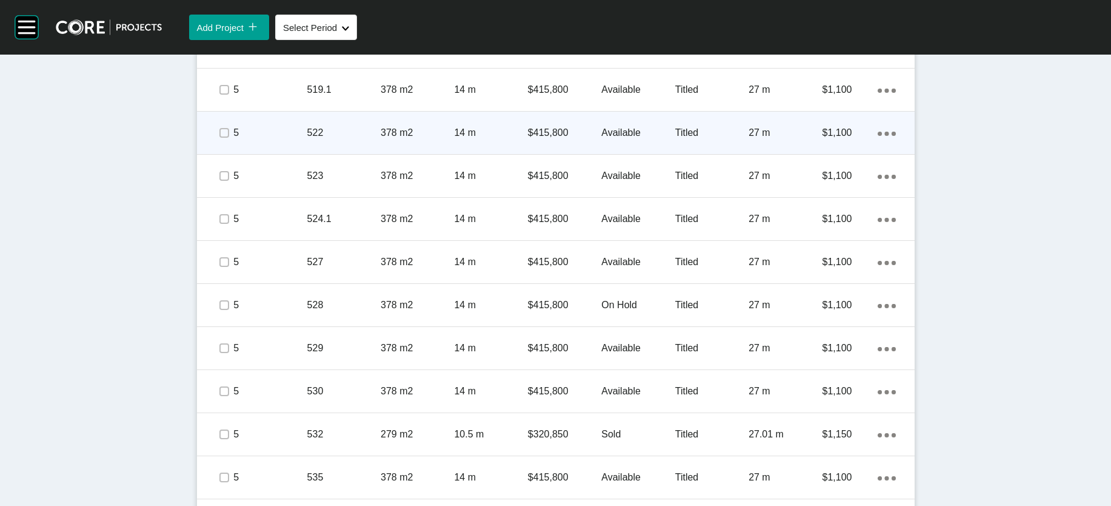
drag, startPoint x: 135, startPoint y: 459, endPoint x: 135, endPoint y: 478, distance: 18.8
click at [215, 142] on span at bounding box center [224, 133] width 18 height 18
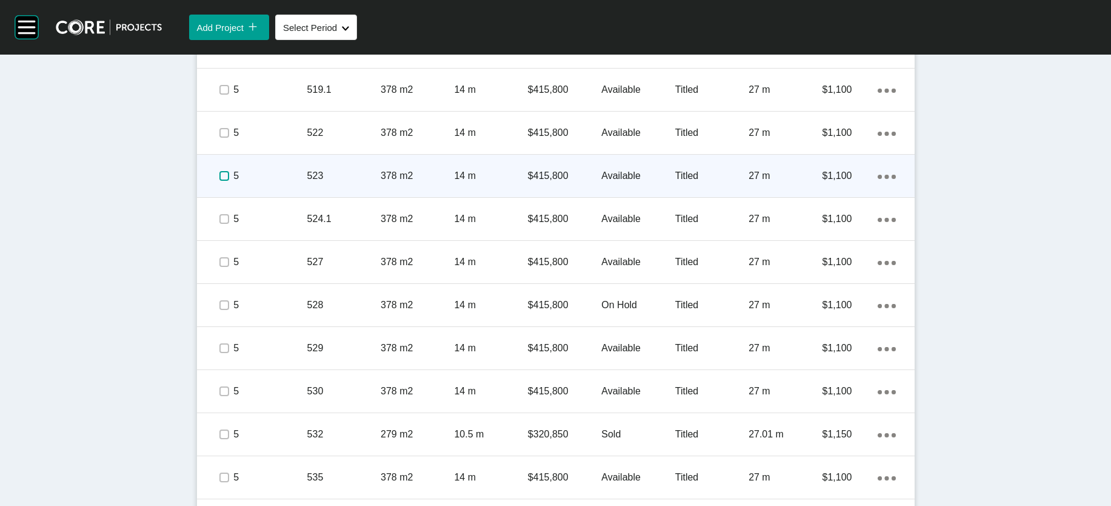
click at [219, 181] on label at bounding box center [224, 176] width 10 height 10
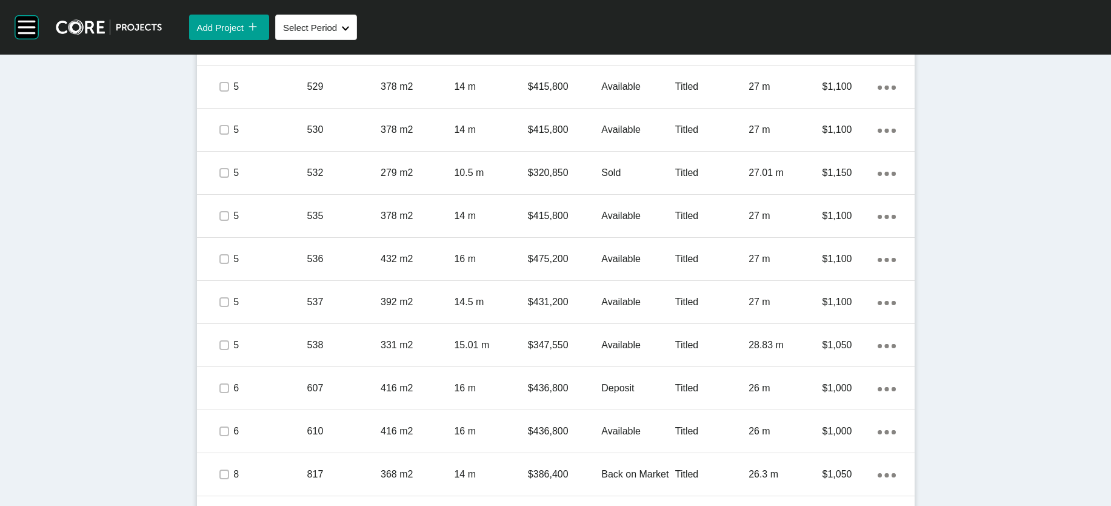
scroll to position [1441, 0]
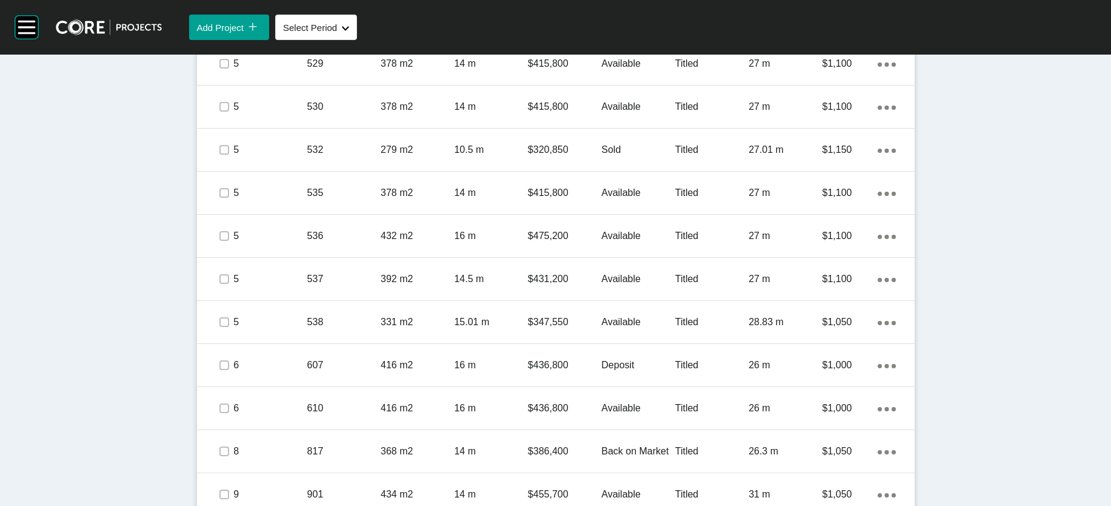
drag, startPoint x: 139, startPoint y: 327, endPoint x: 139, endPoint y: 352, distance: 25.5
drag, startPoint x: 135, startPoint y: 382, endPoint x: 133, endPoint y: 404, distance: 22.5
click at [219, 25] on label at bounding box center [224, 21] width 10 height 10
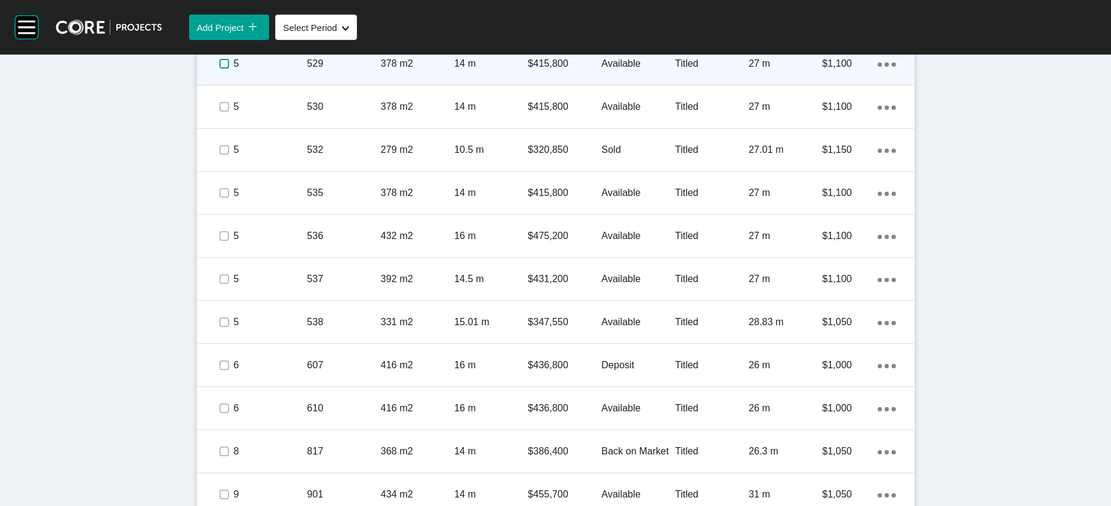
click at [219, 69] on label at bounding box center [224, 64] width 10 height 10
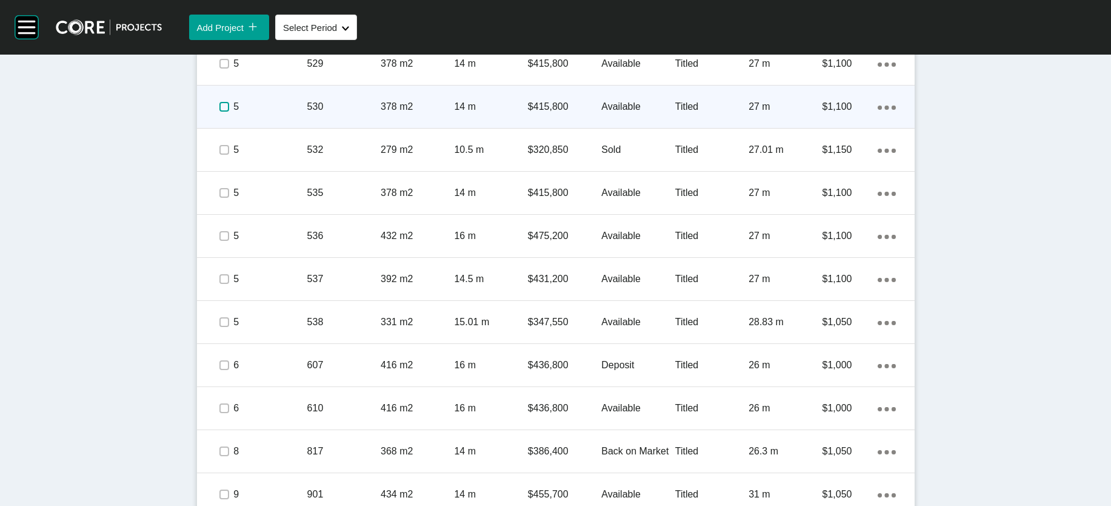
click at [219, 112] on label at bounding box center [224, 107] width 10 height 10
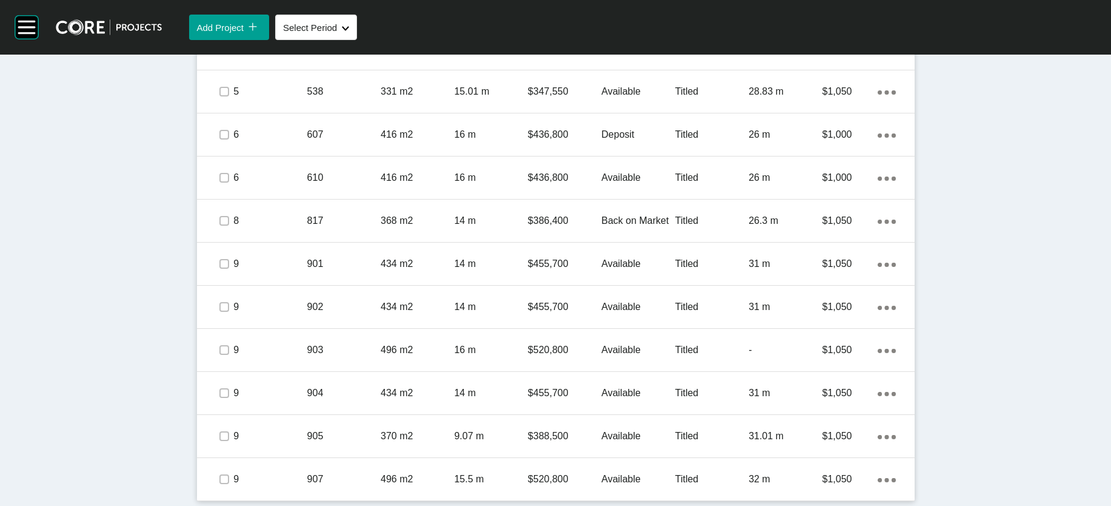
scroll to position [1768, 0]
drag, startPoint x: 135, startPoint y: 326, endPoint x: 132, endPoint y: 353, distance: 28.1
click at [219, 10] on label at bounding box center [224, 6] width 10 height 10
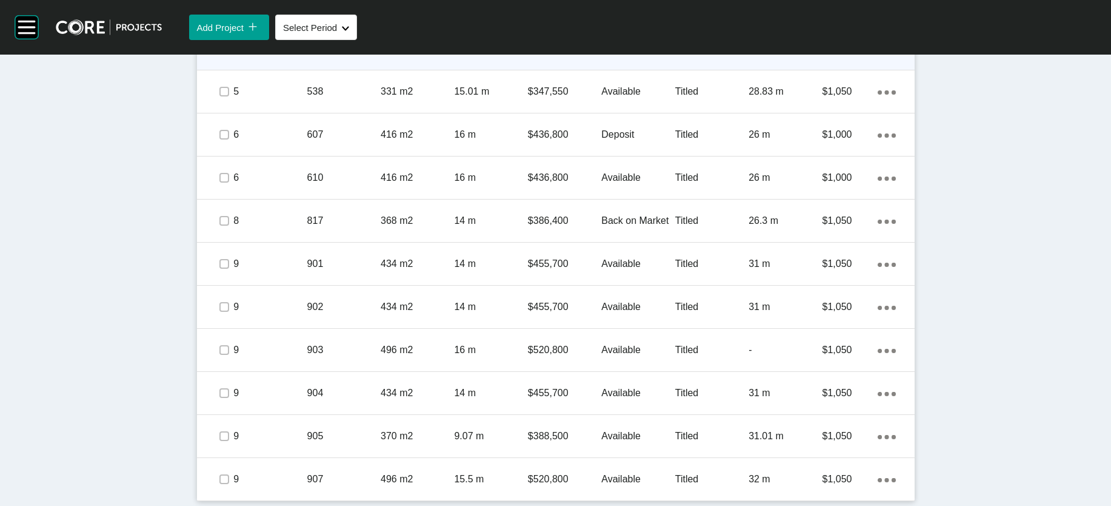
click at [219, 53] on label at bounding box center [224, 49] width 10 height 10
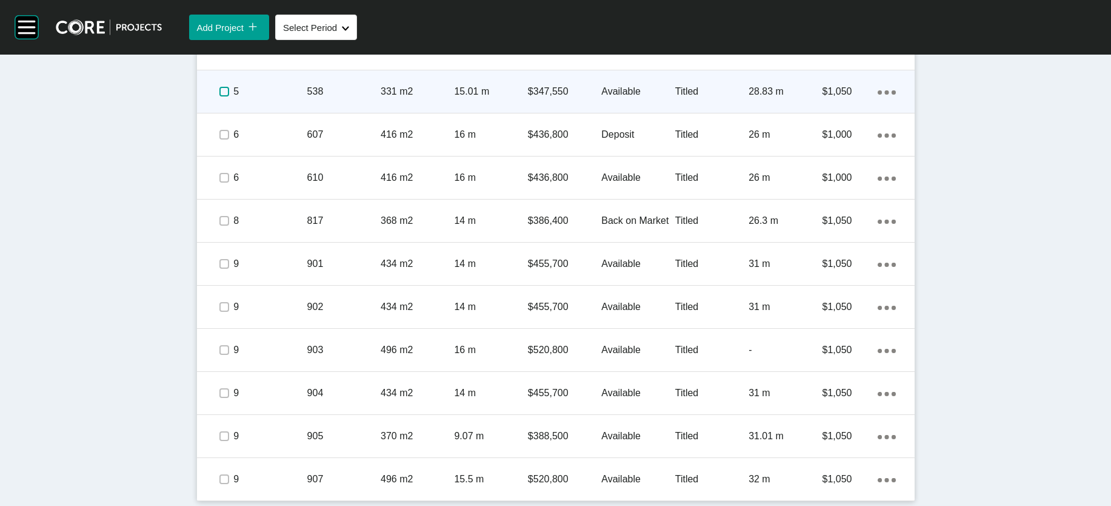
drag, startPoint x: 141, startPoint y: 435, endPoint x: 147, endPoint y: 436, distance: 6.8
click at [219, 96] on label at bounding box center [224, 92] width 10 height 10
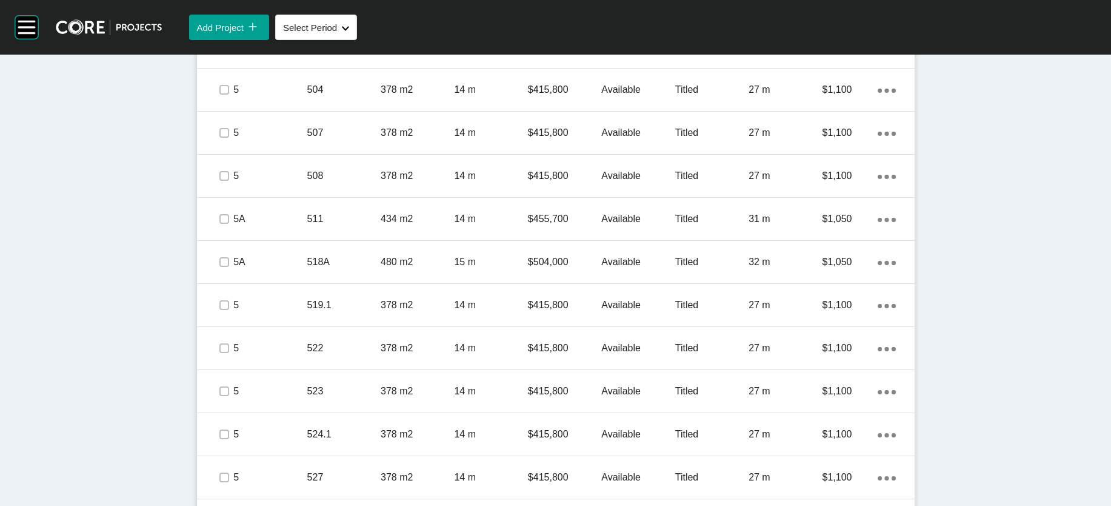
scroll to position [856, 0]
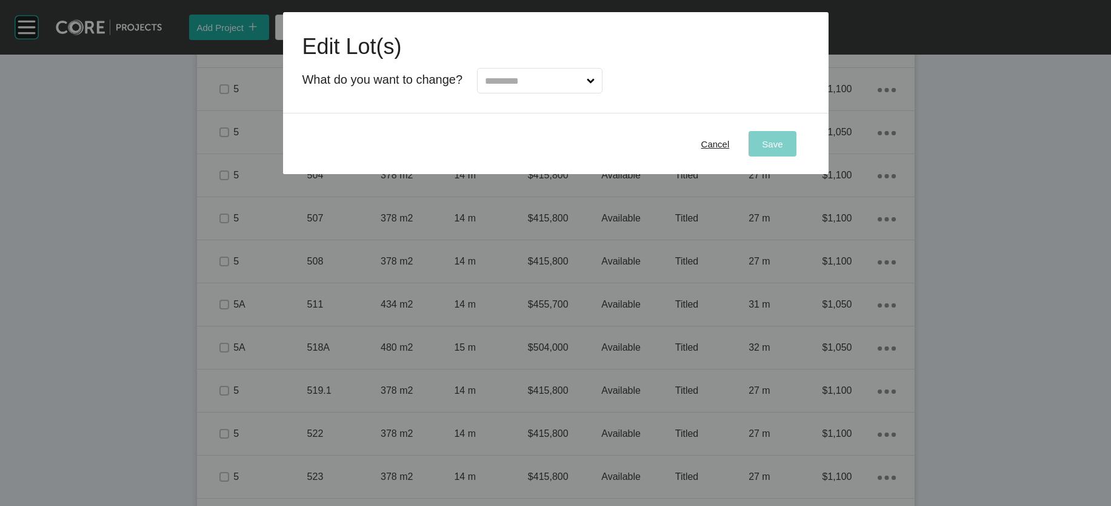
click at [584, 93] on input "text" at bounding box center [534, 81] width 102 height 24
type input "*"
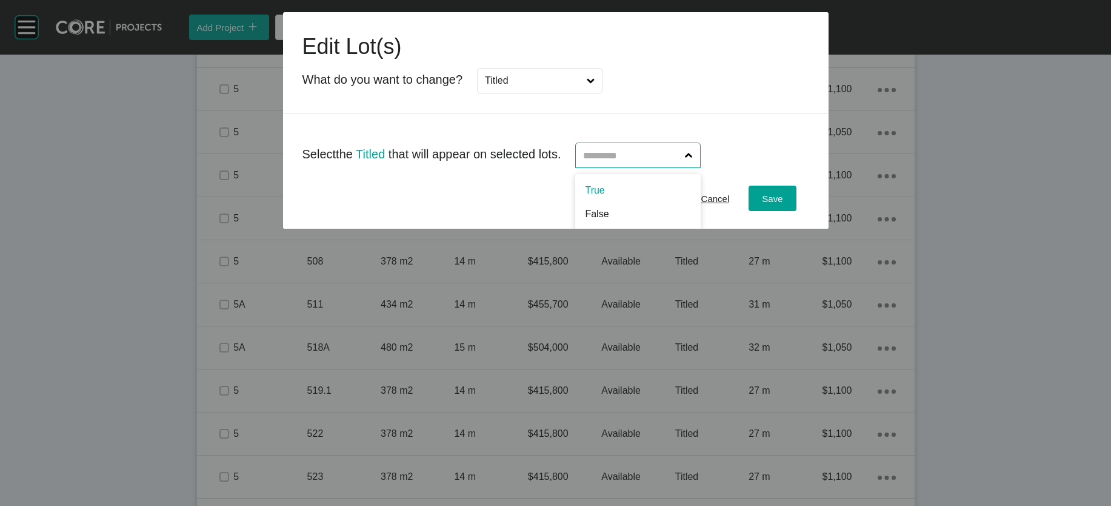
click at [635, 167] on input "text" at bounding box center [632, 155] width 102 height 24
click at [675, 204] on span "Save" at bounding box center [772, 198] width 21 height 10
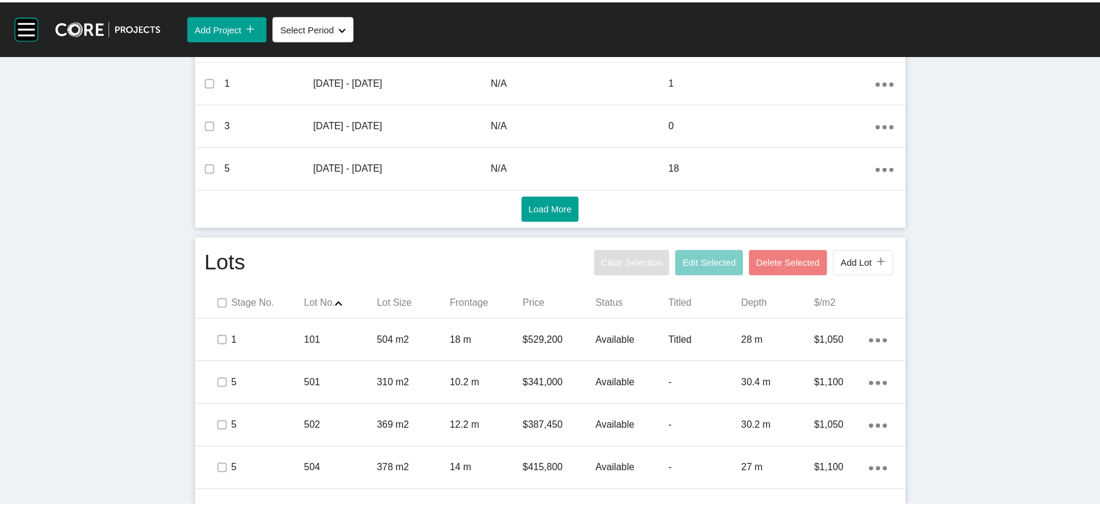
scroll to position [0, 0]
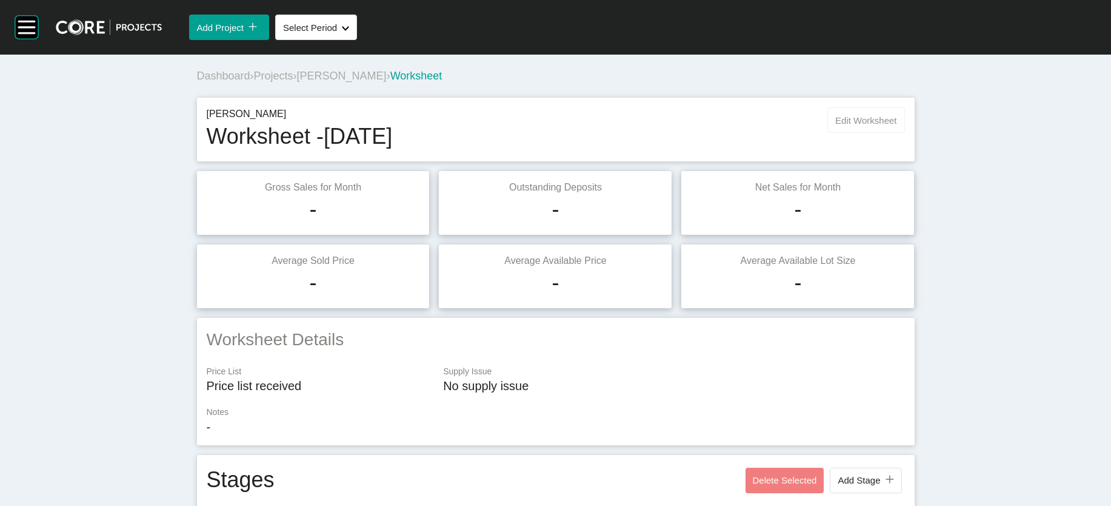
click at [675, 133] on button "Edit Worksheet" at bounding box center [866, 119] width 77 height 25
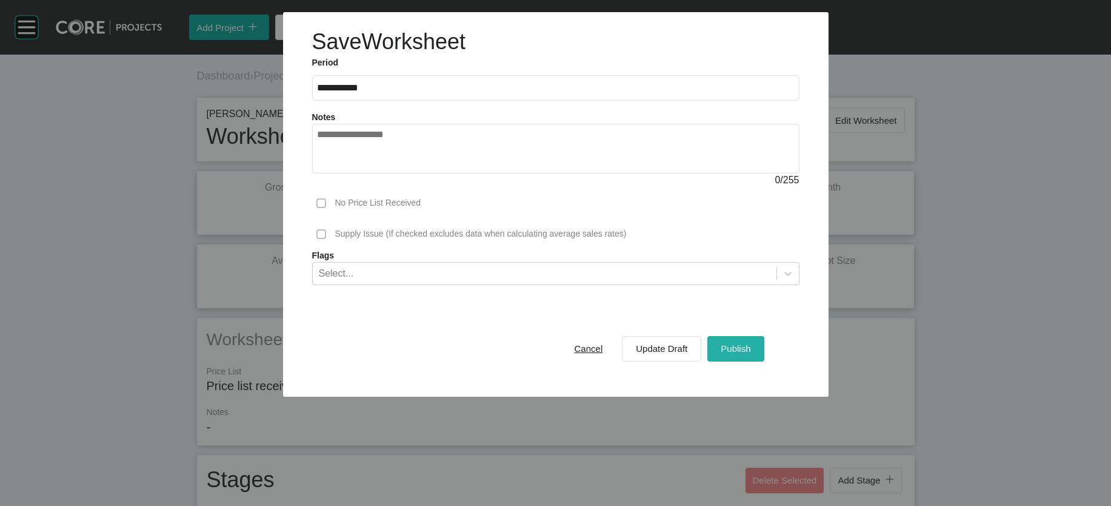
click at [675, 353] on span "Publish" at bounding box center [736, 348] width 30 height 10
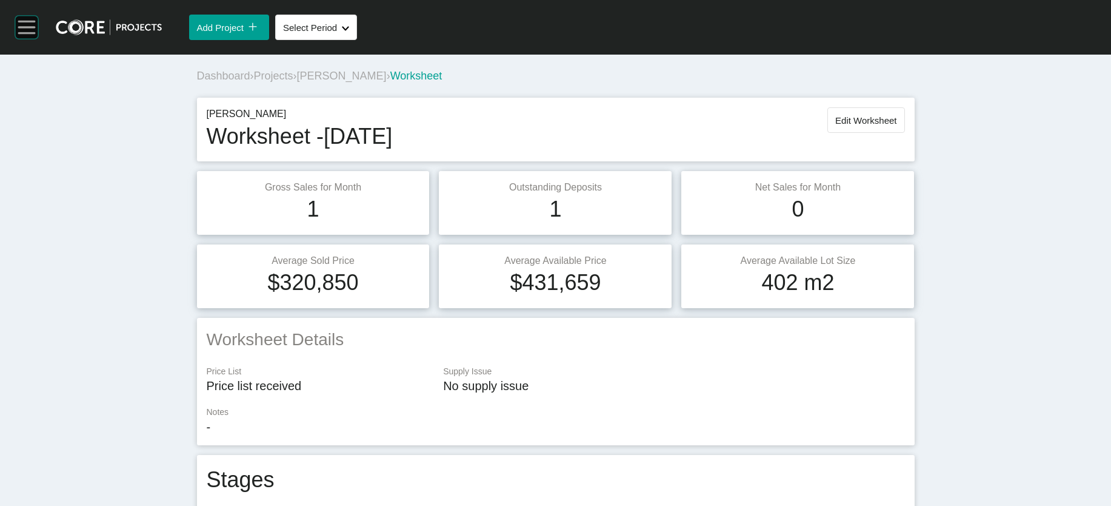
click at [34, 38] on rect at bounding box center [26, 27] width 23 height 23
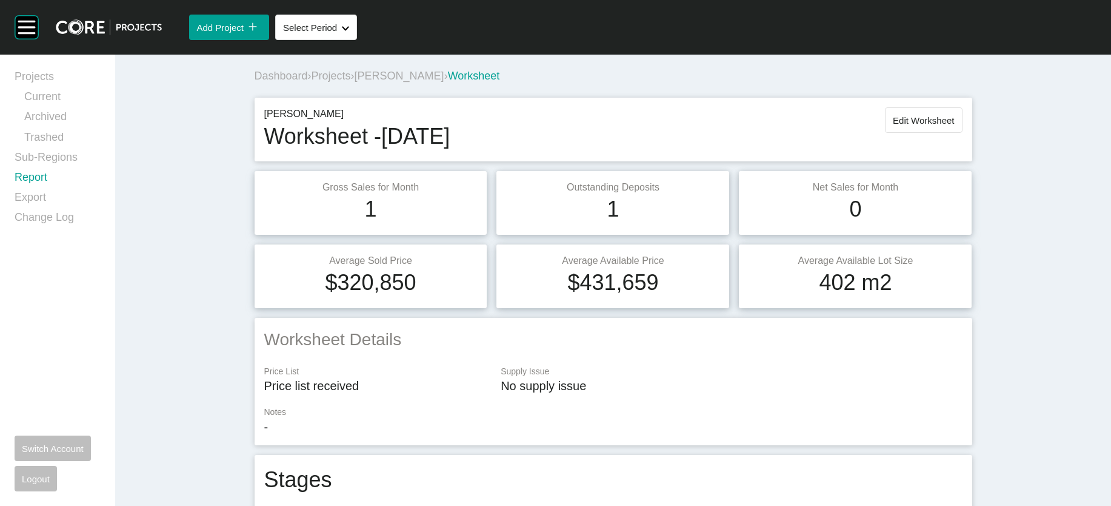
click at [45, 190] on link "Report" at bounding box center [58, 180] width 86 height 20
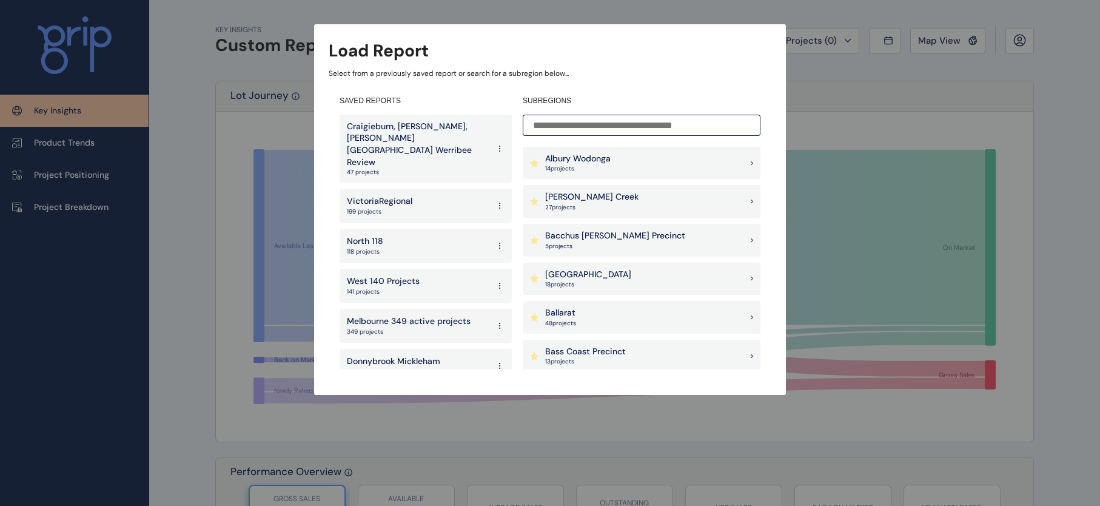
click at [581, 124] on input at bounding box center [642, 125] width 238 height 21
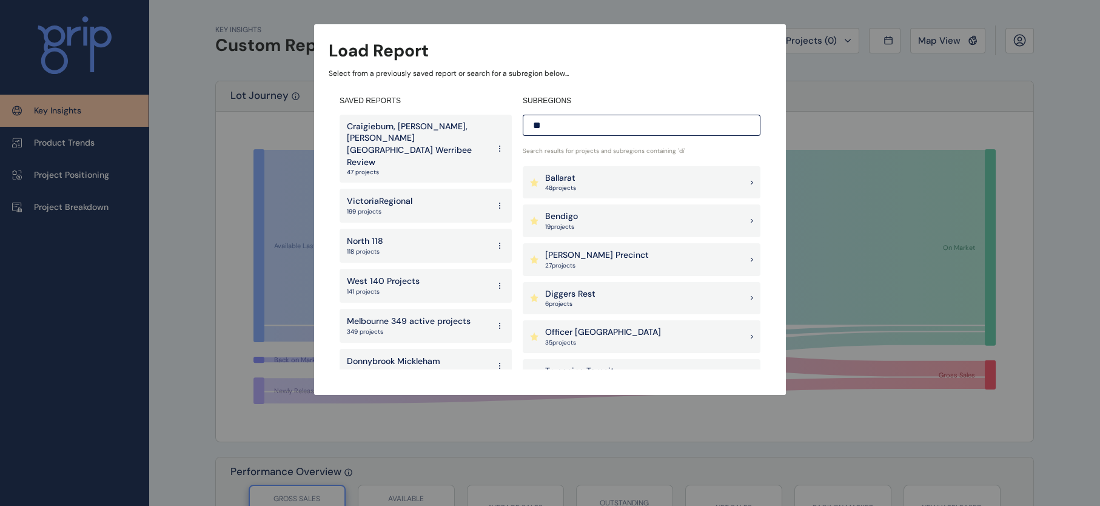
type input "**"
click at [556, 296] on p "Diggers Rest" at bounding box center [570, 294] width 50 height 12
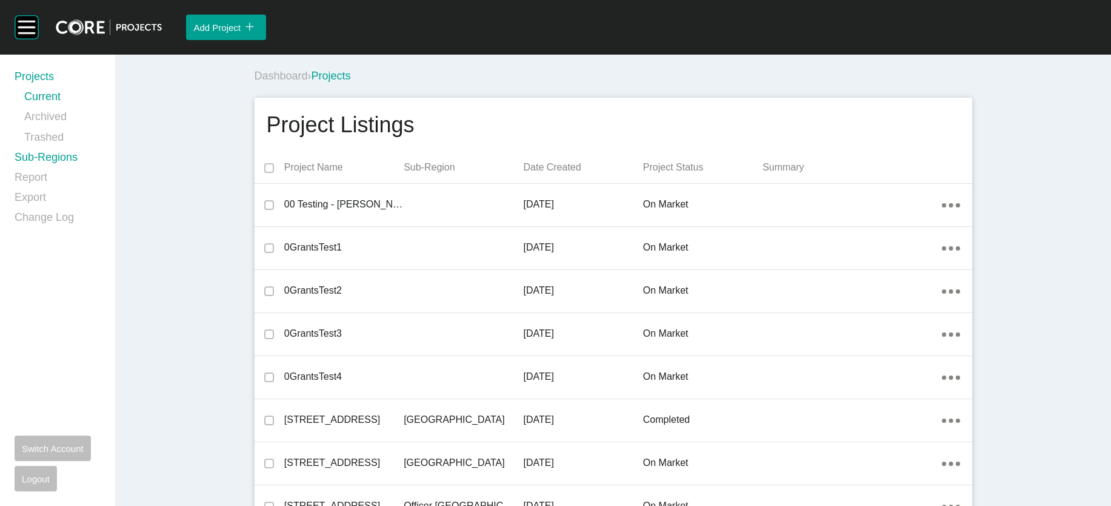
click at [48, 170] on link "Sub-Regions" at bounding box center [58, 160] width 86 height 20
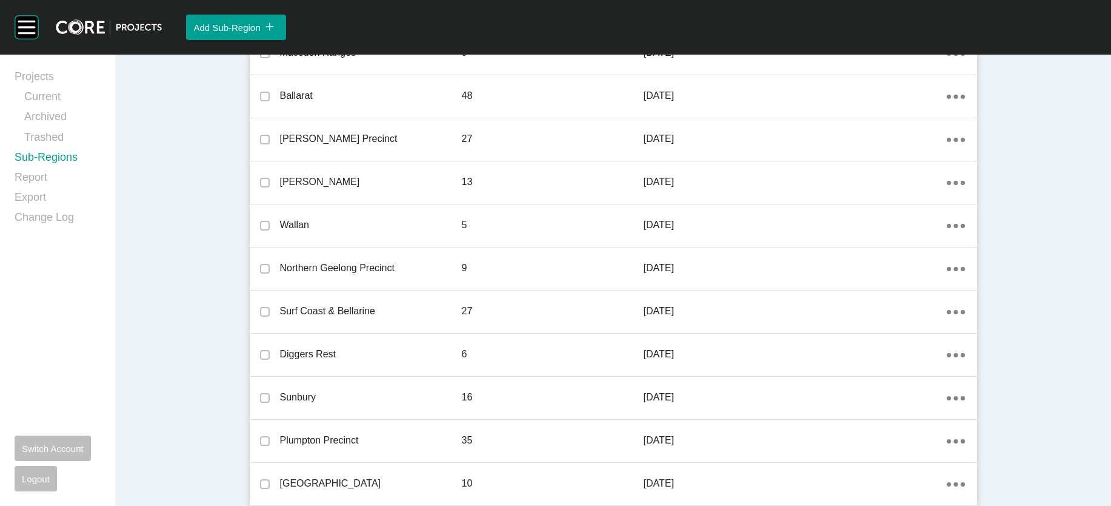
scroll to position [1806, 0]
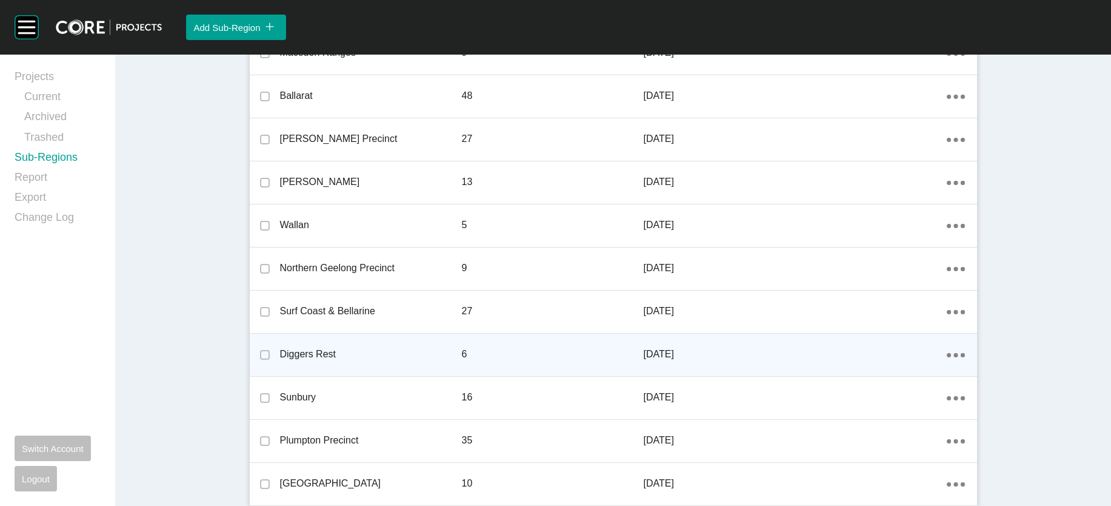
click at [958, 357] on ellipse at bounding box center [956, 355] width 4 height 4
click at [982, 373] on link "Edit" at bounding box center [978, 368] width 33 height 18
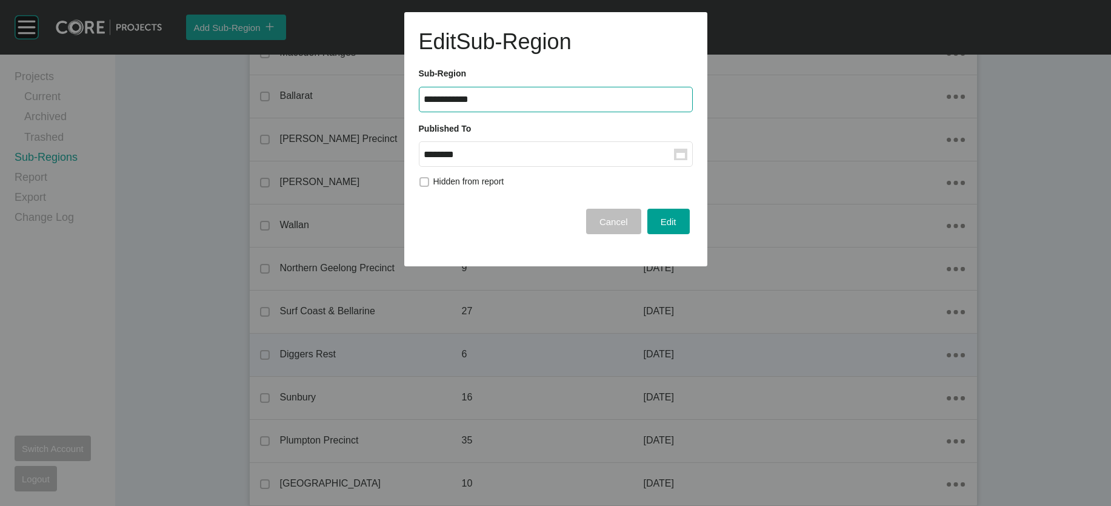
click at [582, 159] on input "********" at bounding box center [549, 154] width 250 height 10
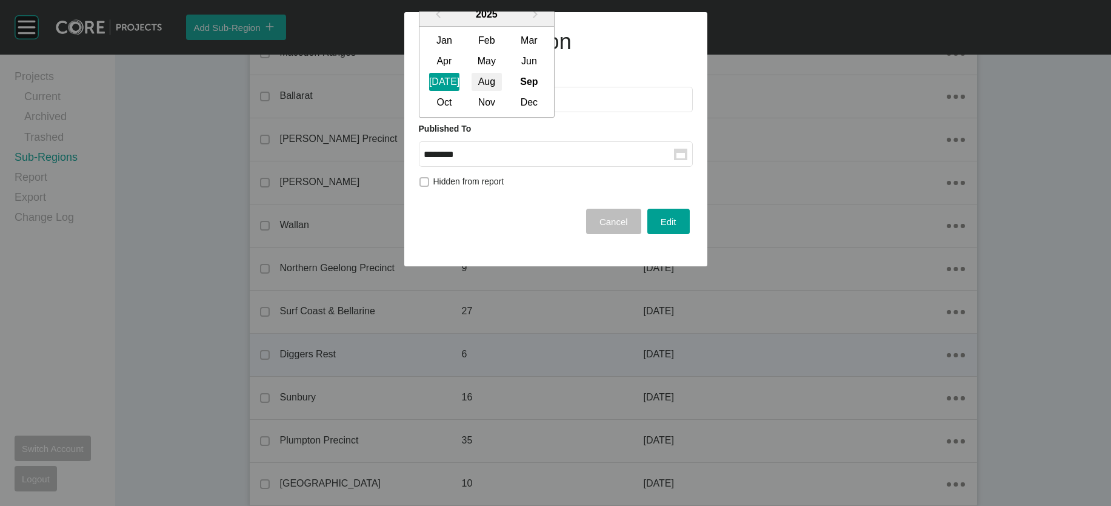
drag, startPoint x: 495, startPoint y: 119, endPoint x: 509, endPoint y: 145, distance: 29.0
click at [495, 92] on div "Aug" at bounding box center [487, 82] width 30 height 18
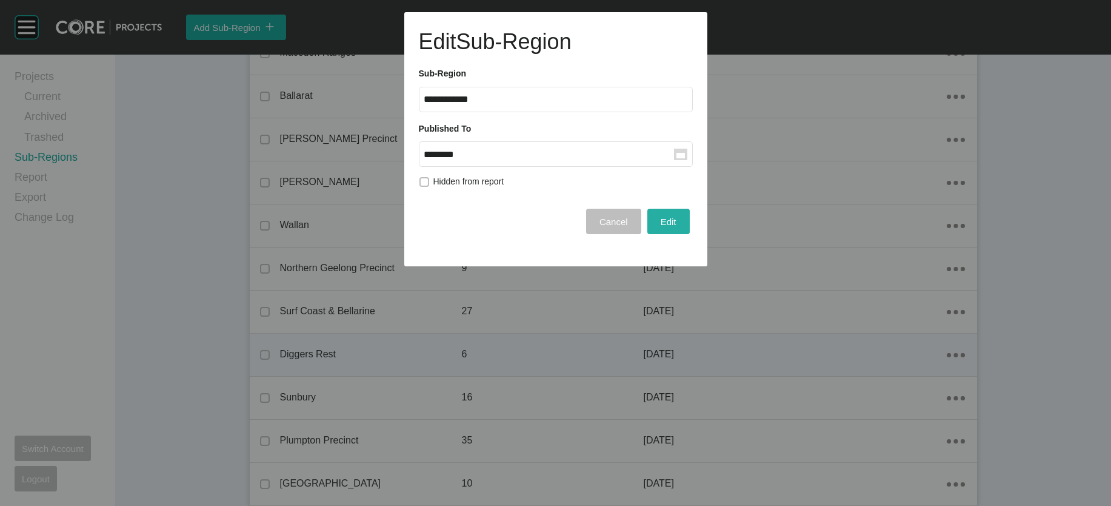
click at [666, 227] on span "Edit" at bounding box center [669, 221] width 16 height 10
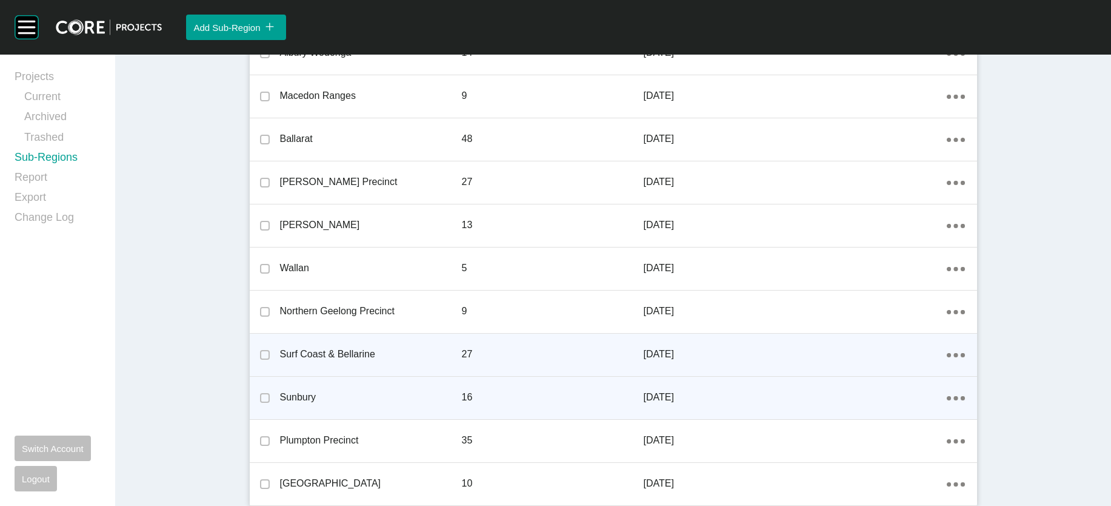
click at [965, 404] on div "Action Menu Dots Copy 6 Created with Sketch." at bounding box center [956, 396] width 18 height 13
click at [974, 425] on link "Edit" at bounding box center [978, 422] width 33 height 18
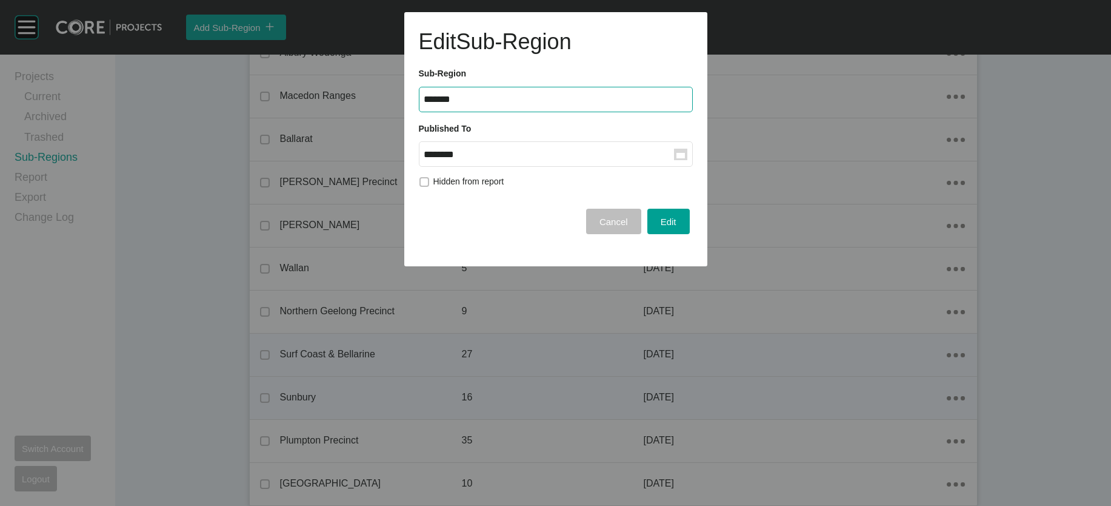
click at [518, 159] on input "********" at bounding box center [549, 154] width 250 height 10
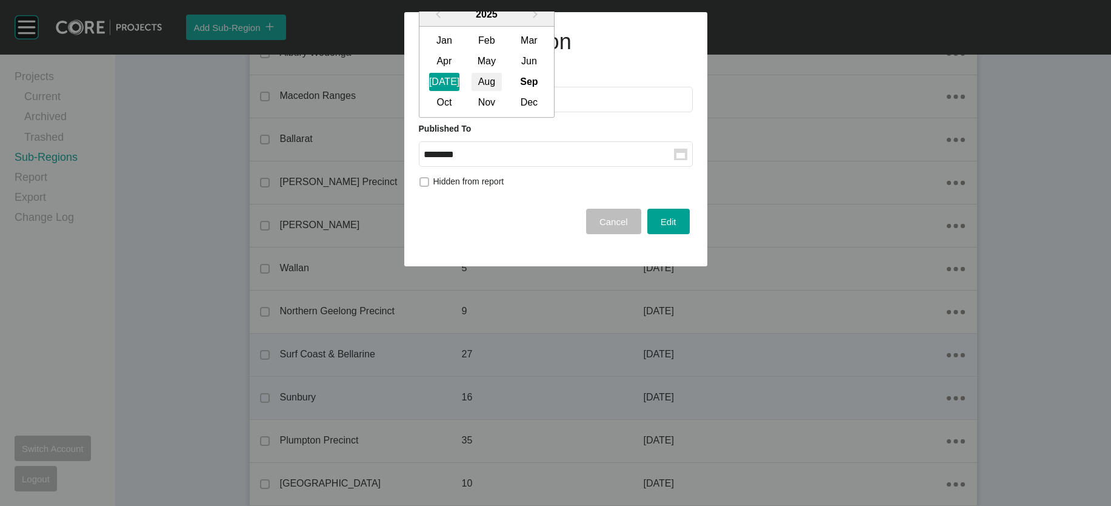
click at [502, 92] on div "Aug" at bounding box center [487, 82] width 30 height 18
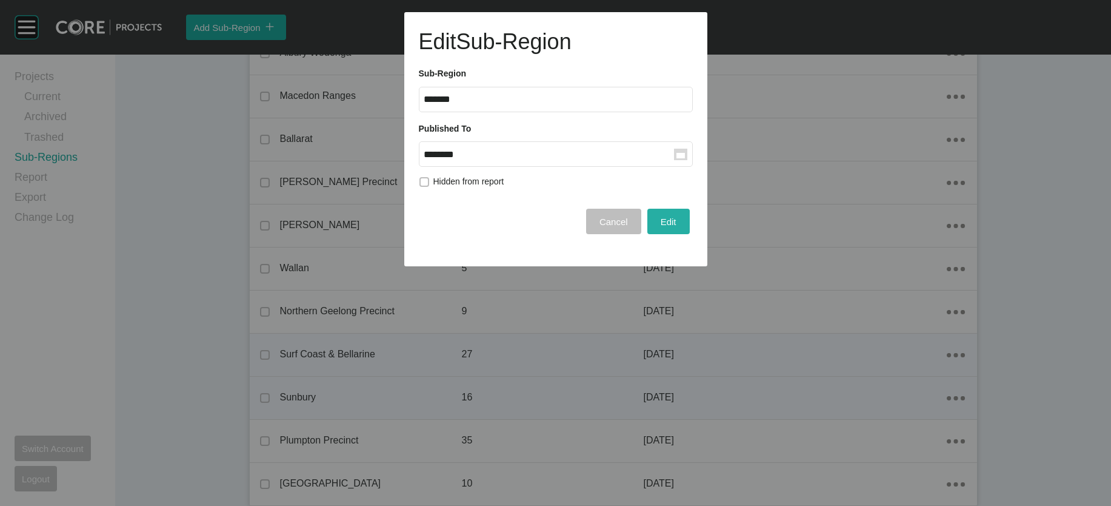
click at [661, 227] on span "Edit" at bounding box center [669, 221] width 16 height 10
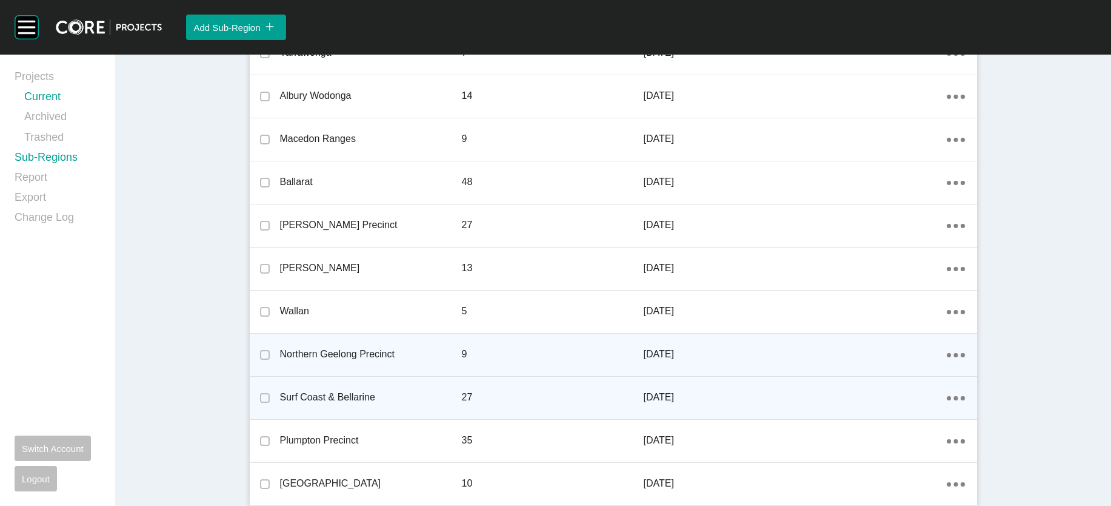
click at [66, 105] on link "Current" at bounding box center [62, 99] width 76 height 20
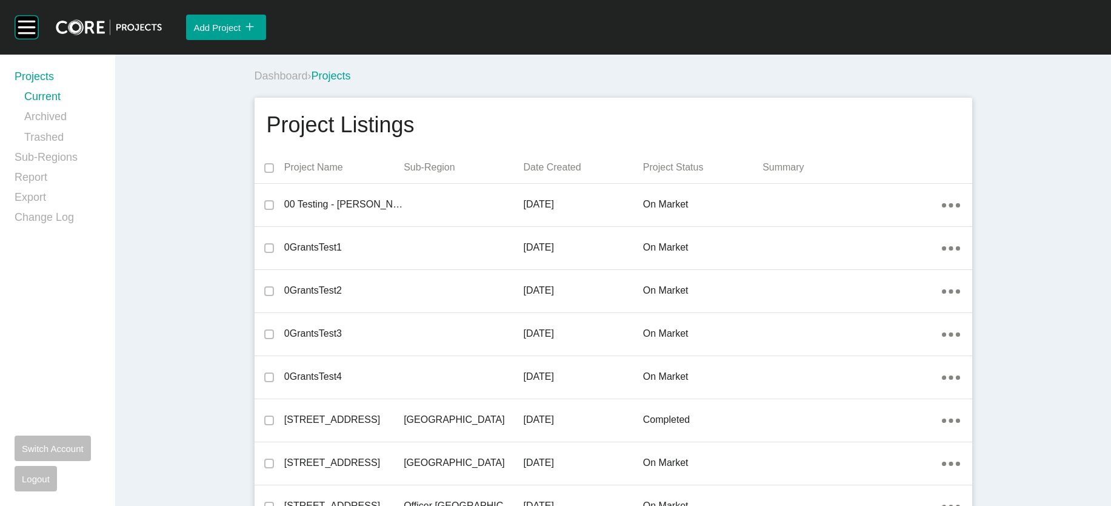
scroll to position [3648, 0]
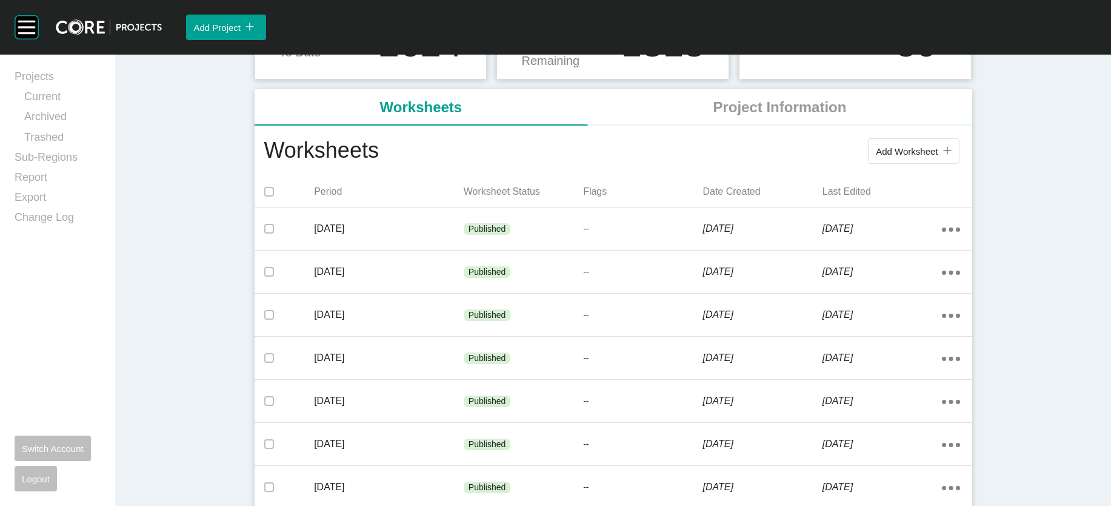
scroll to position [192, 0]
click at [938, 155] on span "Add Worksheet" at bounding box center [907, 149] width 62 height 10
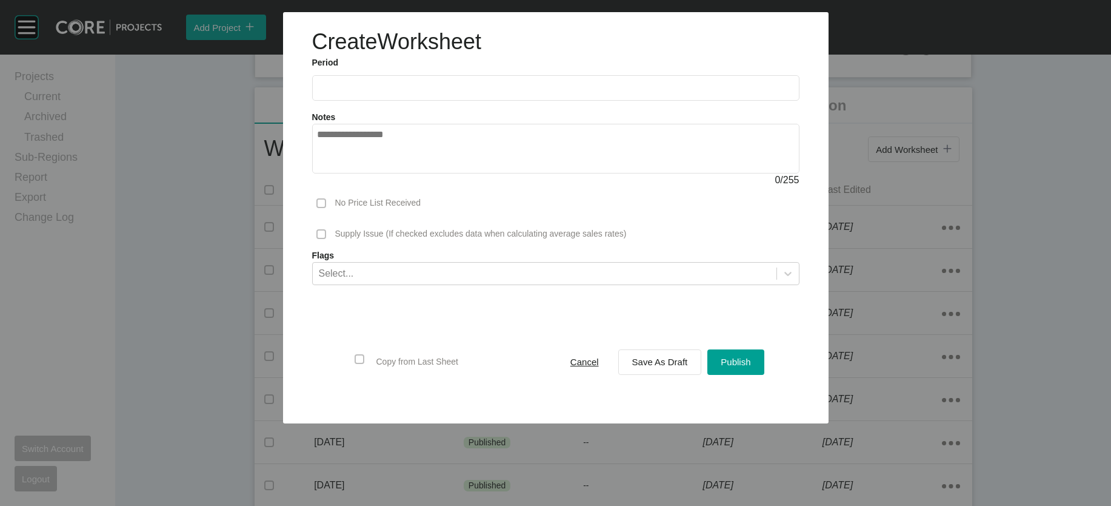
click at [318, 93] on input "text" at bounding box center [556, 87] width 477 height 10
click at [355, 187] on li "Aug" at bounding box center [375, 176] width 41 height 21
type input "**********"
click at [652, 370] on div "Save As Draft" at bounding box center [660, 361] width 62 height 16
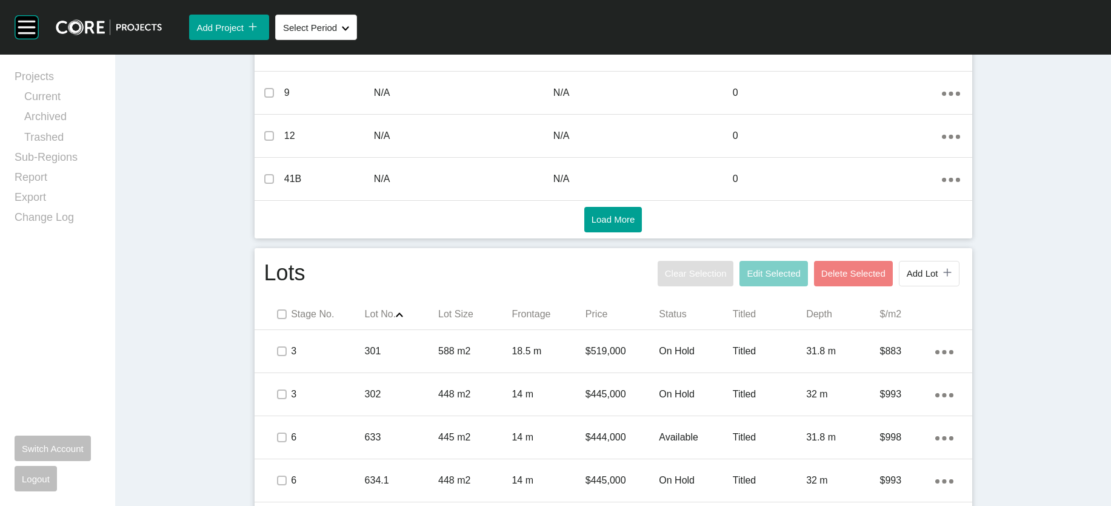
scroll to position [2476, 0]
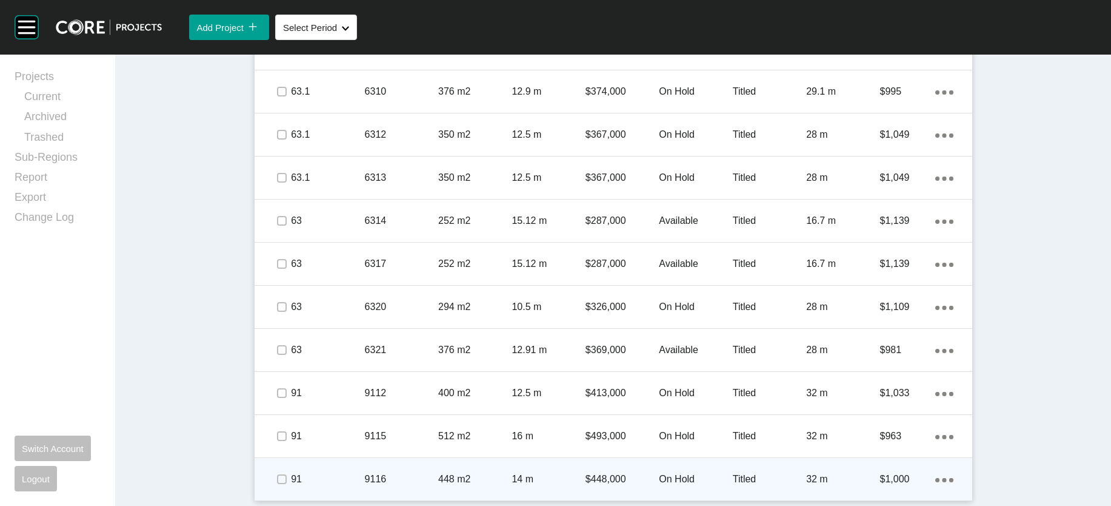
click at [797, 472] on p "Titled" at bounding box center [769, 478] width 73 height 13
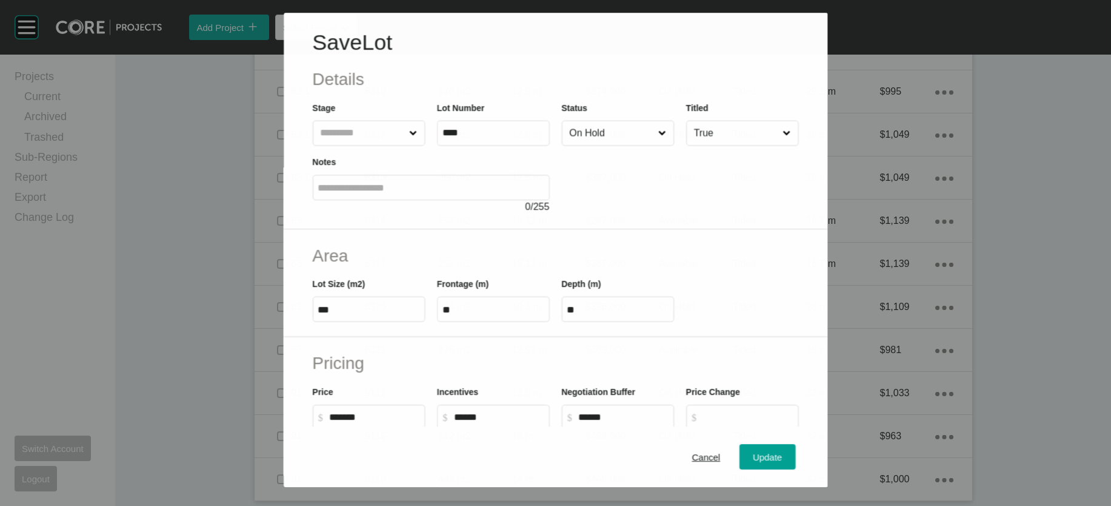
scroll to position [2429, 0]
click at [654, 145] on input "On Hold" at bounding box center [611, 133] width 89 height 24
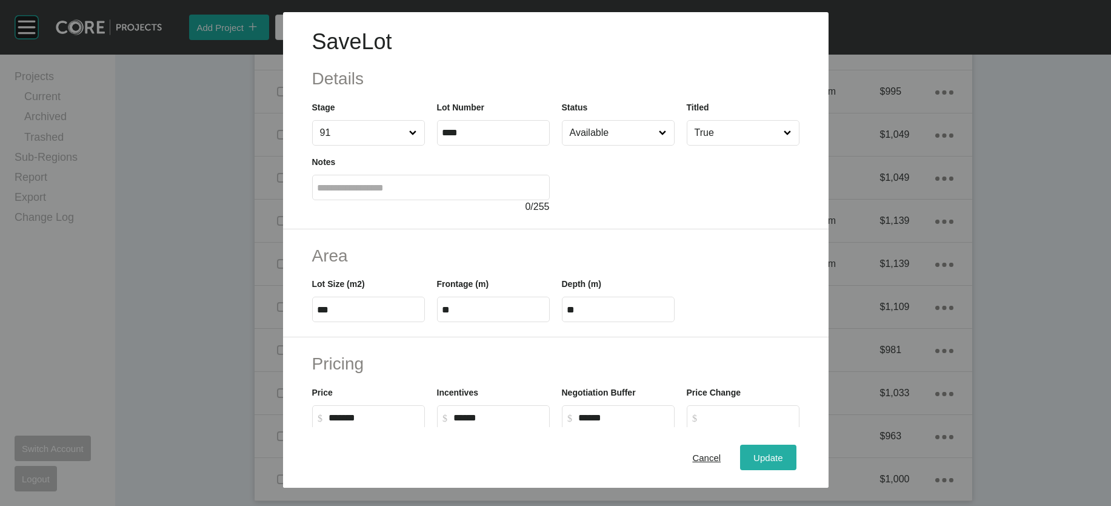
click at [783, 454] on span "Update" at bounding box center [768, 457] width 29 height 10
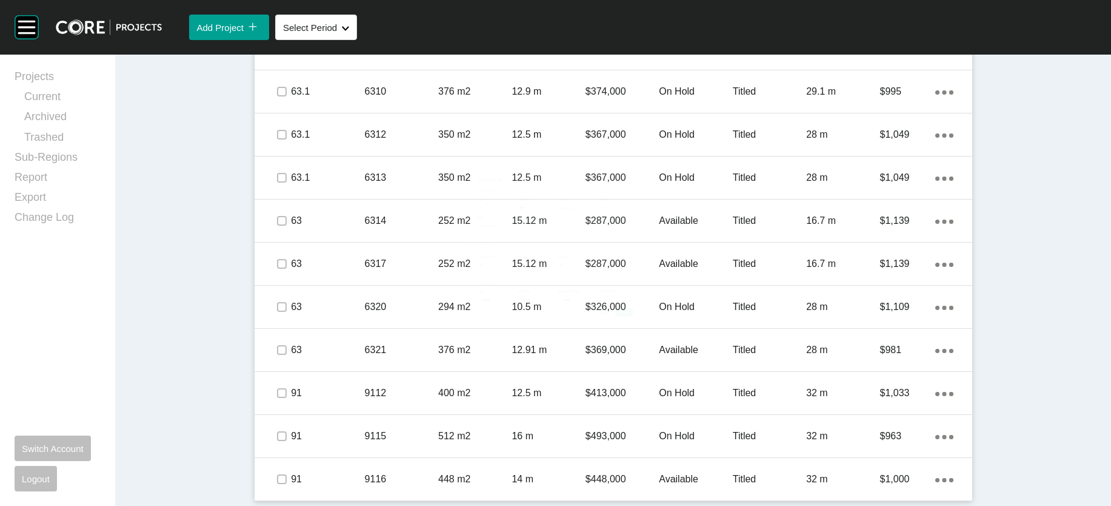
scroll to position [2476, 0]
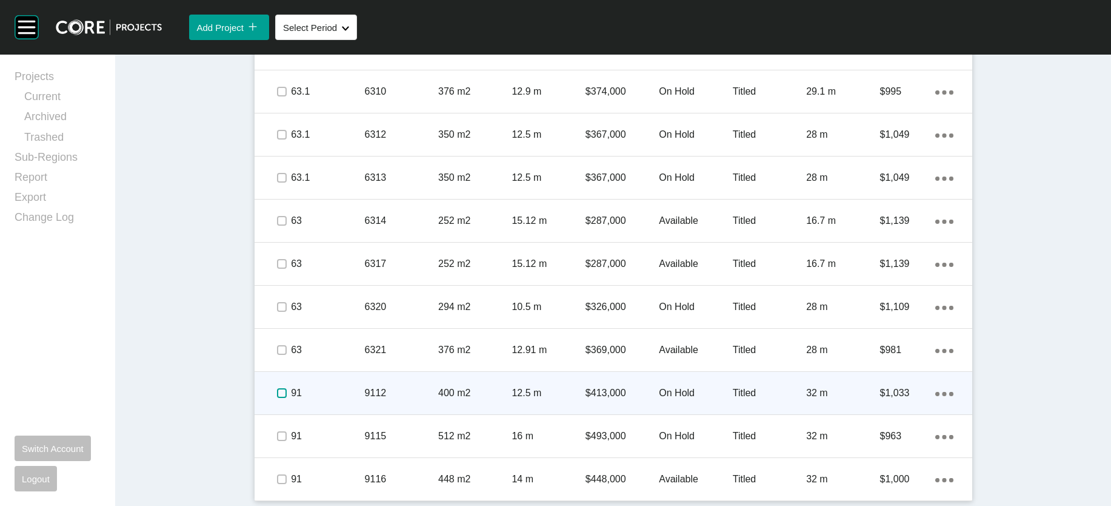
click at [277, 388] on label at bounding box center [282, 393] width 10 height 10
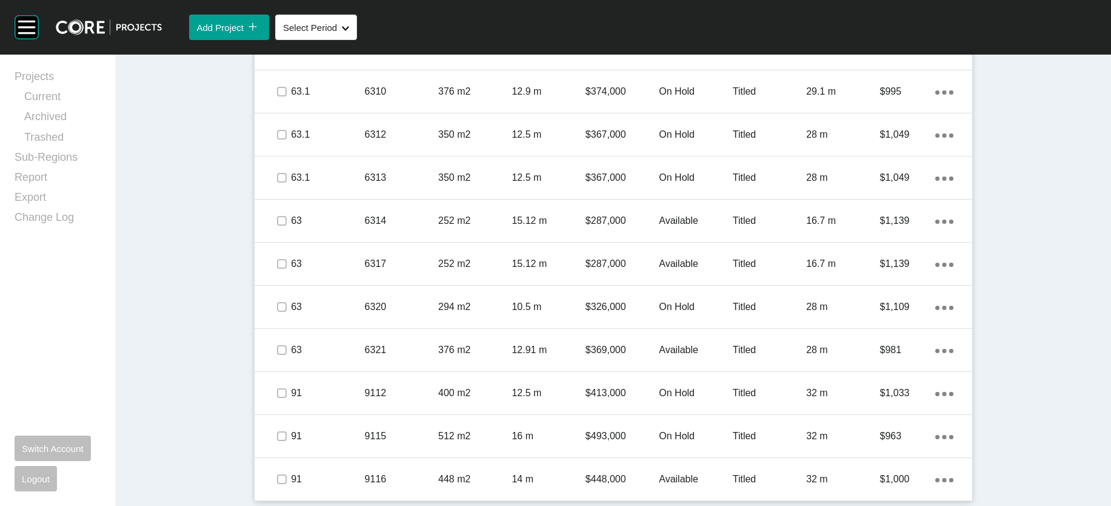
scroll to position [1141, 0]
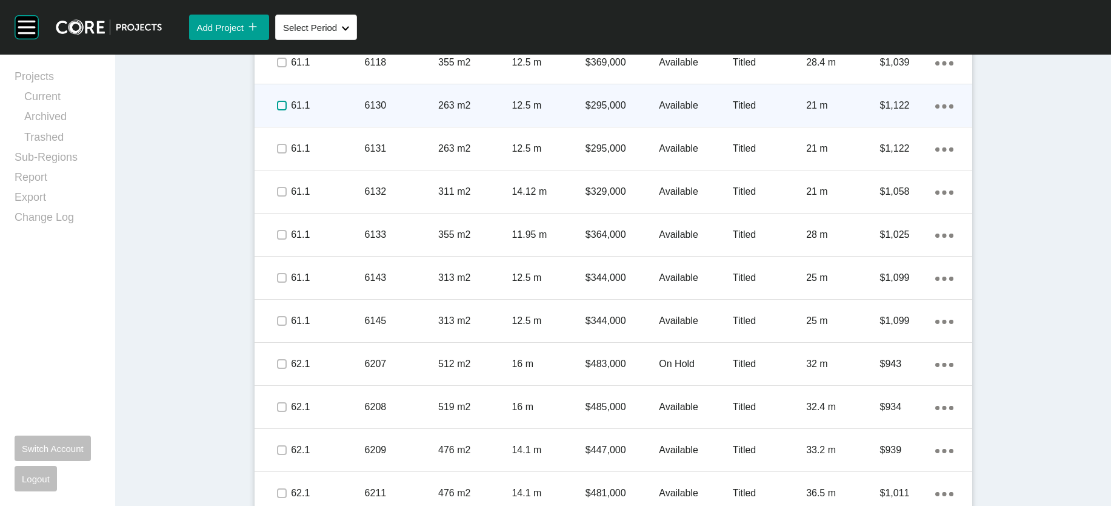
click at [277, 110] on label at bounding box center [282, 106] width 10 height 10
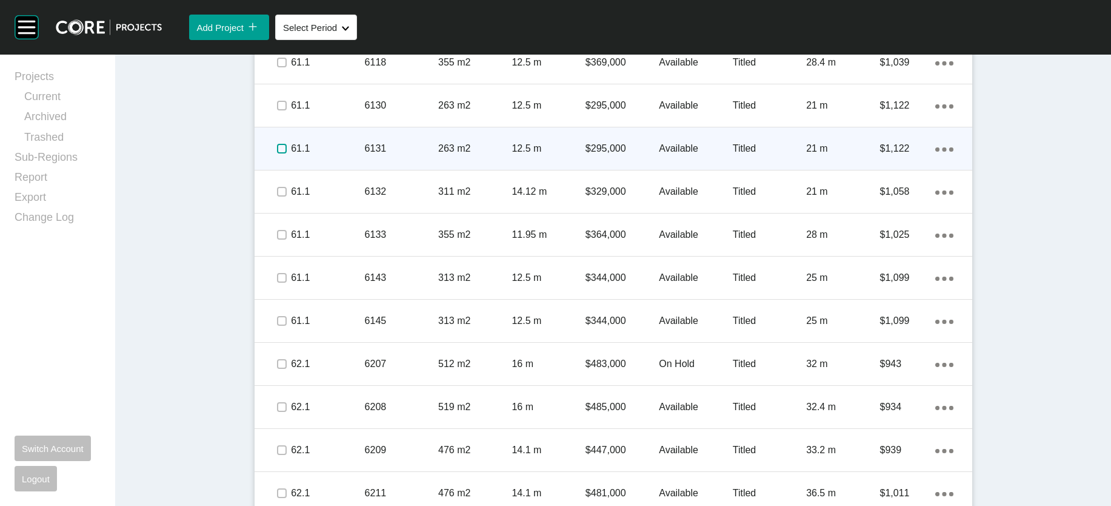
click at [277, 153] on label at bounding box center [282, 149] width 10 height 10
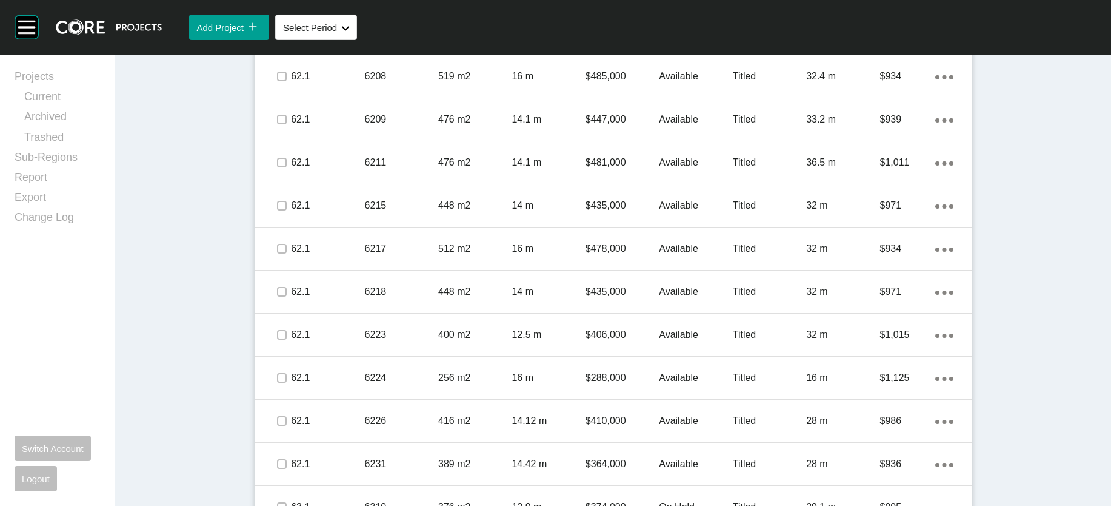
scroll to position [1493, 0]
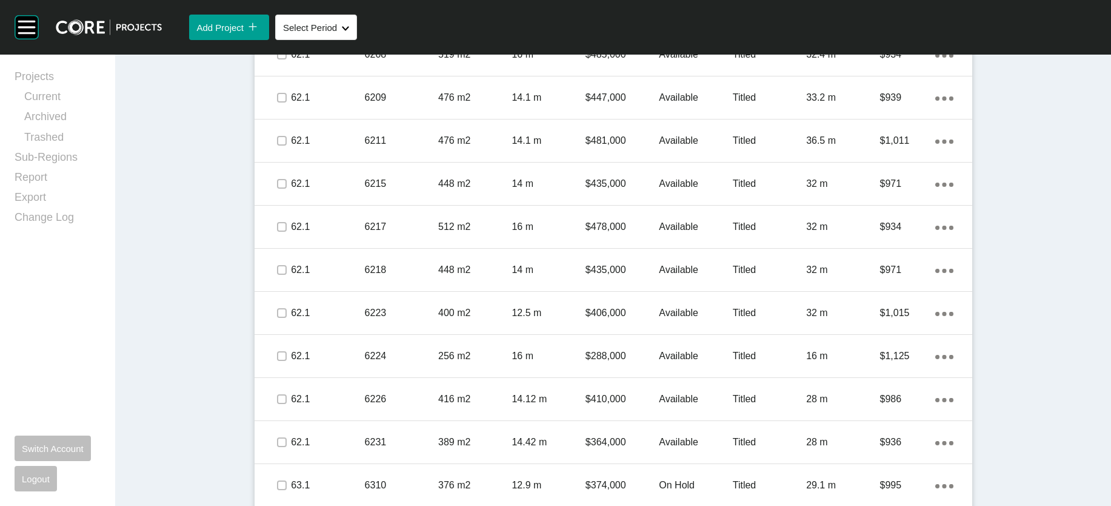
click at [972, 332] on link "Duplicate" at bounding box center [954, 330] width 45 height 18
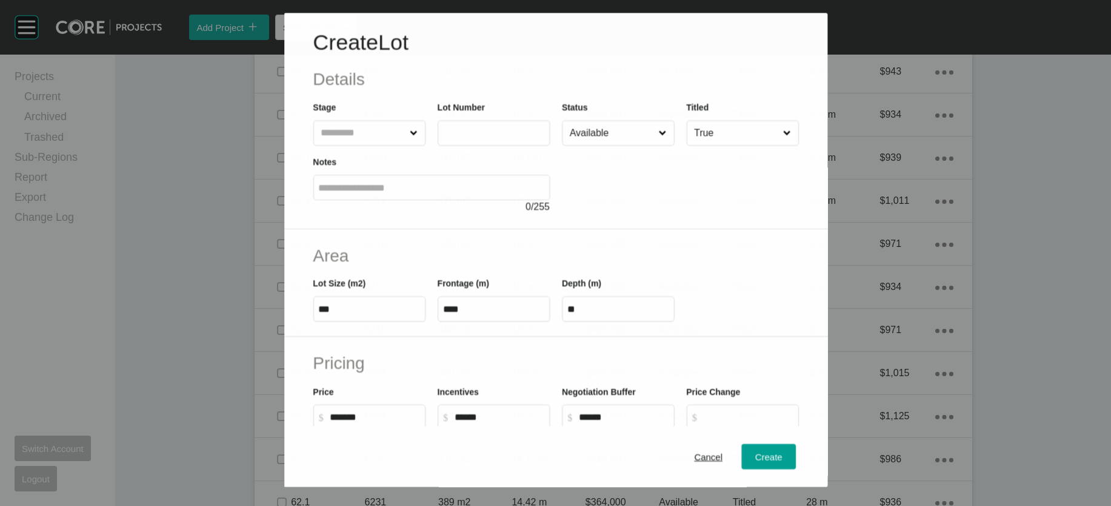
scroll to position [1447, 0]
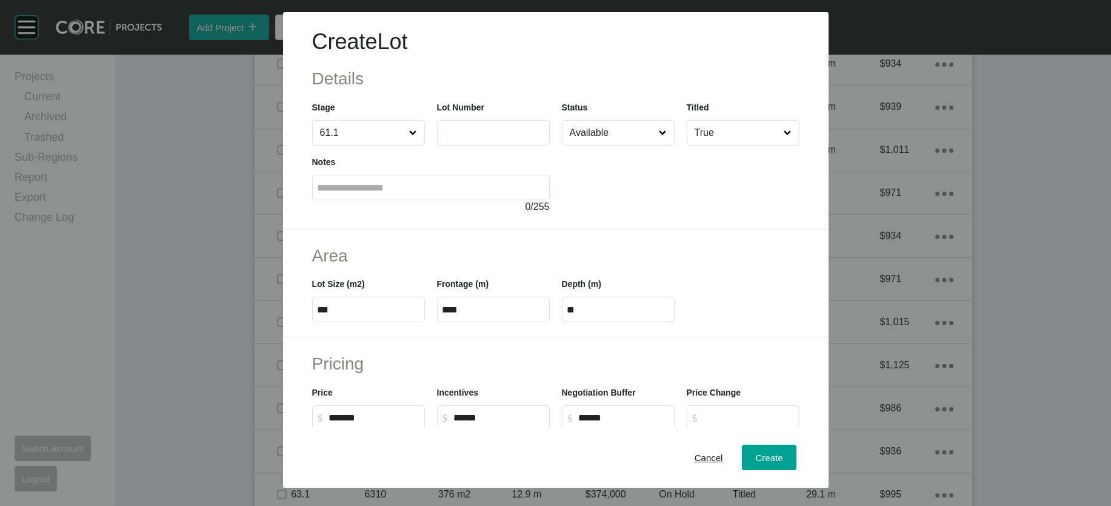
click at [437, 145] on label at bounding box center [493, 132] width 113 height 25
click at [443, 138] on input "text" at bounding box center [494, 132] width 102 height 10
type input "****"
type input "******"
click at [318, 315] on input "***" at bounding box center [369, 309] width 102 height 10
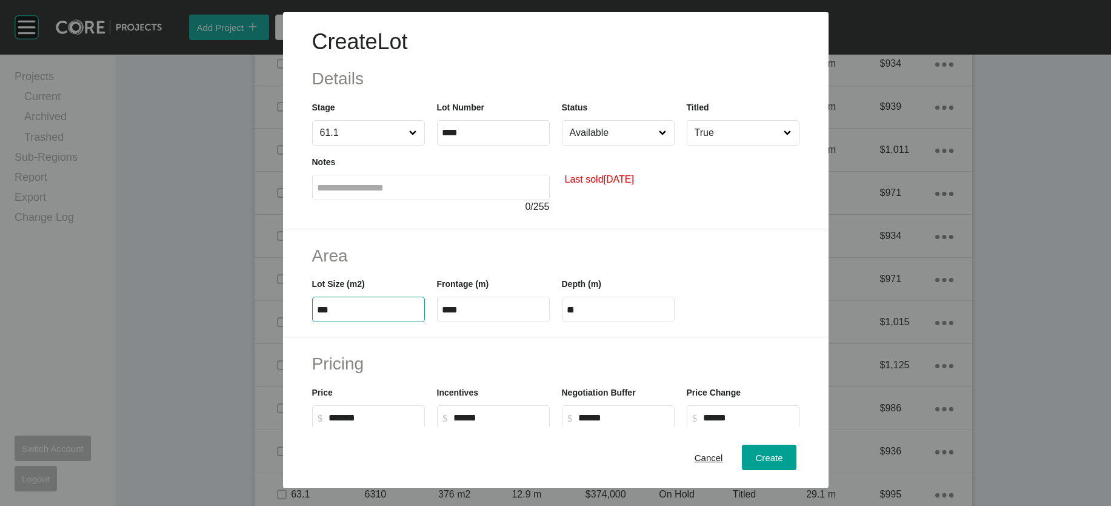
type input "***"
type input "****"
type input "*****"
drag, startPoint x: 436, startPoint y: 386, endPoint x: 407, endPoint y: 386, distance: 29.7
click at [437, 322] on label "****" at bounding box center [493, 308] width 113 height 25
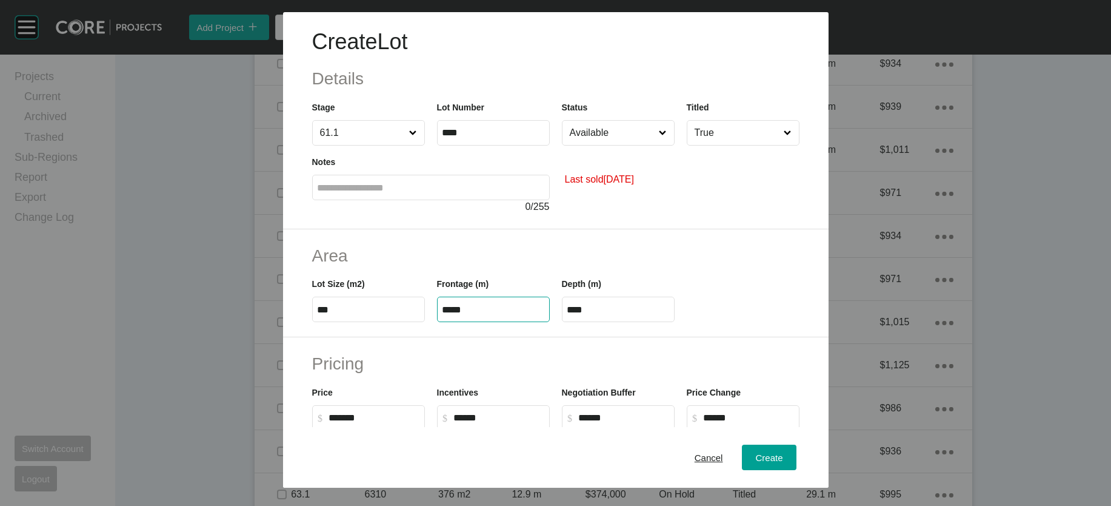
type input "*****"
click at [610, 322] on label "****" at bounding box center [618, 308] width 113 height 25
click at [610, 315] on input "****" at bounding box center [618, 309] width 102 height 10
drag, startPoint x: 608, startPoint y: 387, endPoint x: 541, endPoint y: 392, distance: 66.8
click at [541, 322] on div "Lot Size (m2) *** Frontage (m) ***** Depth (m) ****" at bounding box center [556, 294] width 500 height 55
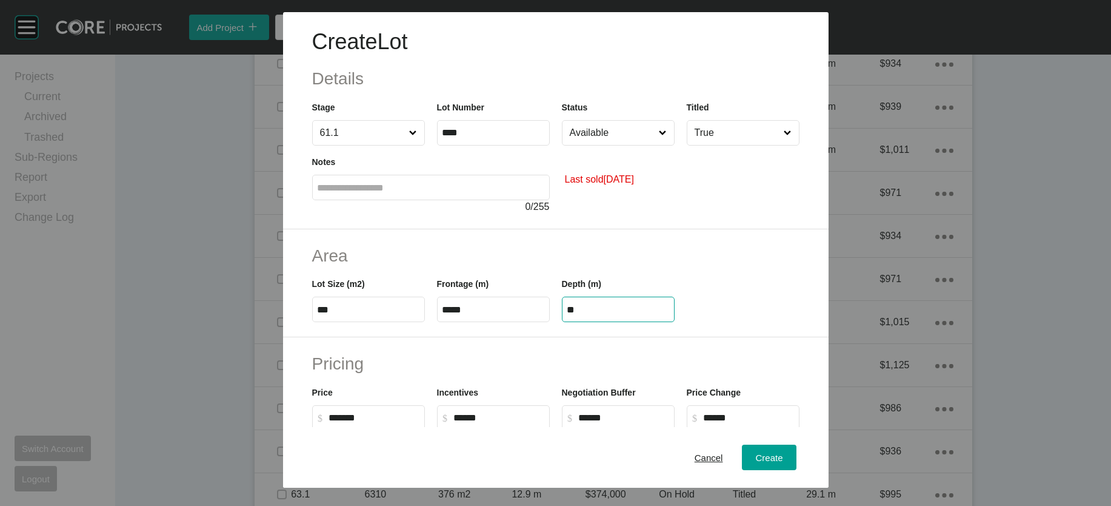
type input "**"
click at [649, 166] on div "Create Lot Details Stage 61.1 Lot Number **** Status Available Titled True Note…" at bounding box center [555, 253] width 1111 height 506
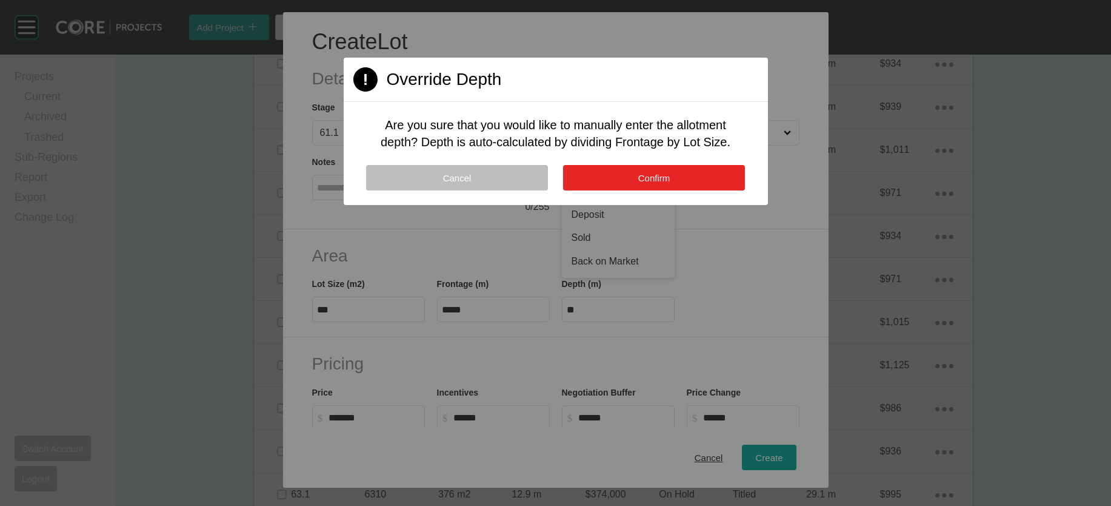
click at [634, 190] on button "Confirm" at bounding box center [654, 177] width 182 height 25
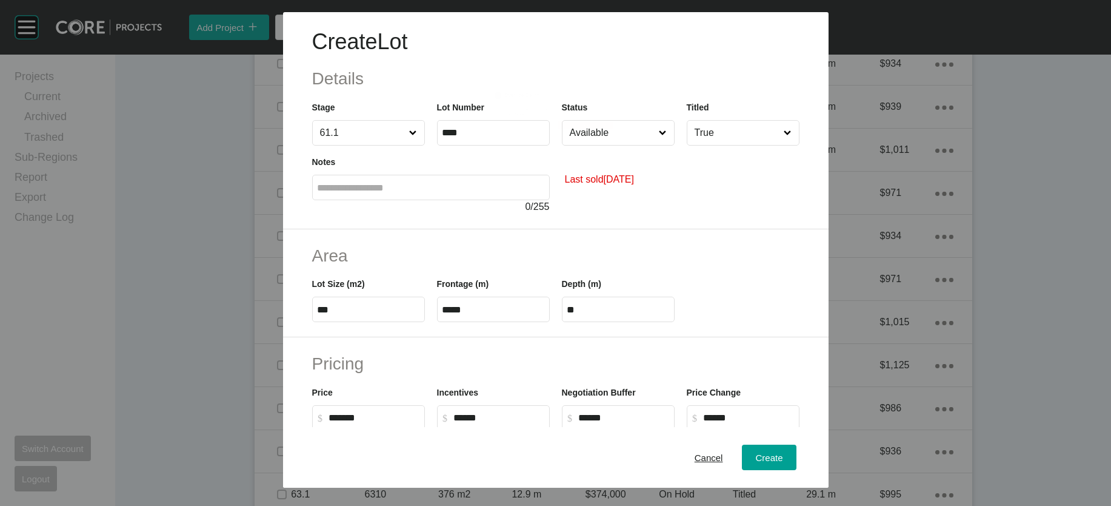
click at [620, 134] on div "Page 1 Created with Sketch. Override Depth Are you sure that you would like to …" at bounding box center [555, 111] width 129 height 45
drag, startPoint x: 620, startPoint y: 158, endPoint x: 618, endPoint y: 164, distance: 6.8
click at [620, 145] on input "Available" at bounding box center [612, 133] width 90 height 24
type input "**"
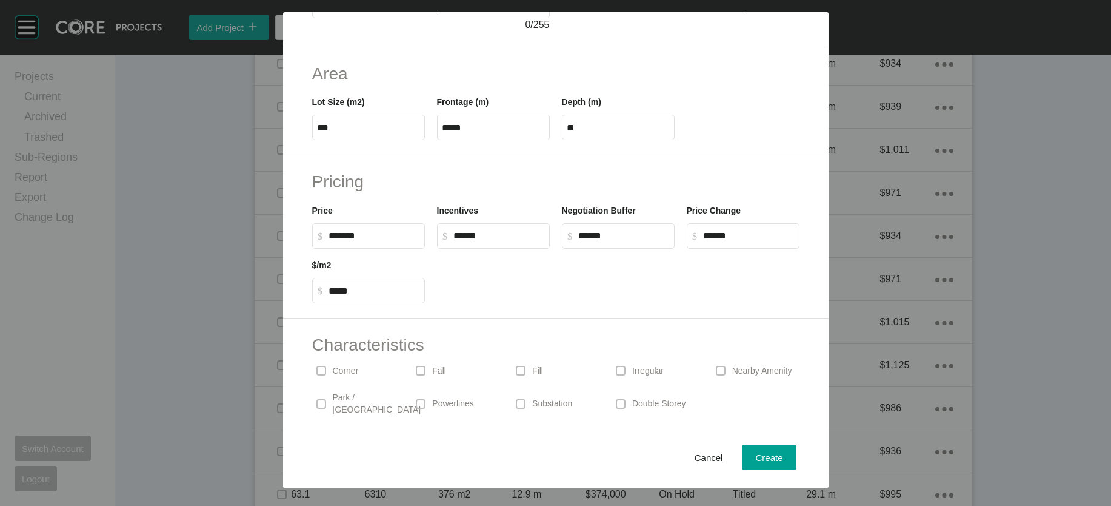
scroll to position [204, 0]
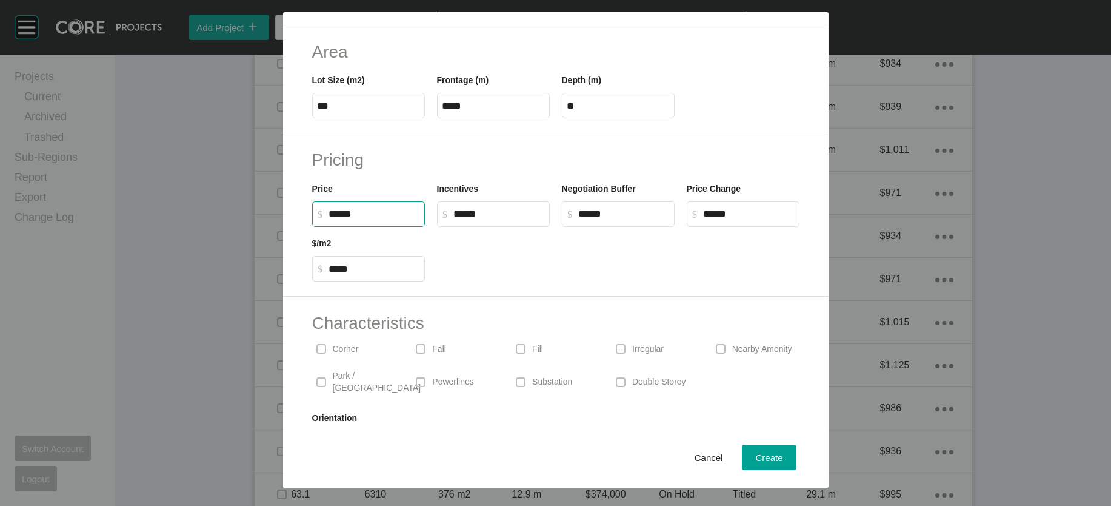
click at [312, 227] on label "$ Created with Sketch. $ ******" at bounding box center [368, 213] width 113 height 25
type input "*******"
type input "******"
type input "*****"
click at [670, 227] on label "$ Created with Sketch. $ ******" at bounding box center [618, 213] width 113 height 25
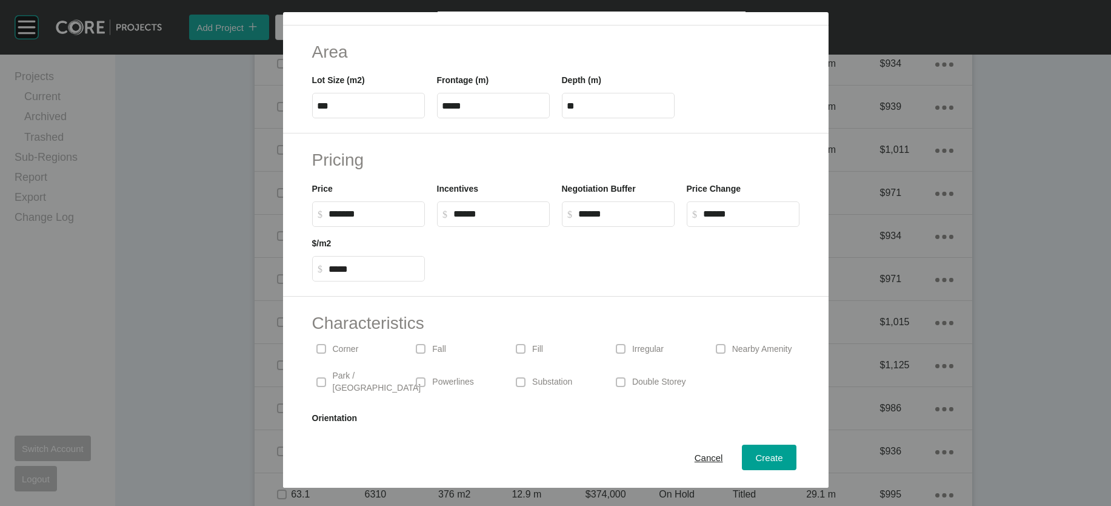
click at [669, 219] on input "******" at bounding box center [624, 214] width 90 height 10
type input "******"
click at [792, 444] on button "Create" at bounding box center [769, 456] width 54 height 25
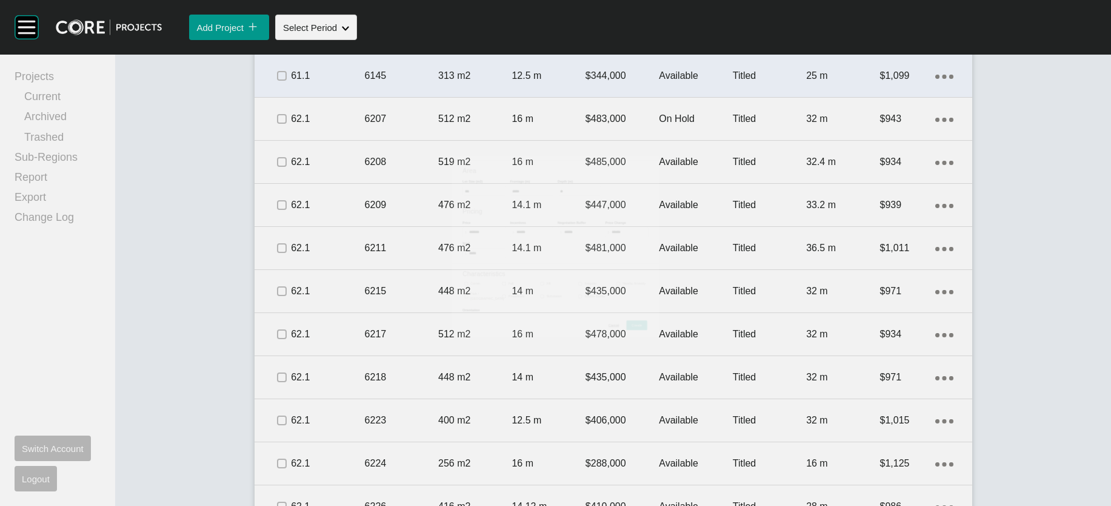
scroll to position [1493, 0]
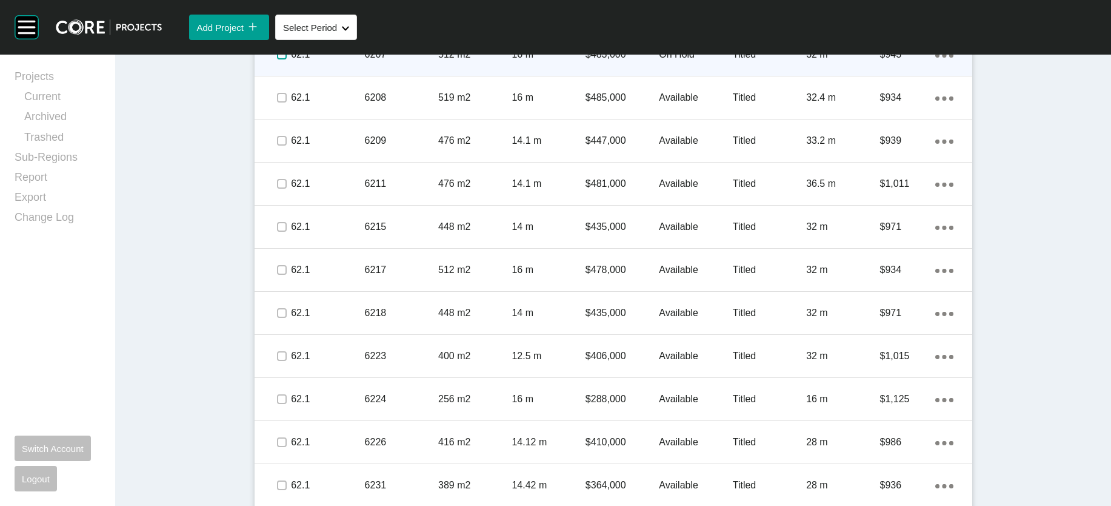
click at [277, 59] on label at bounding box center [282, 55] width 10 height 10
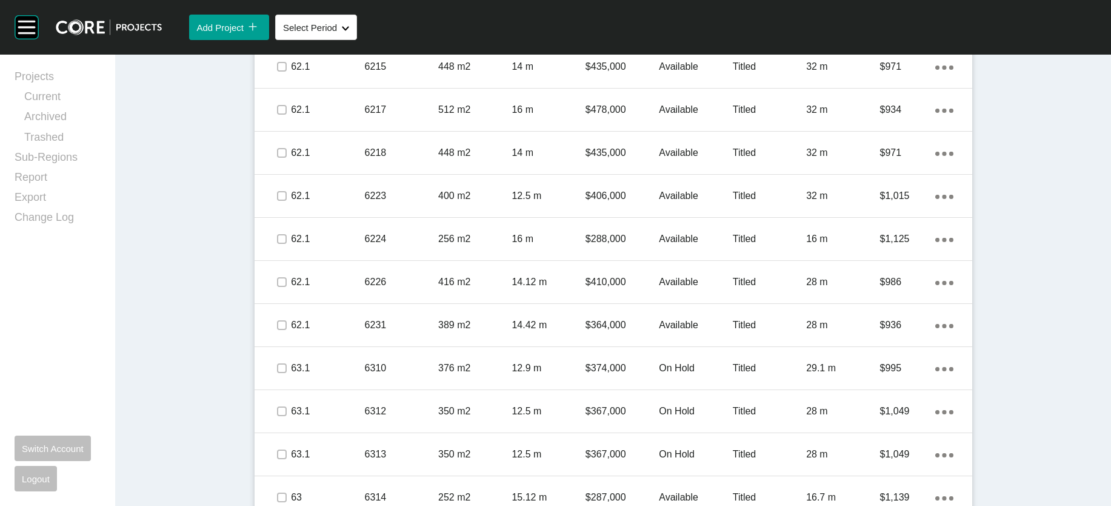
scroll to position [1661, 0]
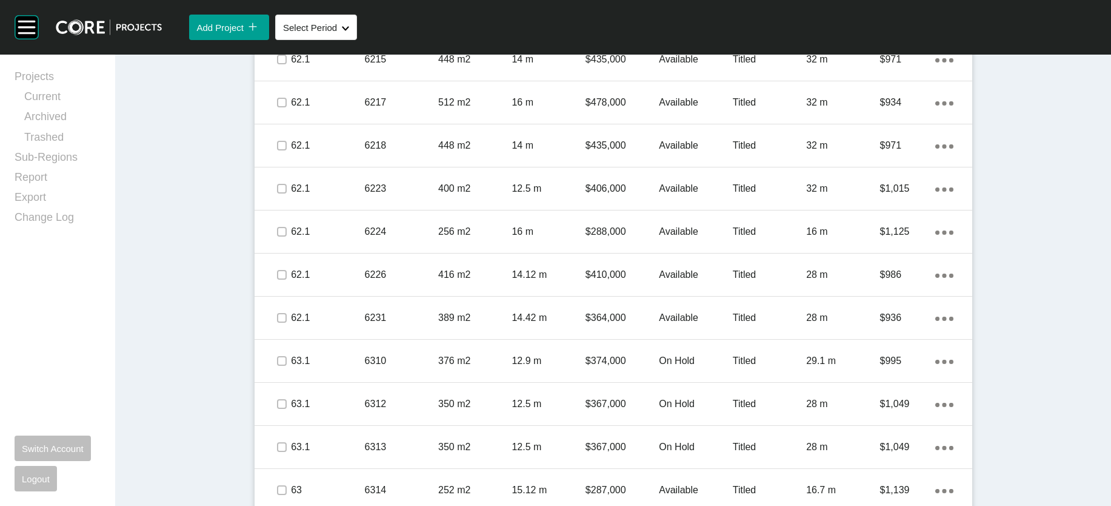
click at [277, 21] on label at bounding box center [282, 17] width 10 height 10
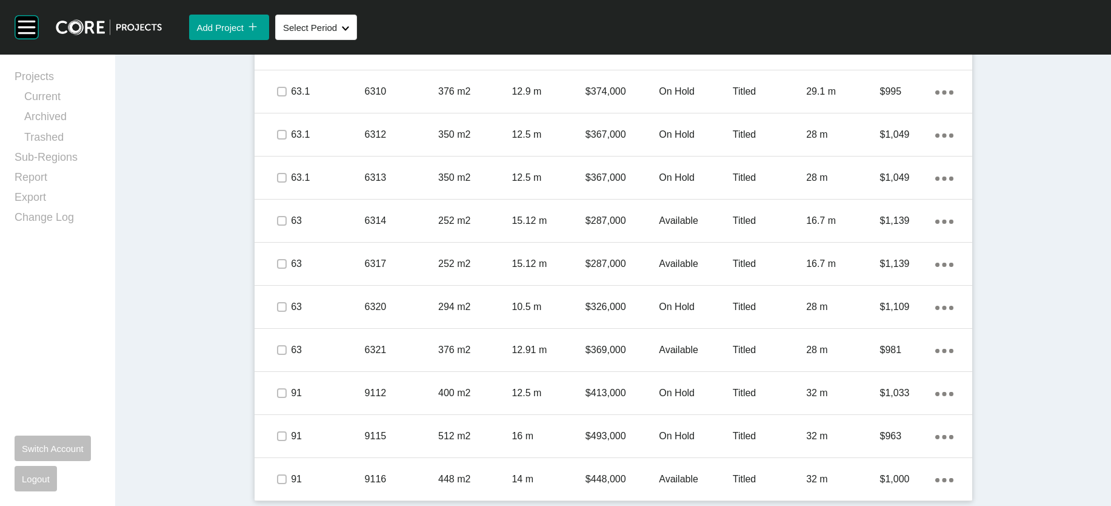
scroll to position [2005, 0]
click at [277, 10] on label at bounding box center [282, 6] width 10 height 10
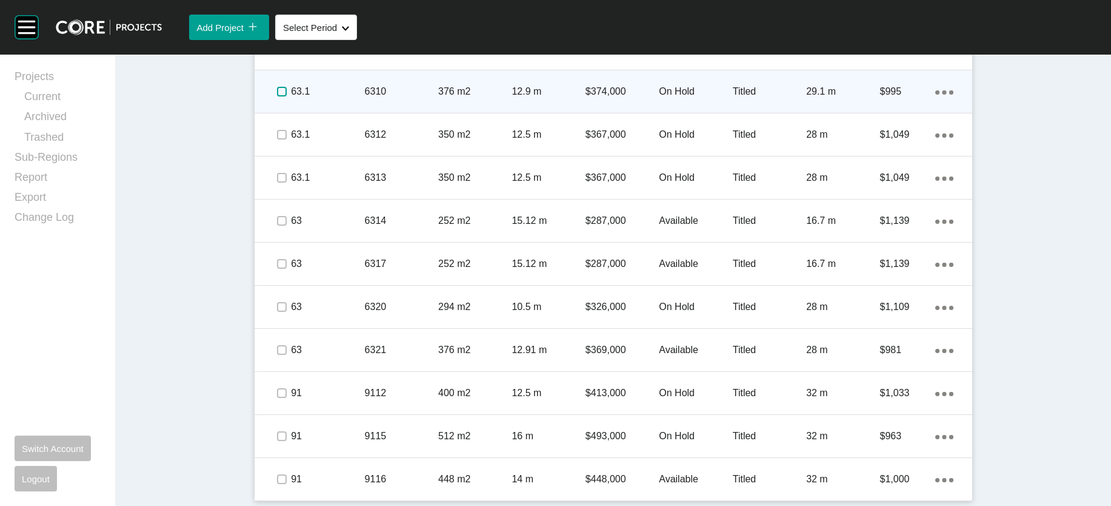
click at [277, 96] on label at bounding box center [282, 92] width 10 height 10
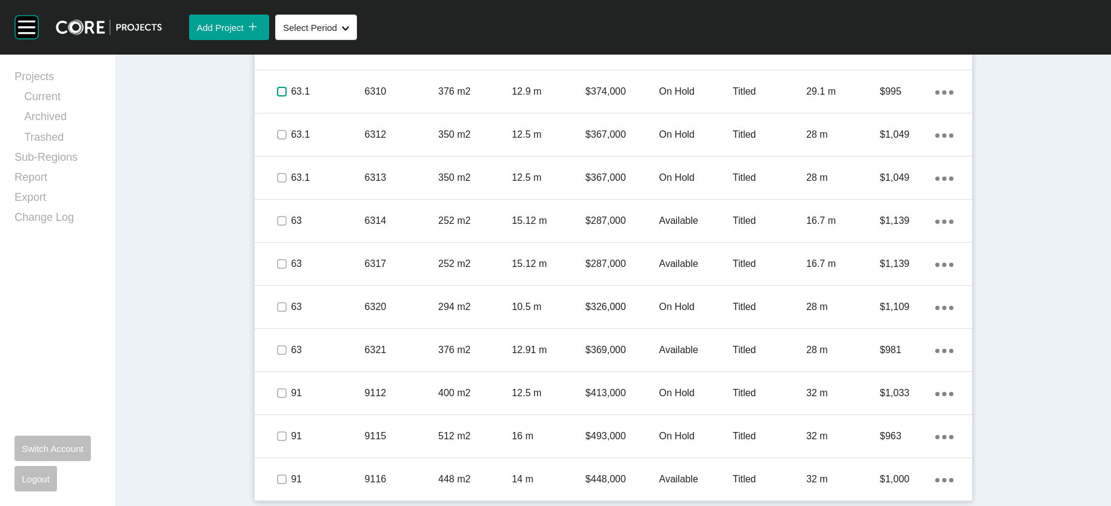
scroll to position [2295, 0]
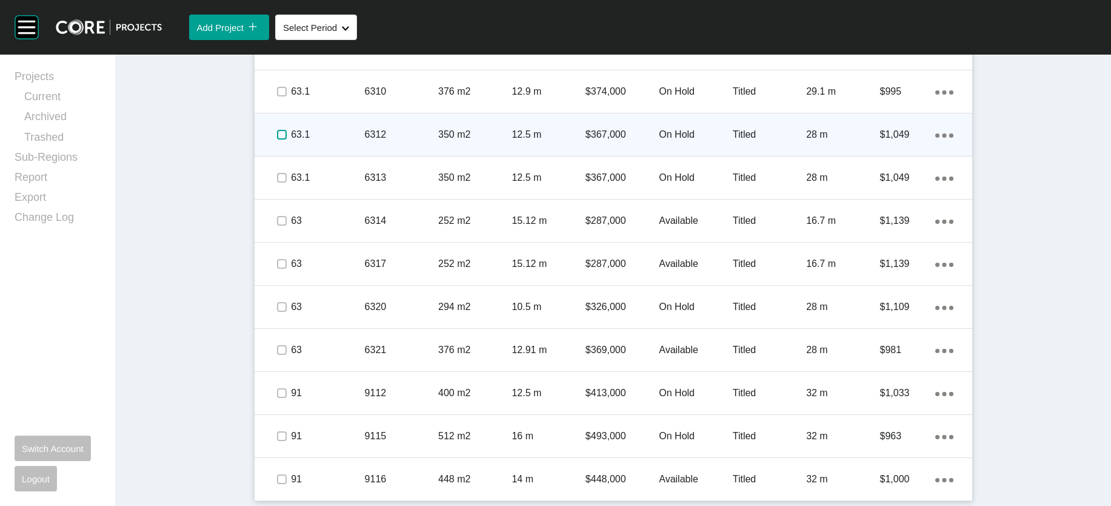
click at [277, 139] on label at bounding box center [282, 135] width 10 height 10
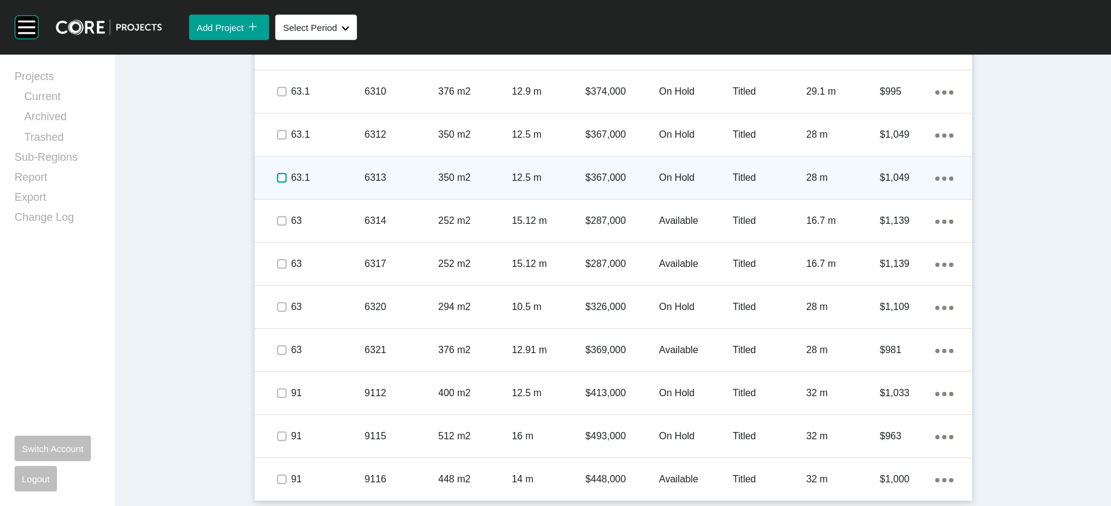
click at [277, 182] on label at bounding box center [282, 178] width 10 height 10
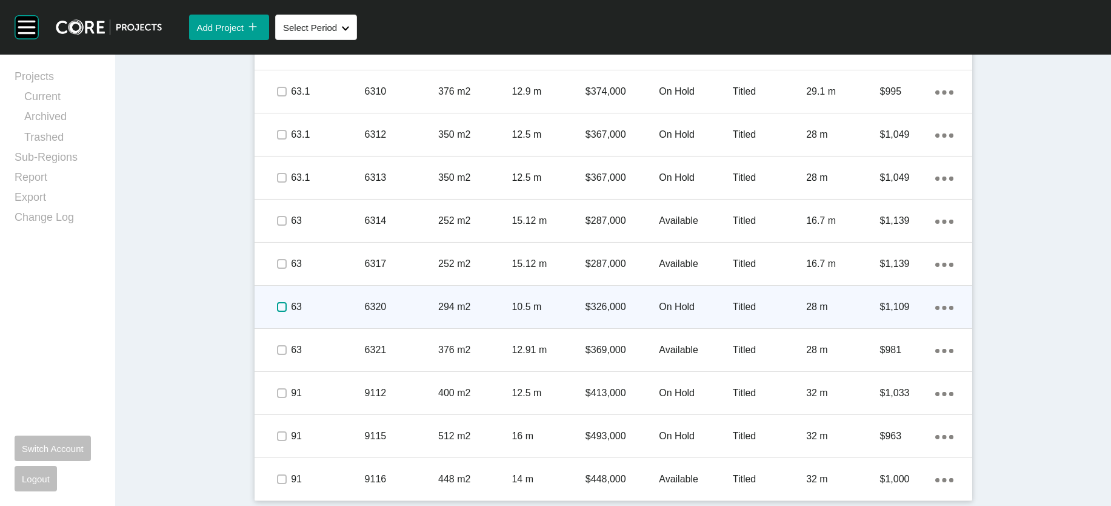
click at [277, 312] on label at bounding box center [282, 307] width 10 height 10
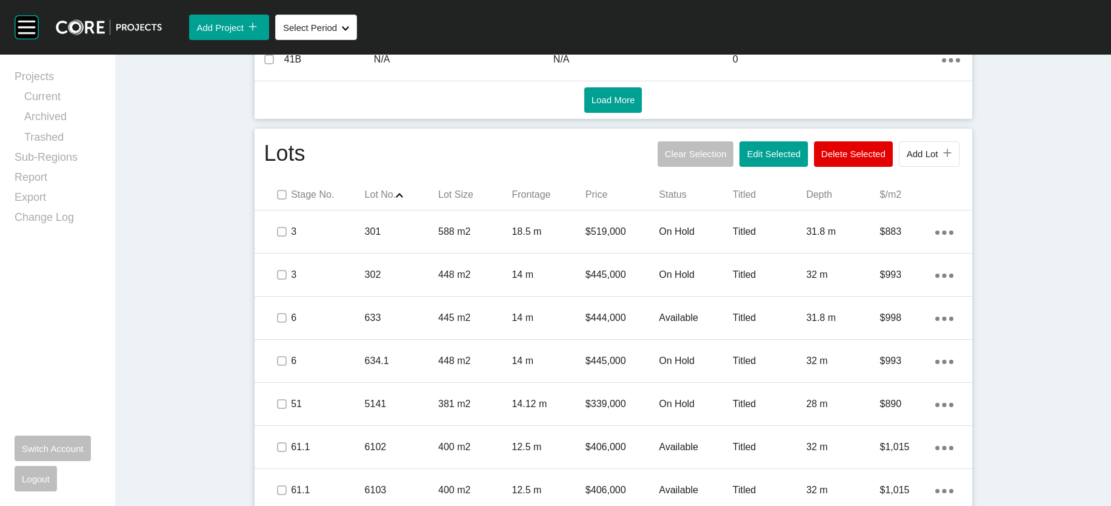
scroll to position [707, 0]
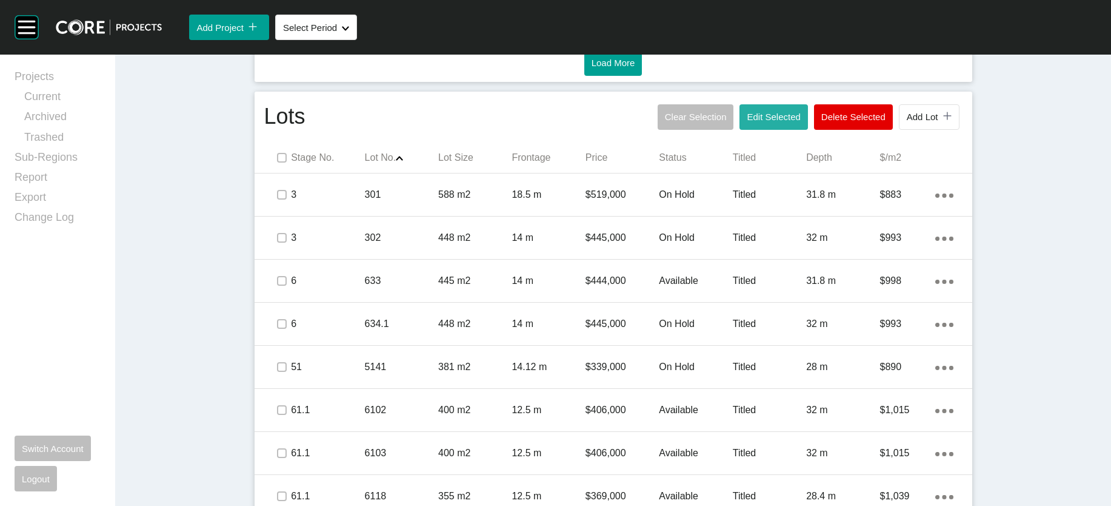
click at [800, 122] on span "Edit Selected" at bounding box center [773, 117] width 53 height 10
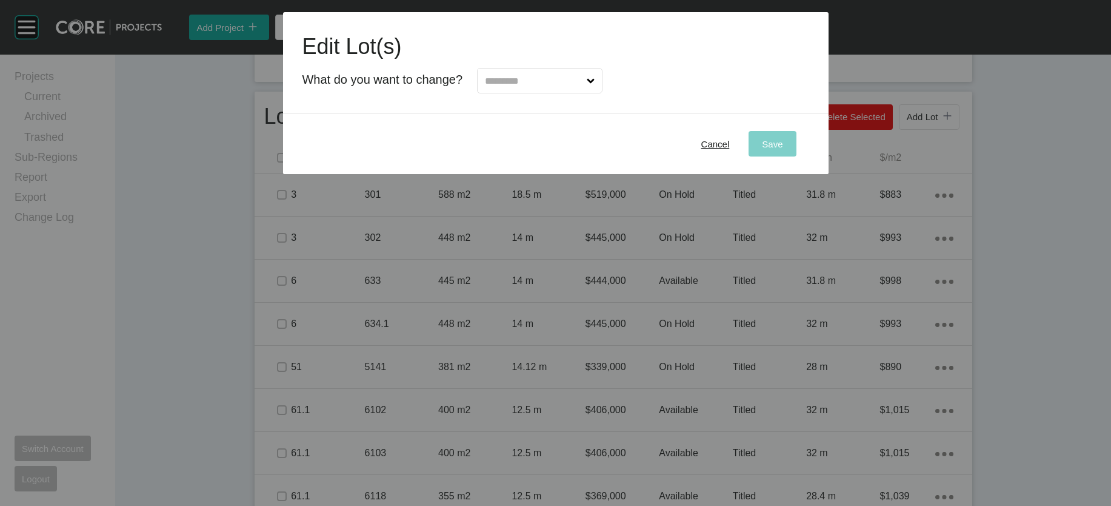
click at [490, 93] on input "text" at bounding box center [534, 81] width 102 height 24
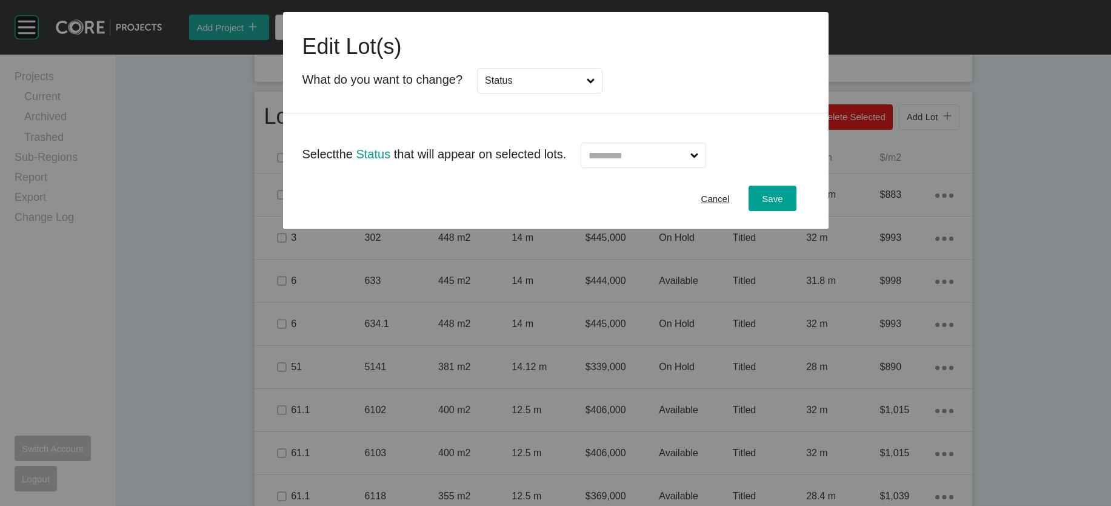
drag, startPoint x: 493, startPoint y: 194, endPoint x: 600, endPoint y: 195, distance: 106.7
click at [623, 167] on input "text" at bounding box center [637, 155] width 102 height 24
type input "*"
click at [783, 204] on span "Save" at bounding box center [772, 198] width 21 height 10
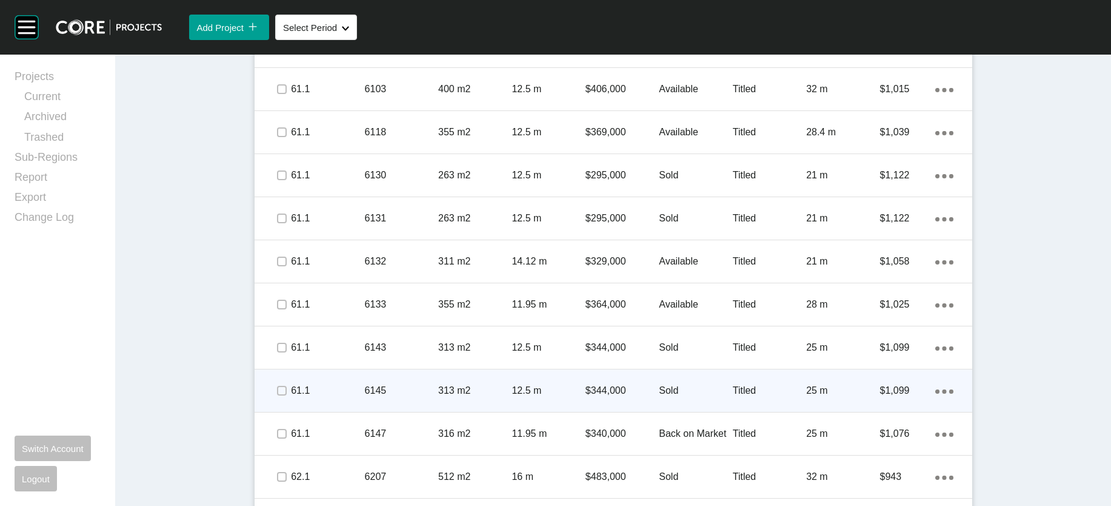
scroll to position [1063, 0]
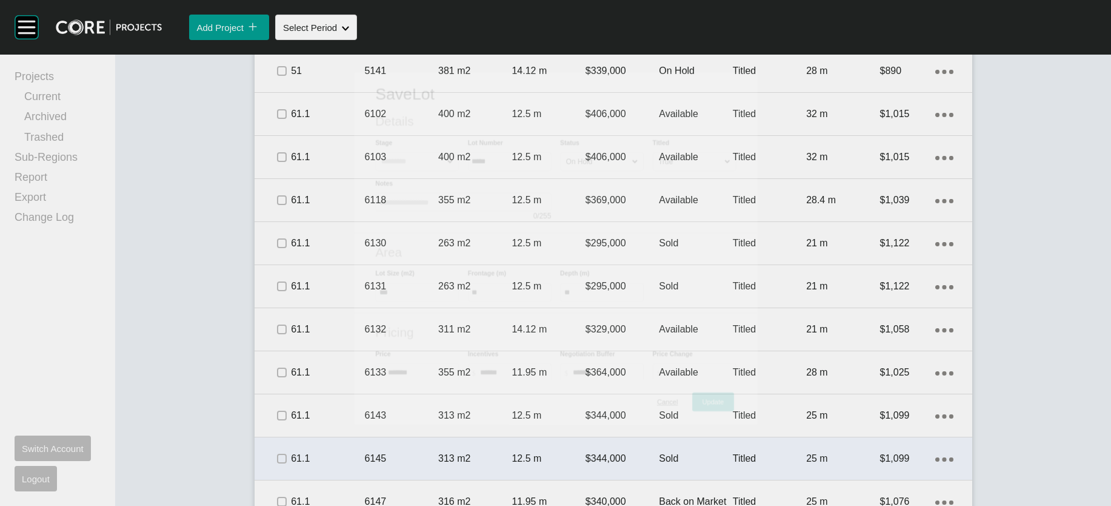
click at [900, 222] on div "Save Lot Details Stage Lot Number ***** Status On Hold Titled True Notes 0 / 25…" at bounding box center [555, 243] width 823 height 361
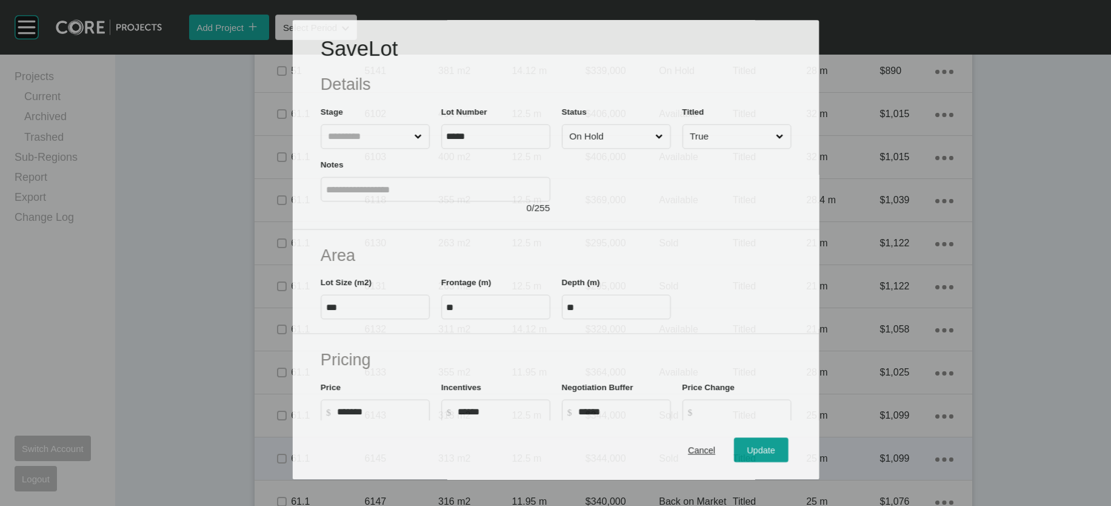
scroll to position [1017, 0]
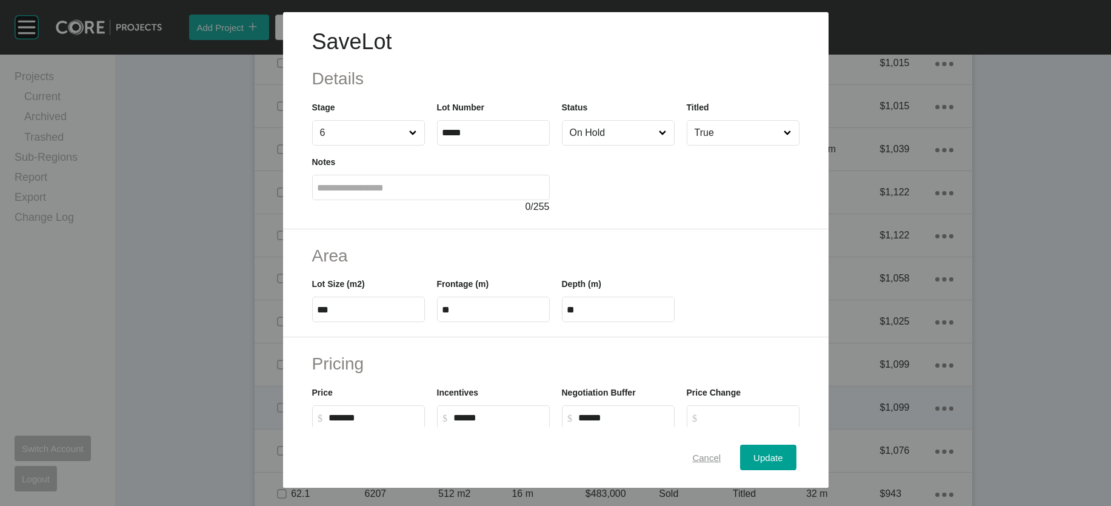
click at [721, 452] on span "Cancel" at bounding box center [706, 457] width 28 height 10
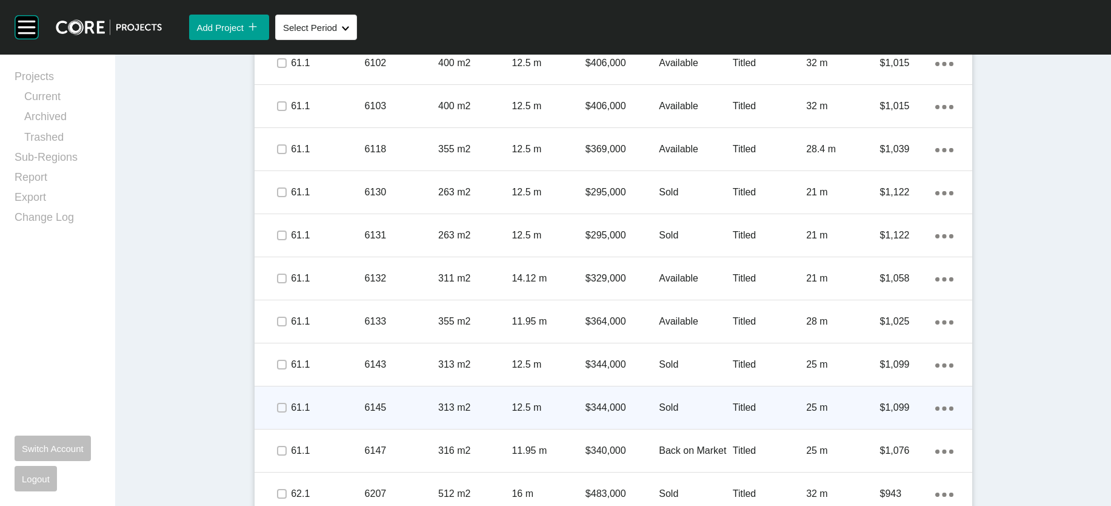
click at [626, 39] on div "$339,000" at bounding box center [622, 20] width 73 height 38
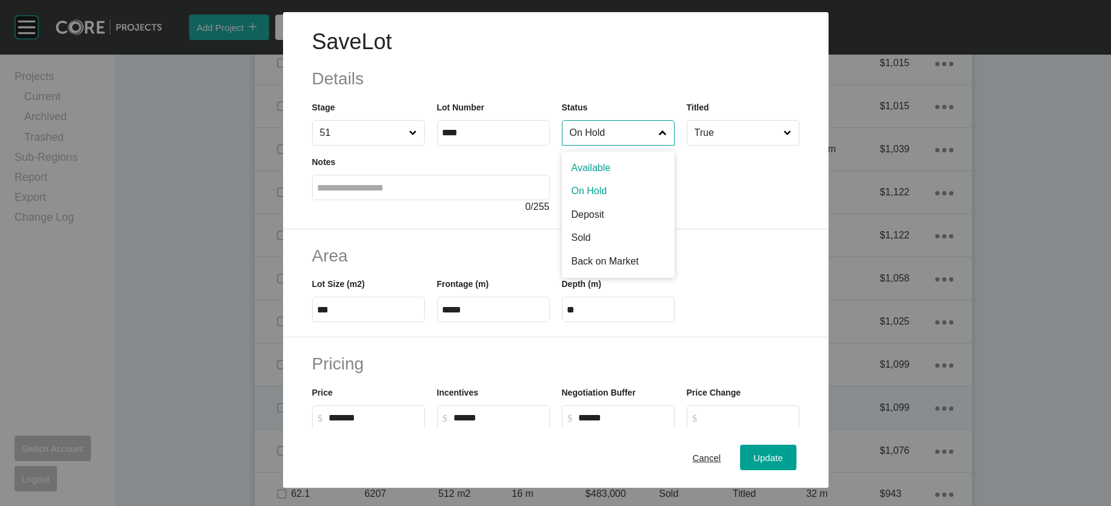
click at [643, 145] on input "On Hold" at bounding box center [612, 133] width 90 height 24
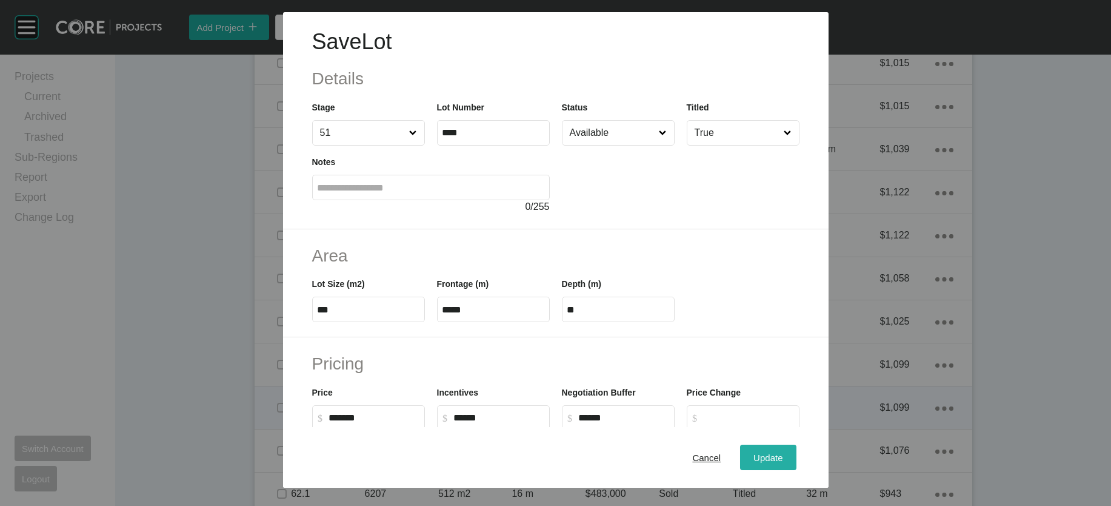
click at [783, 452] on span "Update" at bounding box center [768, 457] width 29 height 10
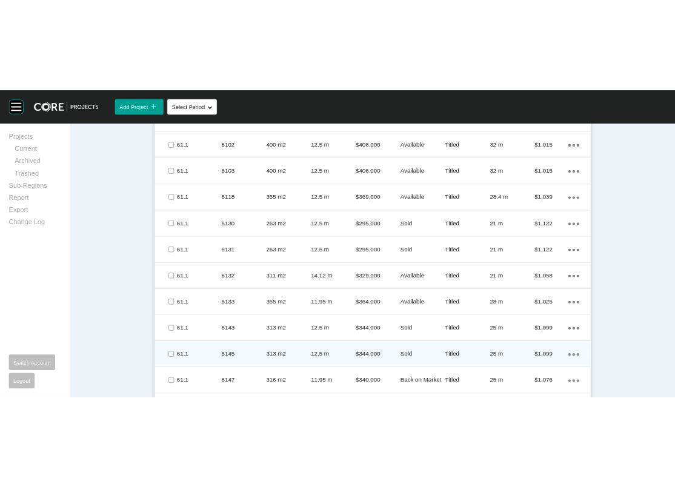
scroll to position [0, 0]
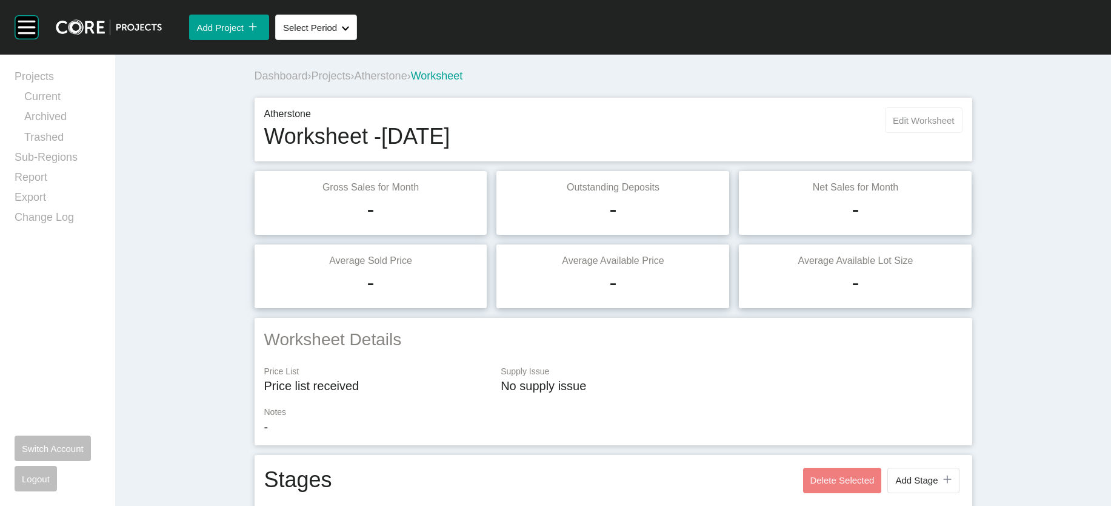
click at [962, 133] on button "Edit Worksheet" at bounding box center [923, 119] width 77 height 25
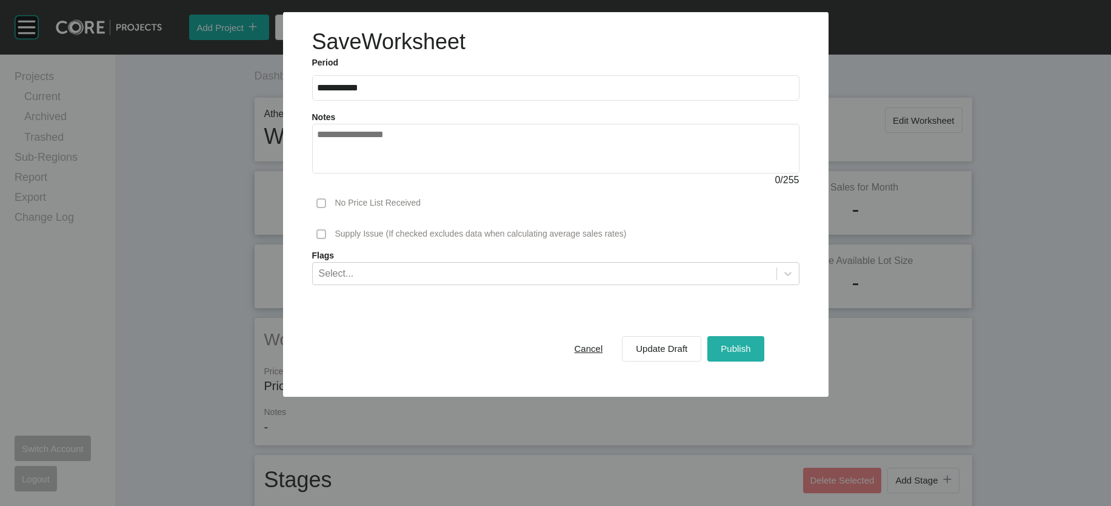
click at [764, 361] on button "Publish" at bounding box center [735, 348] width 56 height 25
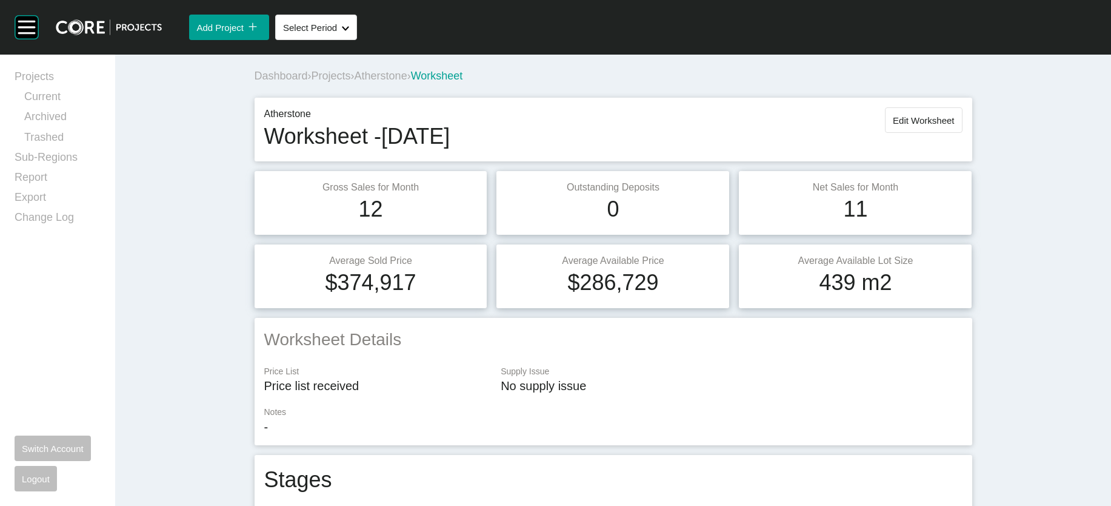
click at [312, 82] on span "Projects" at bounding box center [331, 76] width 39 height 12
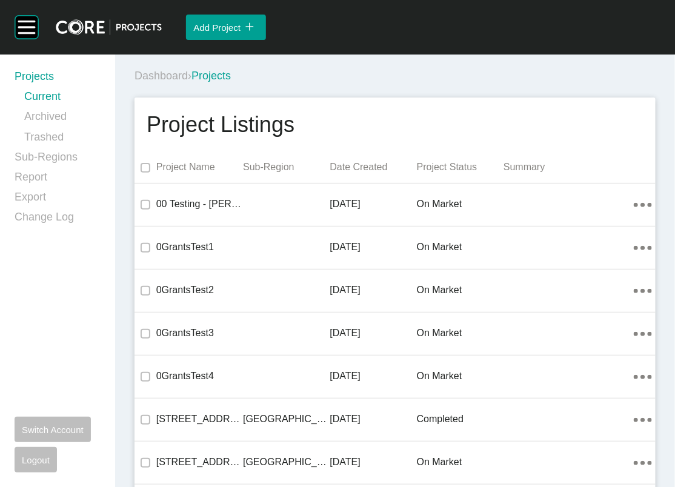
scroll to position [4593, 0]
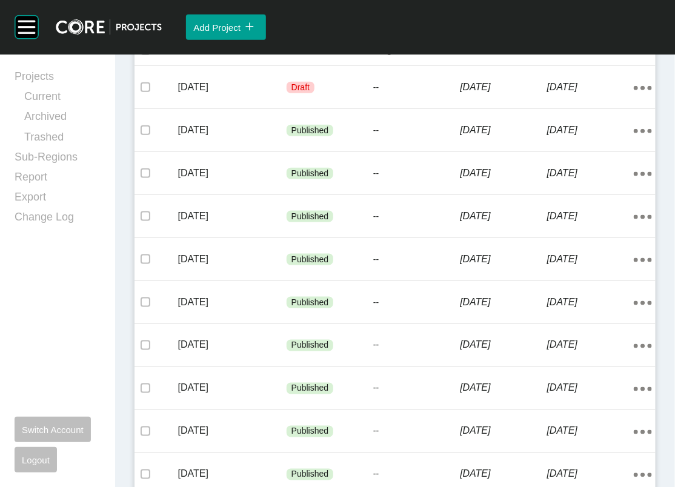
scroll to position [342, 0]
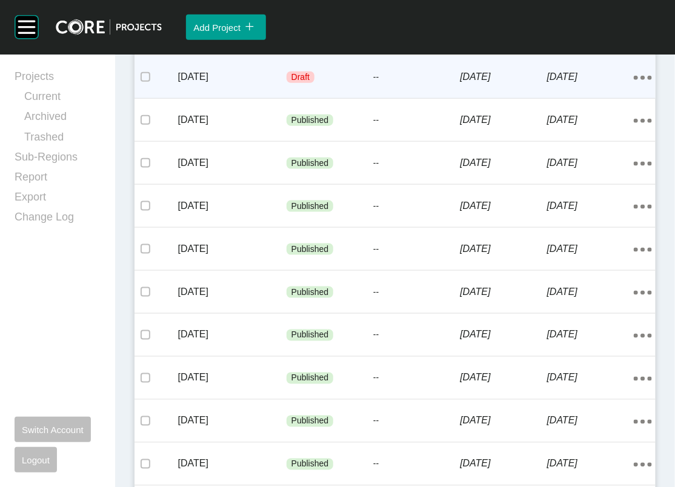
click at [380, 98] on div "[DATE] Draft -- [DATE] [DATE] Action Menu Dots Copy 6 Created with Sketch." at bounding box center [395, 77] width 521 height 42
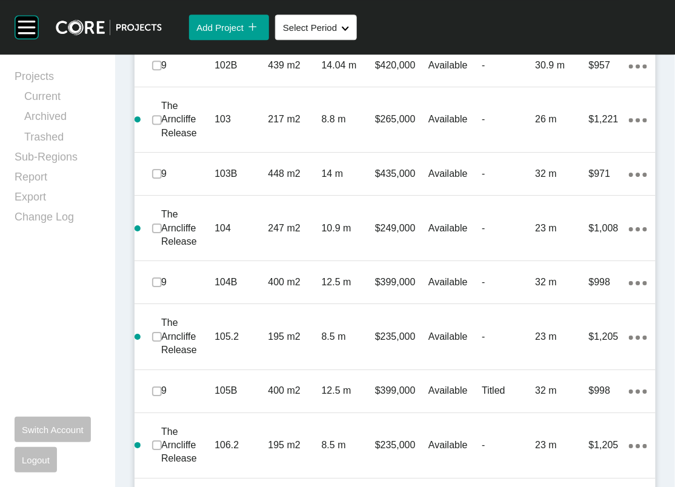
scroll to position [897, 0]
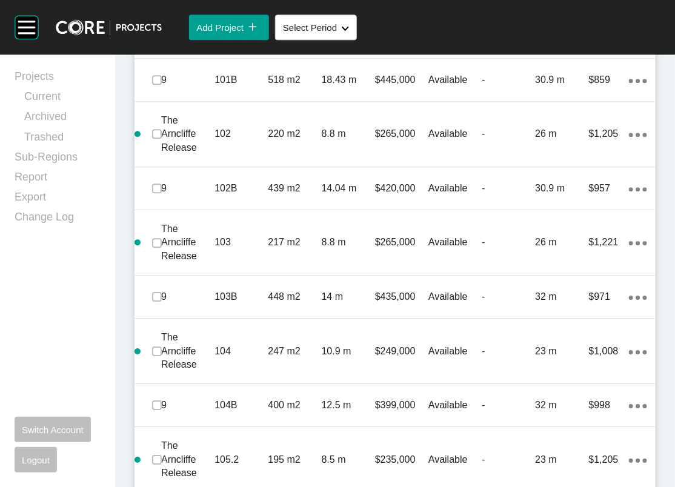
click at [162, 30] on label at bounding box center [157, 26] width 10 height 10
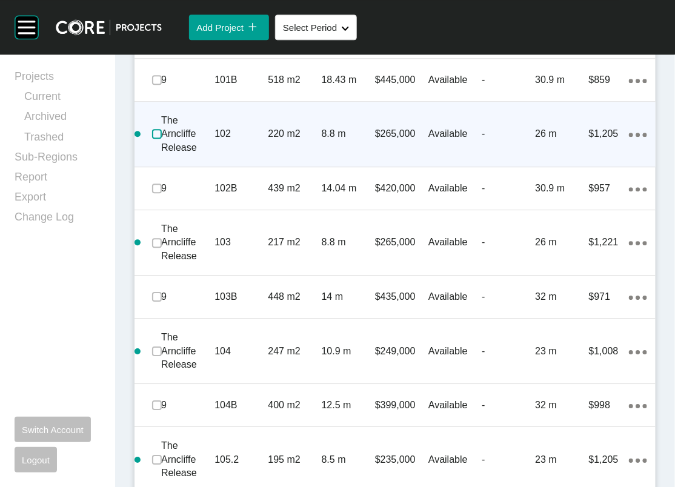
click at [160, 139] on label at bounding box center [157, 134] width 10 height 10
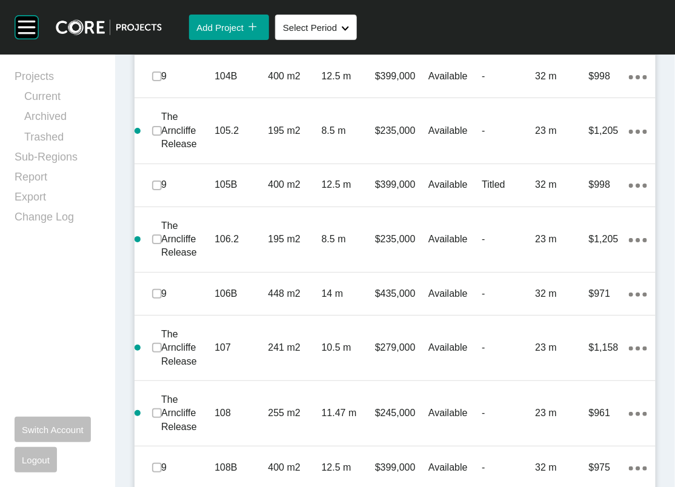
scroll to position [1249, 0]
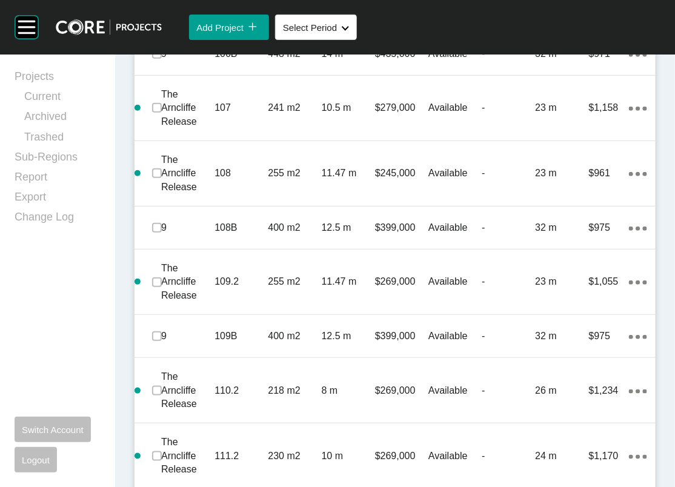
scroll to position [1488, 0]
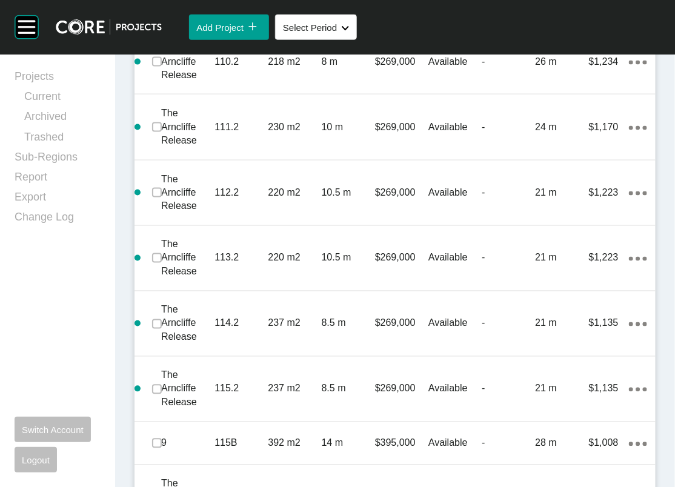
scroll to position [1806, 0]
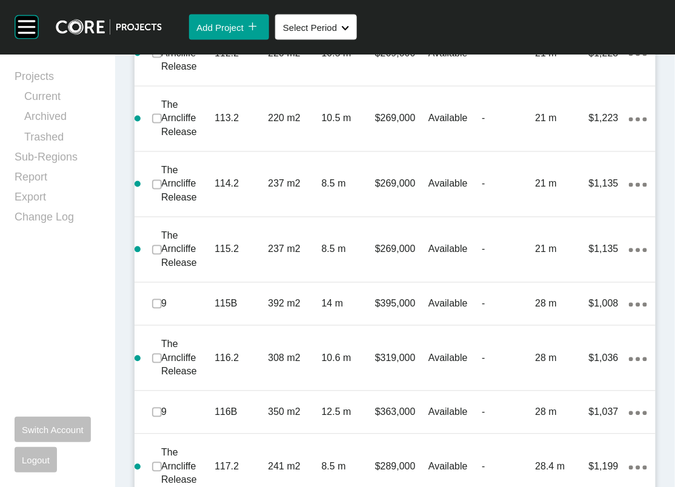
scroll to position [1979, 0]
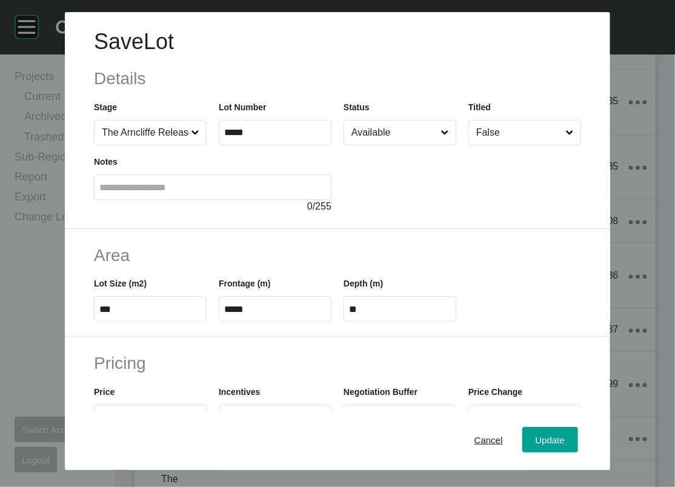
scroll to position [1932, 0]
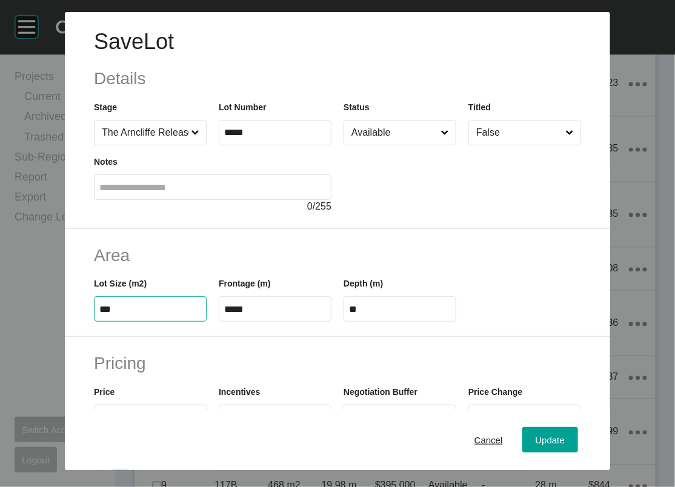
drag, startPoint x: 49, startPoint y: 381, endPoint x: 32, endPoint y: 360, distance: 27.6
click at [65, 338] on div "Area Lot Size (m2) *** Frontage (m) ***** Depth (m) **" at bounding box center [338, 283] width 546 height 109
type input "***"
type input "****"
type input "*****"
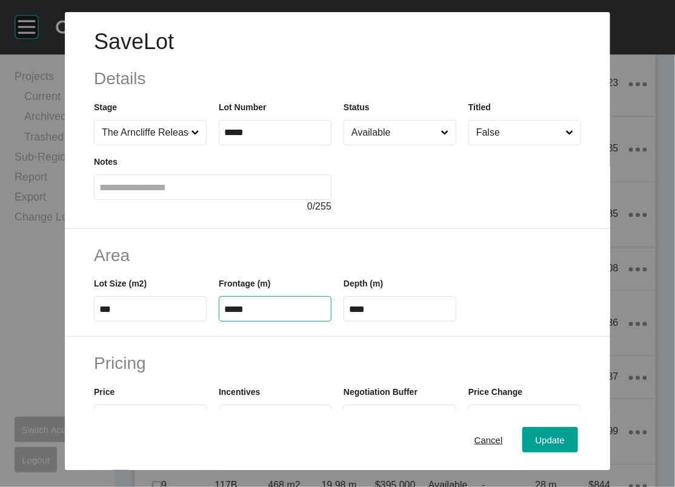
drag, startPoint x: 228, startPoint y: 380, endPoint x: 128, endPoint y: 363, distance: 101.5
click at [114, 322] on div "Lot Size (m2) *** Frontage (m) ***** Depth (m) ****" at bounding box center [338, 294] width 500 height 55
type input "*"
click at [413, 315] on input "****" at bounding box center [400, 309] width 102 height 10
drag, startPoint x: 401, startPoint y: 386, endPoint x: 318, endPoint y: 395, distance: 83.6
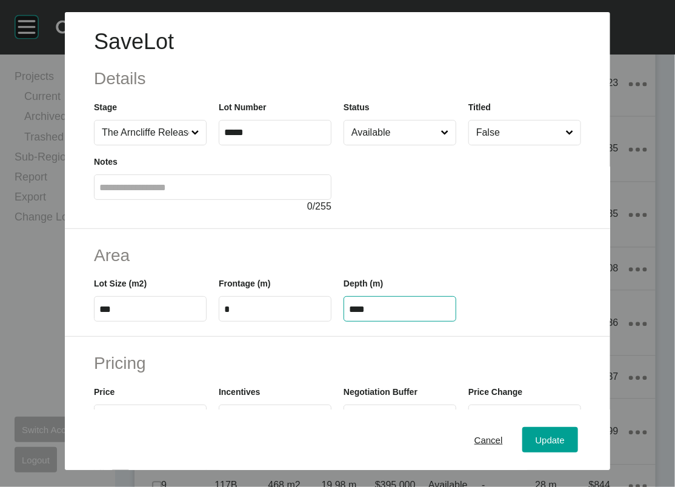
click at [318, 395] on form "Save Lot Details Stage The Arncliffe Release Lot Number ***** Status Available …" at bounding box center [338, 373] width 546 height 723
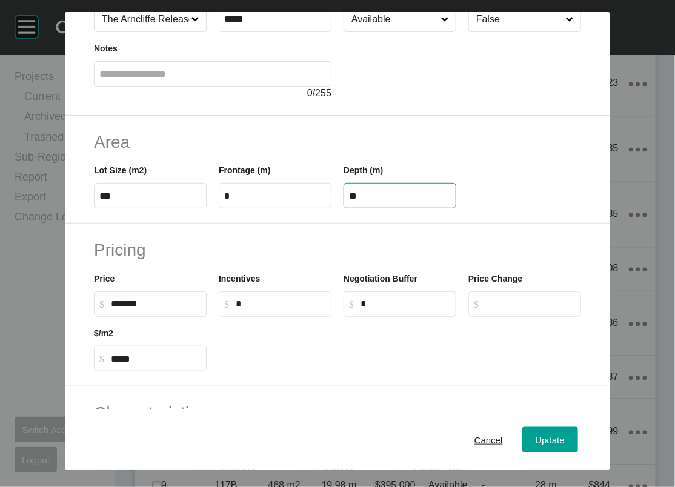
scroll to position [142, 0]
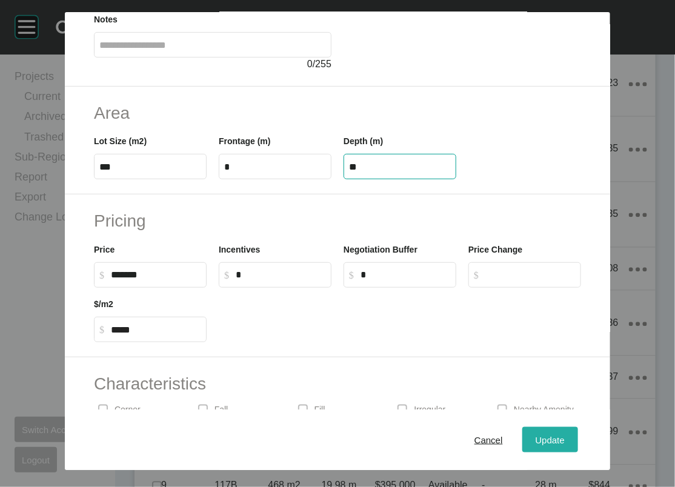
type input "**"
click at [572, 427] on div "Save Lot Details Stage The Arncliffe Release Lot Number ***** Status Available …" at bounding box center [337, 243] width 675 height 487
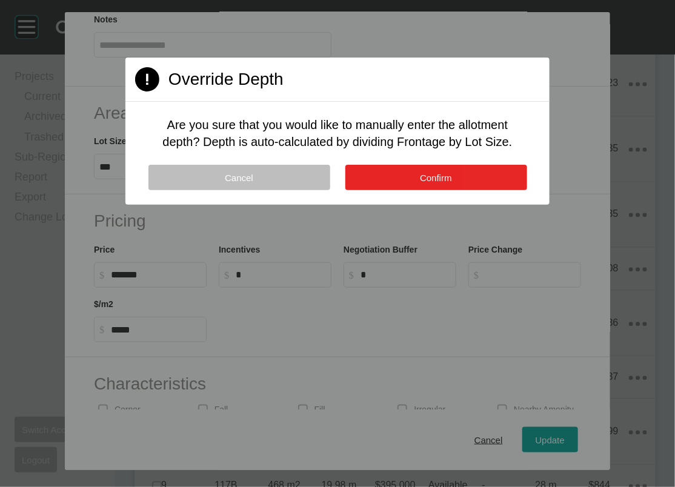
click at [497, 190] on button "Confirm" at bounding box center [437, 177] width 182 height 25
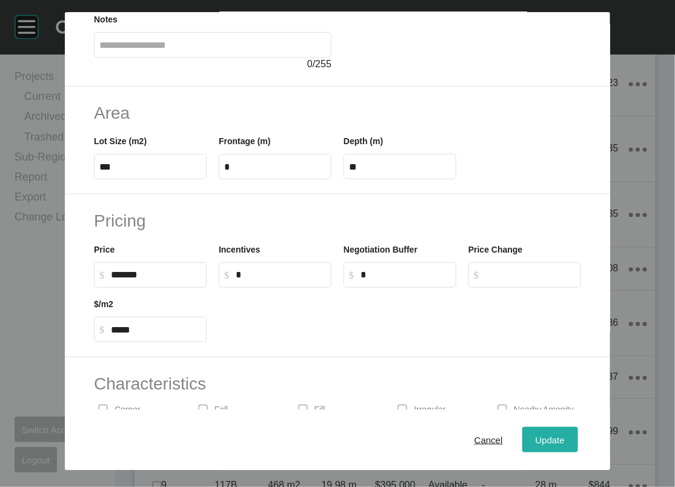
click at [565, 435] on span "Update" at bounding box center [550, 440] width 29 height 10
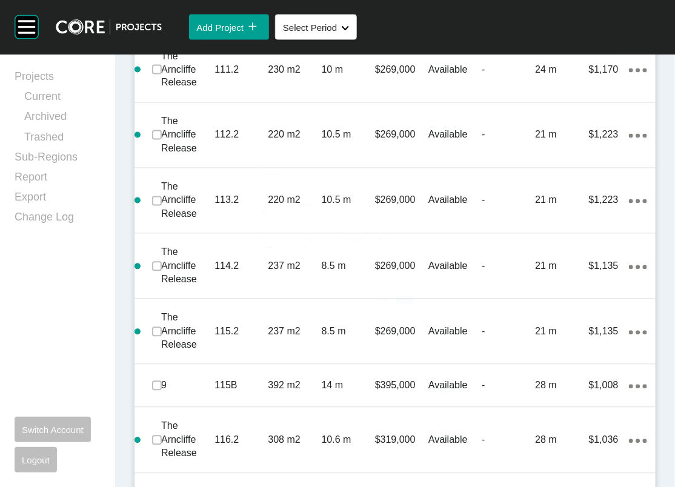
scroll to position [1979, 0]
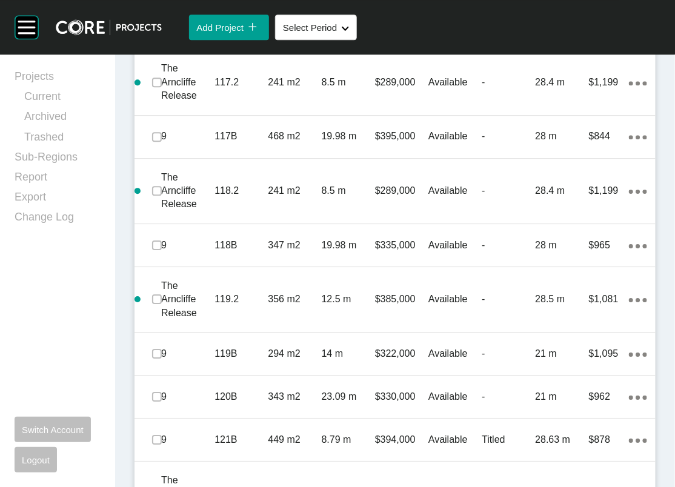
scroll to position [2387, 0]
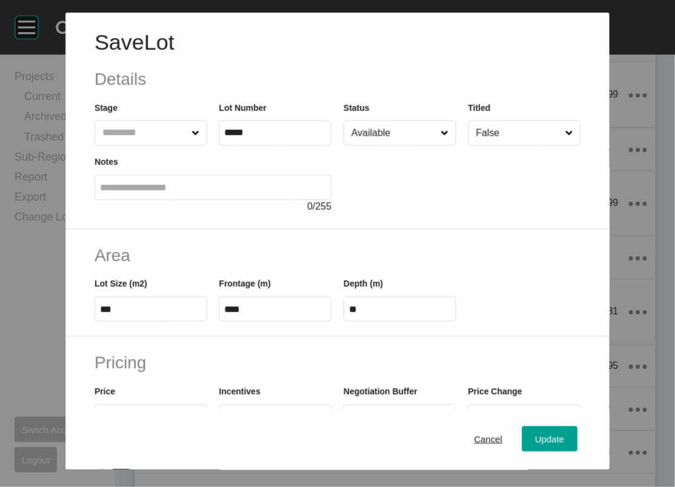
scroll to position [2339, 0]
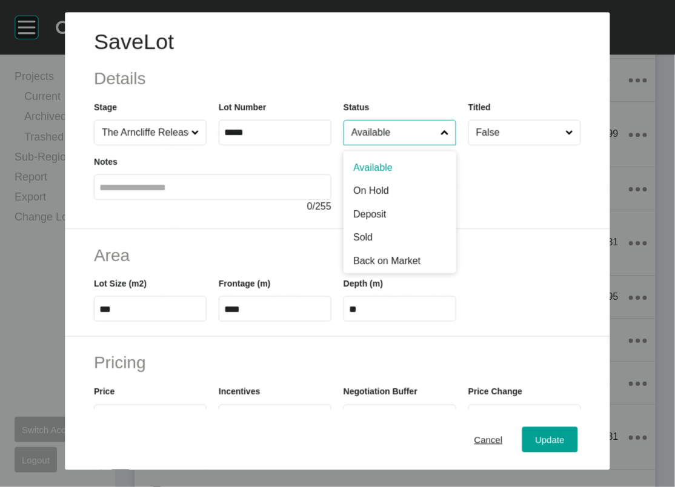
click at [374, 145] on input "Available" at bounding box center [393, 133] width 89 height 24
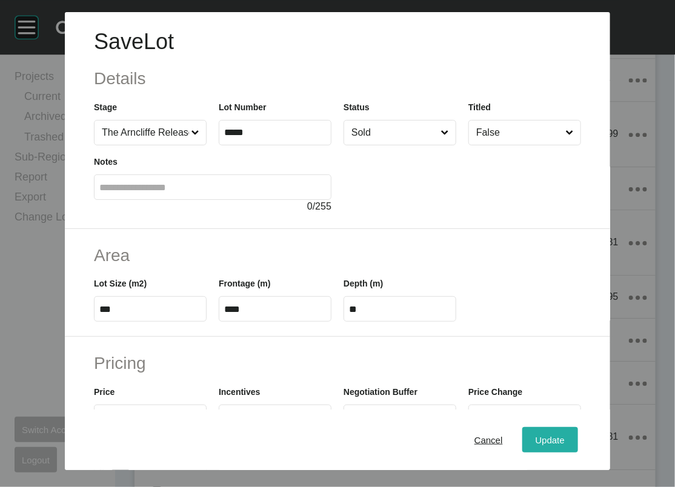
click at [563, 430] on button "Update" at bounding box center [551, 439] width 56 height 25
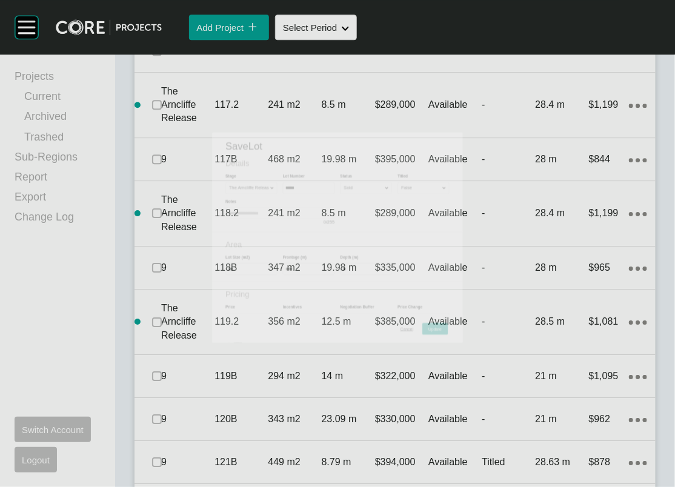
scroll to position [2387, 0]
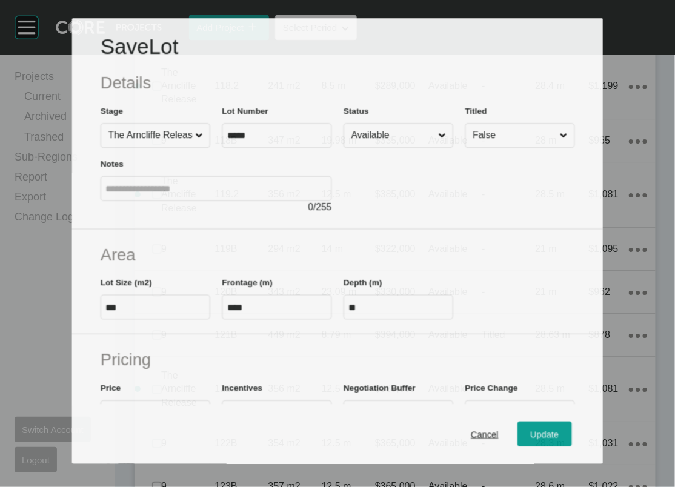
scroll to position [2339, 0]
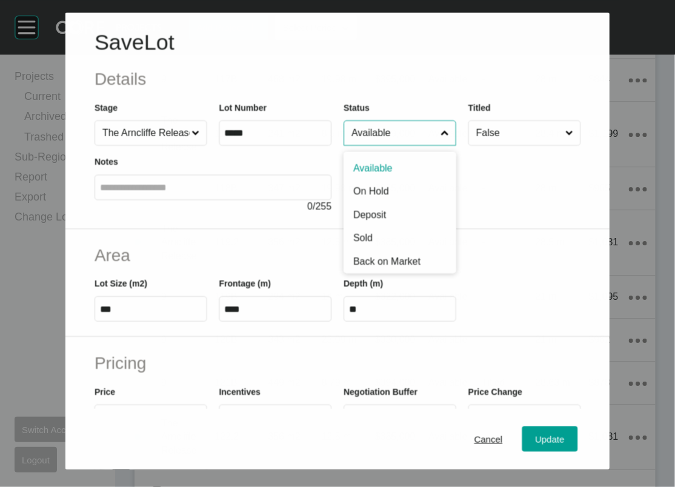
click at [438, 145] on input "Available" at bounding box center [393, 133] width 89 height 24
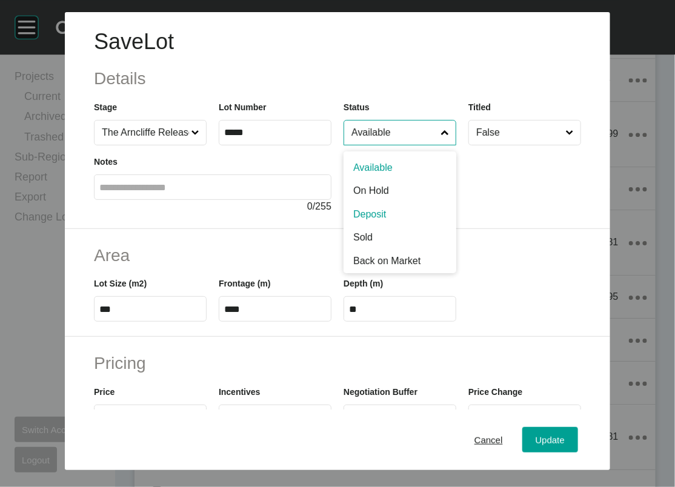
scroll to position [0, 0]
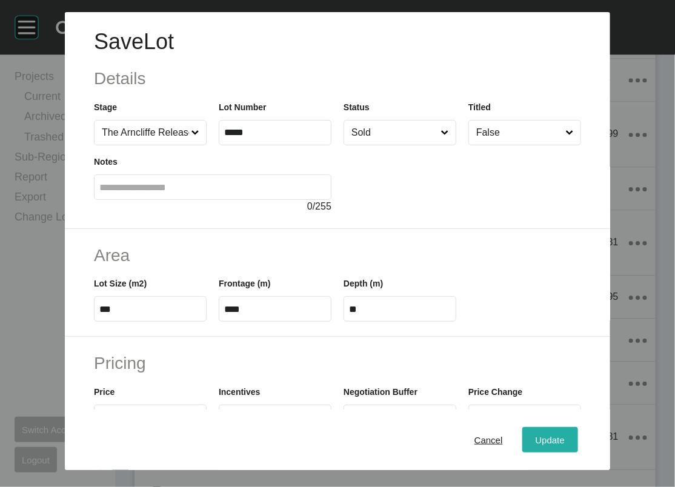
click at [565, 435] on span "Update" at bounding box center [550, 440] width 29 height 10
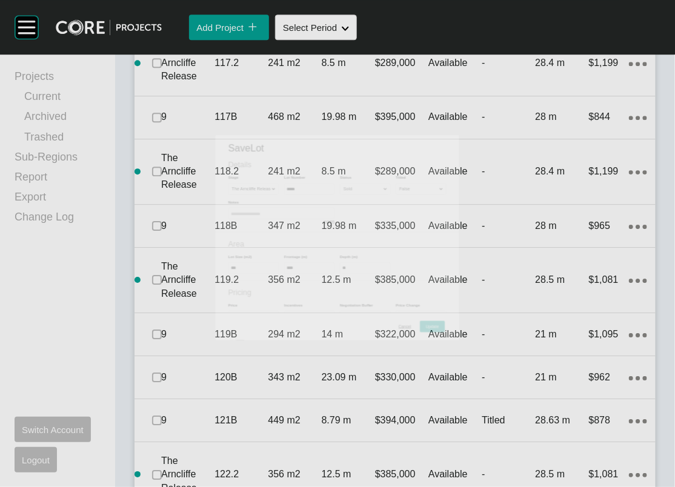
scroll to position [2387, 0]
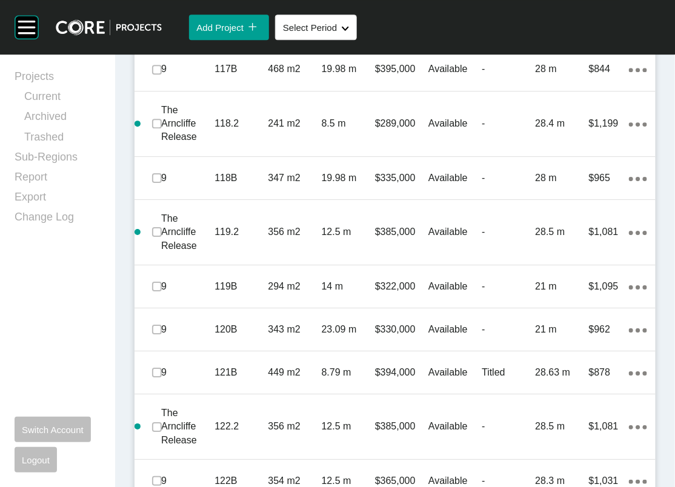
drag, startPoint x: 149, startPoint y: 138, endPoint x: 142, endPoint y: 152, distance: 15.2
click at [142, 0] on body "Group 2 Created with Sketch. . Add Project icon/tick copy 11 Created with Sketc…" at bounding box center [337, 0] width 675 height 0
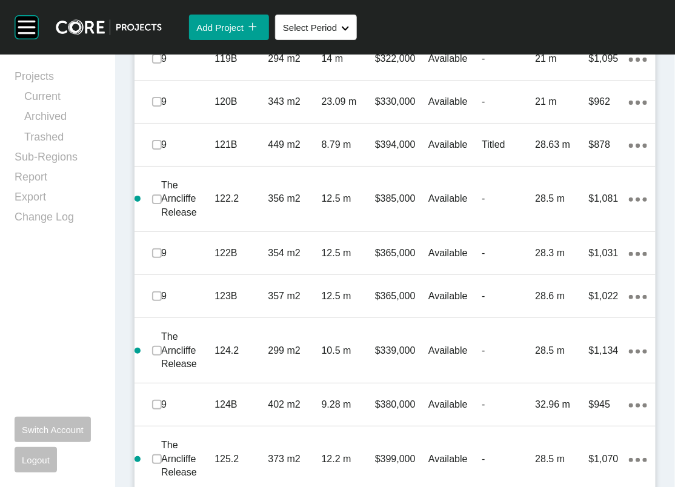
scroll to position [2649, 0]
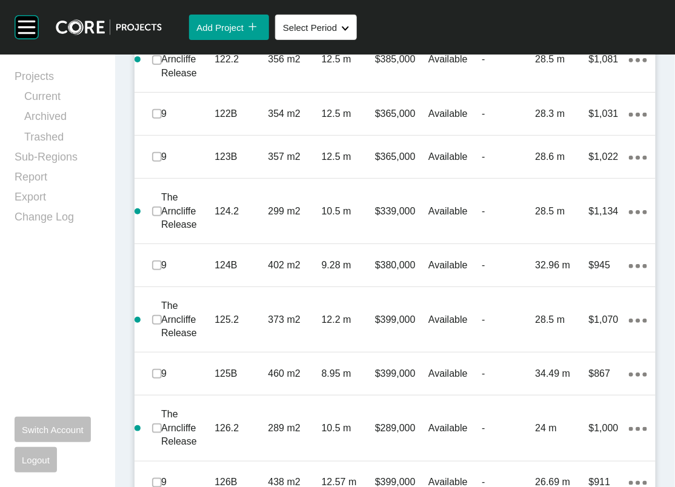
scroll to position [2788, 0]
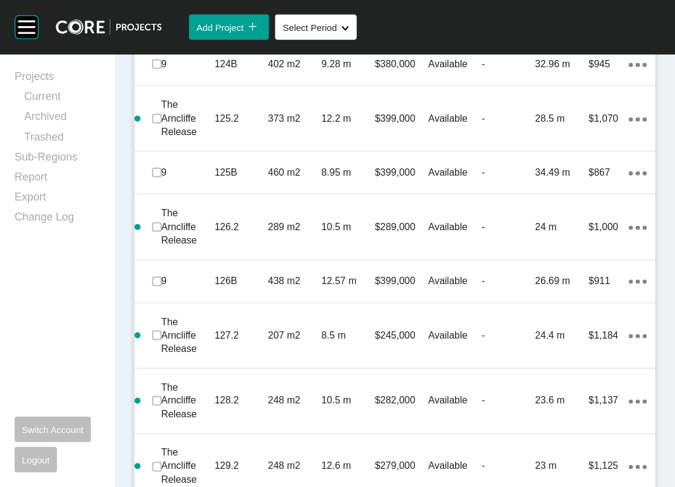
scroll to position [2969, 0]
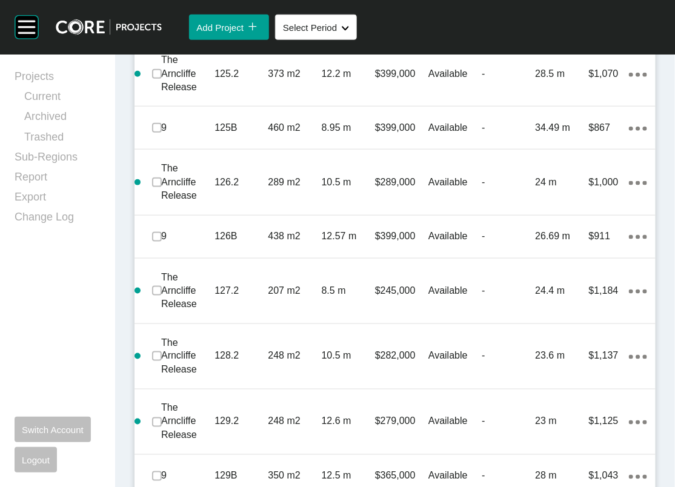
scroll to position [3111, 0]
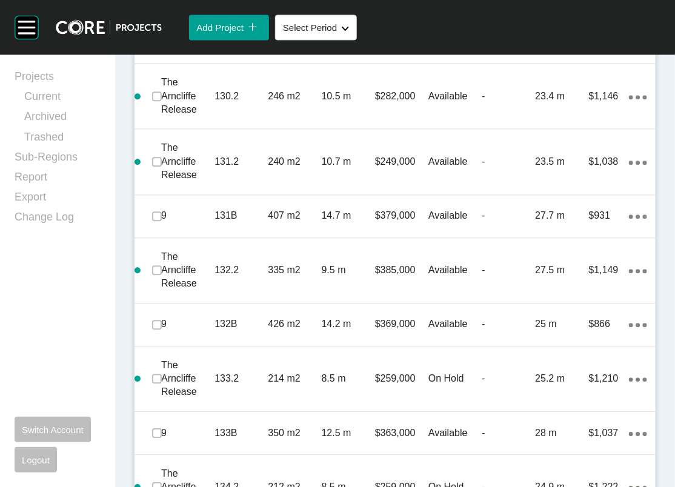
scroll to position [3475, 0]
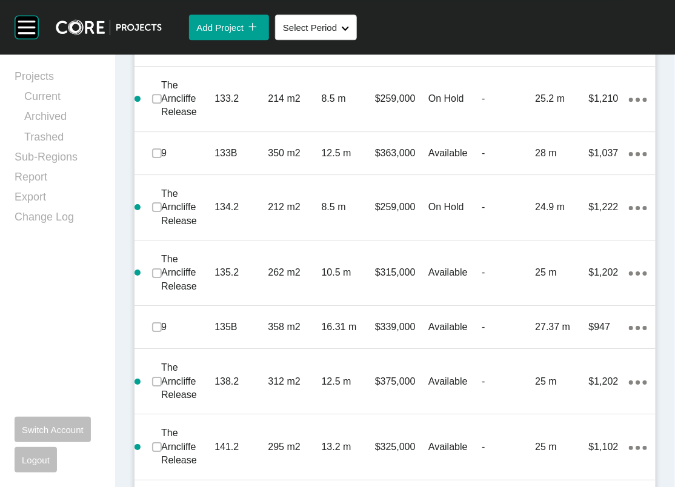
scroll to position [3718, 0]
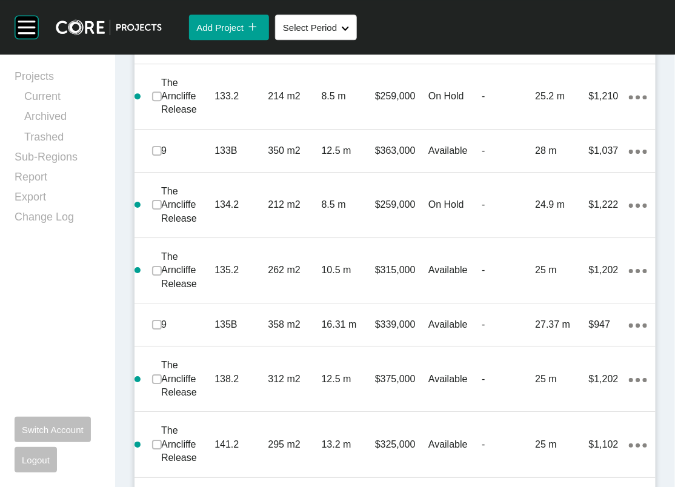
drag, startPoint x: 162, startPoint y: 304, endPoint x: 167, endPoint y: 396, distance: 92.9
click at [167, 376] on div "Stage No. Lot No. Shape Created with Sketch. Lot Size Frontage Price Status Tit…" at bounding box center [395, 246] width 521 height 6208
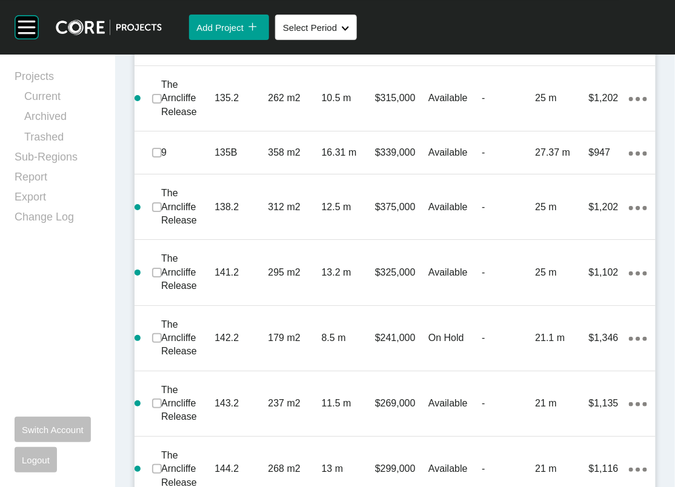
scroll to position [3950, 0]
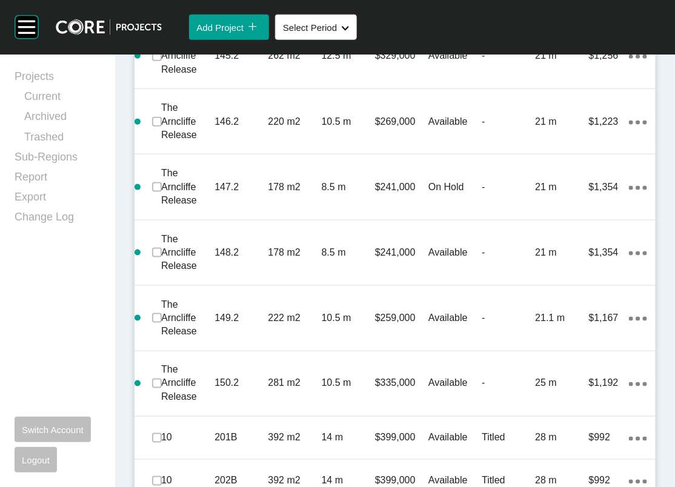
scroll to position [4346, 0]
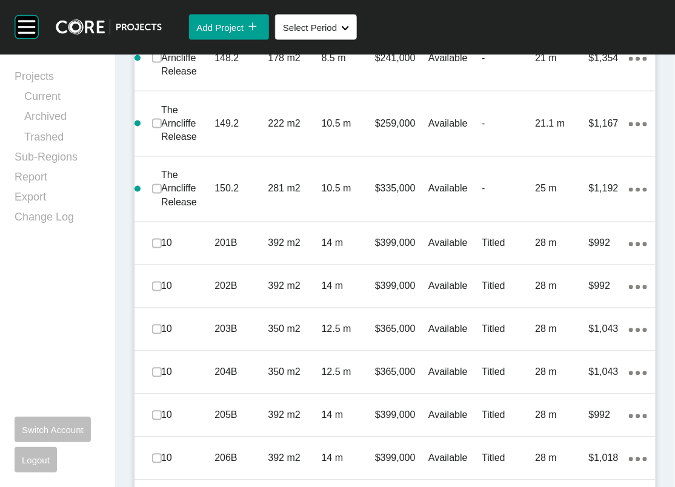
scroll to position [4586, 0]
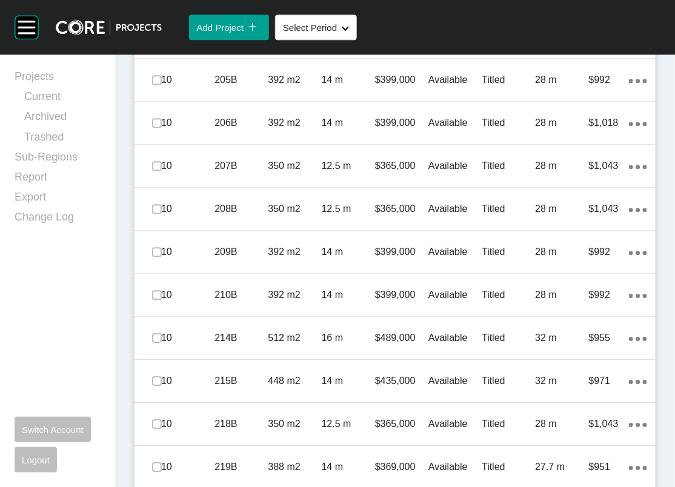
scroll to position [4960, 0]
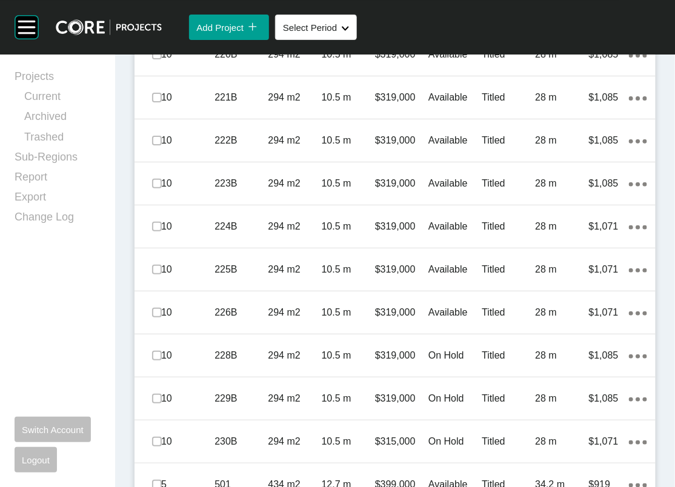
scroll to position [5378, 0]
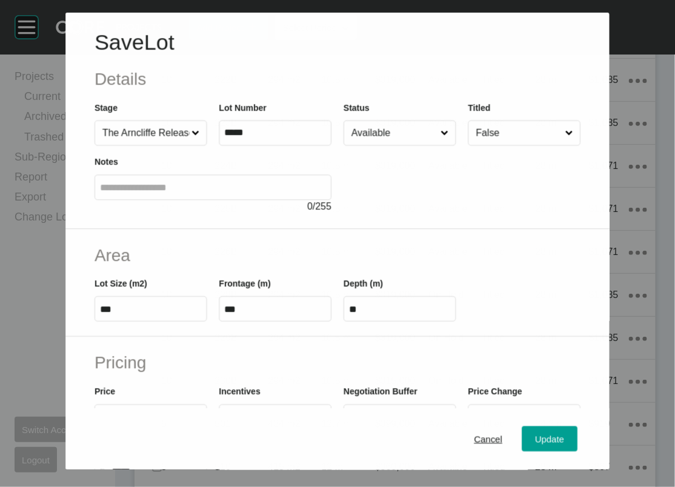
scroll to position [5331, 0]
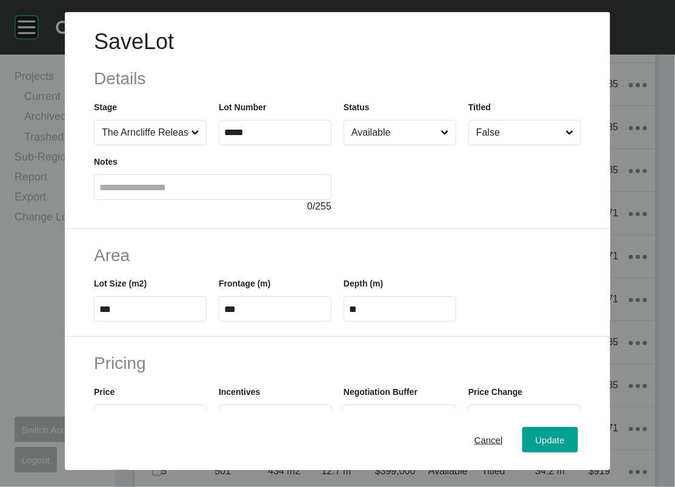
click at [406, 145] on input "Available" at bounding box center [394, 133] width 90 height 24
click at [561, 438] on button "Update" at bounding box center [551, 439] width 56 height 25
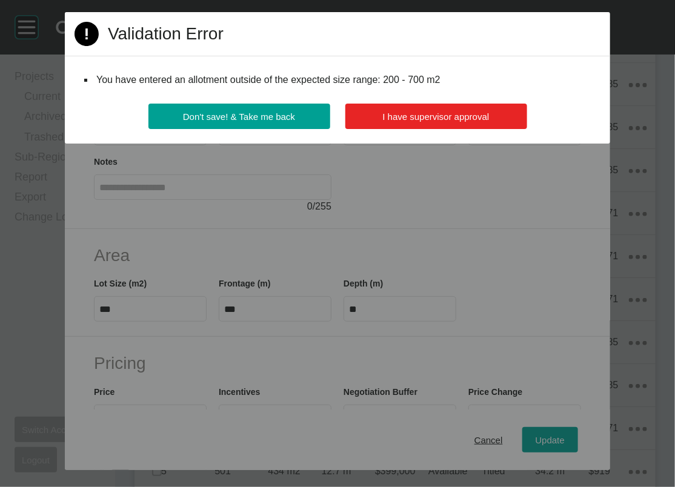
click at [433, 122] on span "I have supervisor approval" at bounding box center [436, 117] width 107 height 10
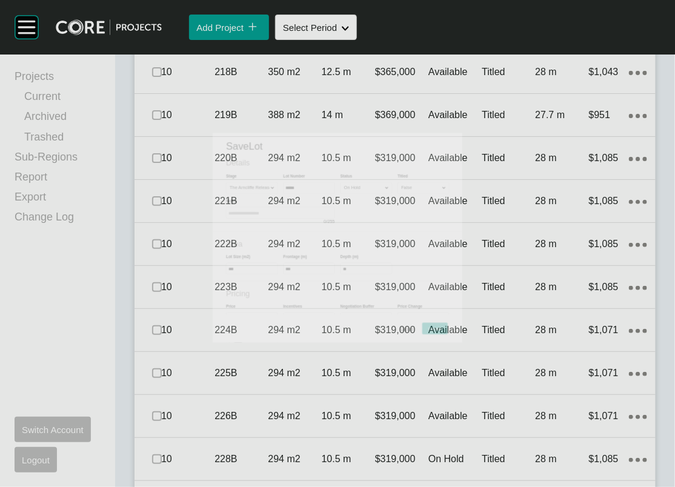
scroll to position [5378, 0]
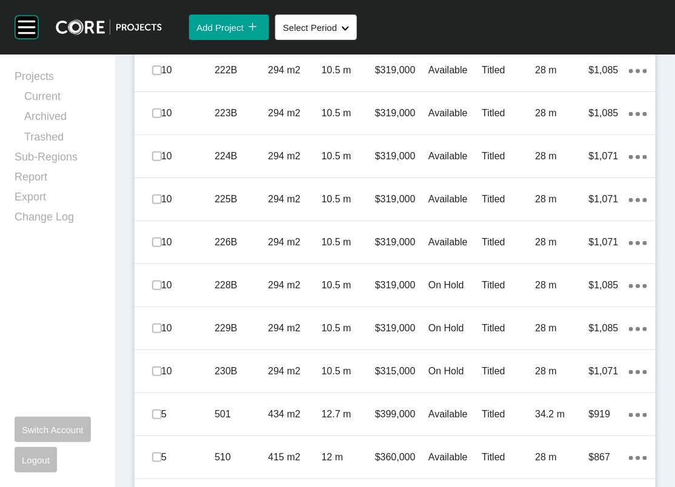
scroll to position [5439, 0]
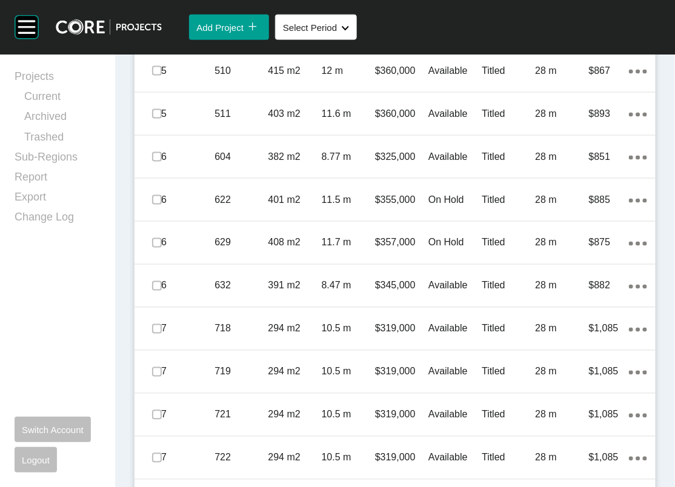
scroll to position [5853, 0]
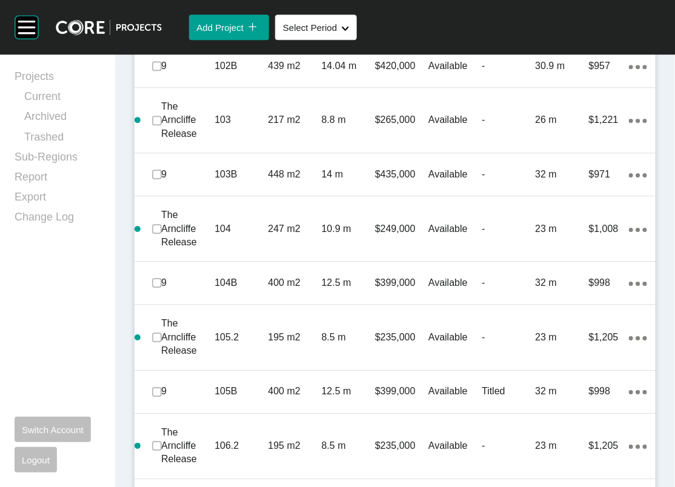
scroll to position [930, 0]
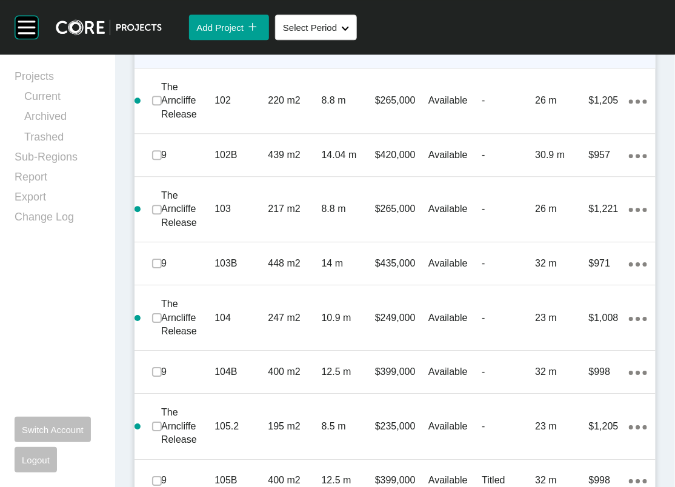
click at [162, 52] on label at bounding box center [157, 47] width 10 height 10
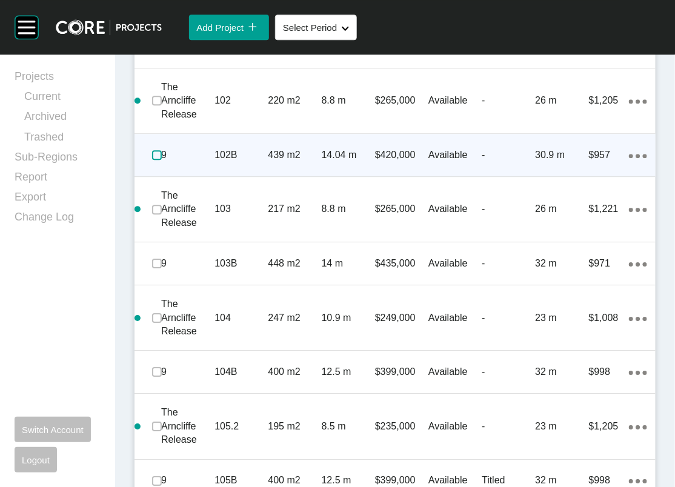
click at [162, 160] on label at bounding box center [157, 155] width 10 height 10
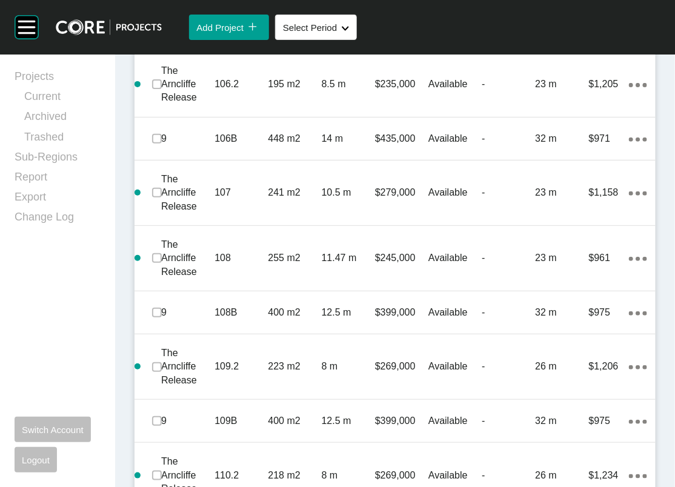
scroll to position [1414, 0]
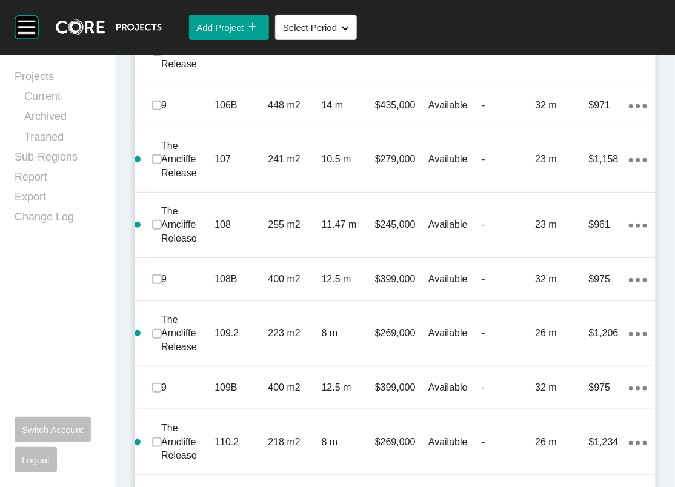
drag, startPoint x: 166, startPoint y: 261, endPoint x: 165, endPoint y: 269, distance: 8.0
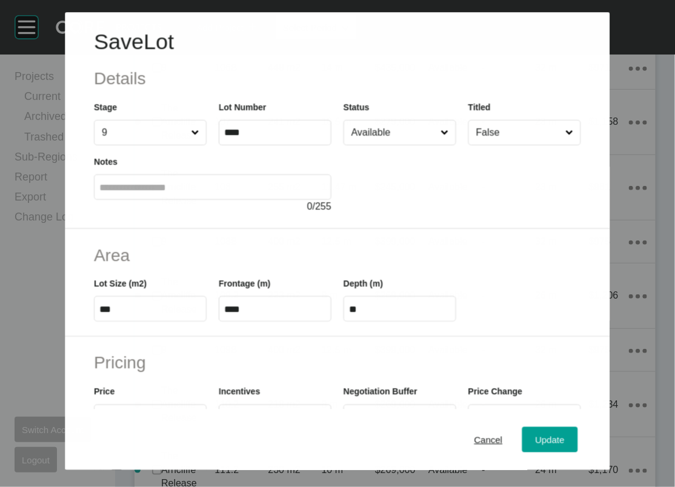
scroll to position [1367, 0]
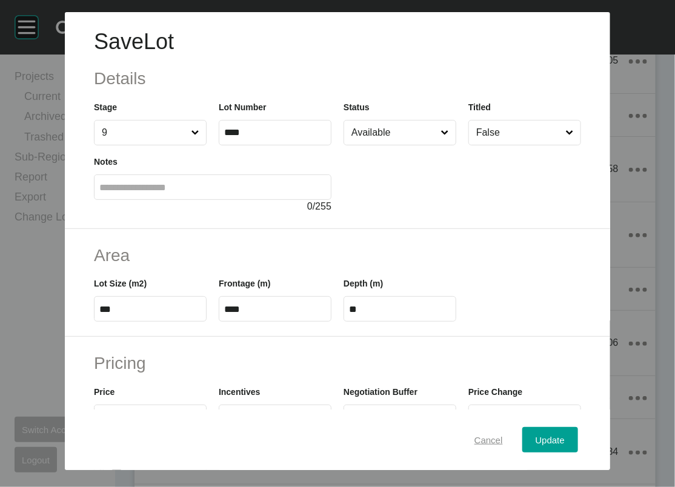
click at [503, 435] on span "Cancel" at bounding box center [489, 440] width 28 height 10
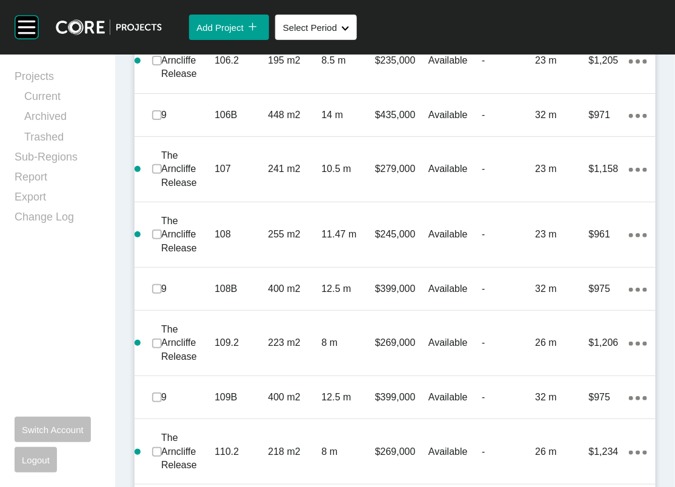
click at [162, 12] on label at bounding box center [157, 7] width 10 height 10
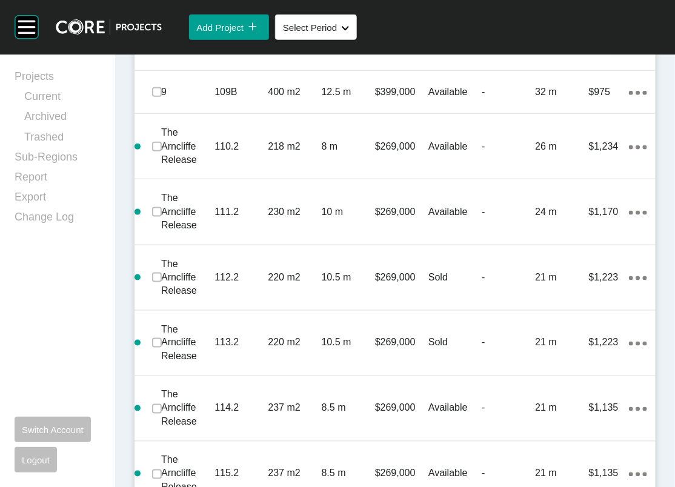
scroll to position [1728, 0]
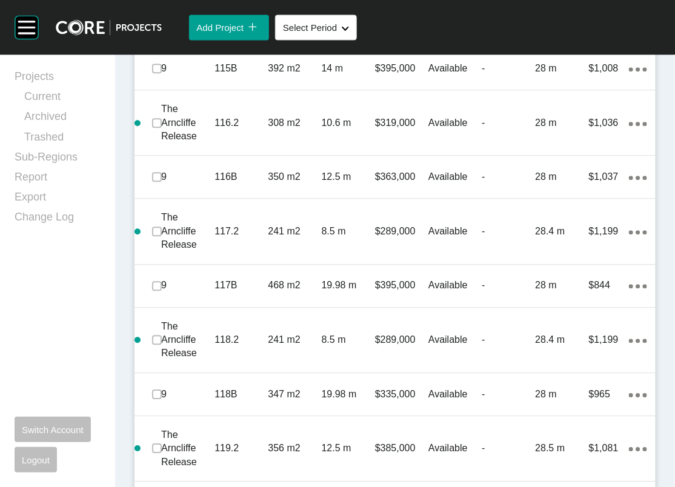
scroll to position [2142, 0]
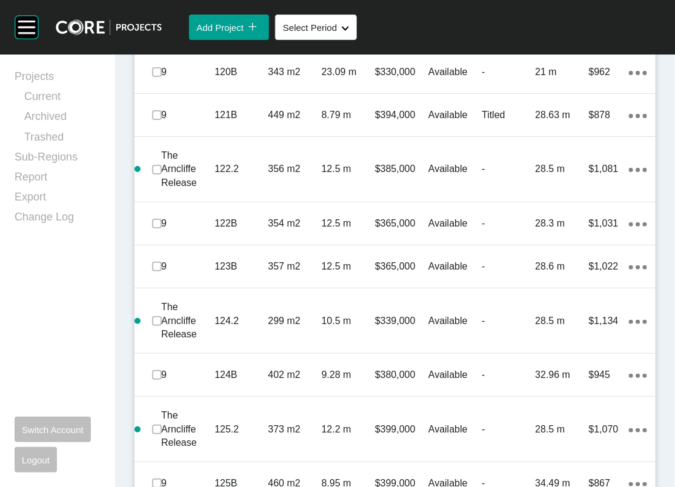
scroll to position [2657, 0]
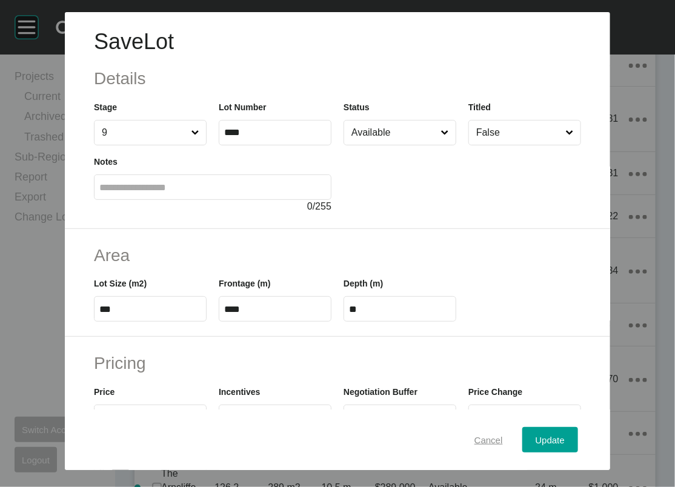
click at [503, 435] on span "Cancel" at bounding box center [489, 440] width 28 height 10
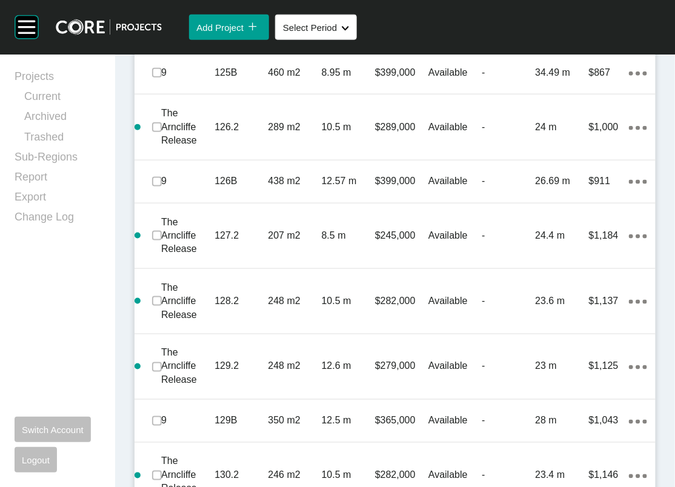
scroll to position [3029, 0]
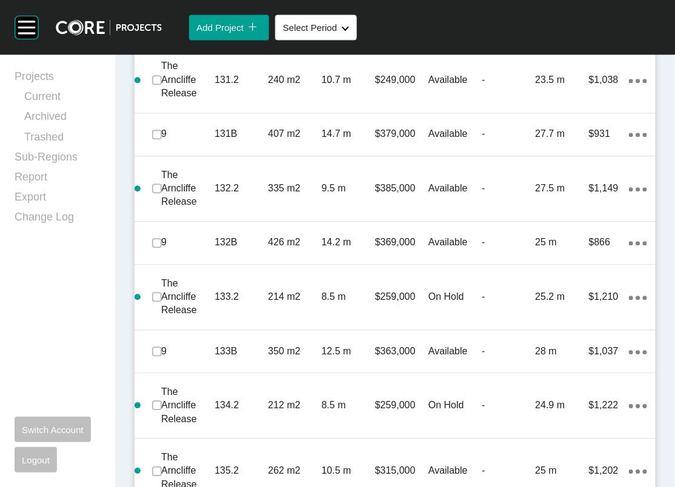
scroll to position [3494, 0]
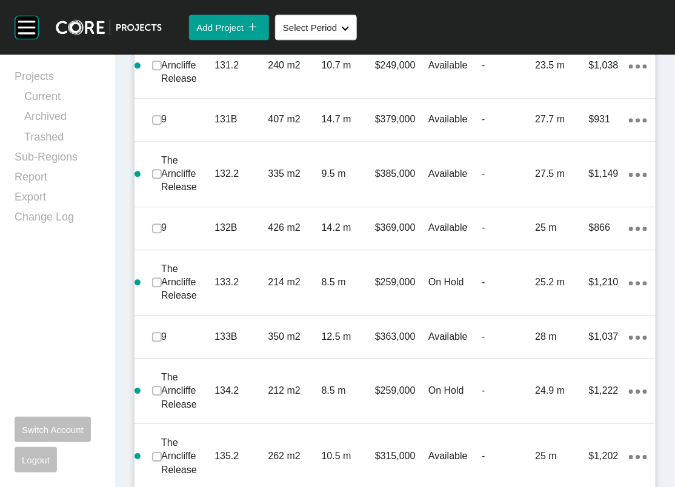
drag, startPoint x: 161, startPoint y: 130, endPoint x: 162, endPoint y: 141, distance: 11.0
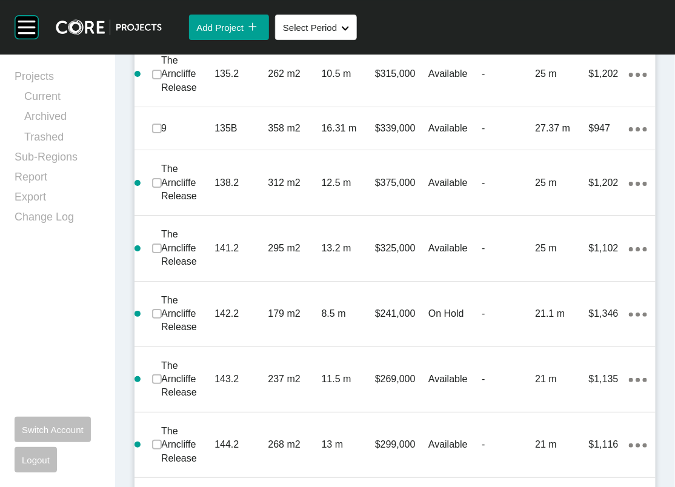
scroll to position [3910, 0]
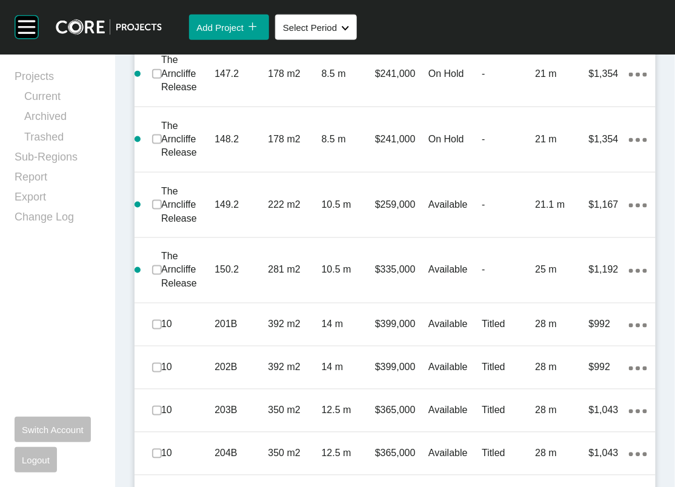
scroll to position [4435, 0]
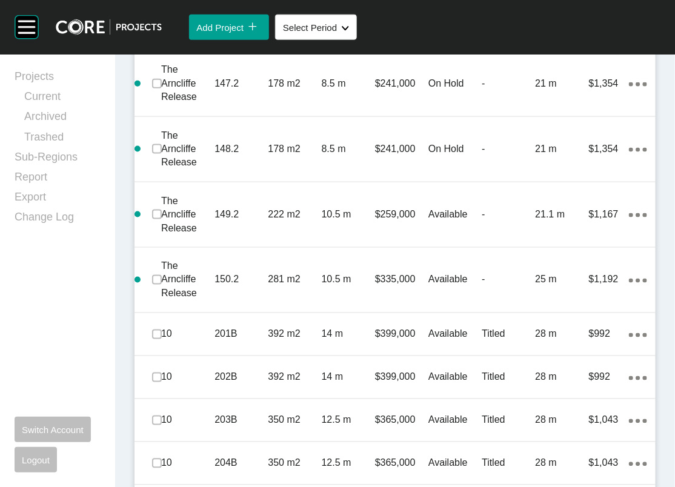
drag, startPoint x: 162, startPoint y: 255, endPoint x: 149, endPoint y: 272, distance: 22.1
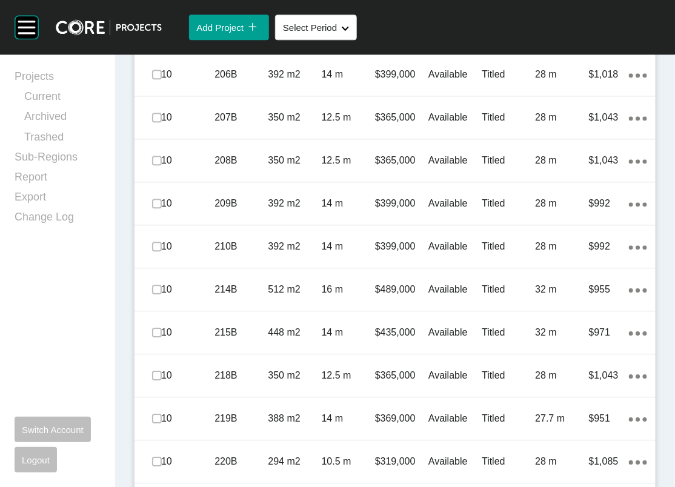
scroll to position [4940, 0]
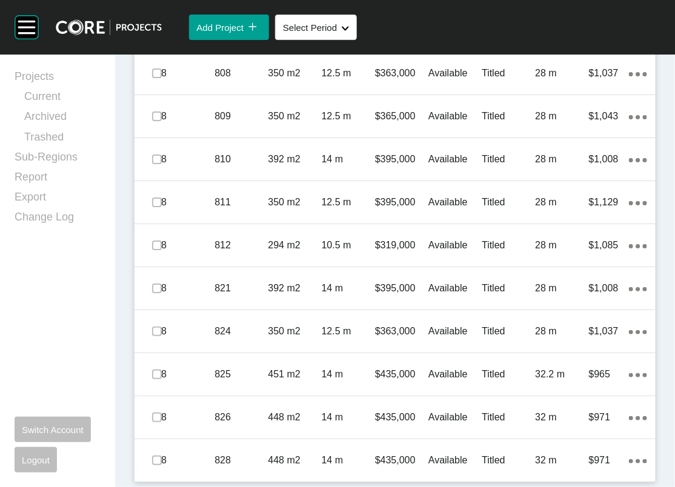
scroll to position [7136, 0]
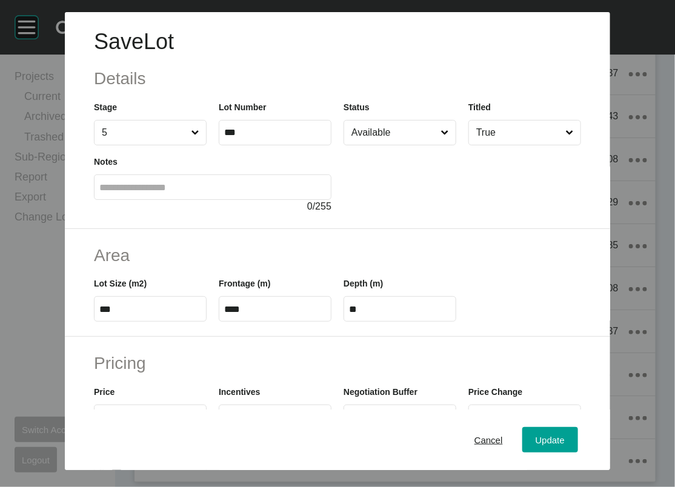
scroll to position [401, 0]
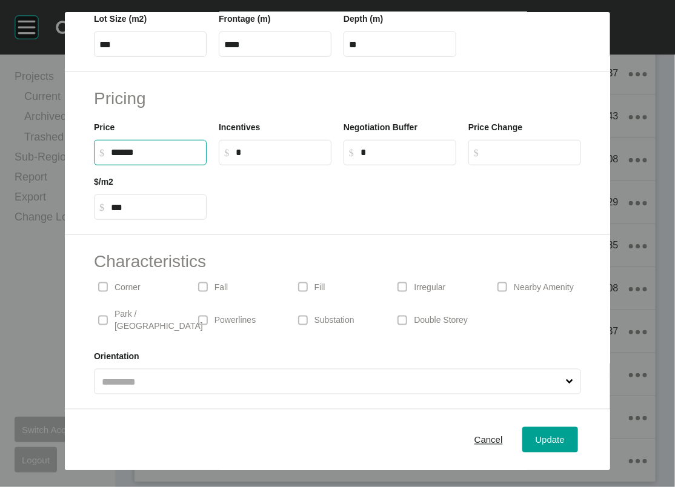
click at [111, 147] on input "******" at bounding box center [156, 152] width 90 height 10
type input "*******"
type input "******"
type input "***"
click at [565, 435] on span "Update" at bounding box center [550, 440] width 29 height 10
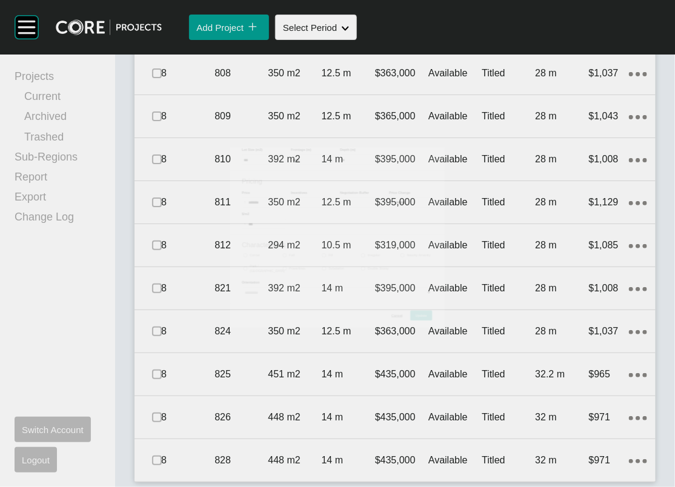
scroll to position [7183, 0]
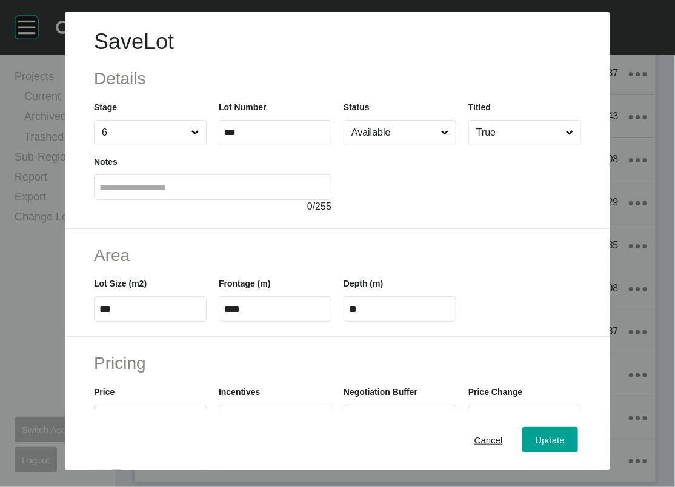
scroll to position [401, 0]
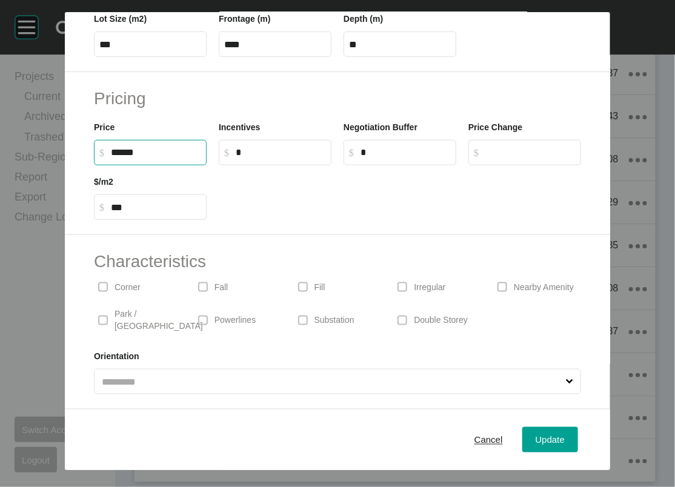
drag, startPoint x: 65, startPoint y: 121, endPoint x: 64, endPoint y: 115, distance: 6.2
click at [111, 147] on input "******" at bounding box center [156, 152] width 90 height 10
type input "*******"
type input "******"
type input "***"
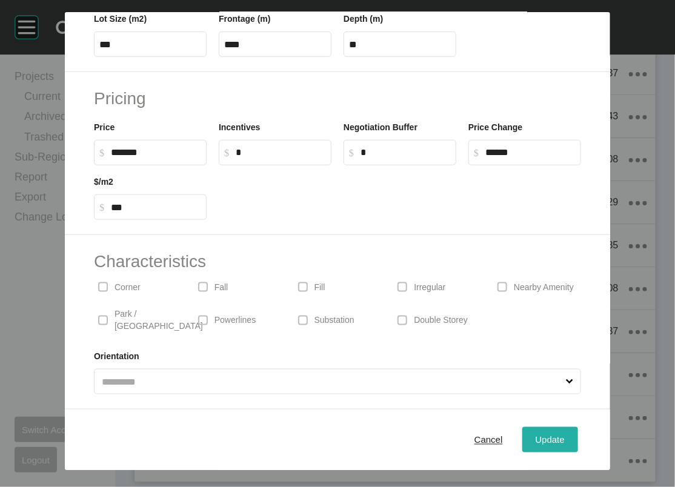
click at [565, 435] on span "Update" at bounding box center [550, 440] width 29 height 10
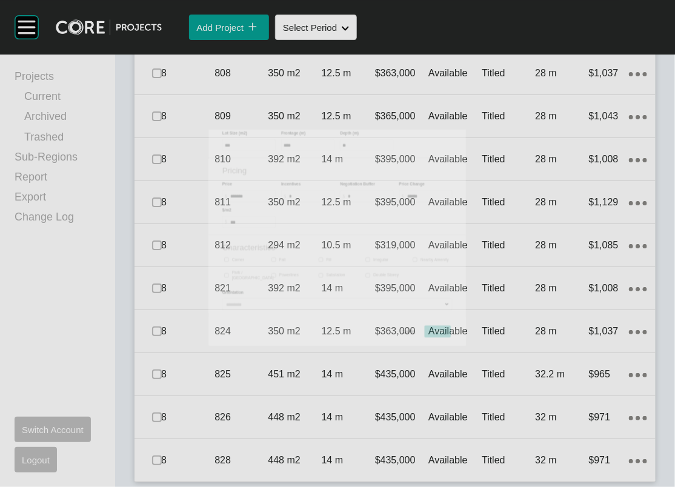
scroll to position [7183, 0]
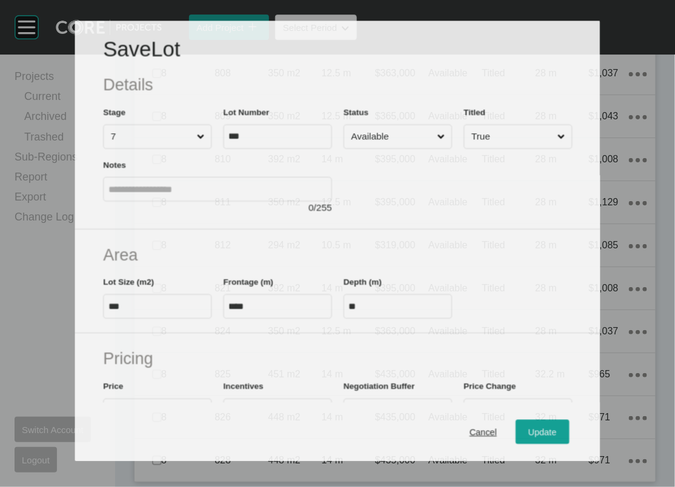
scroll to position [7287, 0]
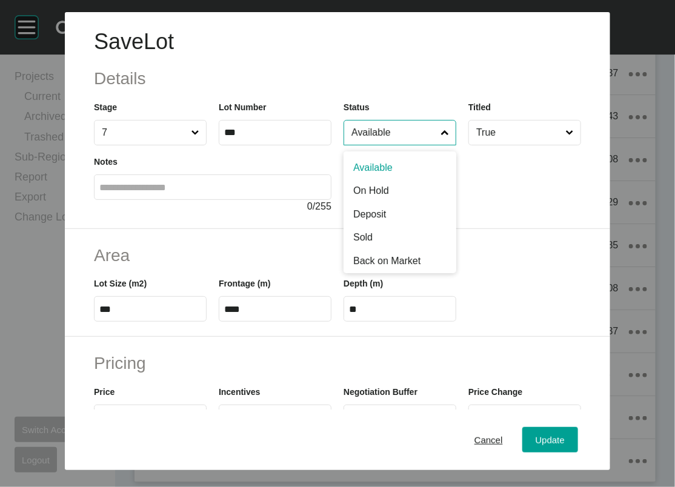
click at [401, 145] on input "Available" at bounding box center [394, 133] width 90 height 24
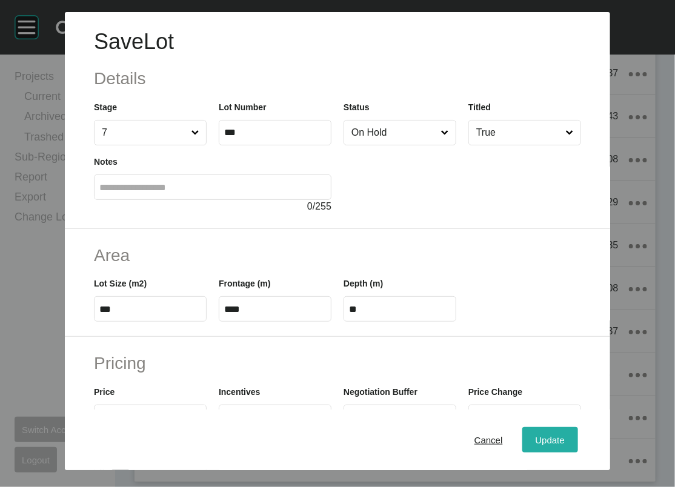
click at [567, 432] on div "Update" at bounding box center [550, 440] width 35 height 16
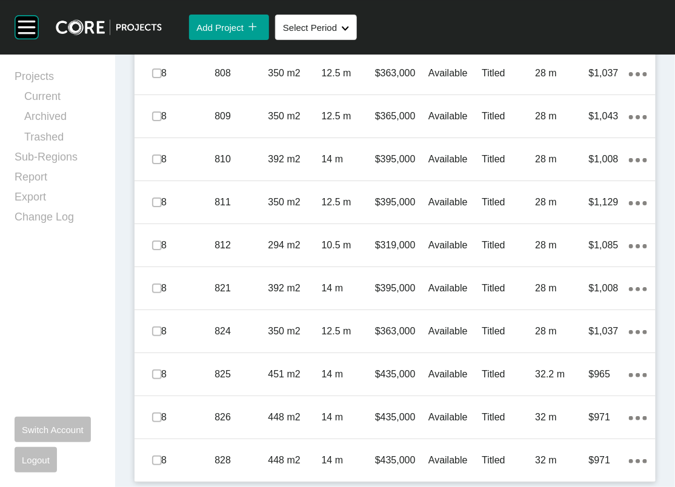
scroll to position [7540, 0]
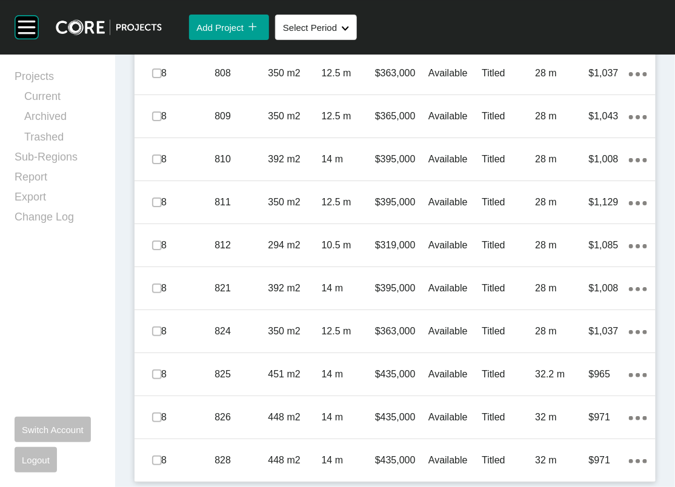
scroll to position [7902, 0]
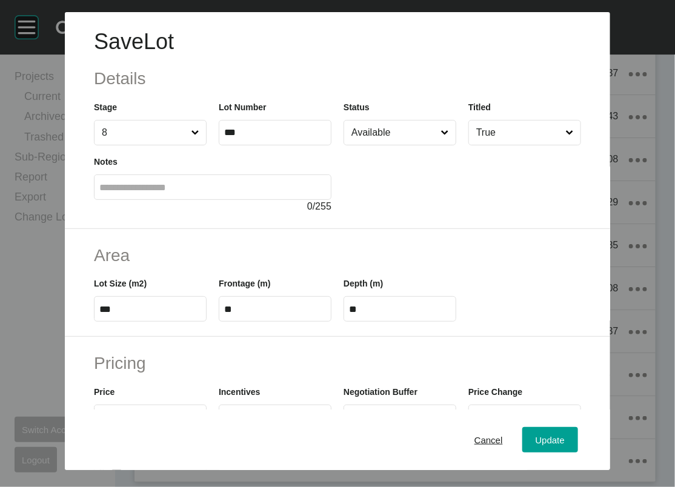
scroll to position [401, 0]
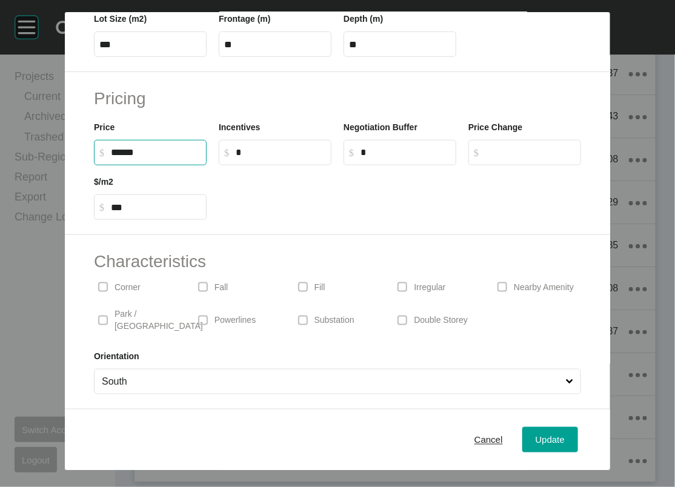
drag, startPoint x: 73, startPoint y: 118, endPoint x: 67, endPoint y: 118, distance: 6.1
click at [111, 147] on input "******" at bounding box center [156, 152] width 90 height 10
drag, startPoint x: 62, startPoint y: 116, endPoint x: 73, endPoint y: 109, distance: 13.5
click at [94, 140] on label "$ Created with Sketch. $ ******" at bounding box center [150, 152] width 113 height 25
type input "*******"
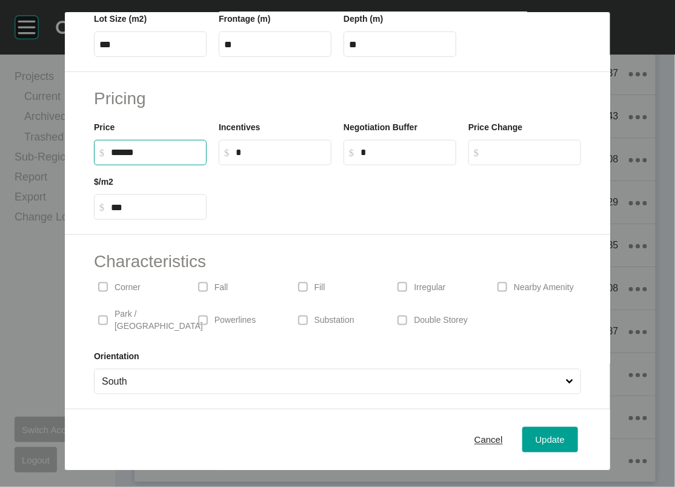
type input "*****"
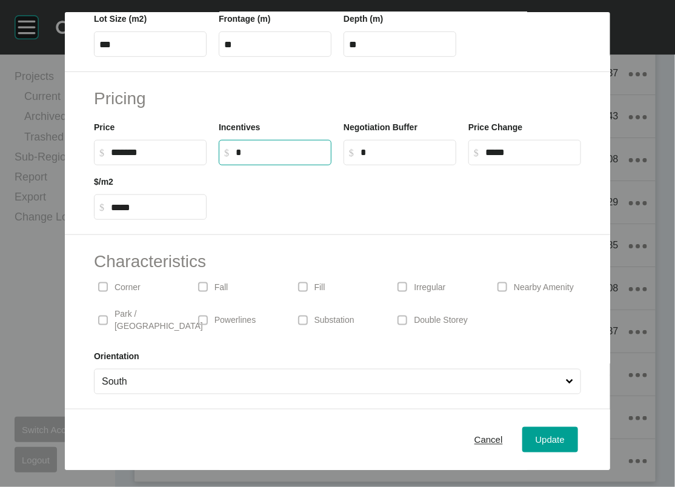
click at [252, 147] on input "*" at bounding box center [281, 152] width 90 height 10
click at [566, 432] on div "Update" at bounding box center [550, 440] width 35 height 16
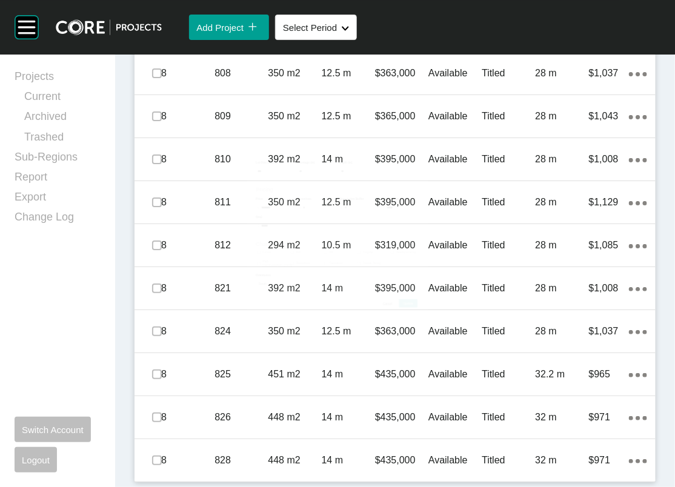
scroll to position [7902, 0]
drag, startPoint x: 166, startPoint y: 333, endPoint x: 164, endPoint y: 349, distance: 16.5
click at [161, 35] on label at bounding box center [157, 30] width 10 height 10
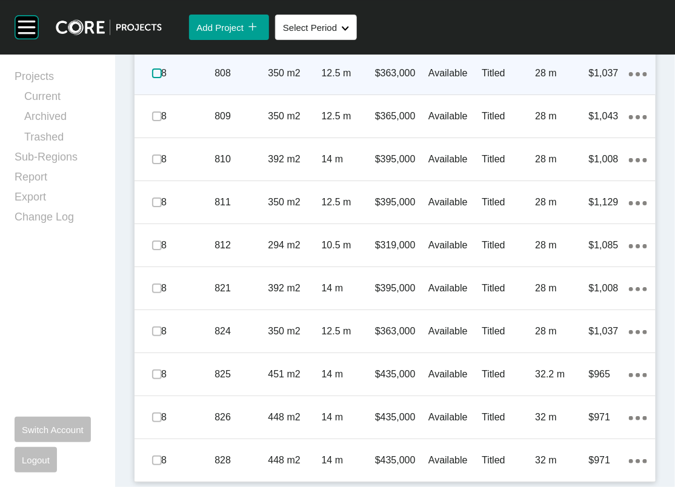
click at [162, 78] on label at bounding box center [157, 74] width 10 height 10
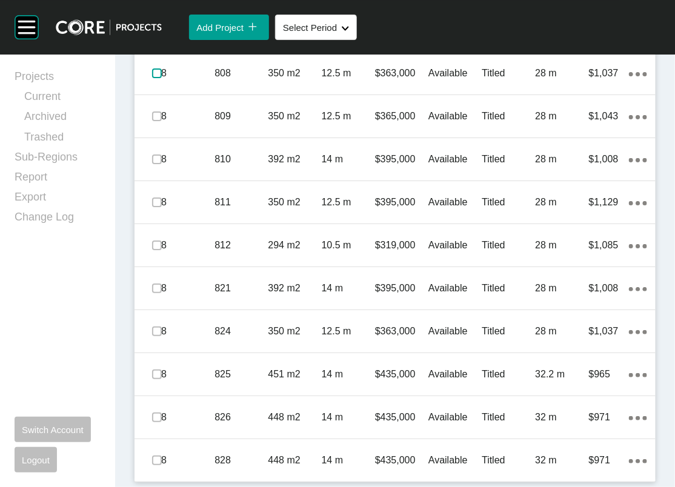
scroll to position [8253, 0]
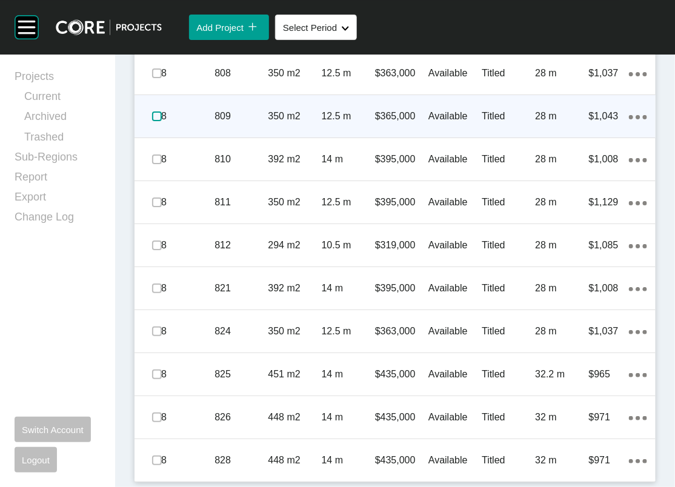
click at [161, 121] on label at bounding box center [157, 117] width 10 height 10
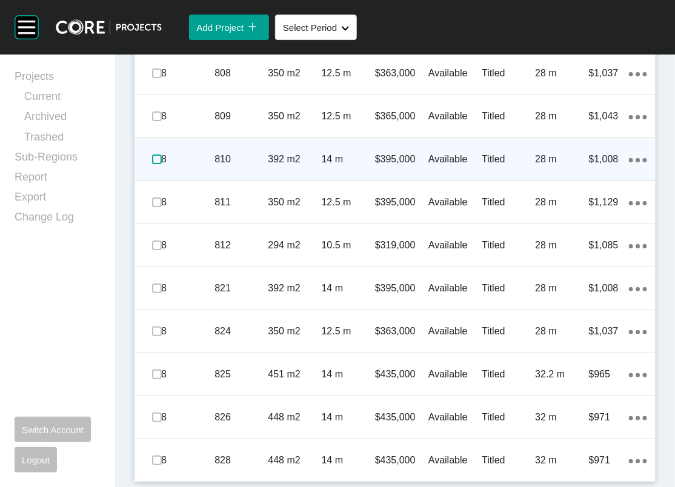
click at [157, 164] on label at bounding box center [157, 160] width 10 height 10
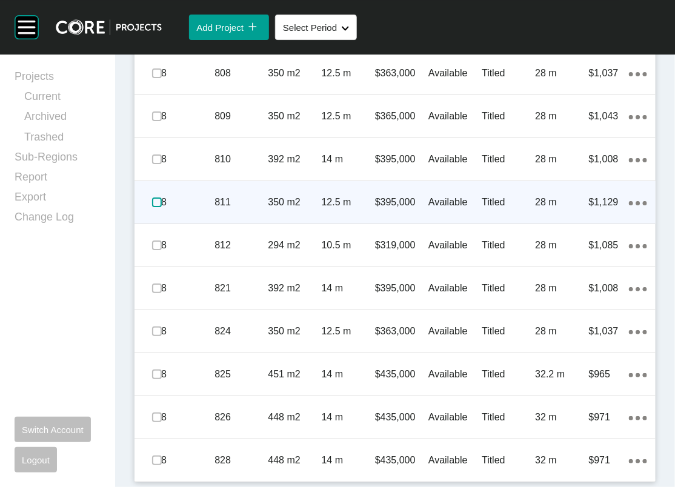
click at [162, 207] on label at bounding box center [157, 203] width 10 height 10
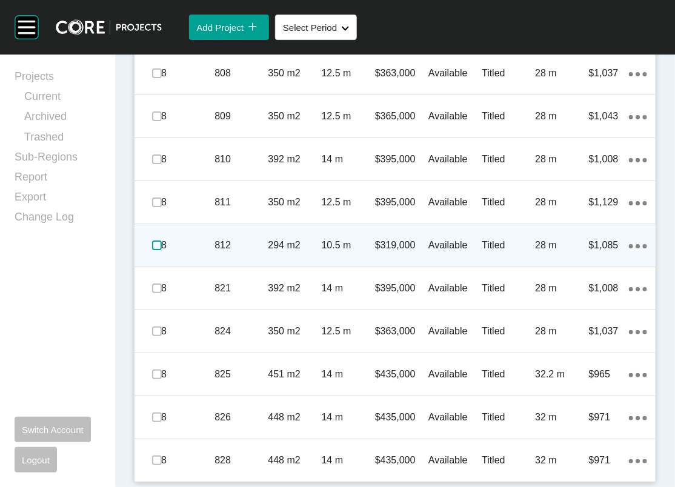
click at [156, 250] on label at bounding box center [157, 246] width 10 height 10
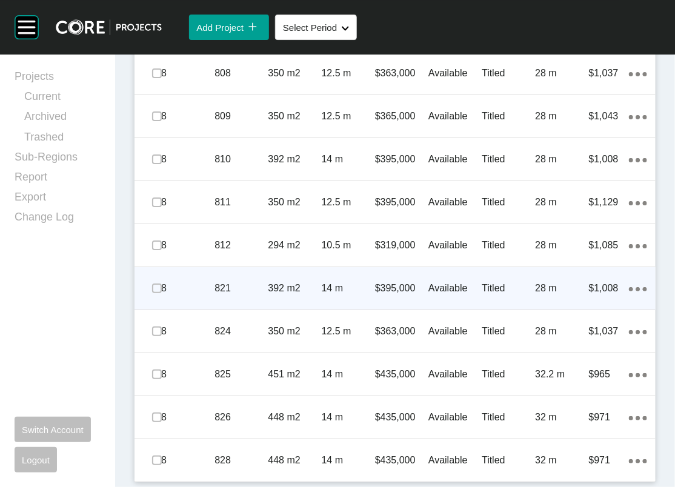
click at [157, 298] on span at bounding box center [157, 288] width 18 height 18
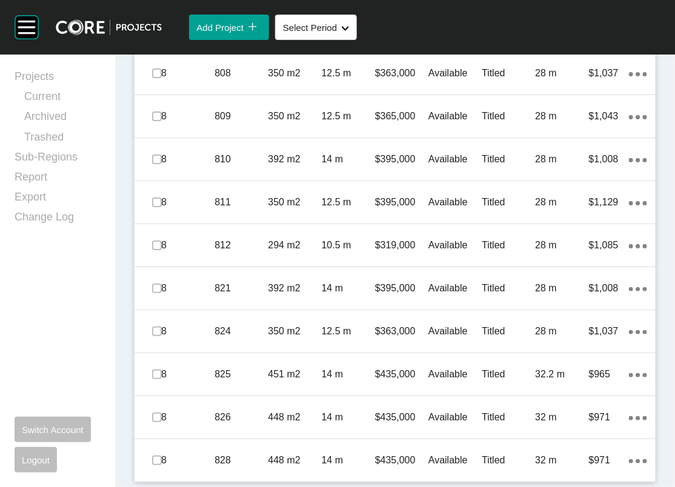
click at [463, 338] on p "Available" at bounding box center [455, 331] width 53 height 13
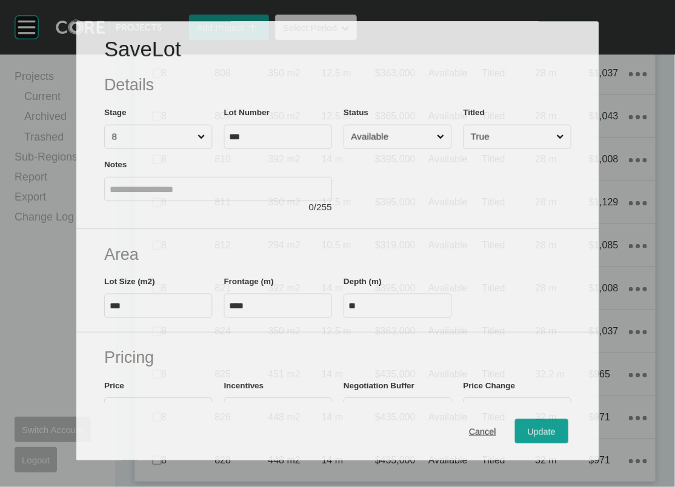
scroll to position [8207, 0]
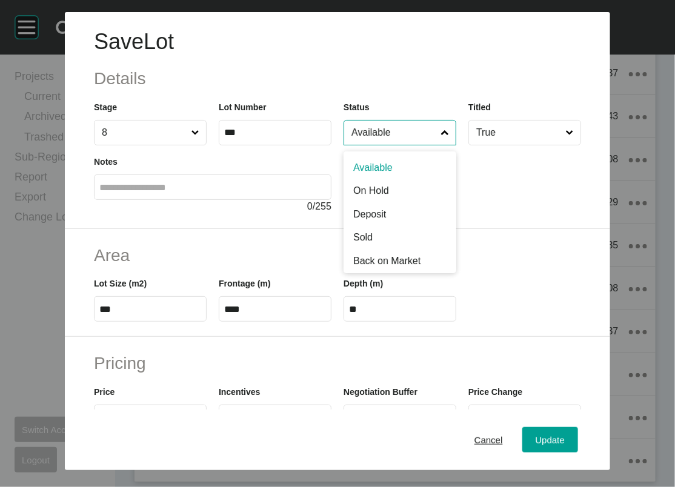
drag, startPoint x: 411, startPoint y: 173, endPoint x: 410, endPoint y: 186, distance: 12.2
click at [412, 145] on input "Available" at bounding box center [394, 133] width 90 height 24
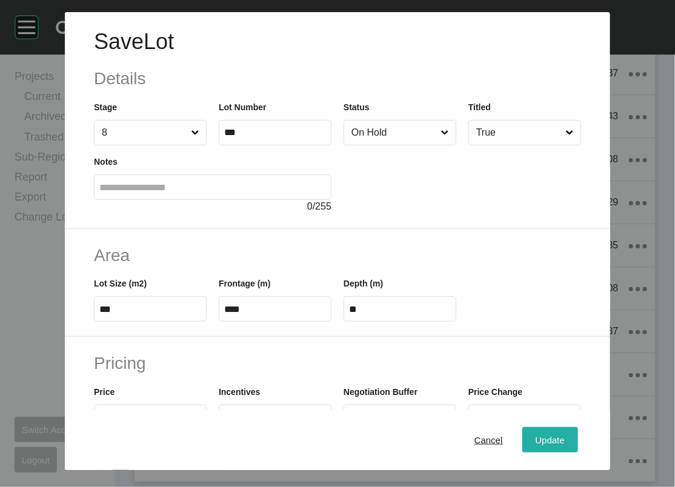
click at [567, 432] on div "Update" at bounding box center [550, 440] width 35 height 16
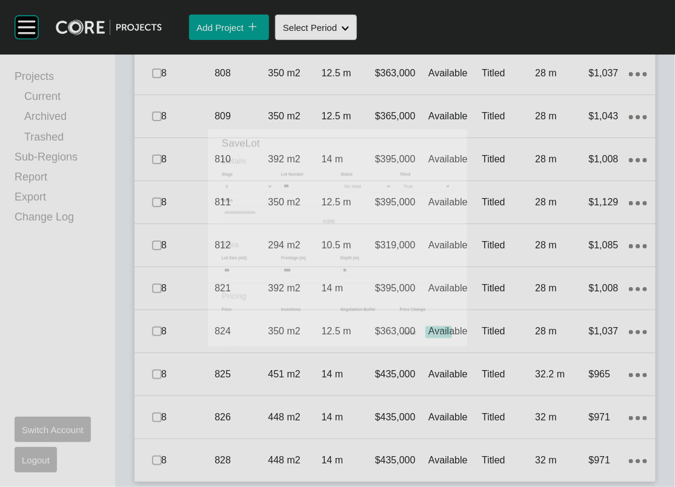
scroll to position [8253, 0]
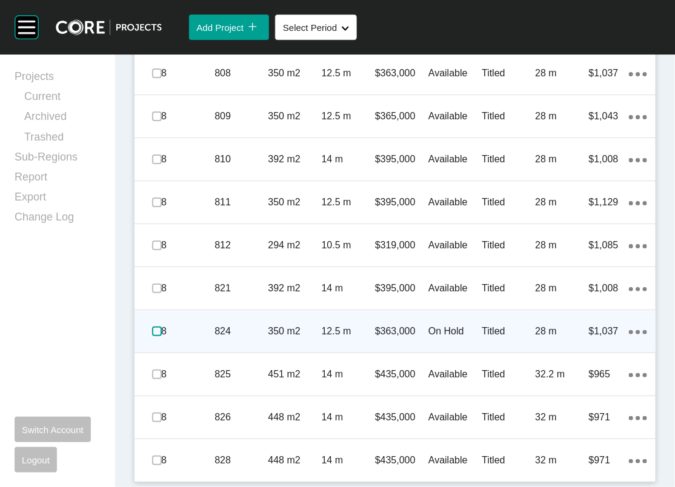
click at [162, 336] on label at bounding box center [157, 332] width 10 height 10
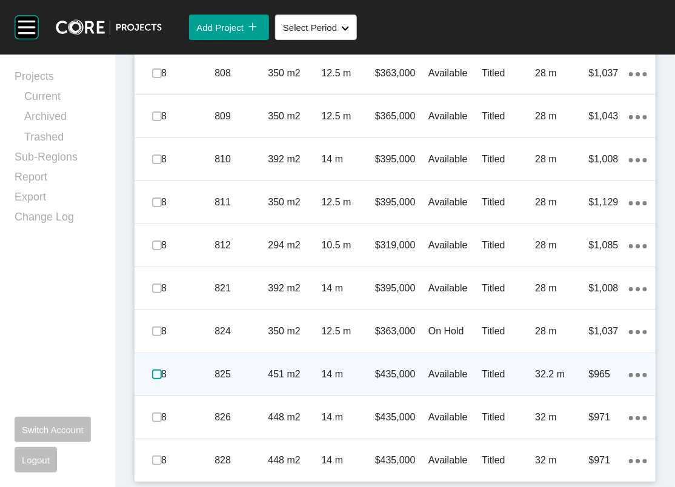
click at [162, 380] on label at bounding box center [157, 375] width 10 height 10
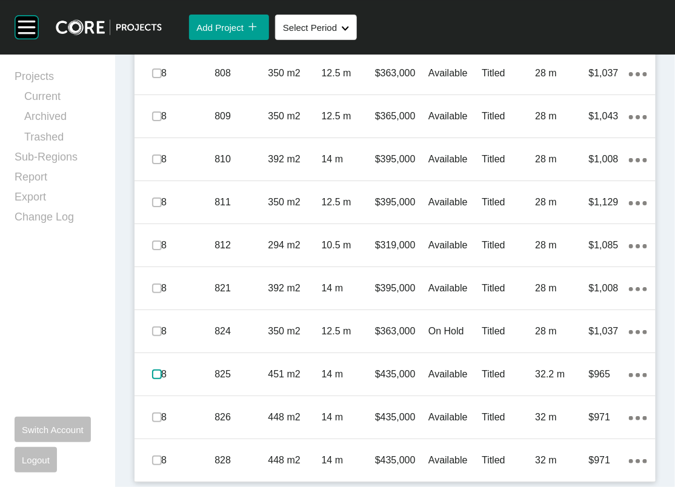
scroll to position [8374, 0]
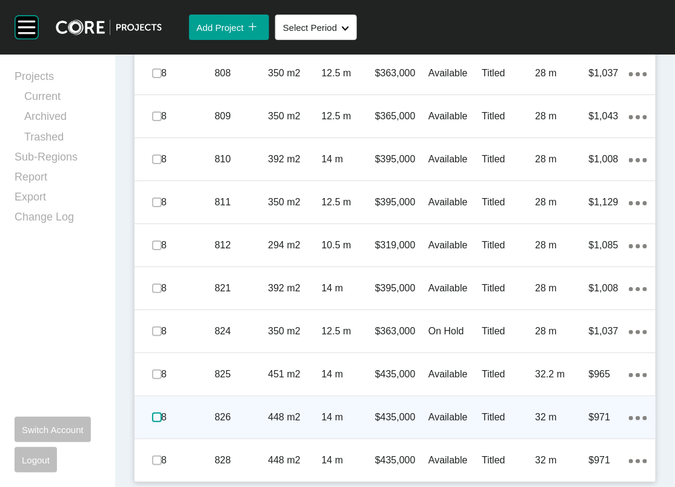
click at [159, 413] on label at bounding box center [157, 418] width 10 height 10
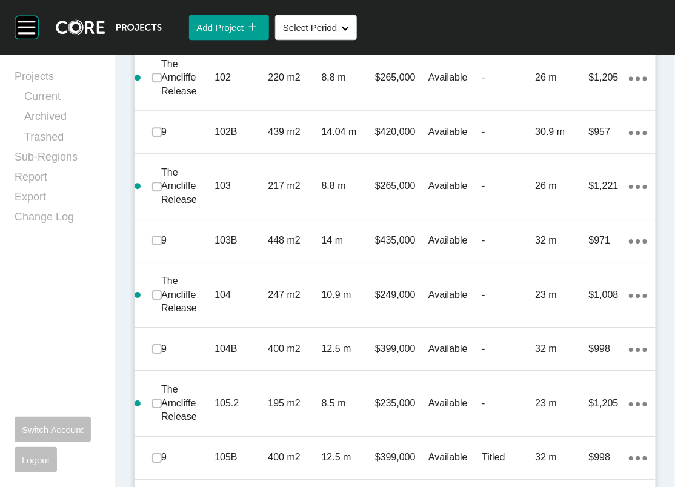
scroll to position [864, 0]
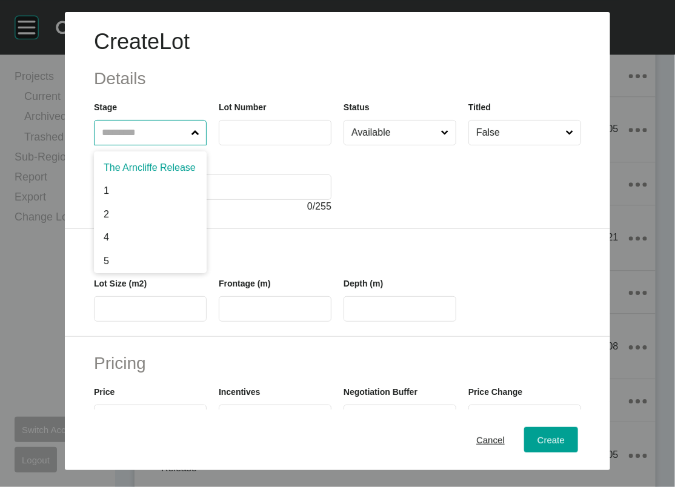
click at [99, 145] on input "text" at bounding box center [144, 133] width 90 height 24
type input "***"
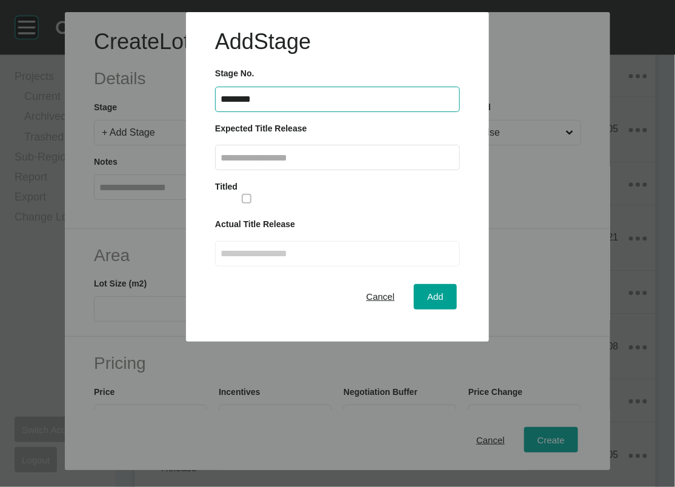
type input "********"
click at [376, 163] on input "text" at bounding box center [338, 158] width 234 height 10
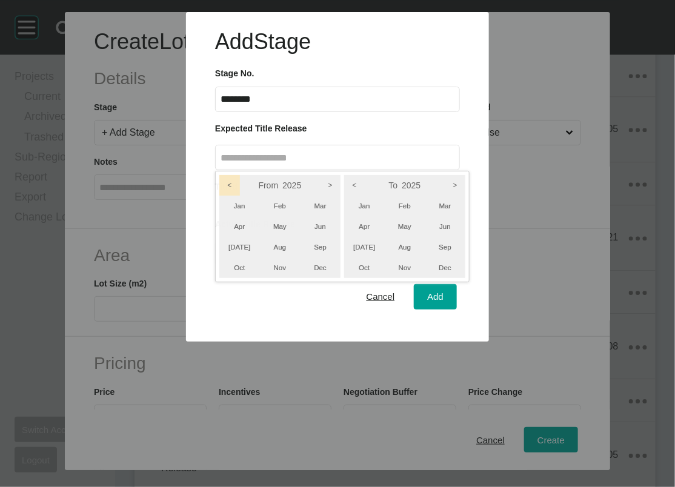
click at [239, 196] on icon "<" at bounding box center [229, 185] width 21 height 21
click at [246, 278] on li "Oct" at bounding box center [239, 268] width 41 height 21
drag, startPoint x: 393, startPoint y: 224, endPoint x: 392, endPoint y: 239, distance: 14.6
click at [365, 196] on icon "<" at bounding box center [354, 185] width 21 height 21
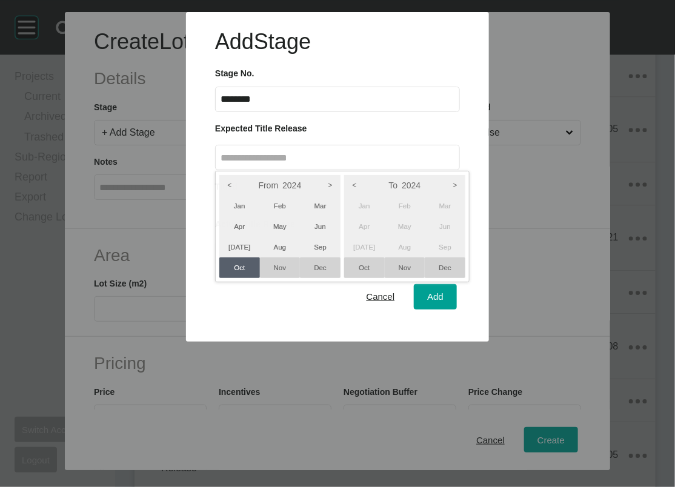
click at [466, 278] on li "Dec" at bounding box center [445, 268] width 41 height 21
click at [431, 342] on div at bounding box center [337, 171] width 675 height 342
type input "**********"
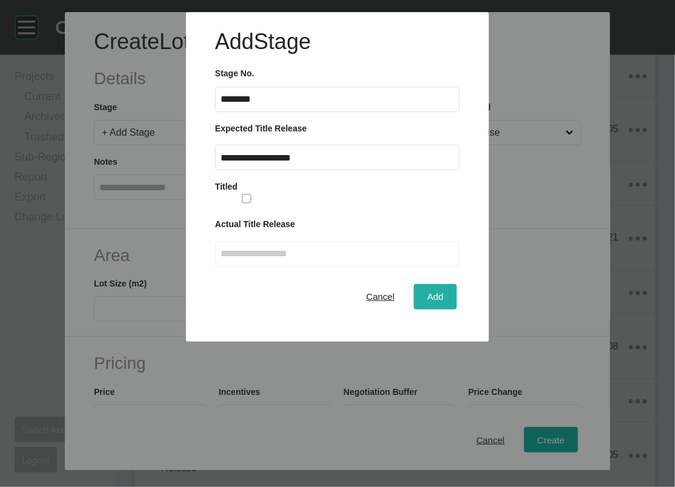
click at [432, 302] on span "Add" at bounding box center [435, 297] width 16 height 10
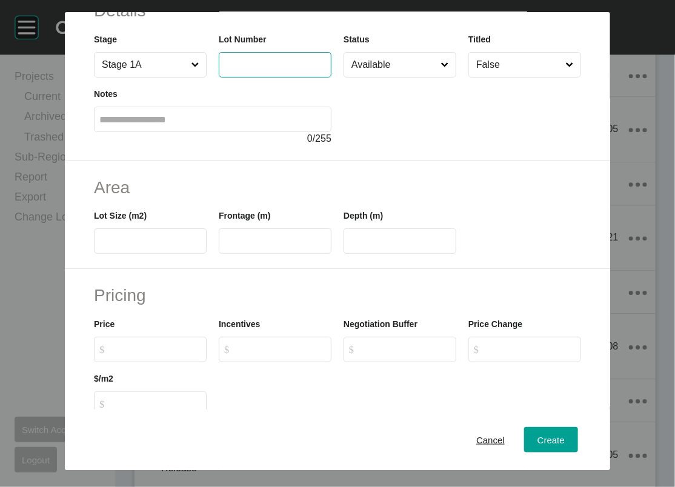
click at [292, 70] on input "text" at bounding box center [275, 64] width 102 height 10
type input "***"
click at [99, 247] on input "text" at bounding box center [150, 241] width 102 height 10
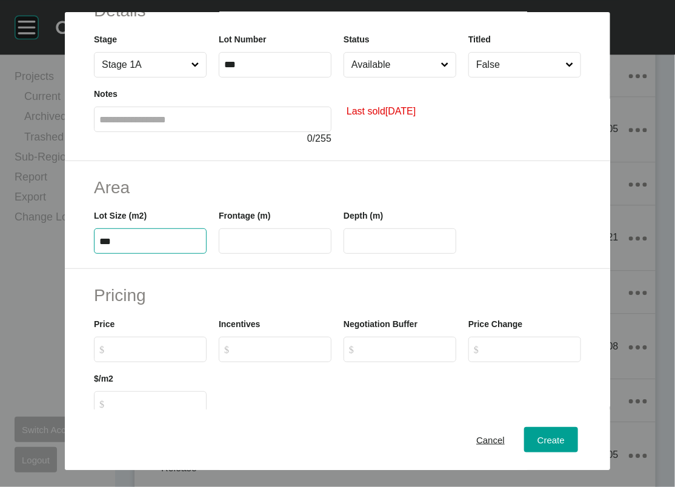
type input "***"
click at [224, 247] on input "text" at bounding box center [275, 241] width 102 height 10
type input "****"
click at [355, 247] on input "****" at bounding box center [400, 241] width 102 height 10
drag, startPoint x: 390, startPoint y: 317, endPoint x: 293, endPoint y: 316, distance: 96.4
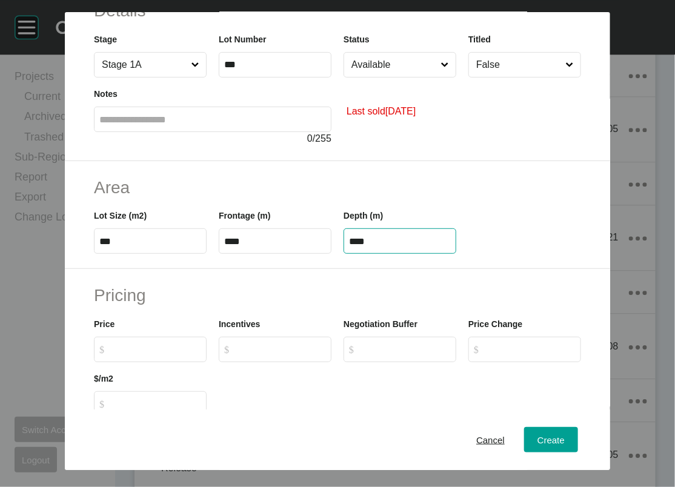
click at [293, 254] on div "Lot Size (m2) *** Frontage (m) **** Depth (m) ****" at bounding box center [338, 226] width 500 height 55
type input "**"
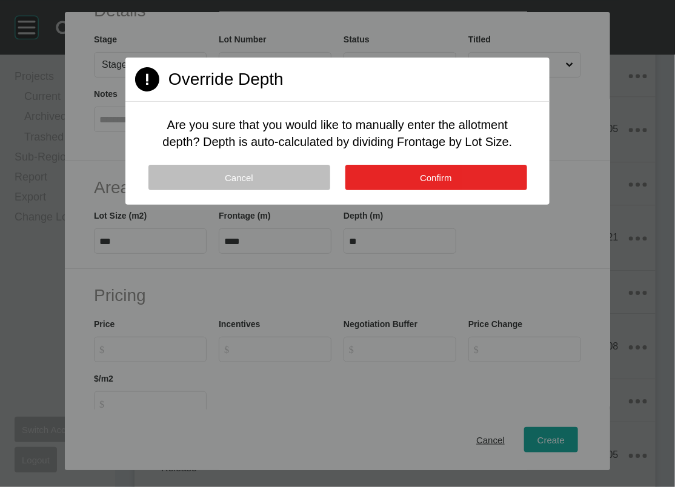
click at [442, 183] on span "Confirm" at bounding box center [436, 178] width 32 height 10
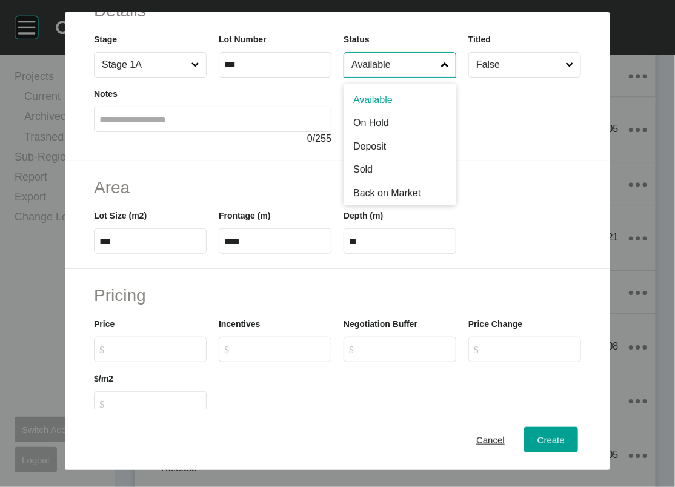
click at [439, 77] on input "Available" at bounding box center [394, 65] width 90 height 24
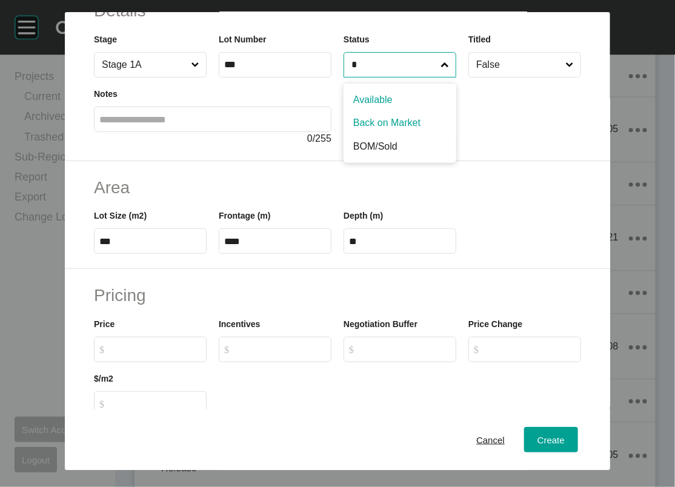
type input "*"
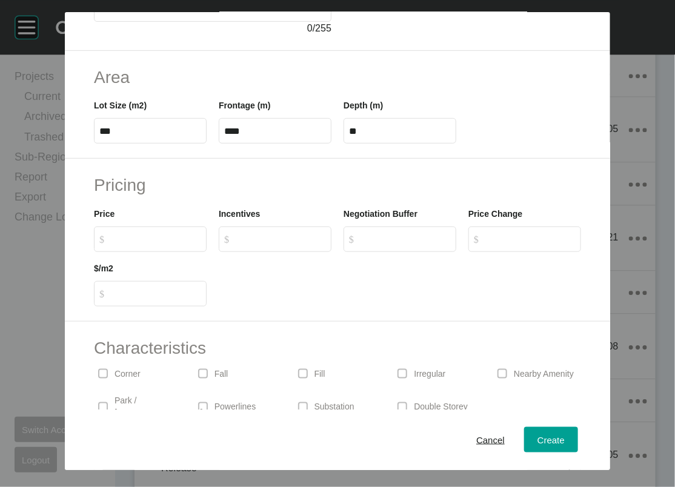
scroll to position [215, 0]
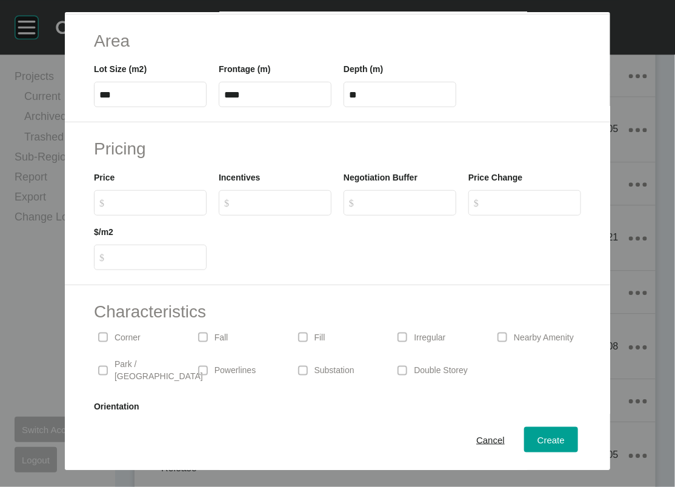
click at [94, 216] on label "$ Created with Sketch. $" at bounding box center [150, 202] width 113 height 25
click at [111, 208] on input "$ Created with Sketch. $" at bounding box center [156, 203] width 90 height 10
type input "*******"
type input "******"
type input "***"
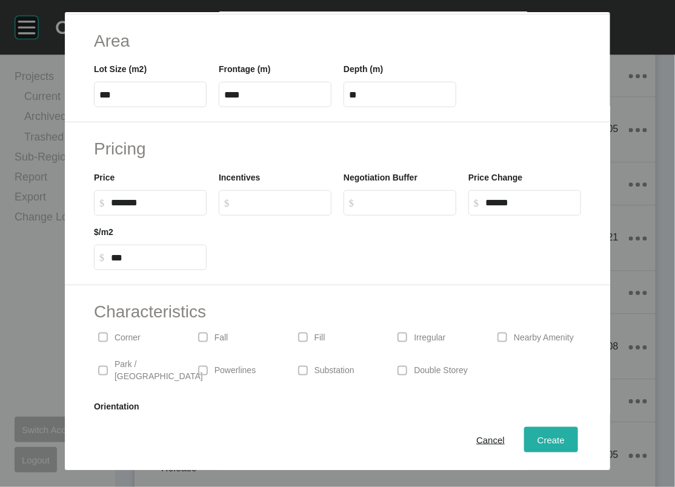
click at [565, 435] on span "Create" at bounding box center [551, 440] width 27 height 10
type input "*"
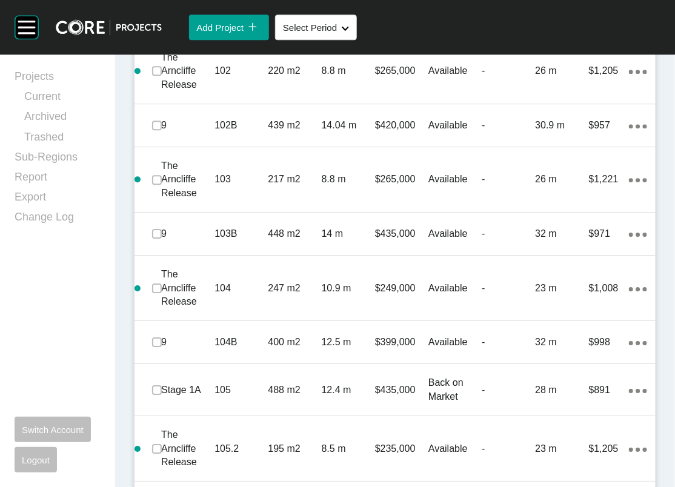
scroll to position [892, 0]
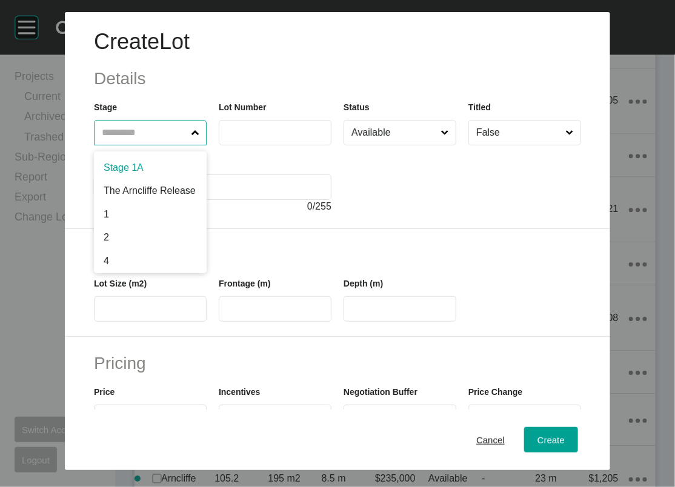
click at [99, 145] on input "text" at bounding box center [144, 133] width 90 height 24
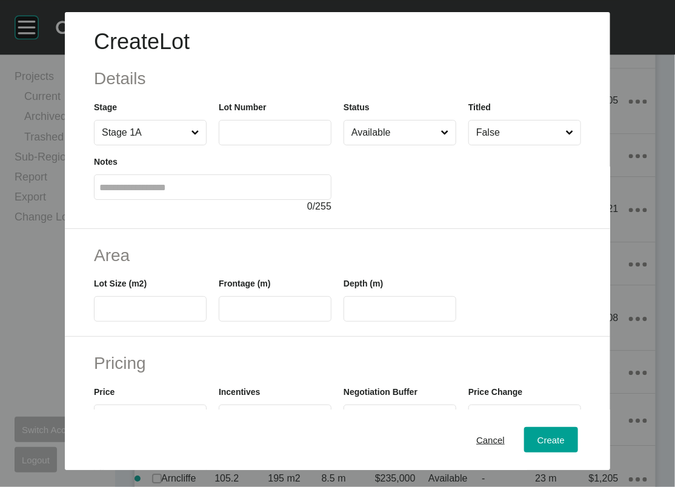
click at [227, 145] on label at bounding box center [275, 132] width 113 height 25
click at [227, 138] on input "text" at bounding box center [275, 132] width 102 height 10
type input "***"
drag, startPoint x: 153, startPoint y: 380, endPoint x: 164, endPoint y: 367, distance: 16.3
click at [153, 315] on input "text" at bounding box center [150, 309] width 102 height 10
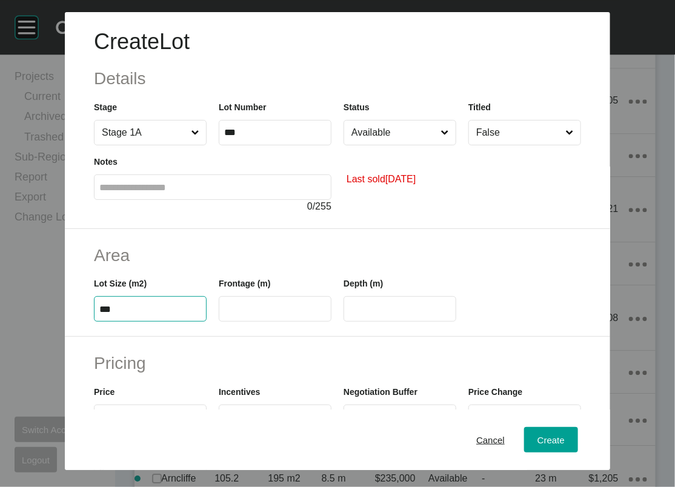
type input "***"
drag, startPoint x: 202, startPoint y: 382, endPoint x: 274, endPoint y: 329, distance: 89.7
click at [224, 315] on input "text" at bounding box center [275, 309] width 102 height 10
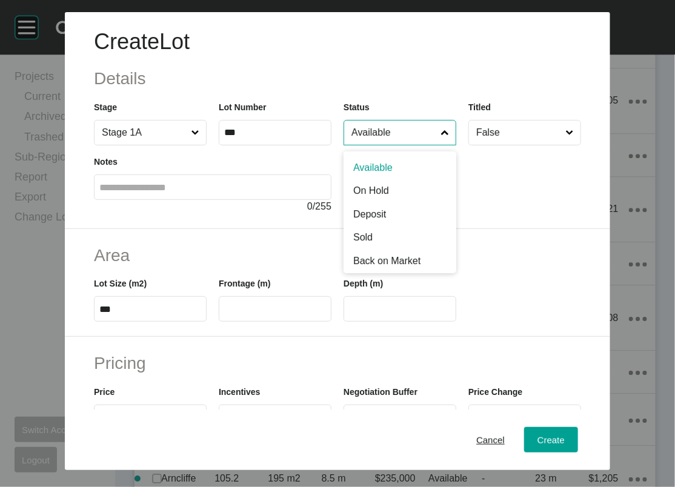
drag, startPoint x: 436, startPoint y: 167, endPoint x: 437, endPoint y: 176, distance: 9.7
click at [437, 145] on input "Available" at bounding box center [394, 133] width 90 height 24
type input "*"
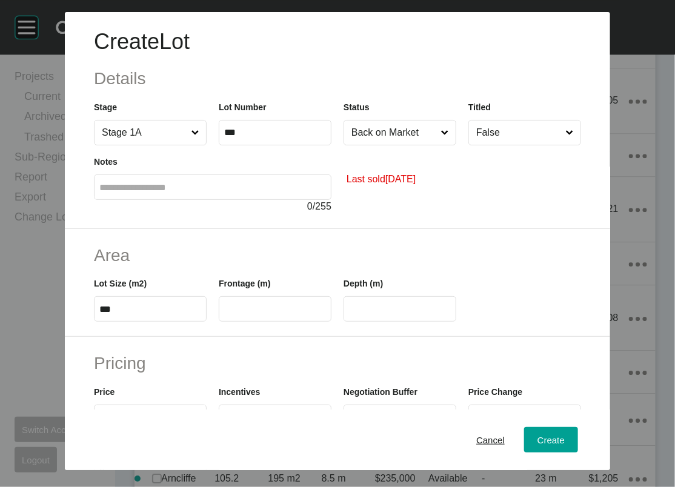
drag, startPoint x: 438, startPoint y: 233, endPoint x: 485, endPoint y: 193, distance: 62.3
click at [520, 145] on input "False" at bounding box center [519, 133] width 90 height 24
click at [292, 315] on input "text" at bounding box center [275, 309] width 102 height 10
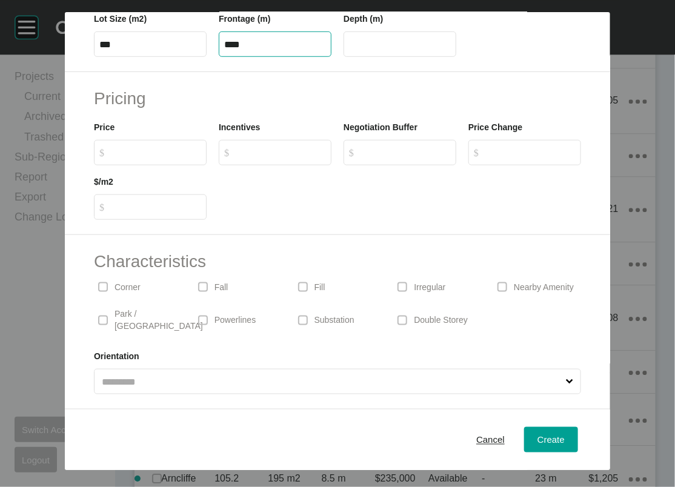
scroll to position [277, 0]
type input "****"
type input "**"
click at [111, 158] on input "$ Created with Sketch. $" at bounding box center [156, 152] width 90 height 10
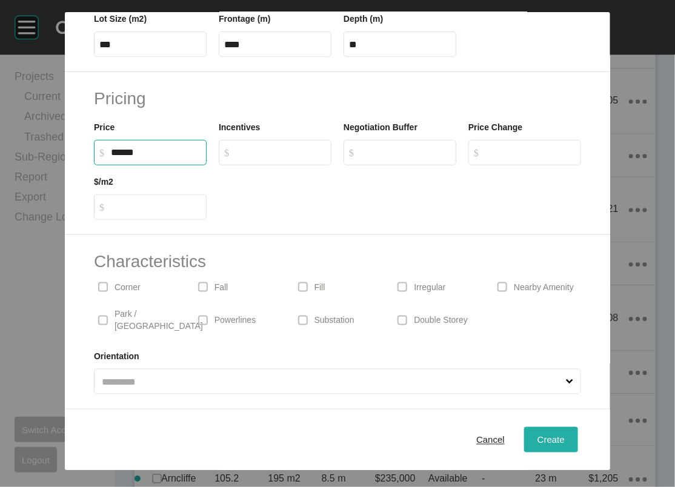
type input "*******"
type input "******"
type input "***"
click at [568, 441] on div "Create" at bounding box center [551, 440] width 33 height 16
type input "*"
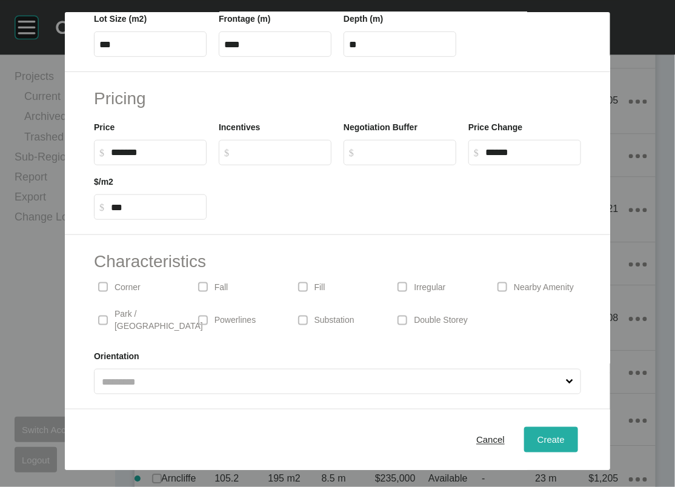
type input "*"
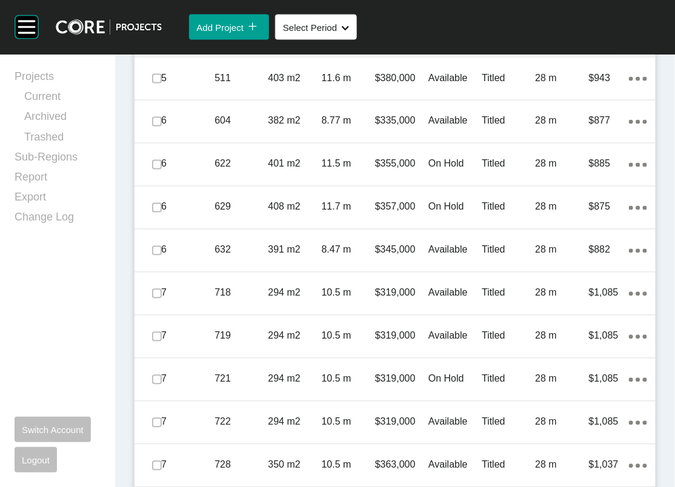
scroll to position [5907, 0]
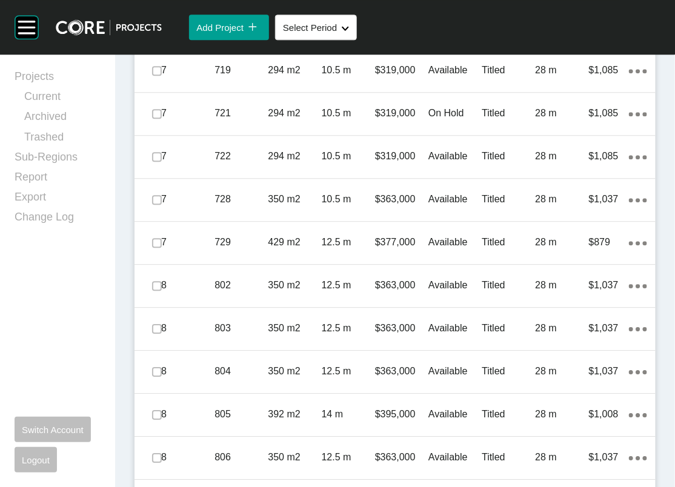
scroll to position [6263, 0]
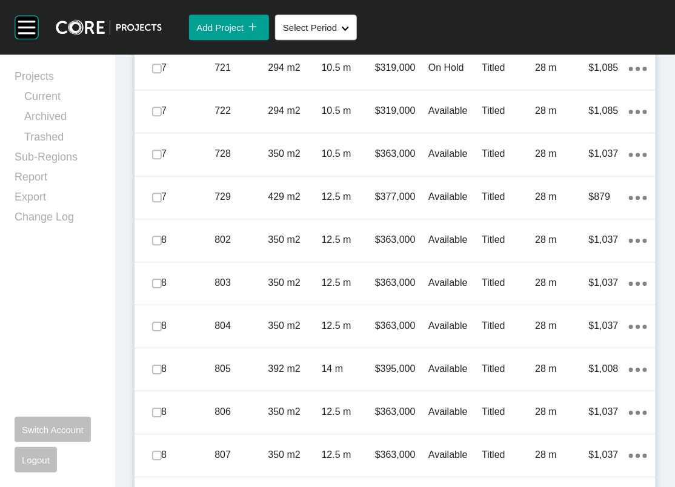
drag, startPoint x: 164, startPoint y: 391, endPoint x: 159, endPoint y: 398, distance: 8.2
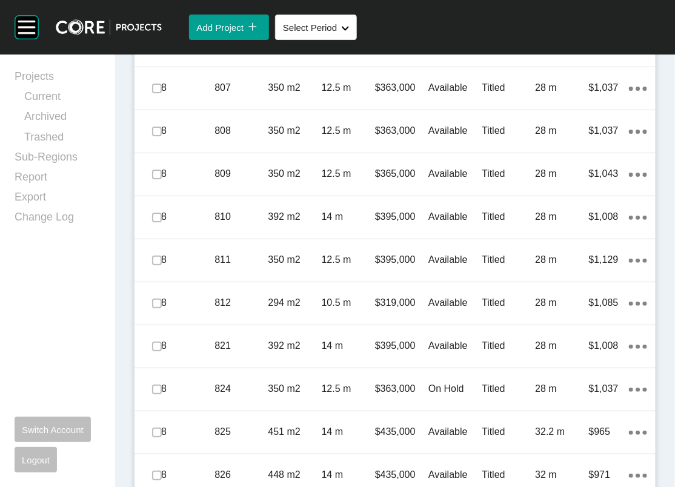
scroll to position [6597, 0]
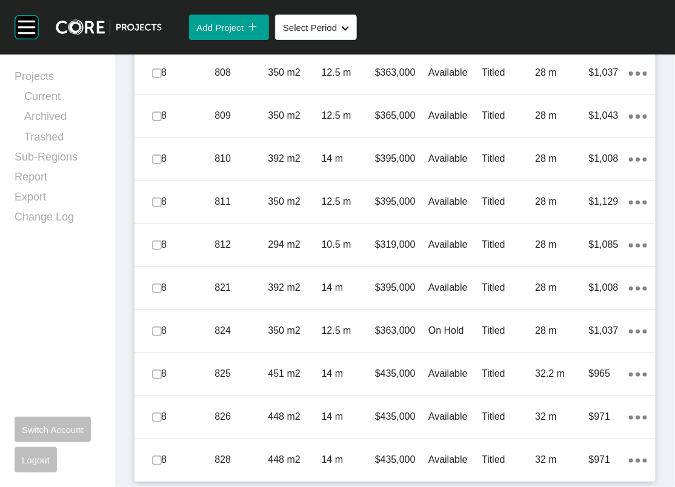
scroll to position [6942, 0]
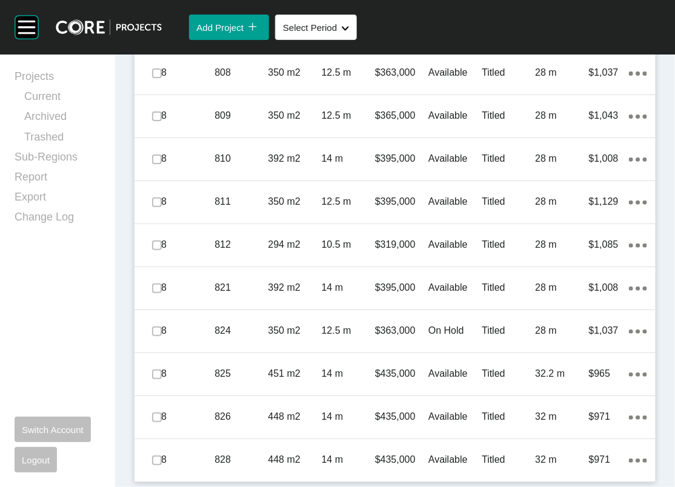
scroll to position [7049, 0]
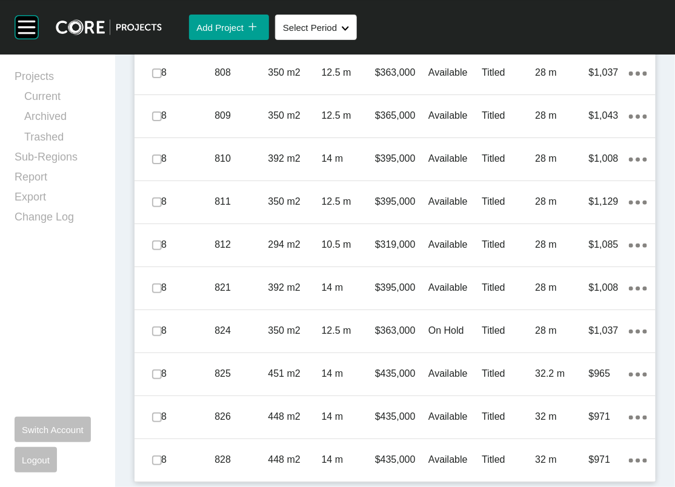
drag, startPoint x: 164, startPoint y: 246, endPoint x: 152, endPoint y: 246, distance: 12.1
click at [115, 183] on div "Projects Current Archived Trashed Sub-Regions Report Export Change Log Switch A…" at bounding box center [57, 271] width 115 height 433
click at [337, 453] on p "14 m" at bounding box center [348, 459] width 53 height 13
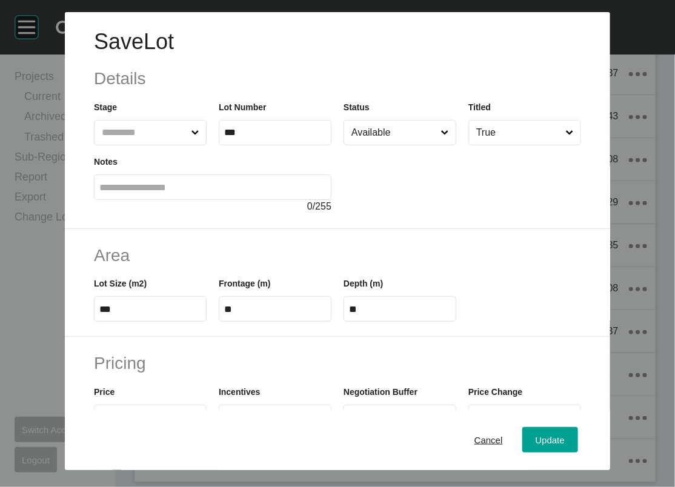
click at [384, 145] on input "Available" at bounding box center [394, 133] width 90 height 24
click at [567, 432] on div "Update" at bounding box center [550, 440] width 35 height 16
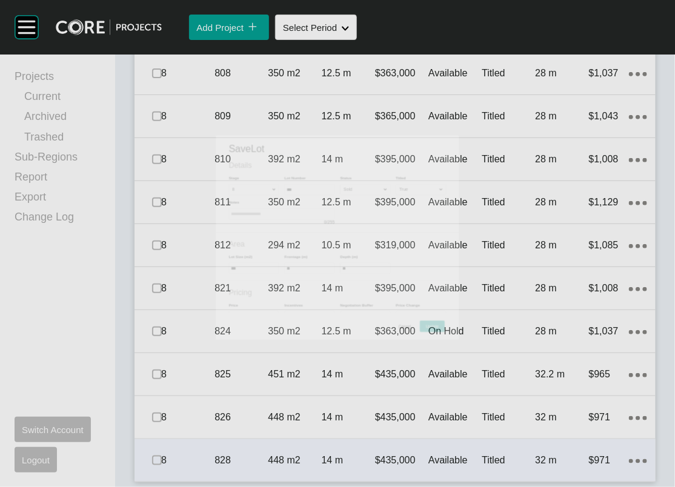
scroll to position [8503, 0]
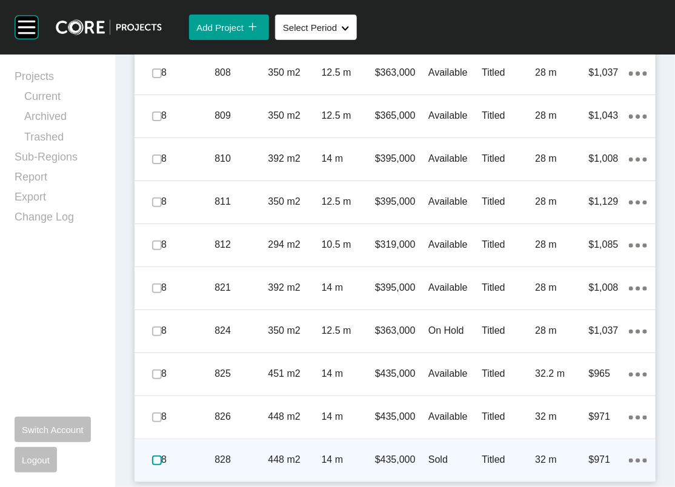
click at [162, 456] on label at bounding box center [157, 461] width 10 height 10
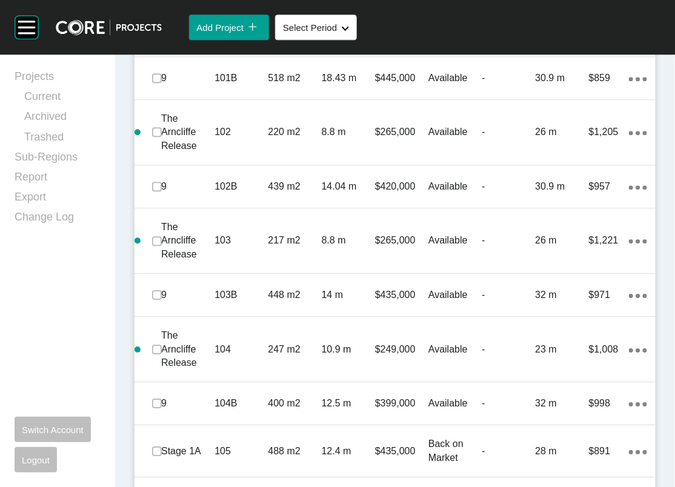
scroll to position [854, 0]
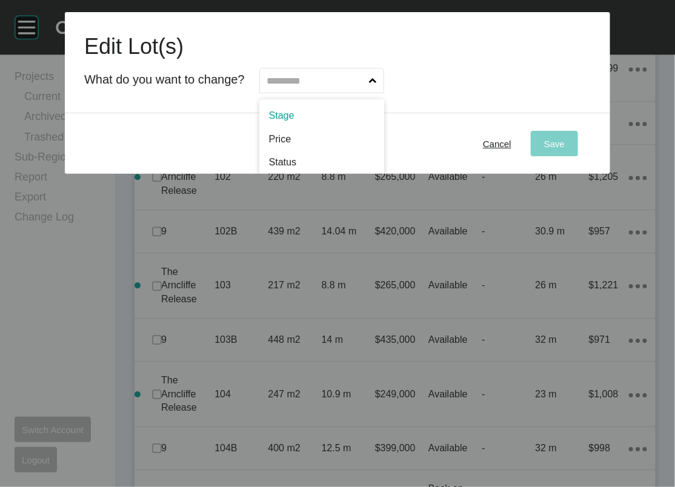
click at [349, 93] on input "text" at bounding box center [316, 81] width 102 height 24
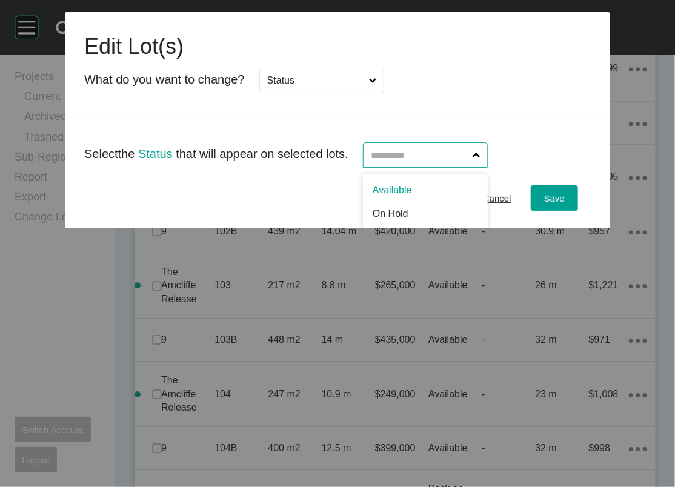
click at [409, 167] on input "text" at bounding box center [420, 155] width 102 height 24
type input "*"
drag, startPoint x: 396, startPoint y: 271, endPoint x: 436, endPoint y: 264, distance: 41.3
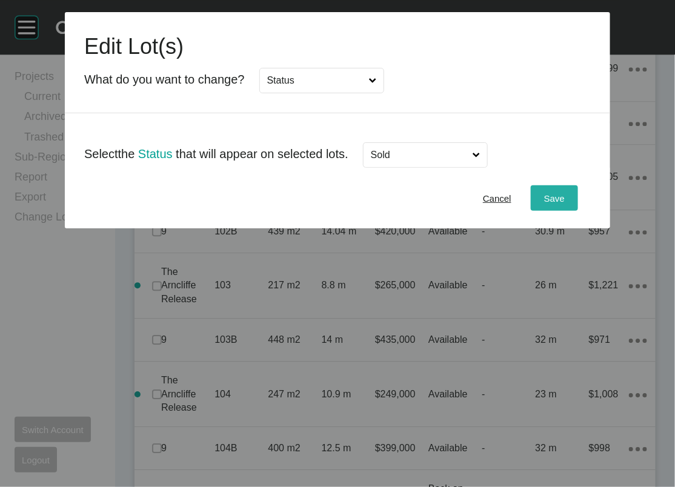
click at [565, 204] on span "Save" at bounding box center [554, 198] width 21 height 10
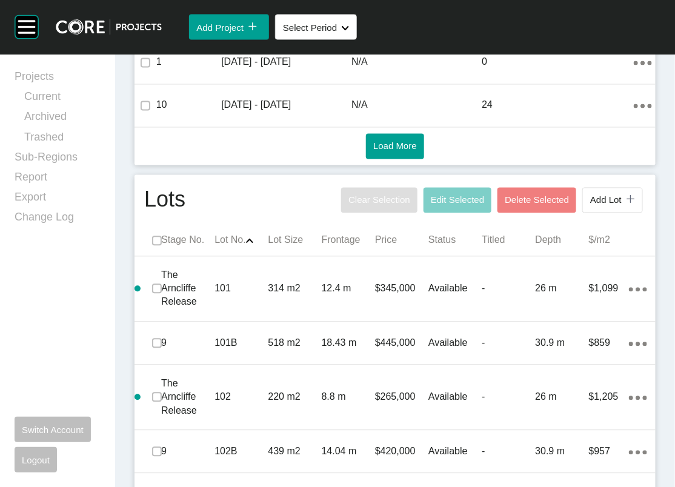
scroll to position [0, 0]
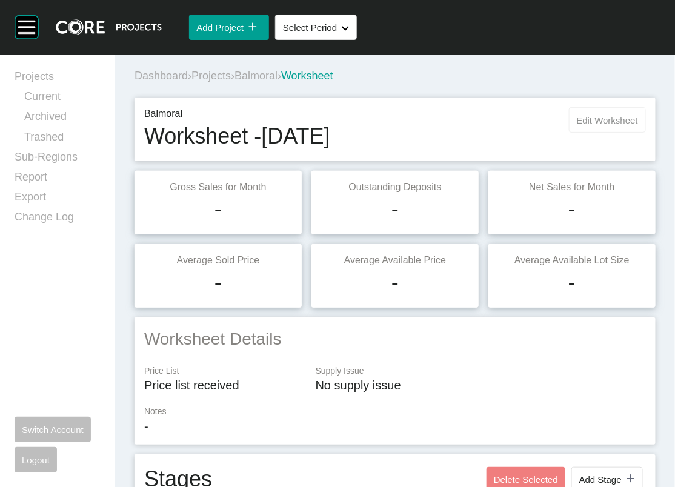
click at [598, 133] on button "Edit Worksheet" at bounding box center [607, 119] width 77 height 25
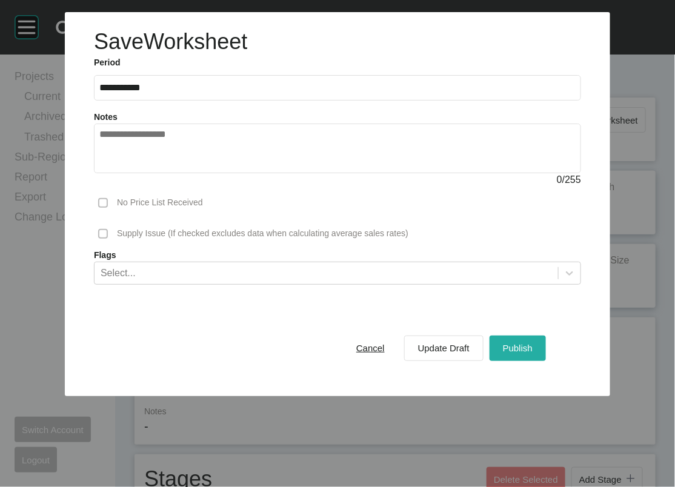
click at [536, 356] on div "Publish" at bounding box center [518, 348] width 36 height 16
